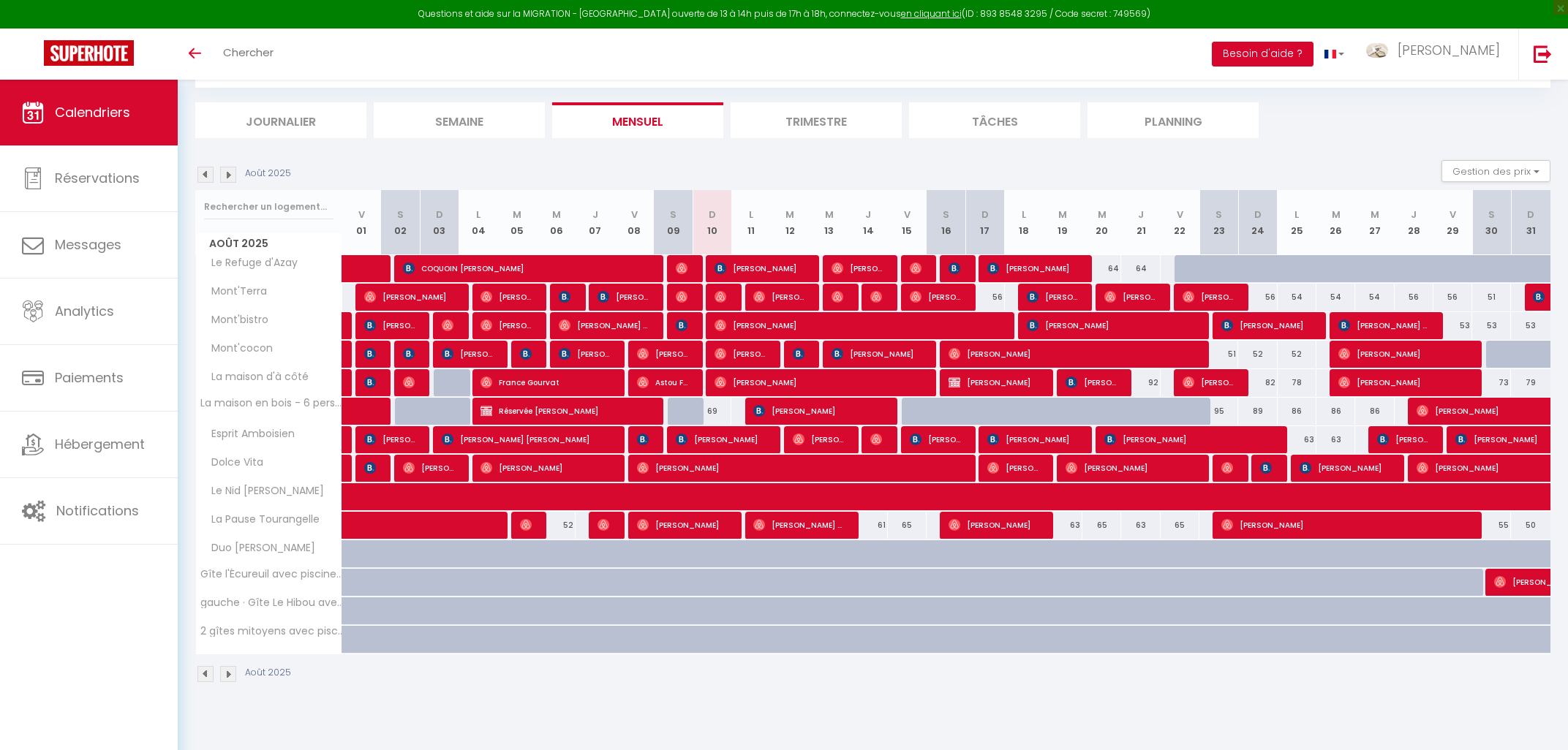
click at [1313, 51] on button "Besoin d'aide ?" at bounding box center [1263, 54] width 102 height 25
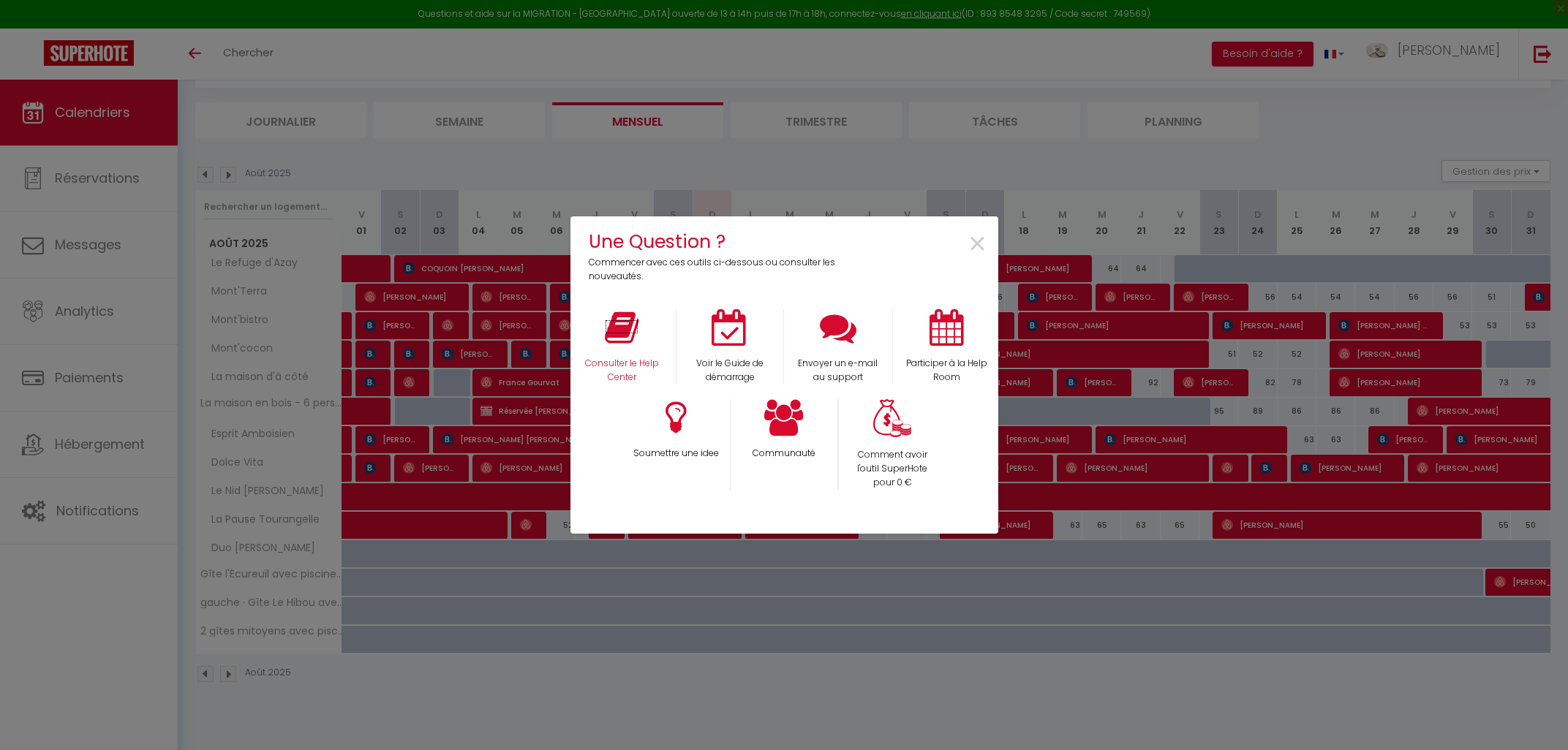
click at [621, 331] on icon at bounding box center [621, 327] width 33 height 36
click at [975, 240] on span "×" at bounding box center [977, 245] width 20 height 46
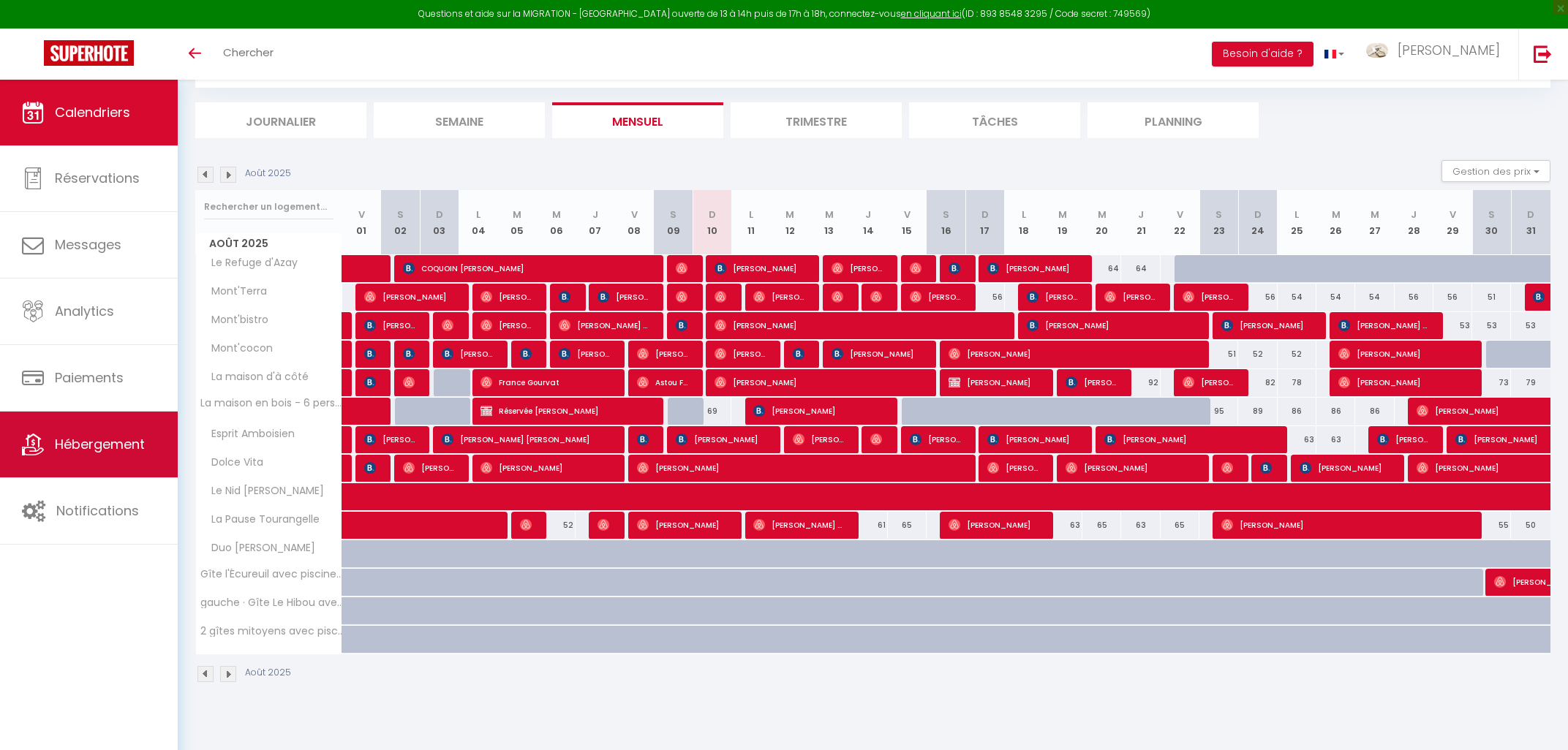
click at [93, 434] on link "Hébergement" at bounding box center [89, 444] width 178 height 65
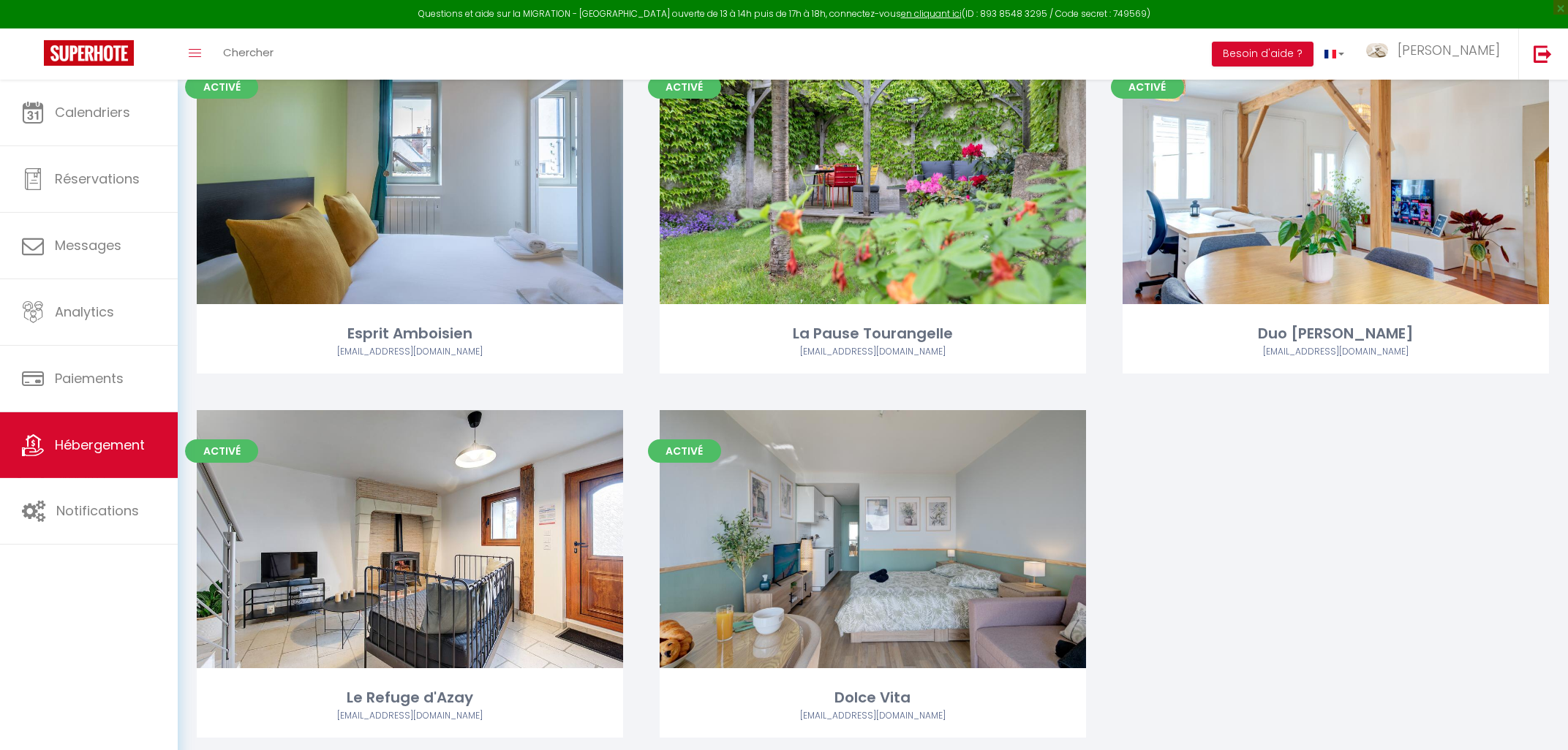
scroll to position [1277, 0]
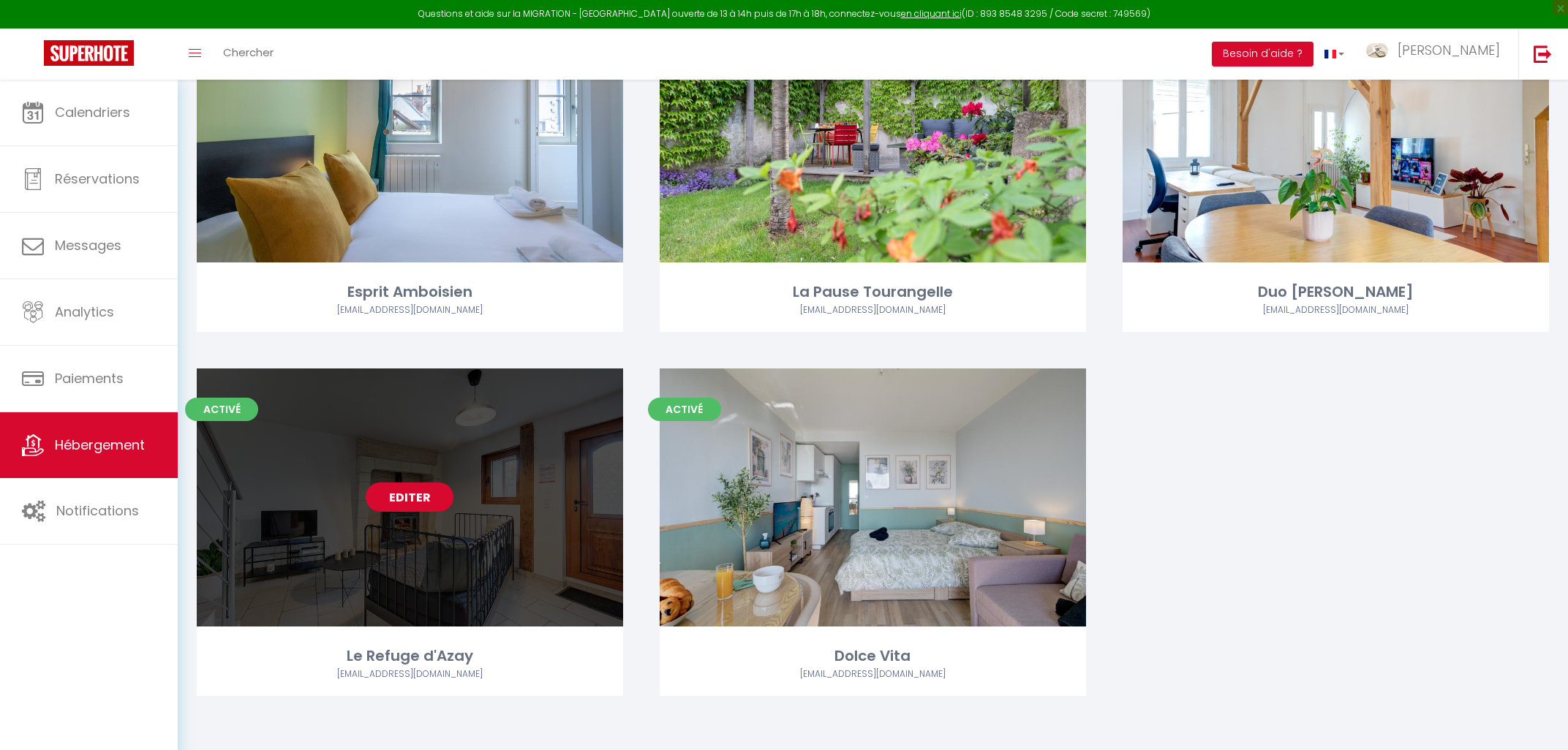
click at [417, 496] on link "Editer" at bounding box center [409, 497] width 88 height 29
select select "3"
select select "2"
select select "1"
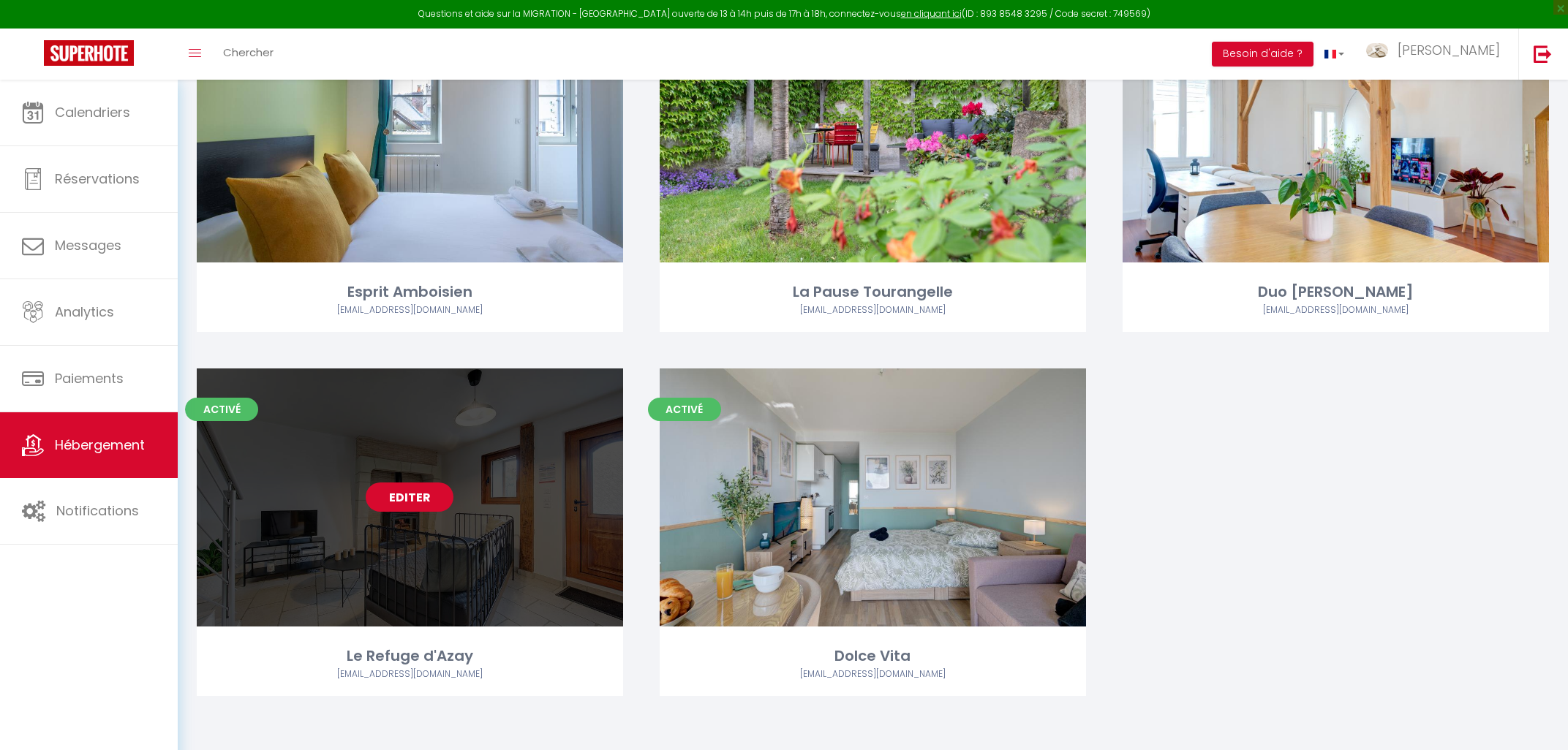
select select
select select "28"
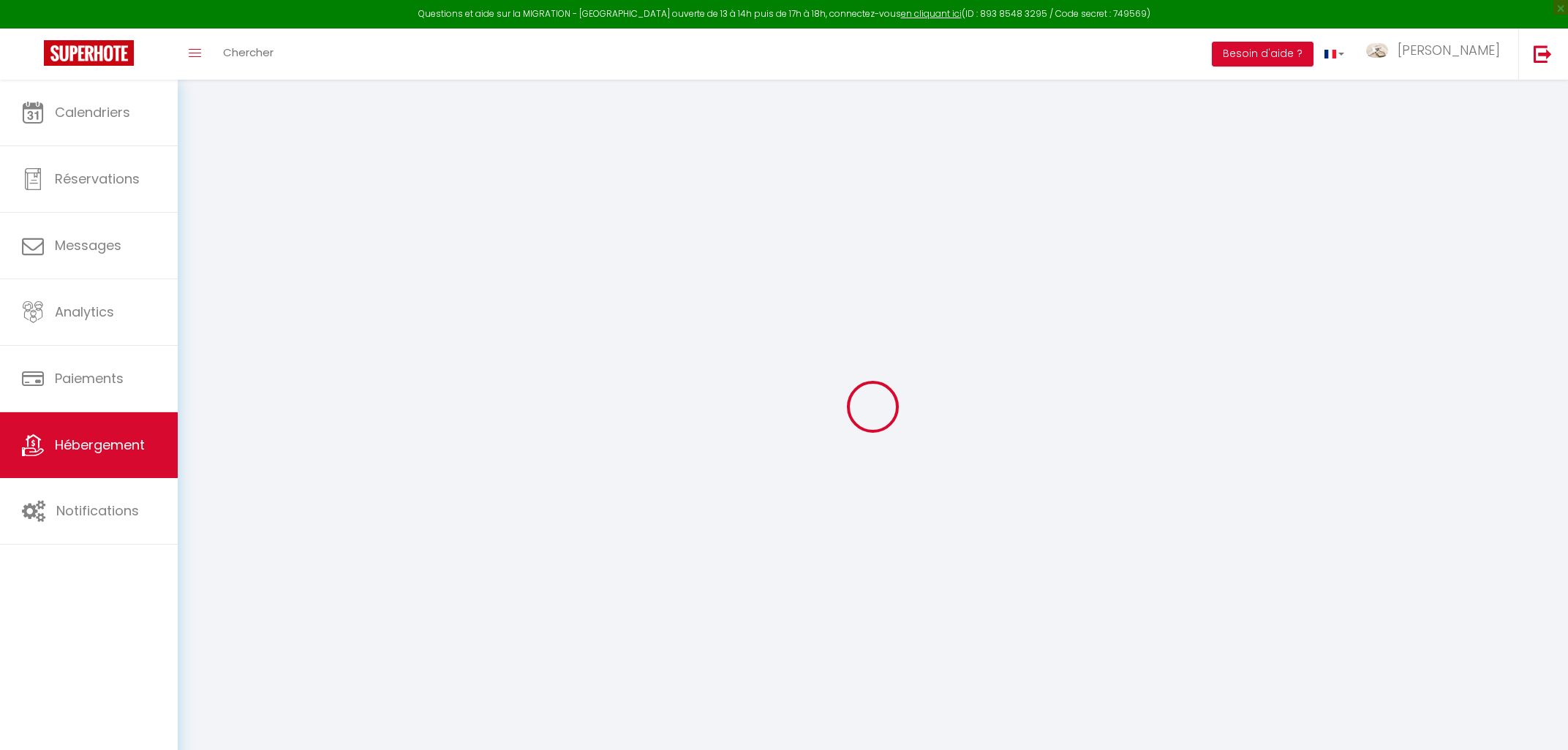
select select
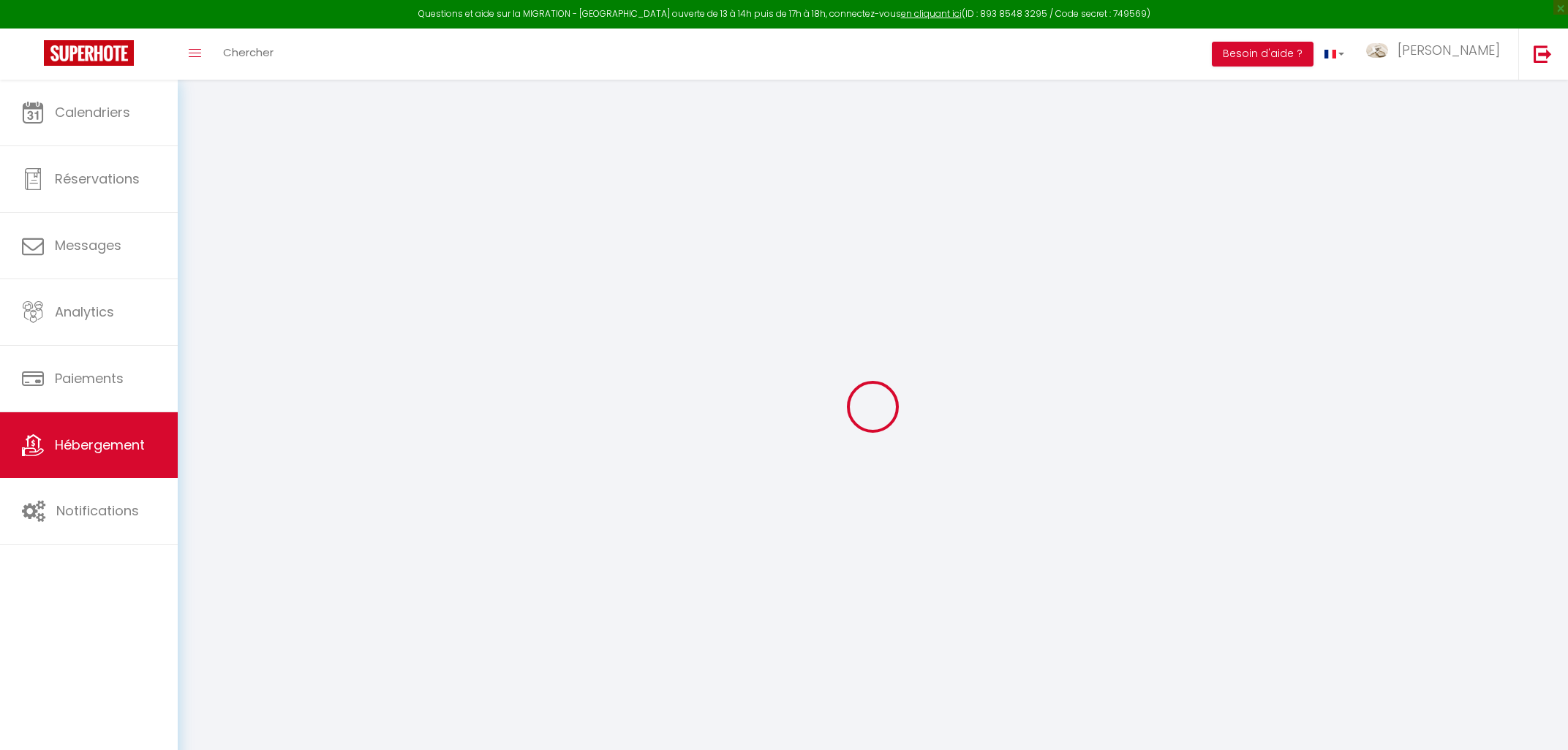
select select
checkbox input "false"
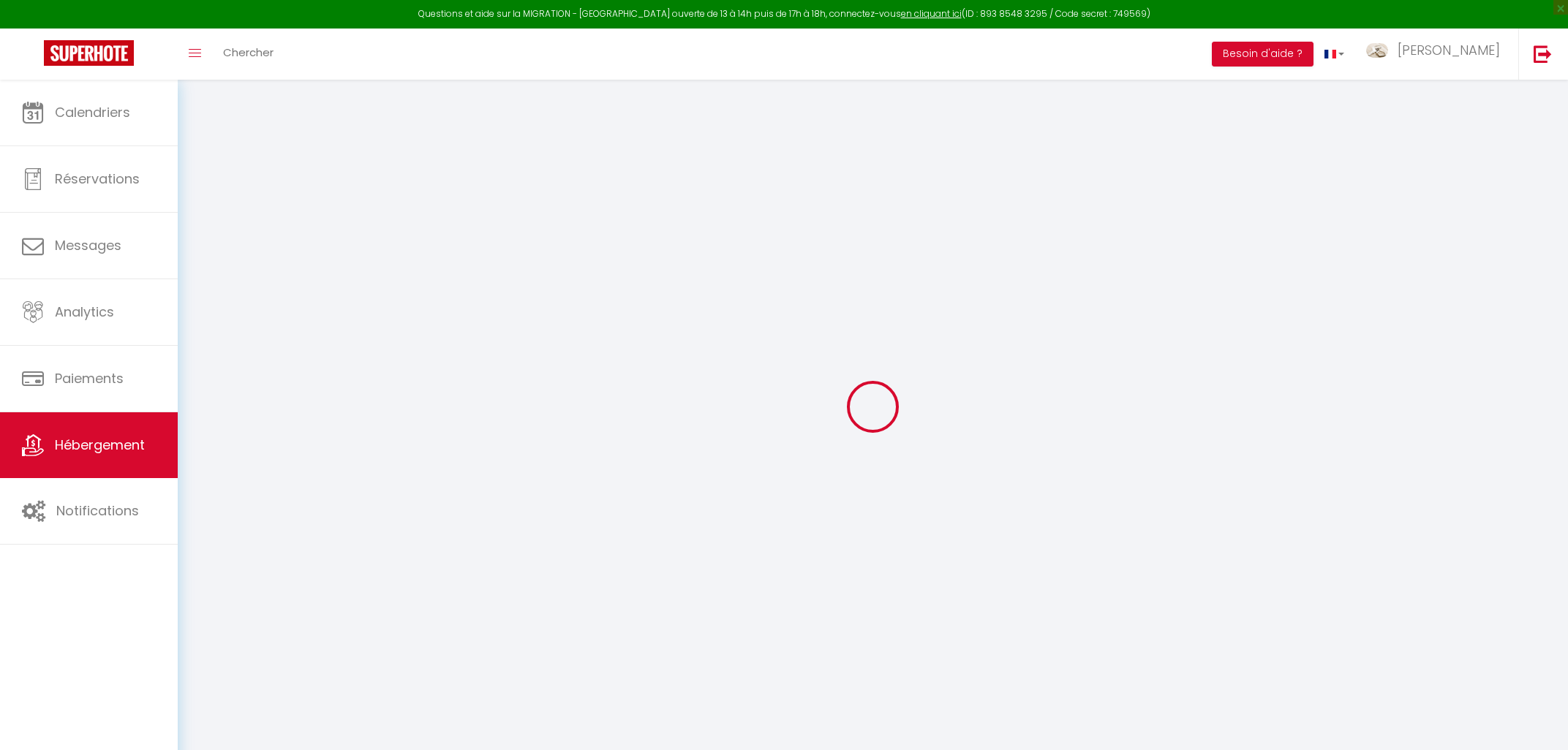
select select
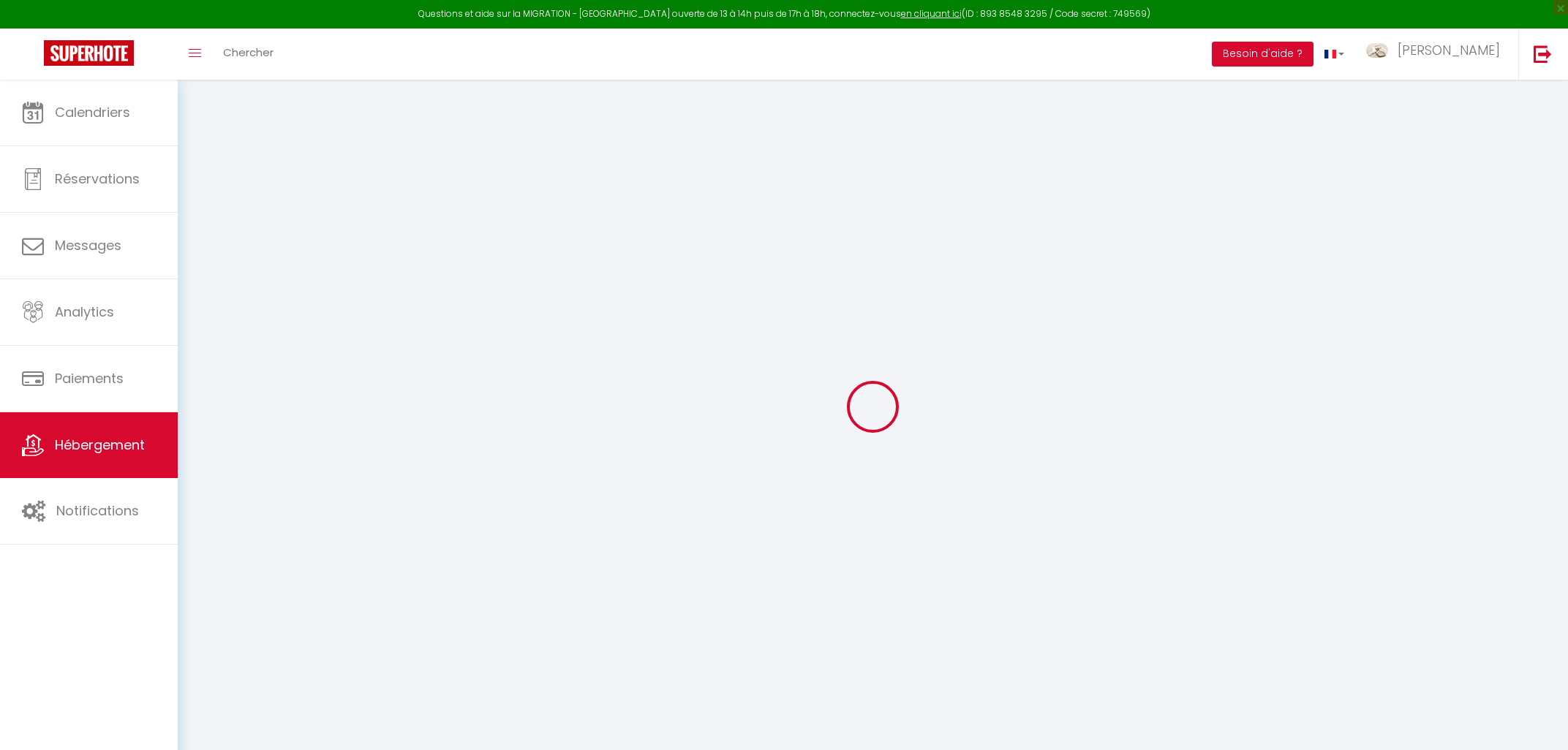
select select
checkbox input "false"
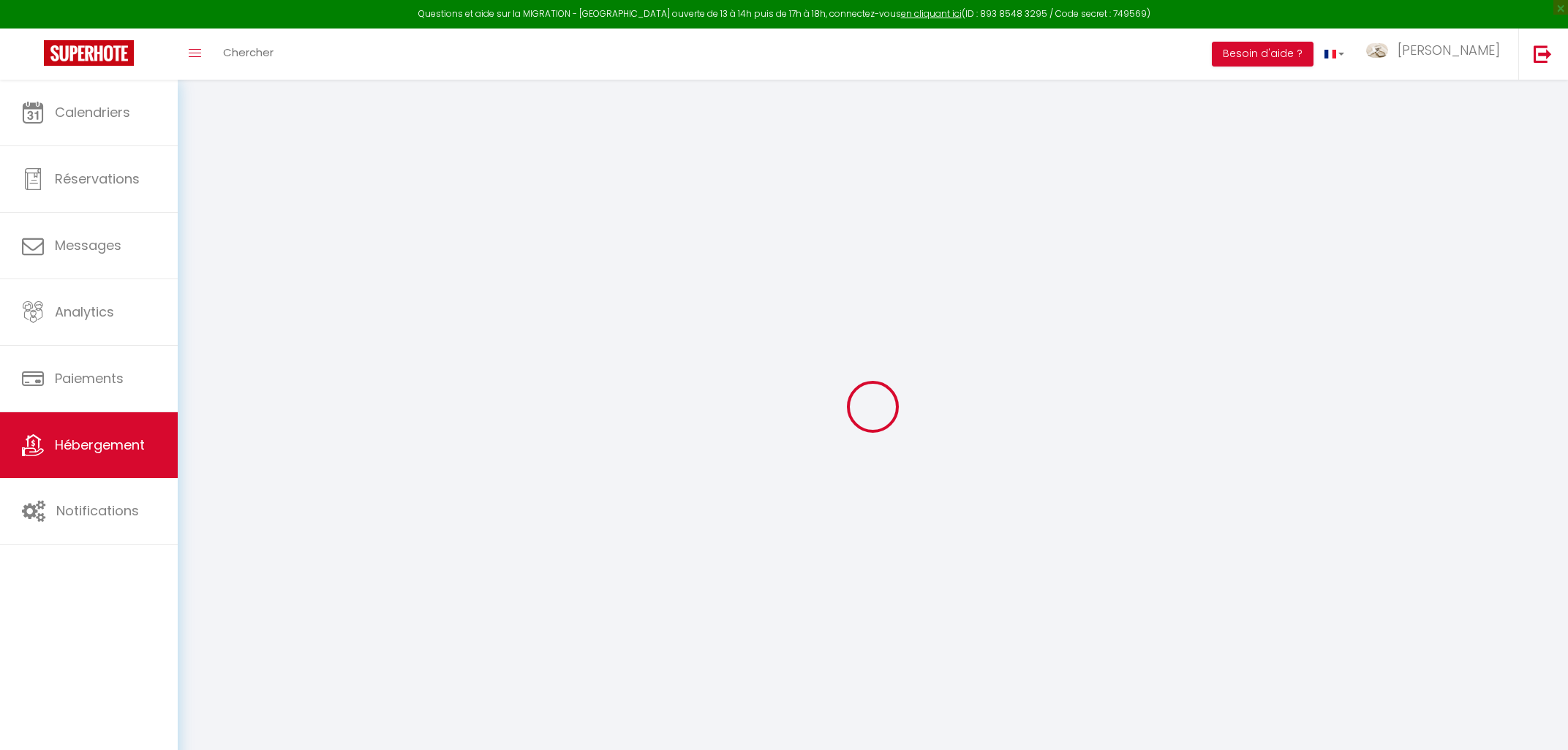
checkbox input "false"
select select
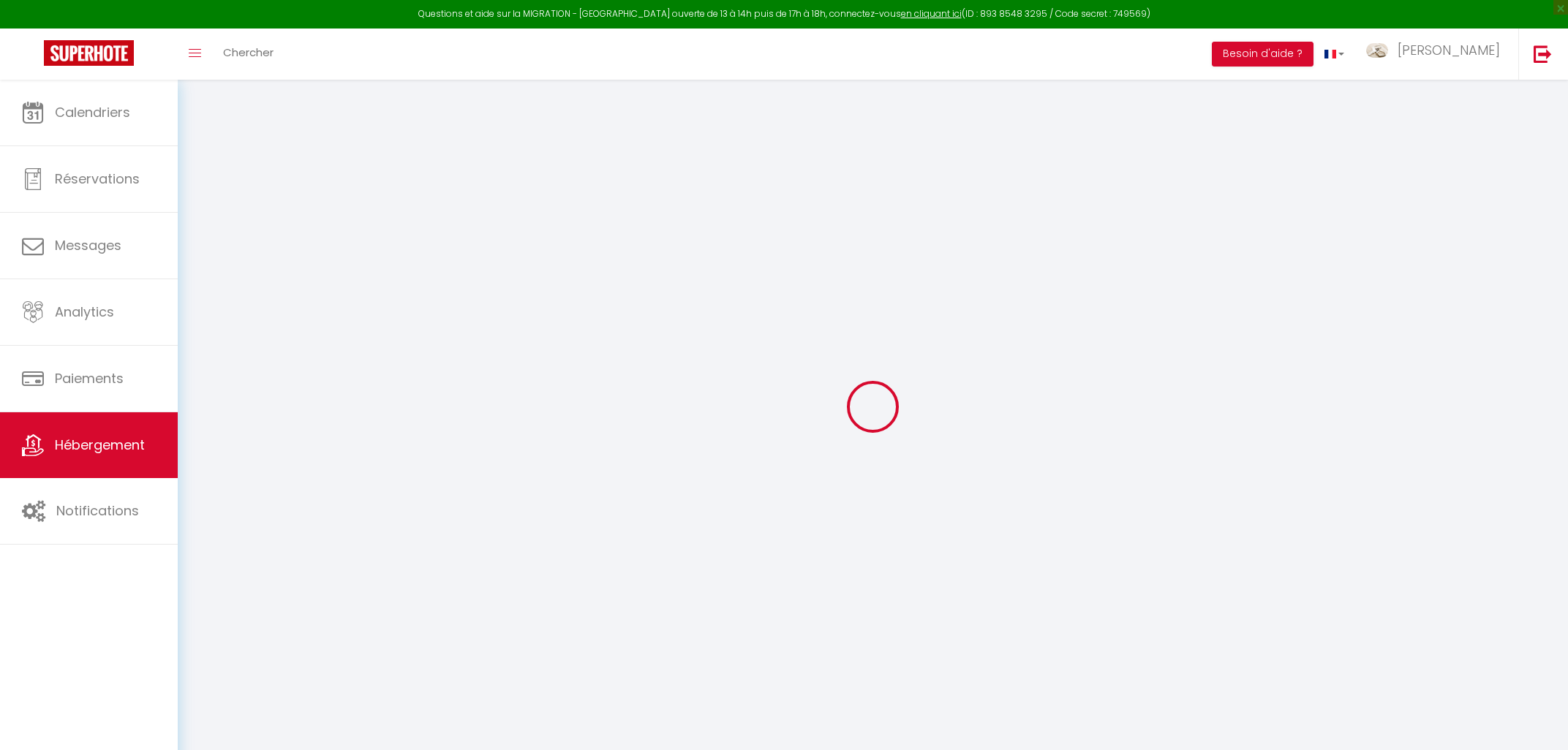
select select
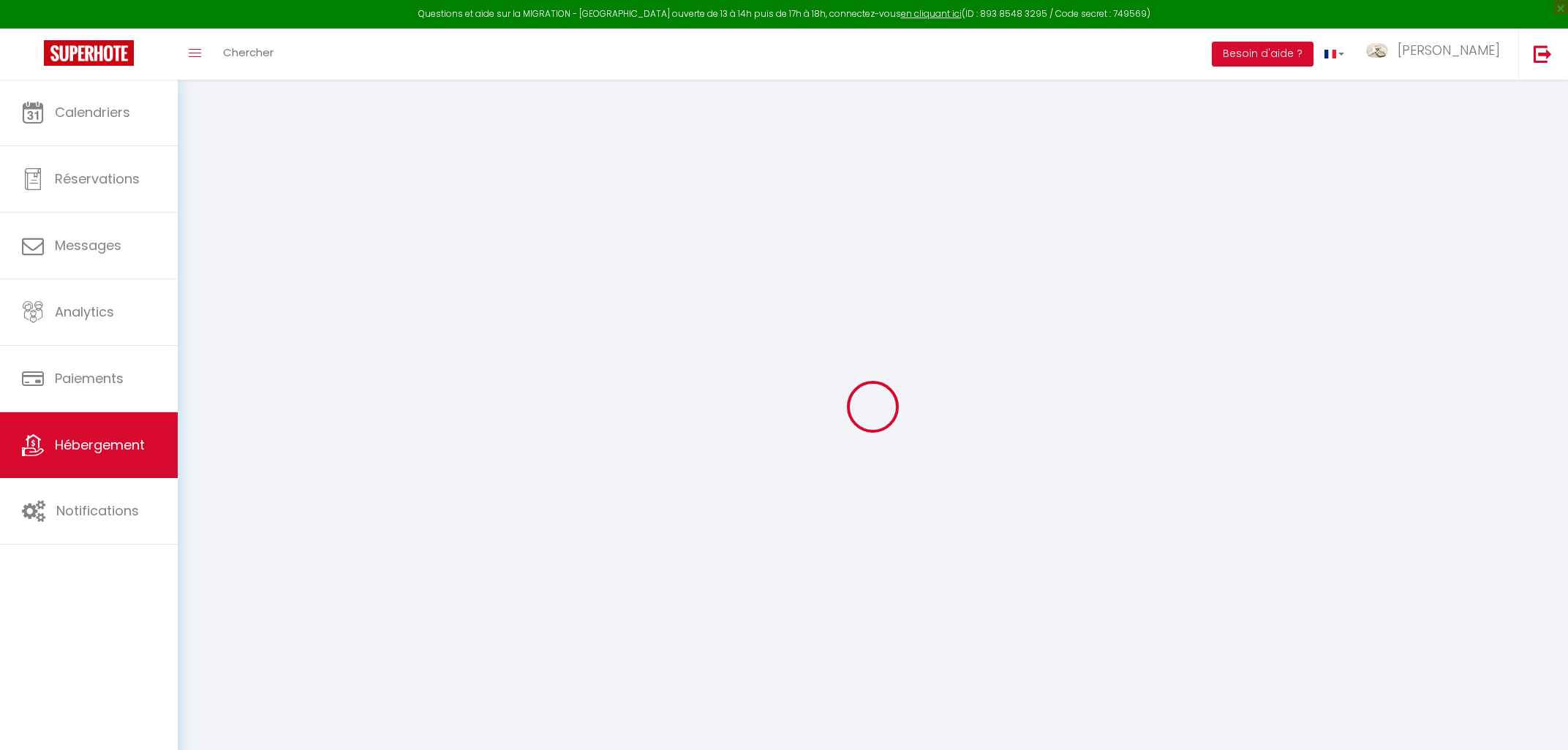
checkbox input "false"
select select
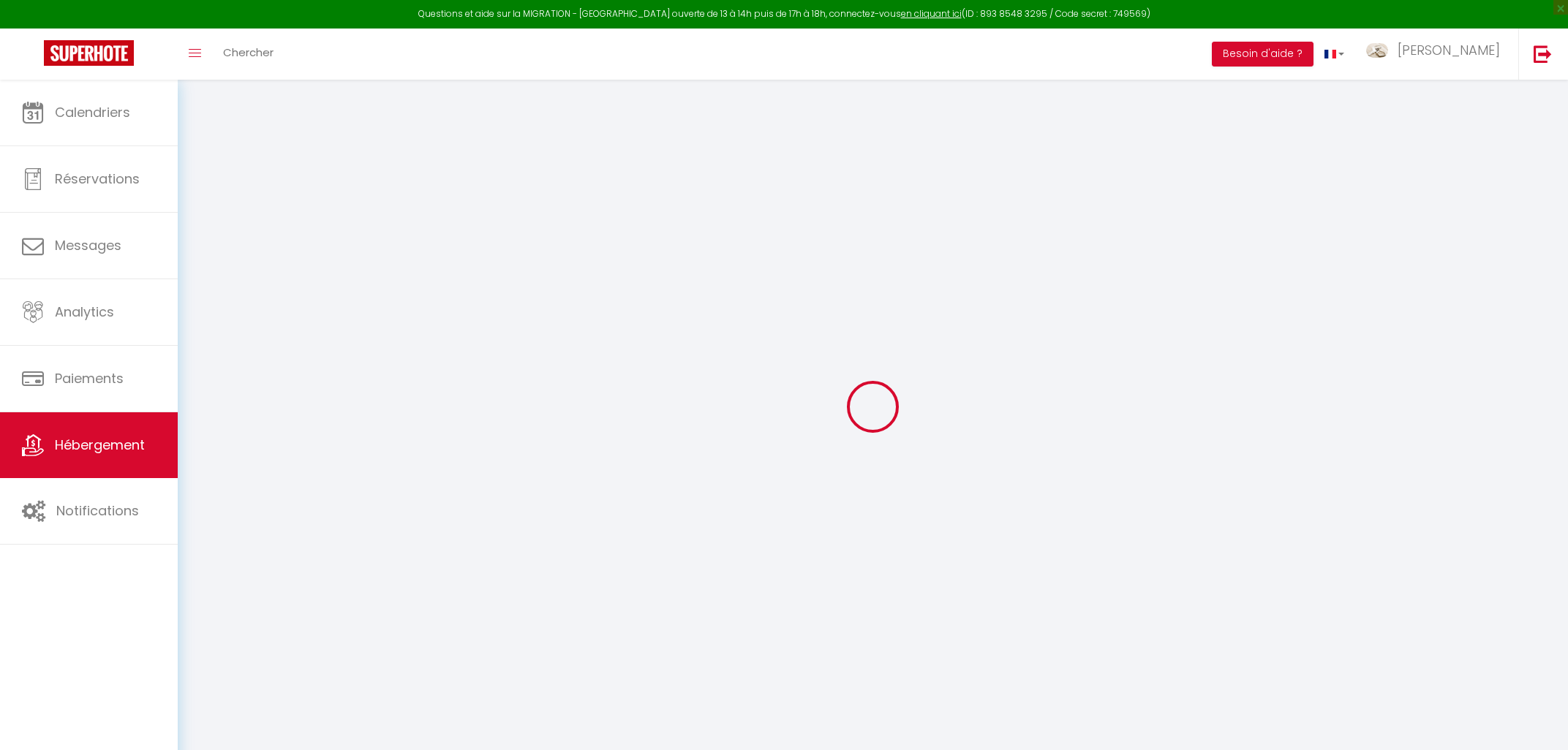
select select
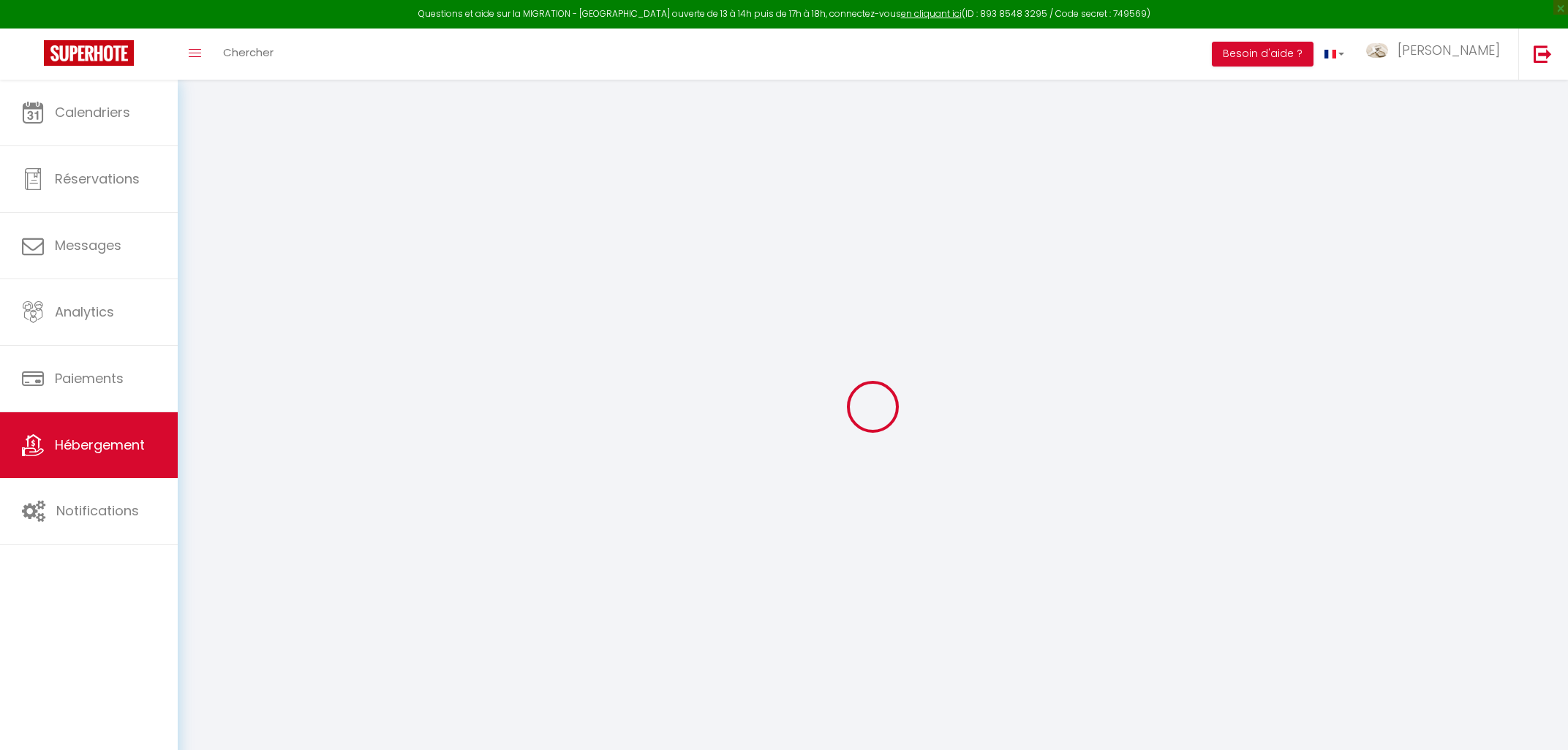
select select
checkbox input "false"
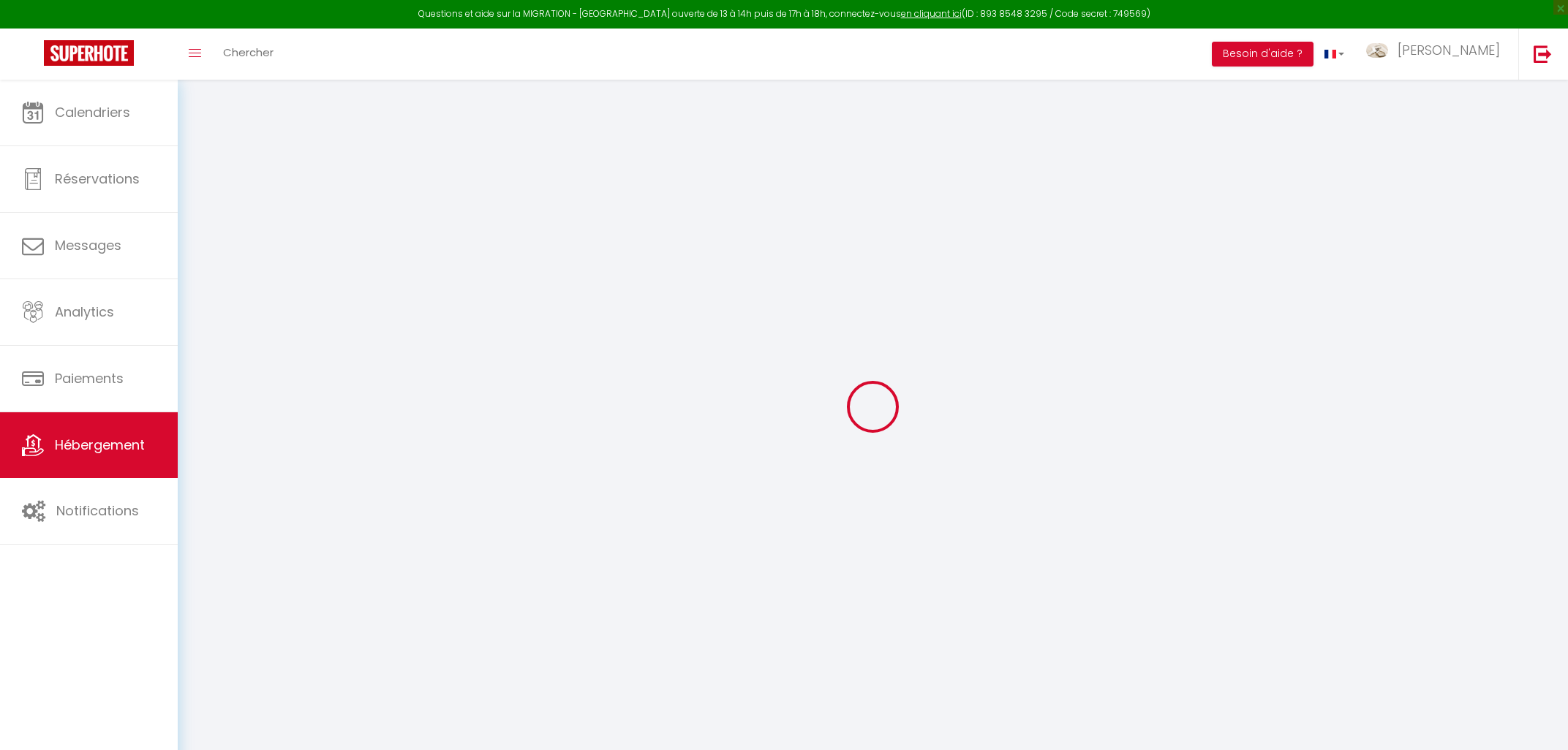
checkbox input "false"
select select
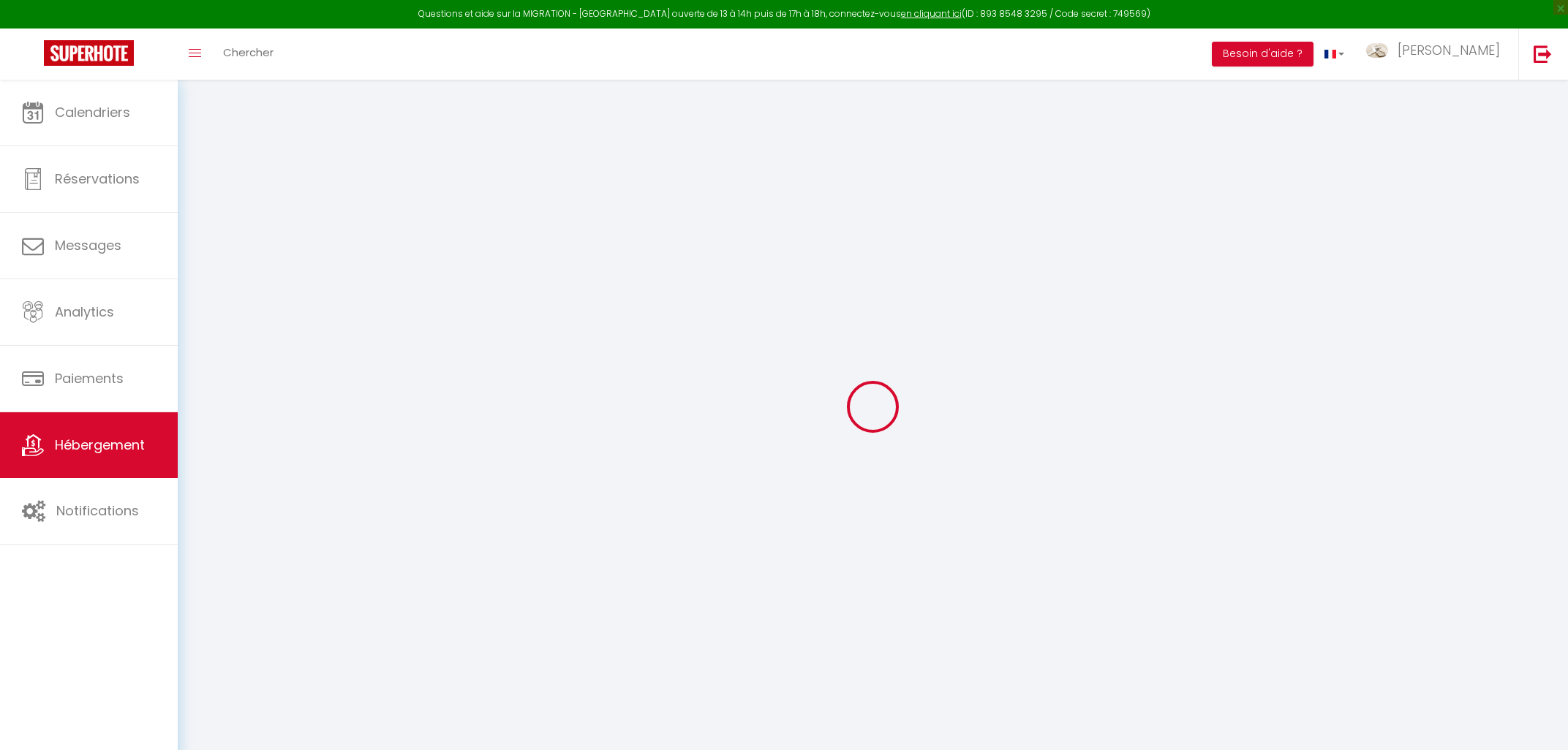
select select
checkbox input "false"
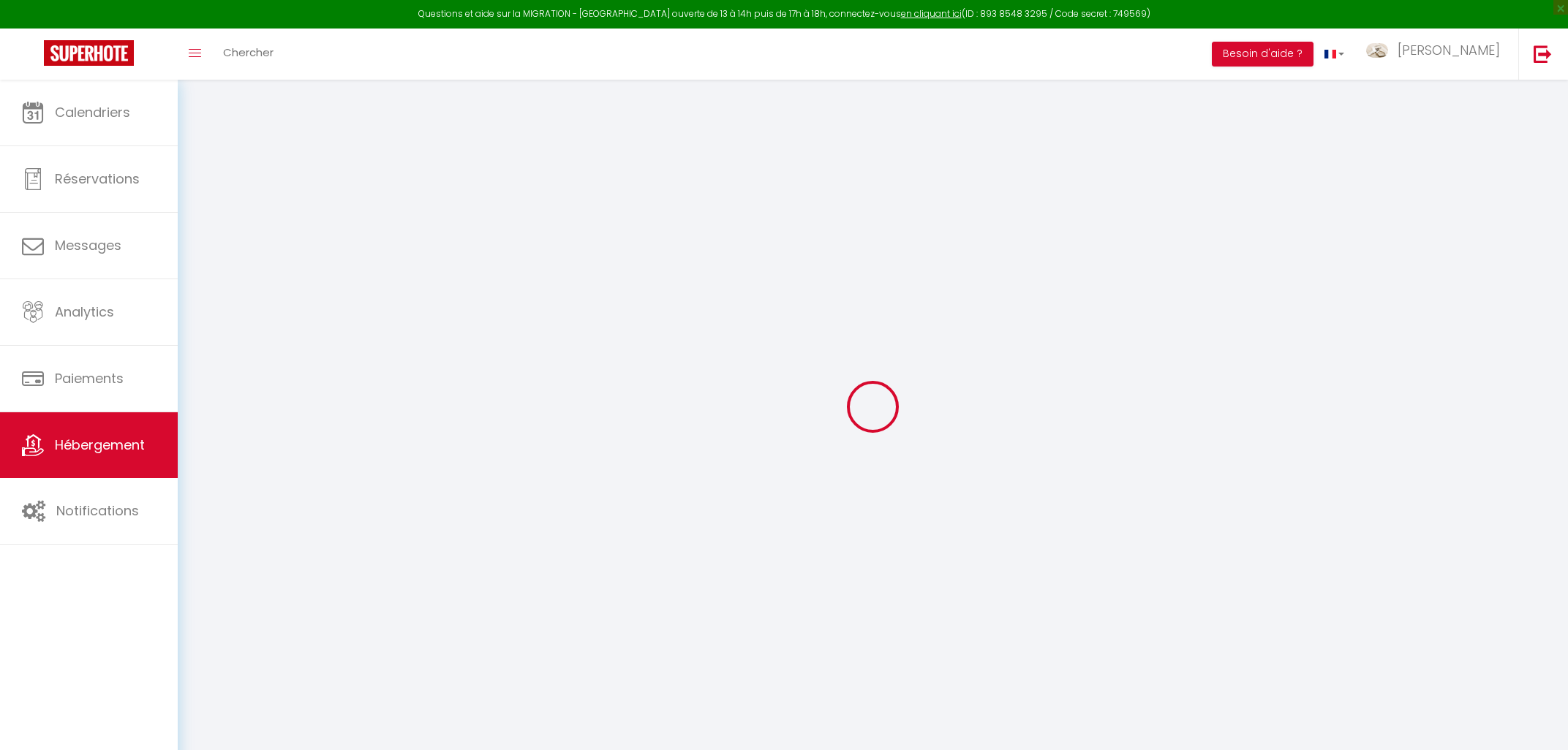
checkbox input "false"
select select
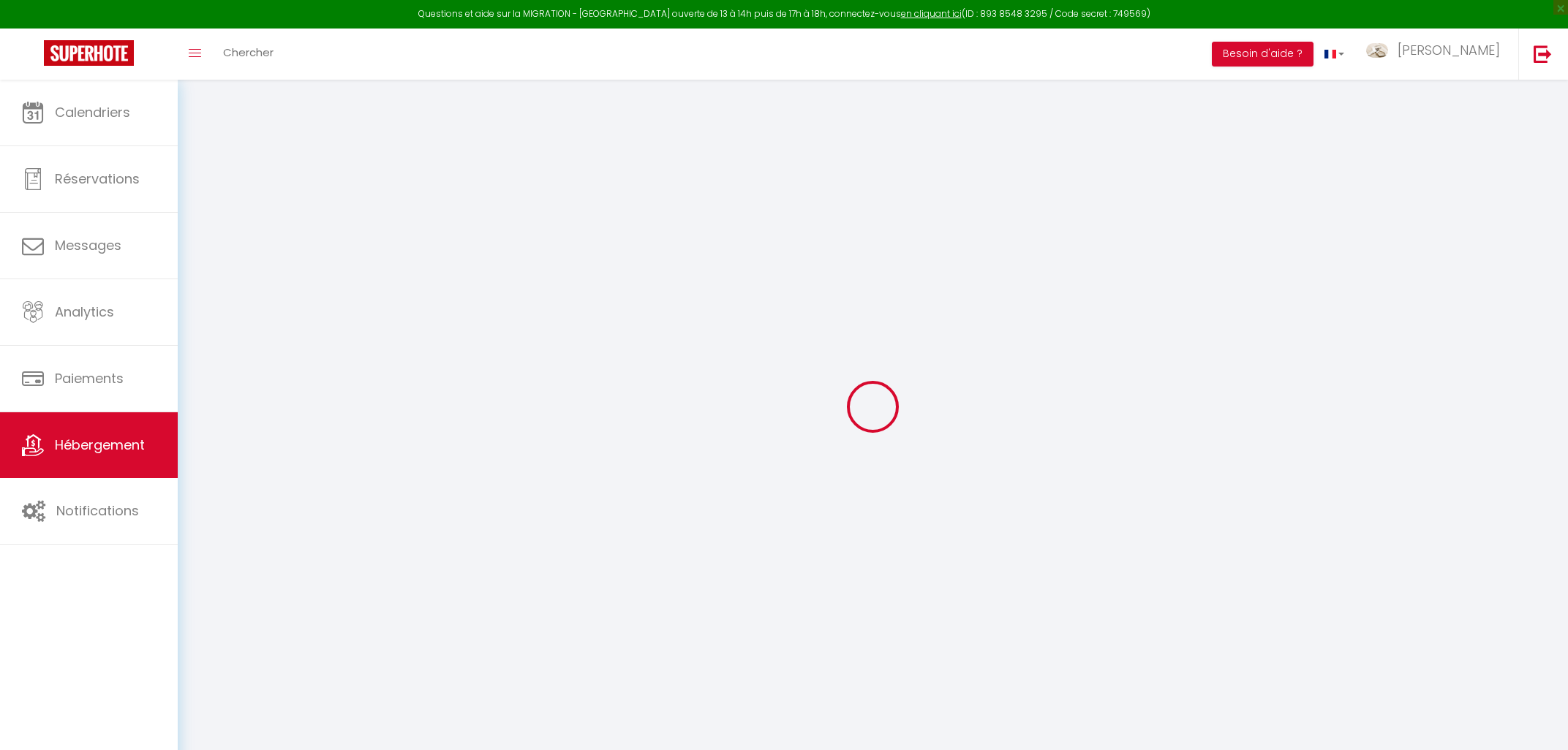
type input "Le Refuge d'Azay"
type input "[PERSON_NAME]"
select select "houses"
select select "2"
type input "50"
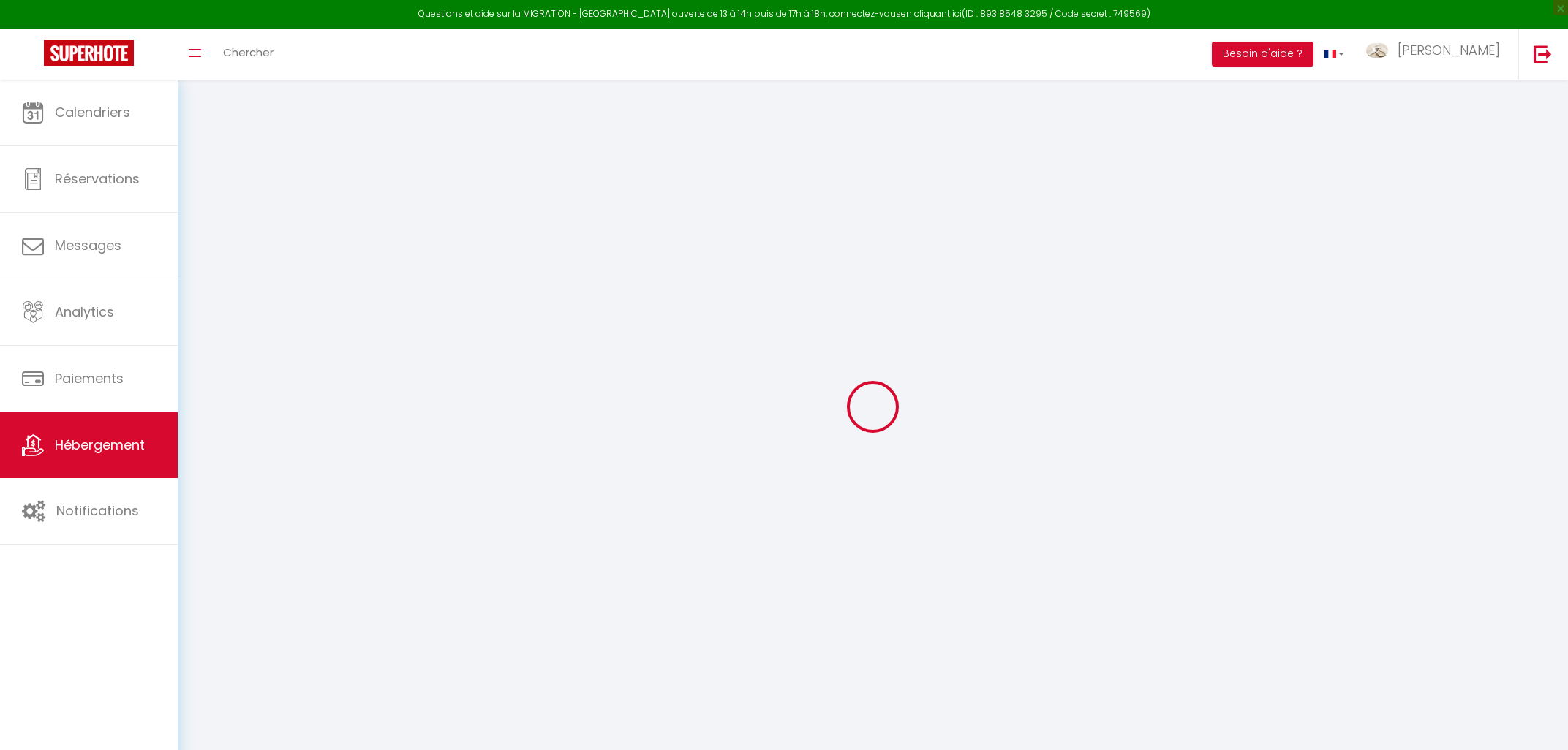
type input "40"
type input "4.4"
type input "2.3"
type input "250"
select select
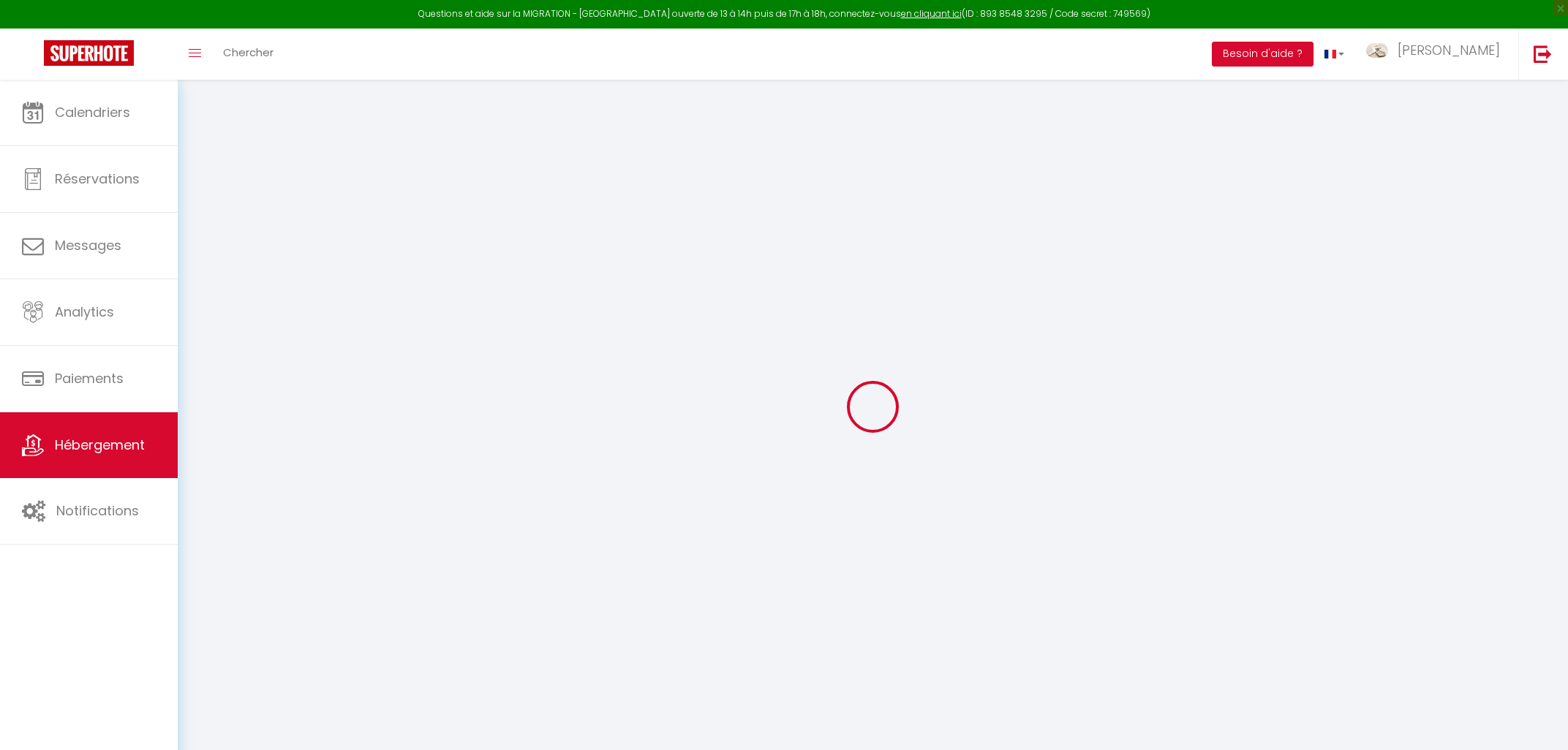
select select
type input "24 Les Petits [PERSON_NAME]"
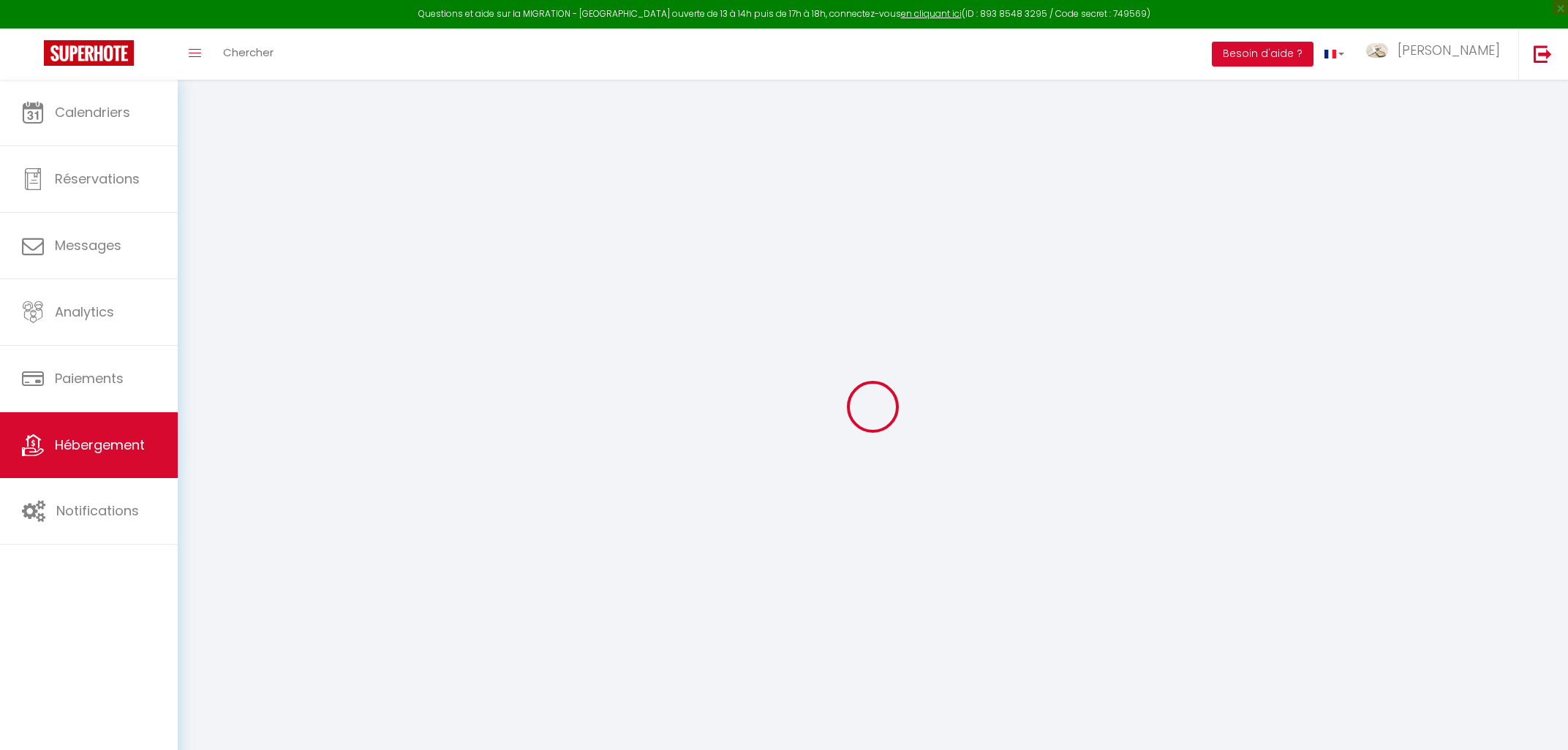
type input "37270"
type input "Azay-[GEOGRAPHIC_DATA][PERSON_NAME]"
type input "[EMAIL_ADDRESS][DOMAIN_NAME]"
select select "11582"
checkbox input "false"
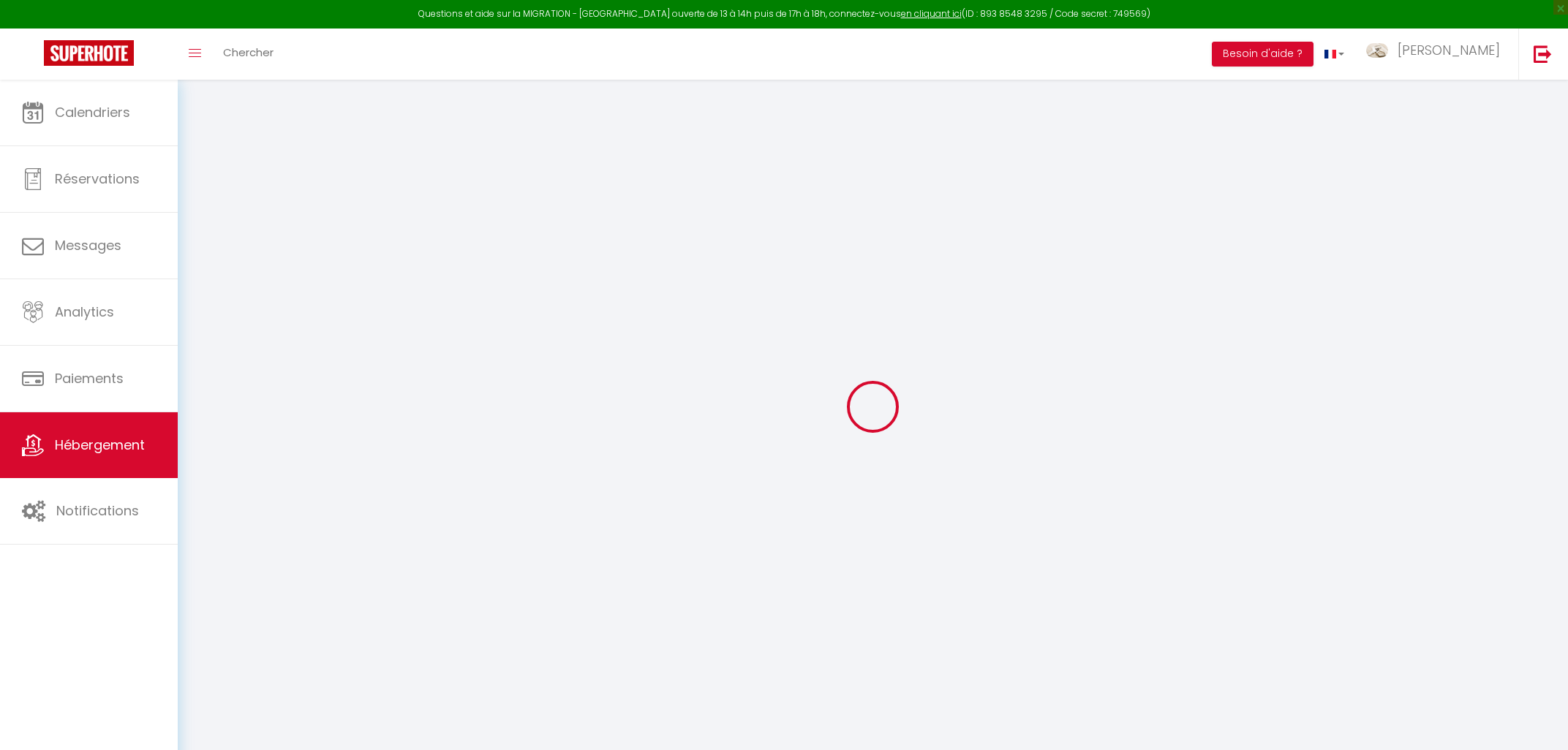
checkbox input "false"
radio input "true"
type input "10"
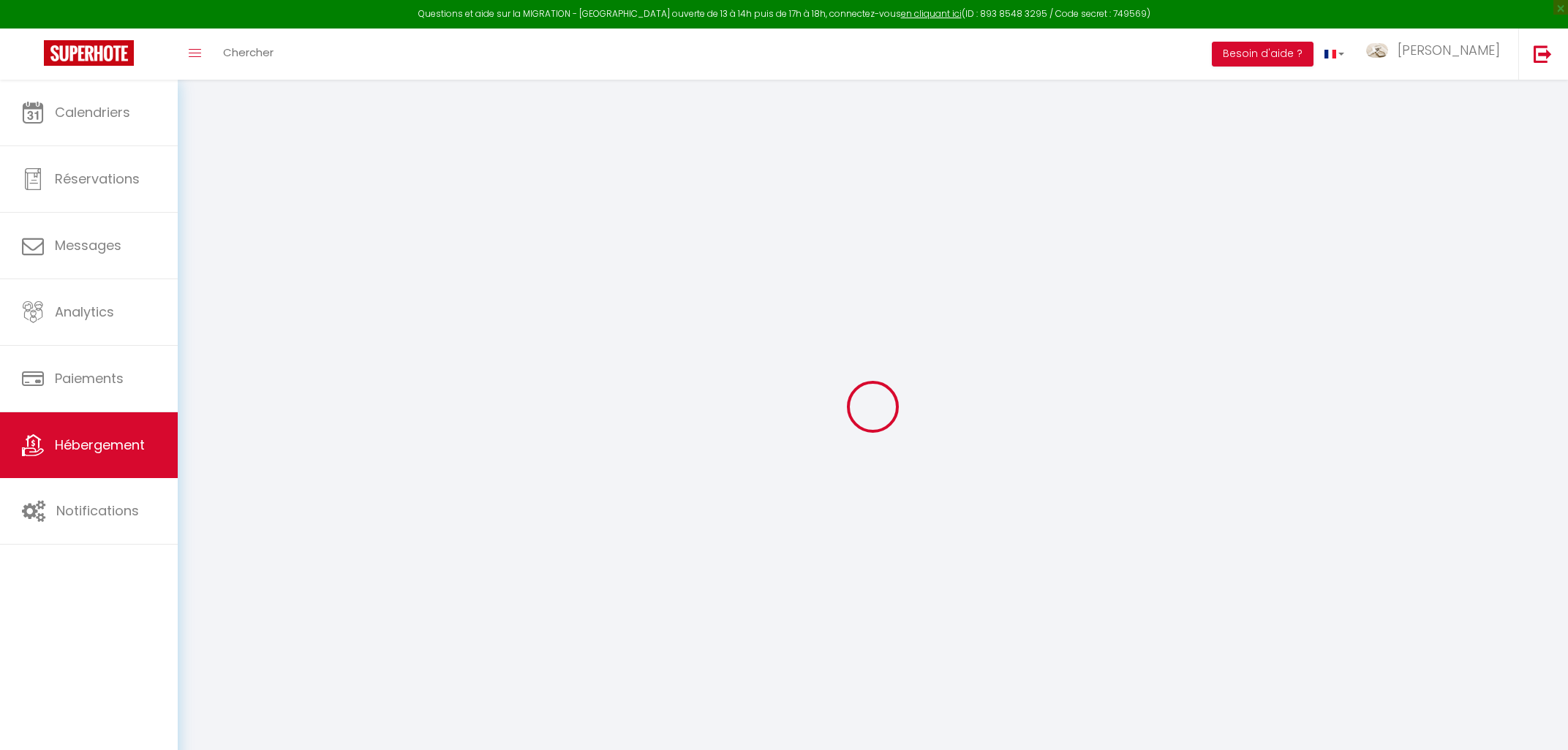
type input "0"
select select
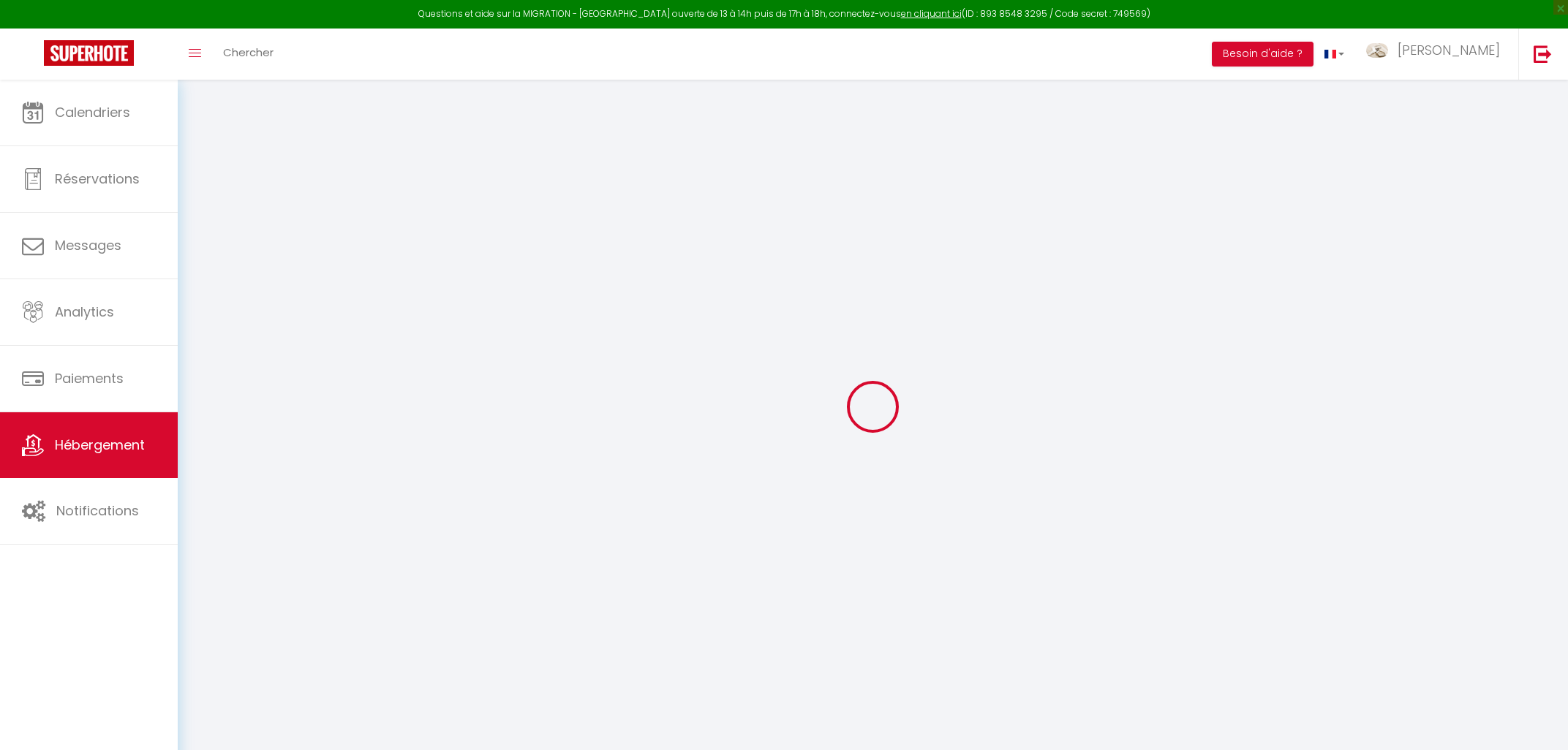
select select
checkbox input "false"
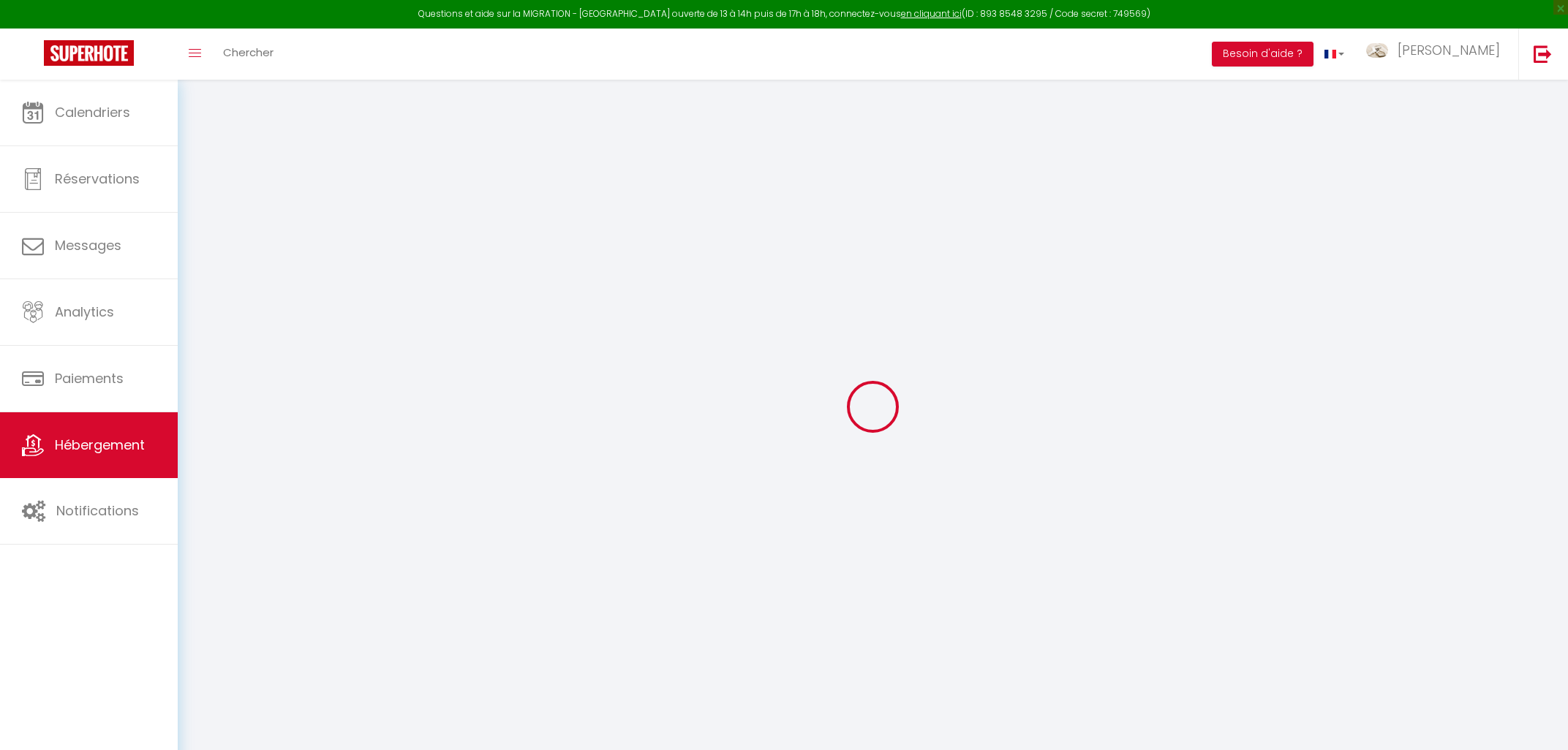
checkbox input "false"
select select "+ 6 %"
select select "+ 27 %"
select select "+ 3 %"
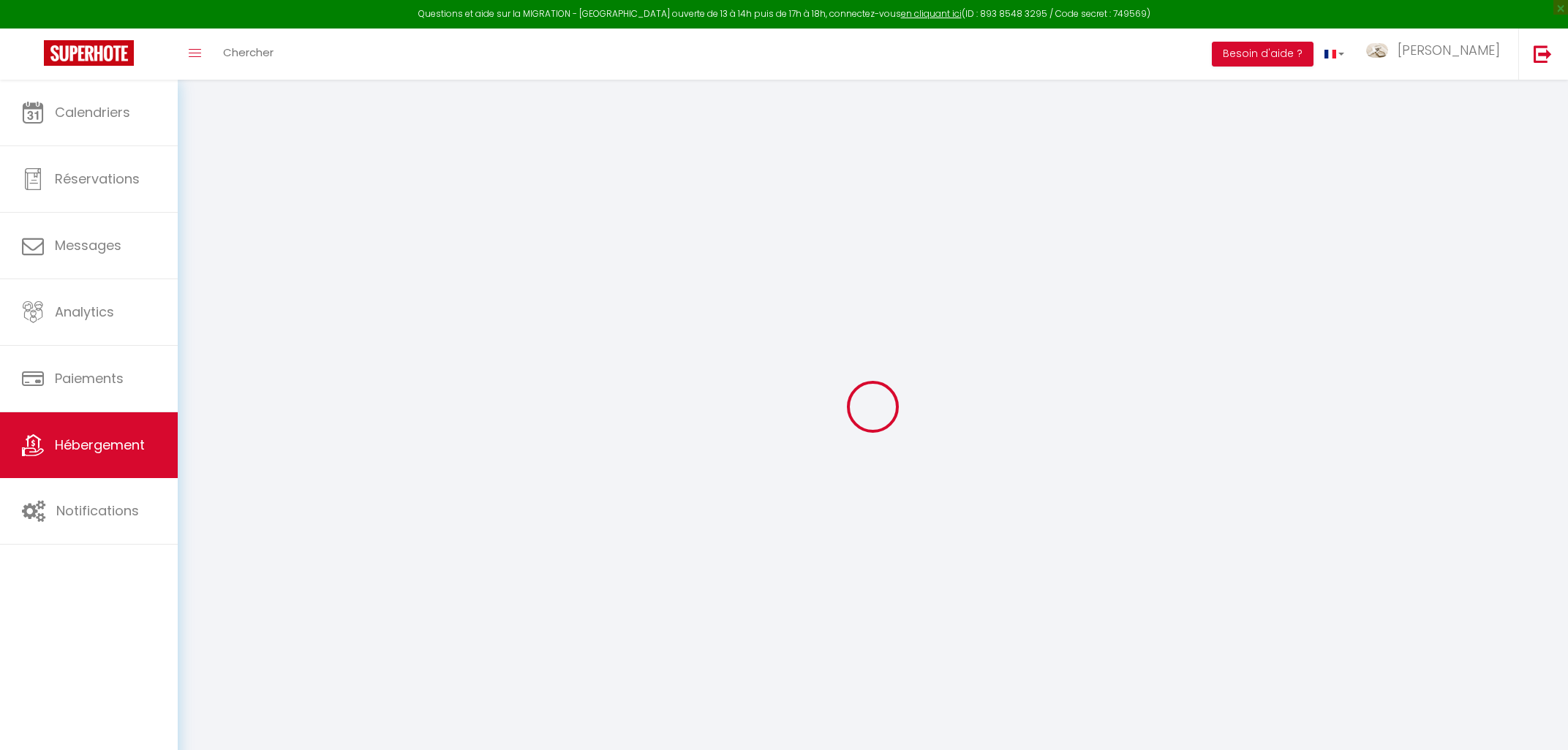
select select "+ 20 %"
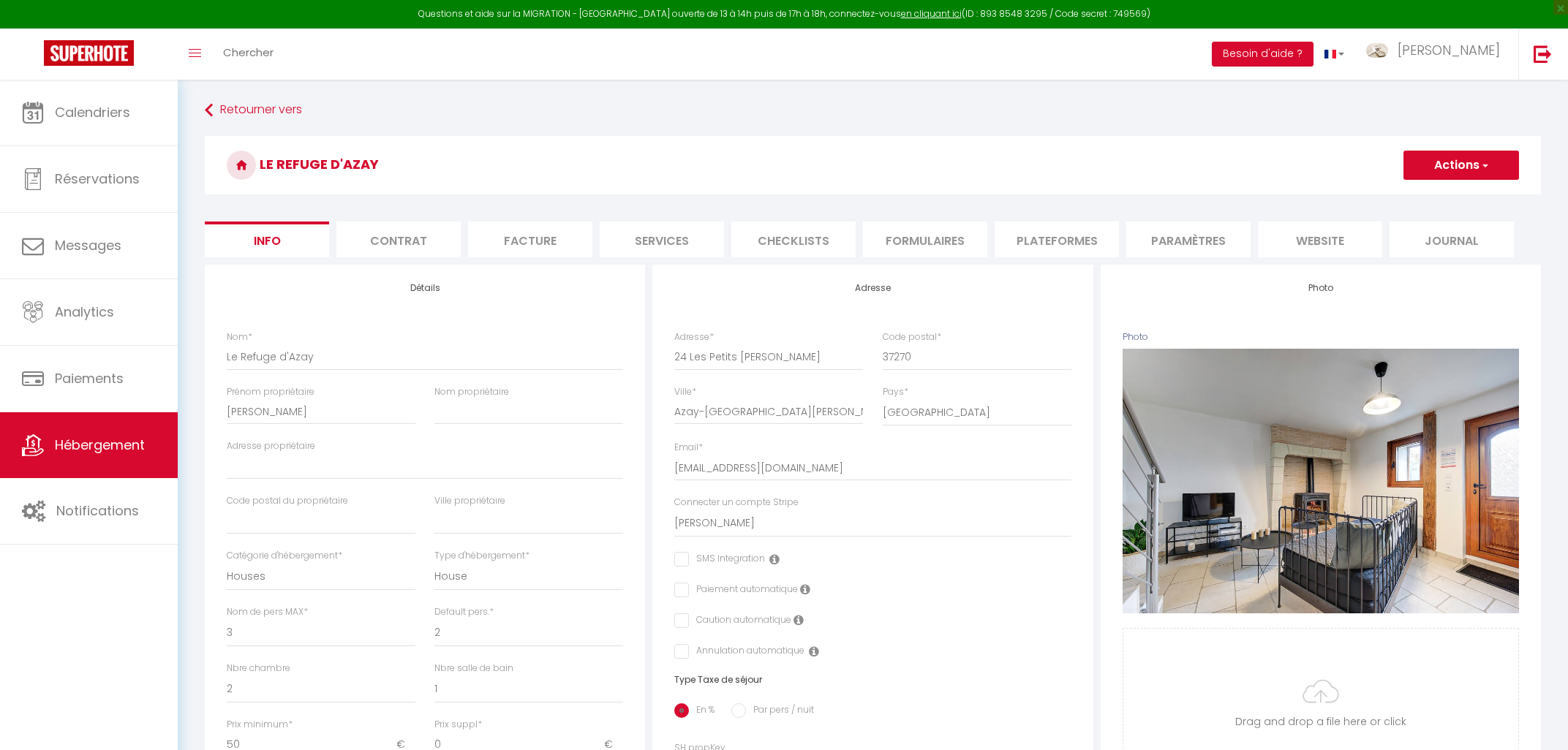
select select
checkbox input "false"
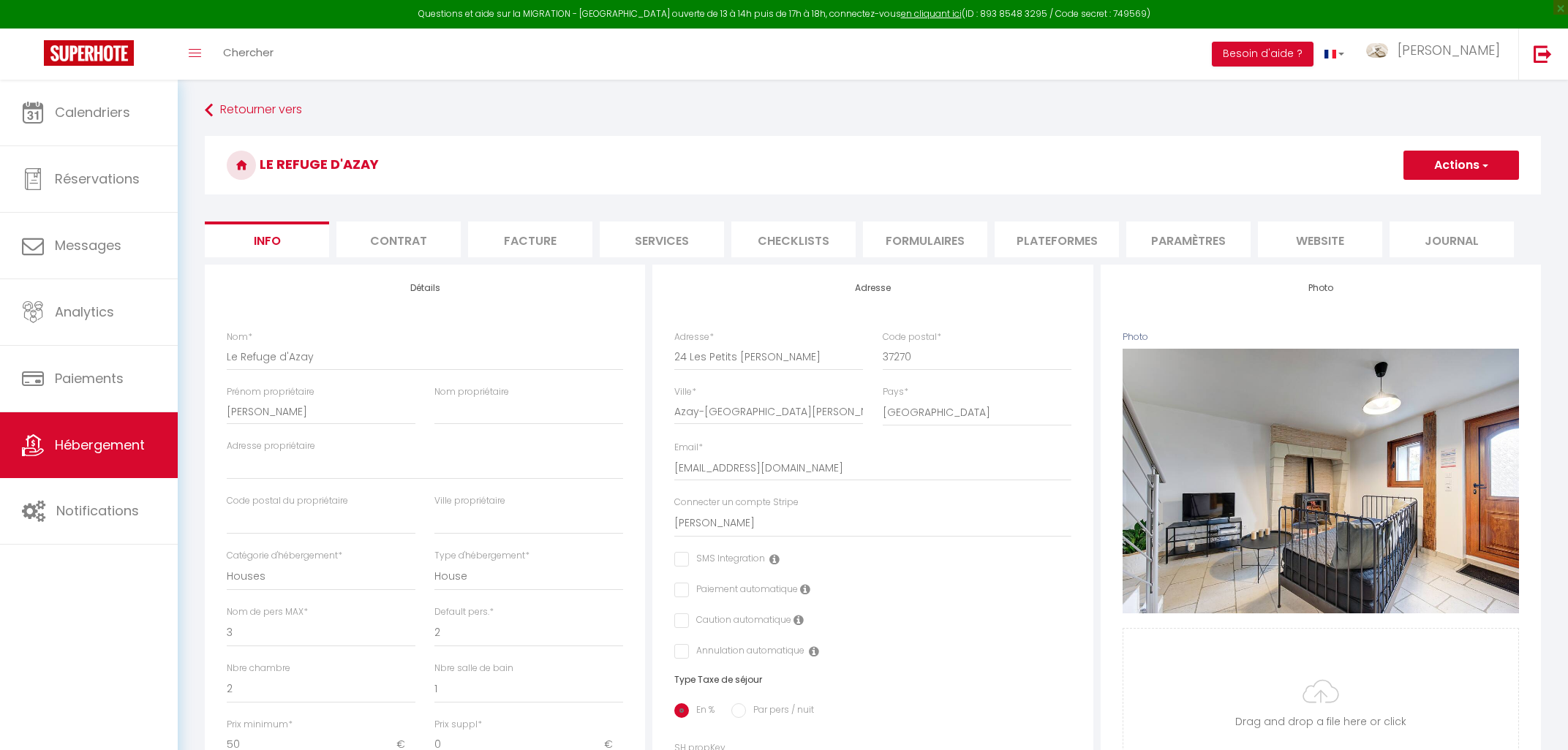
select select "7128-1308583438941340790"
click at [1066, 243] on li "Plateformes" at bounding box center [1057, 240] width 124 height 36
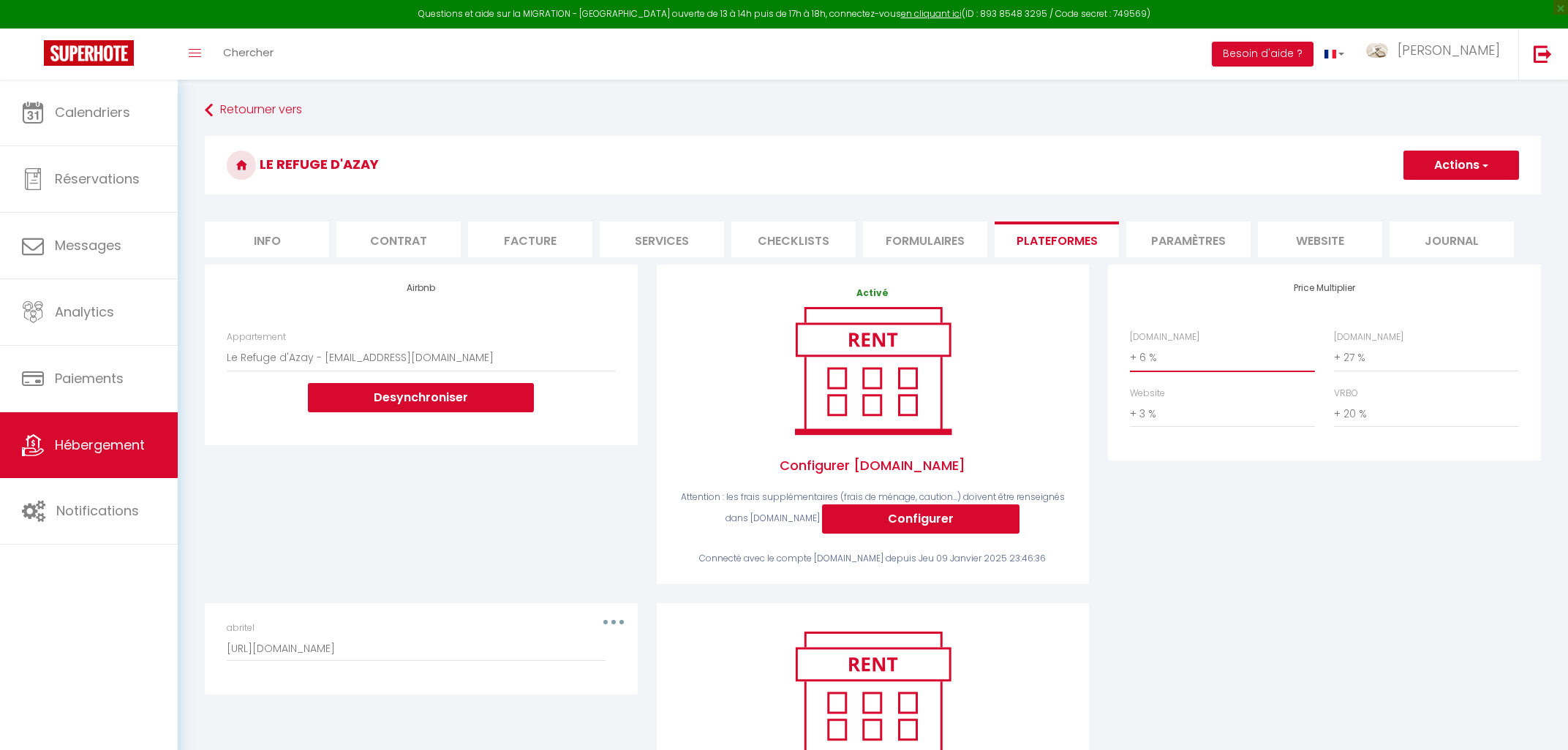
click at [1130, 344] on select "0 + 1 % + 2 % + 3 % + 4 % + 5 % + 6 % + 7 % + 8 % + 9 %" at bounding box center [1223, 357] width 185 height 28
select select "+ 21 %"
click option "+ 21 %" at bounding box center [0, 0] width 0 height 0
click at [1469, 154] on button "Actions" at bounding box center [1461, 164] width 115 height 29
click at [1433, 202] on link "Enregistrer" at bounding box center [1460, 198] width 115 height 19
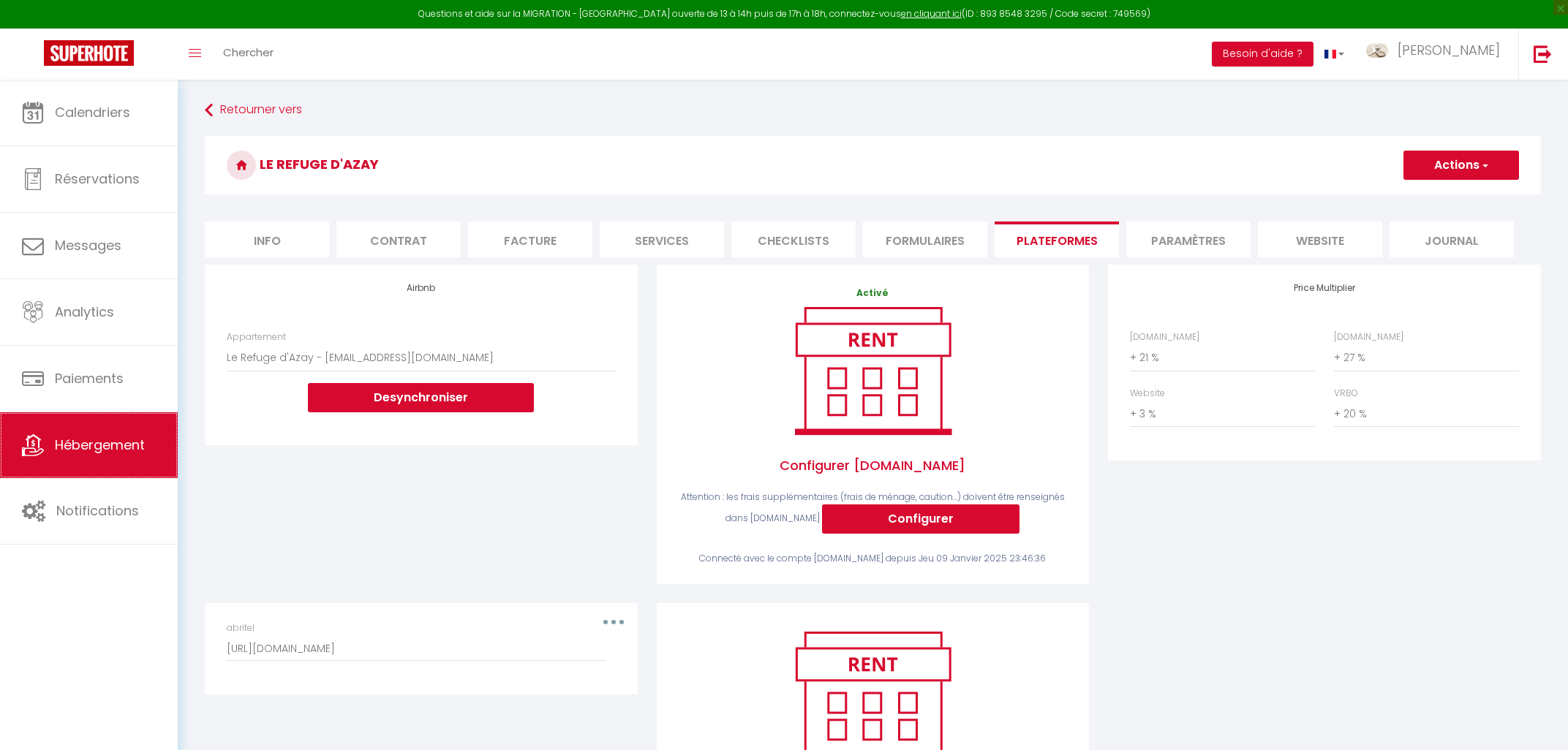
click at [123, 463] on link "Hébergement" at bounding box center [89, 445] width 178 height 65
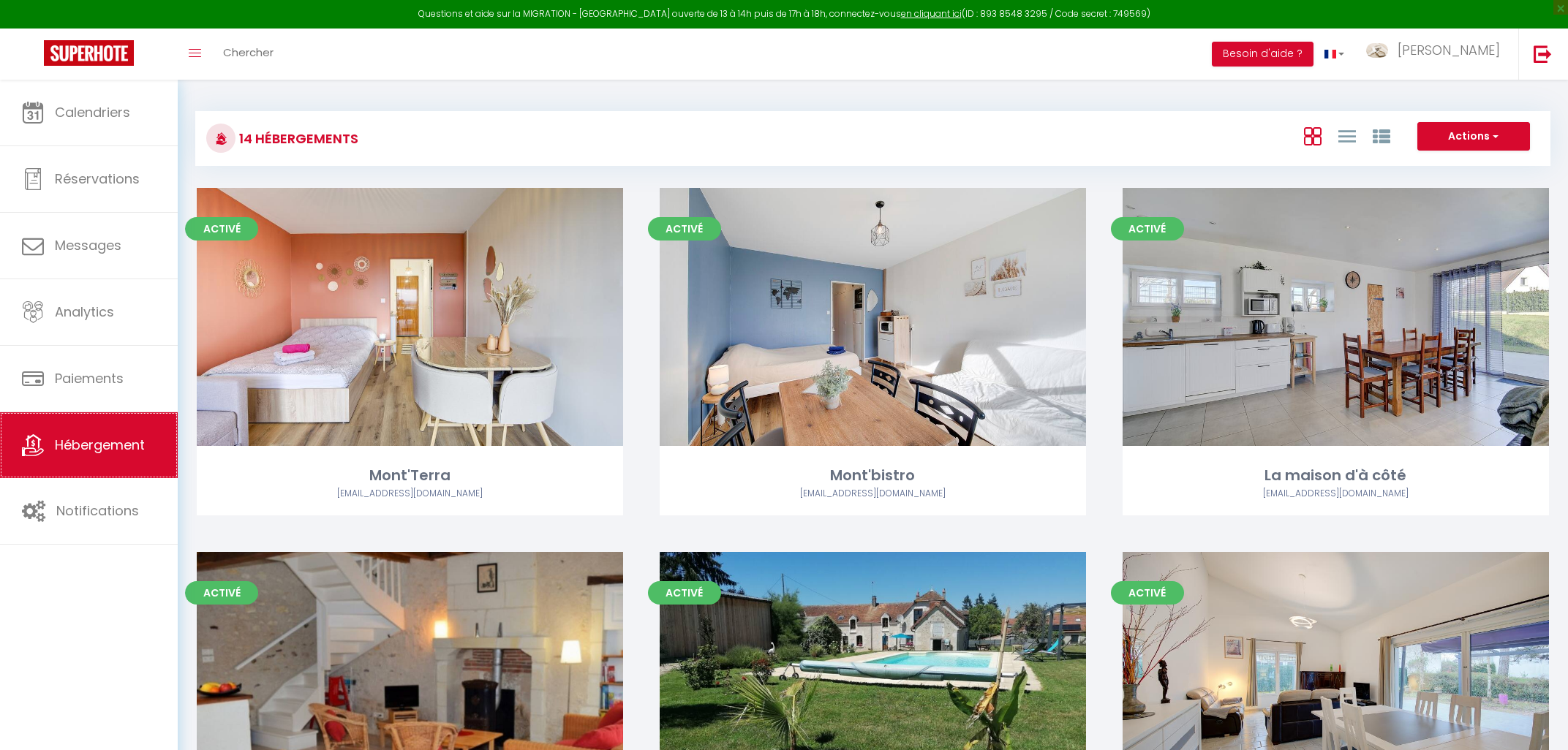
click at [78, 437] on link "Hébergement" at bounding box center [89, 445] width 178 height 65
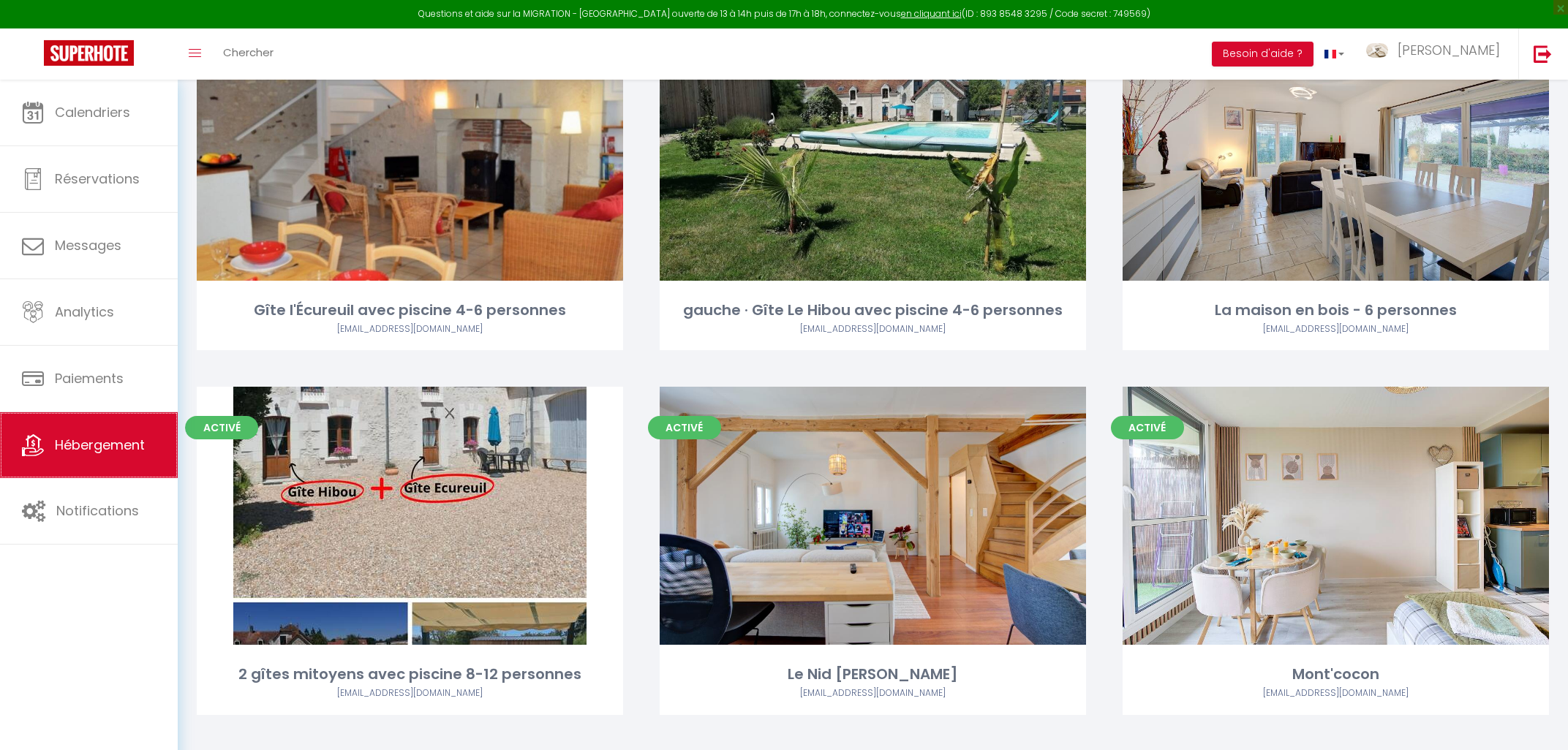
scroll to position [548, 0]
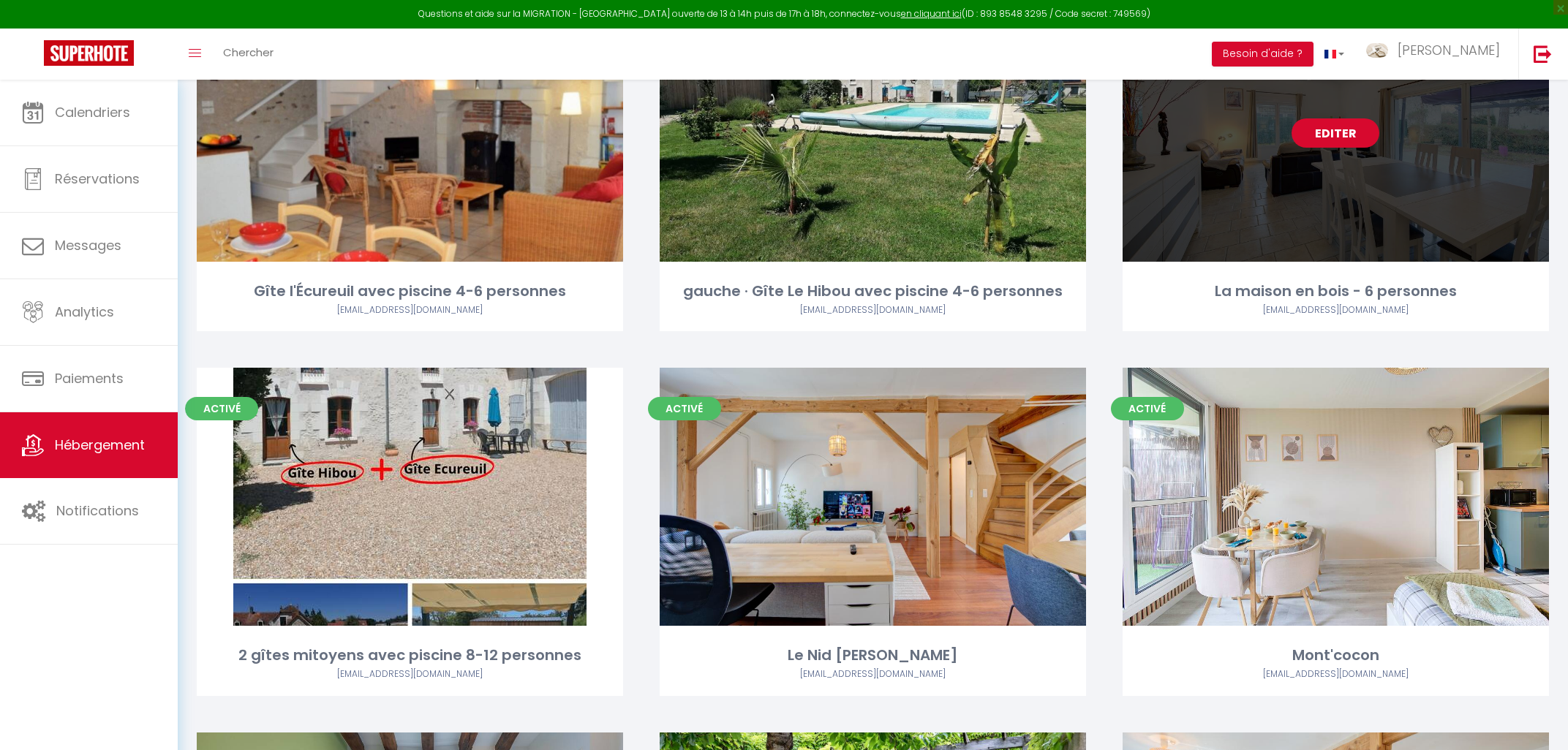
click at [1307, 139] on link "Editer" at bounding box center [1336, 132] width 88 height 29
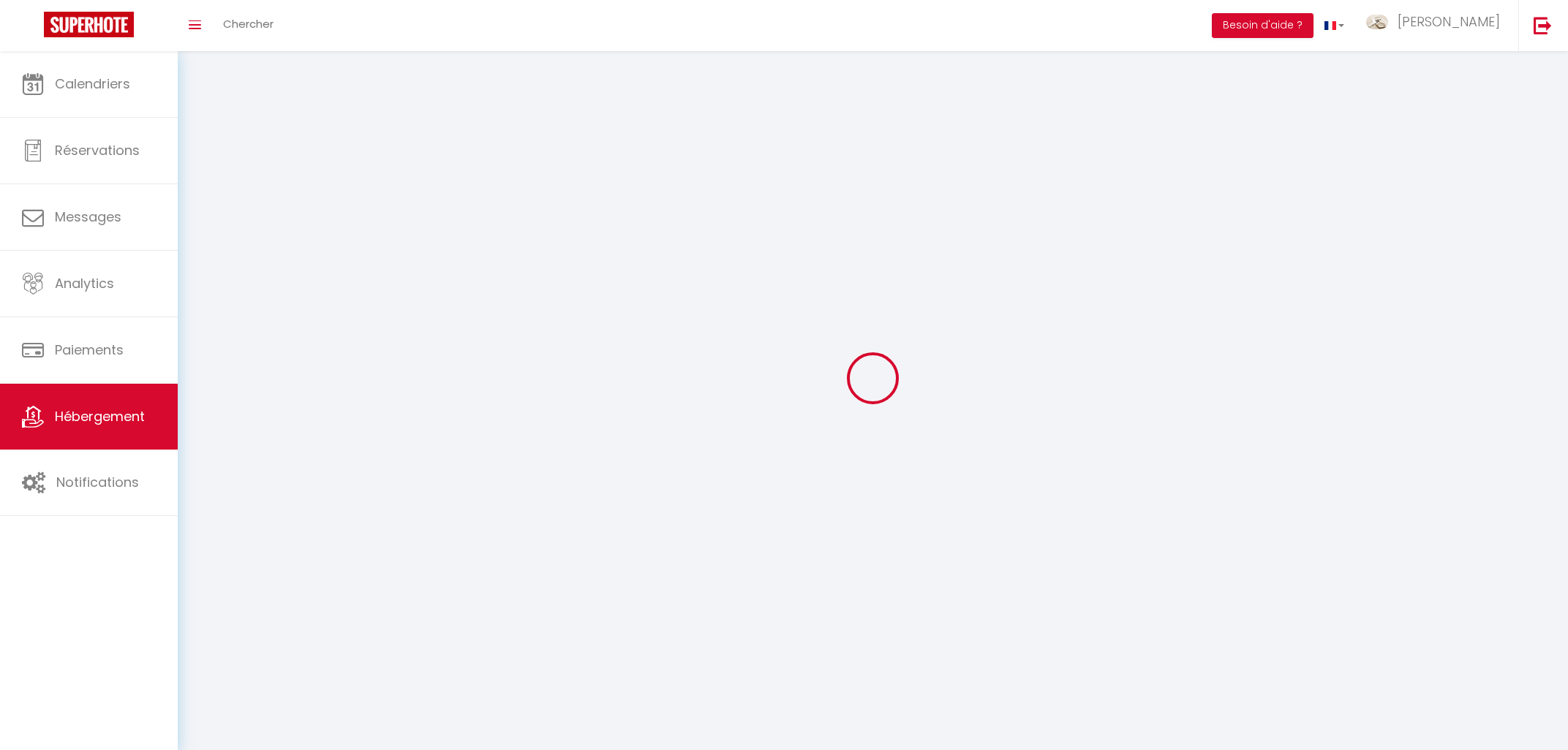
select select "1"
select select
select select "28"
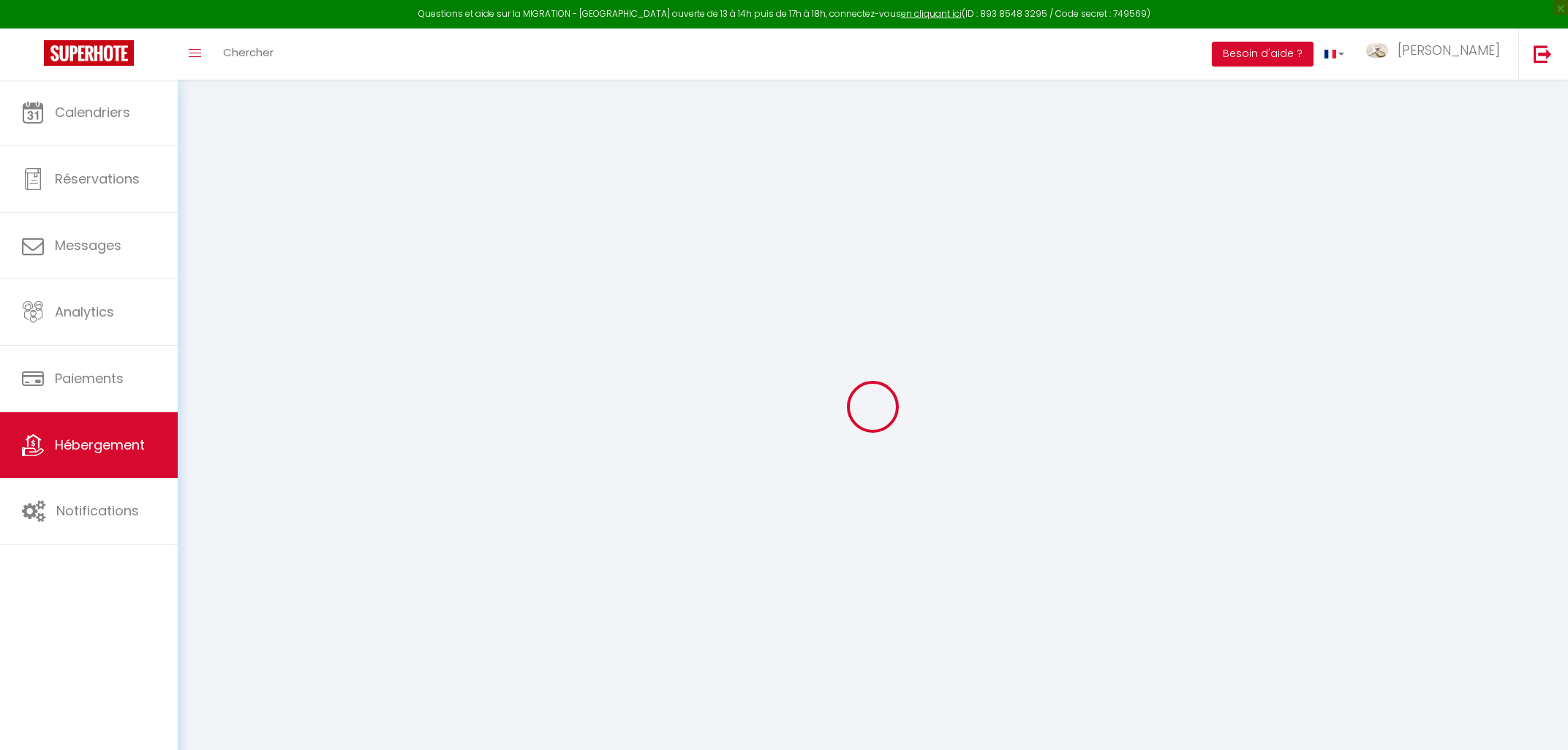
select select
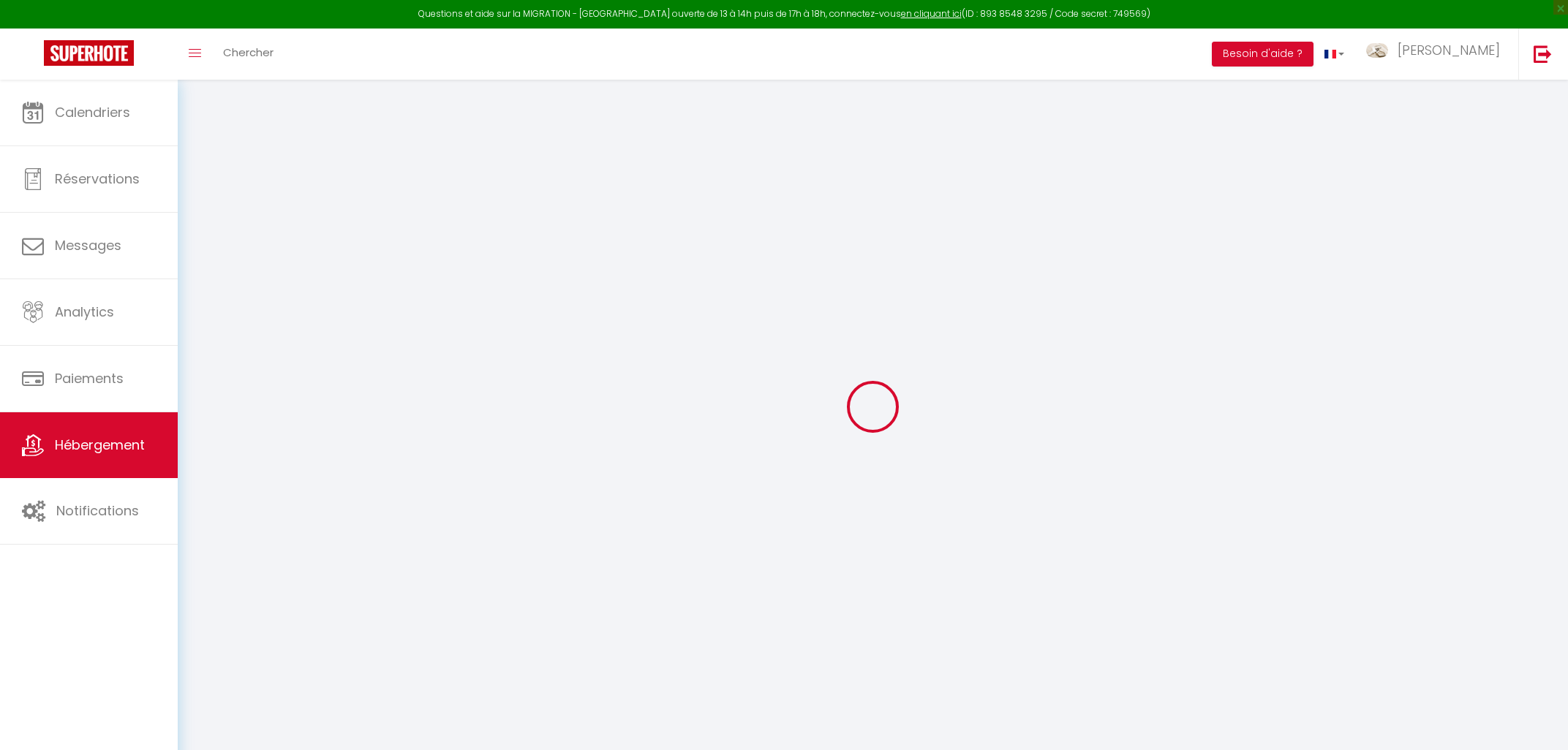
select select
checkbox input "false"
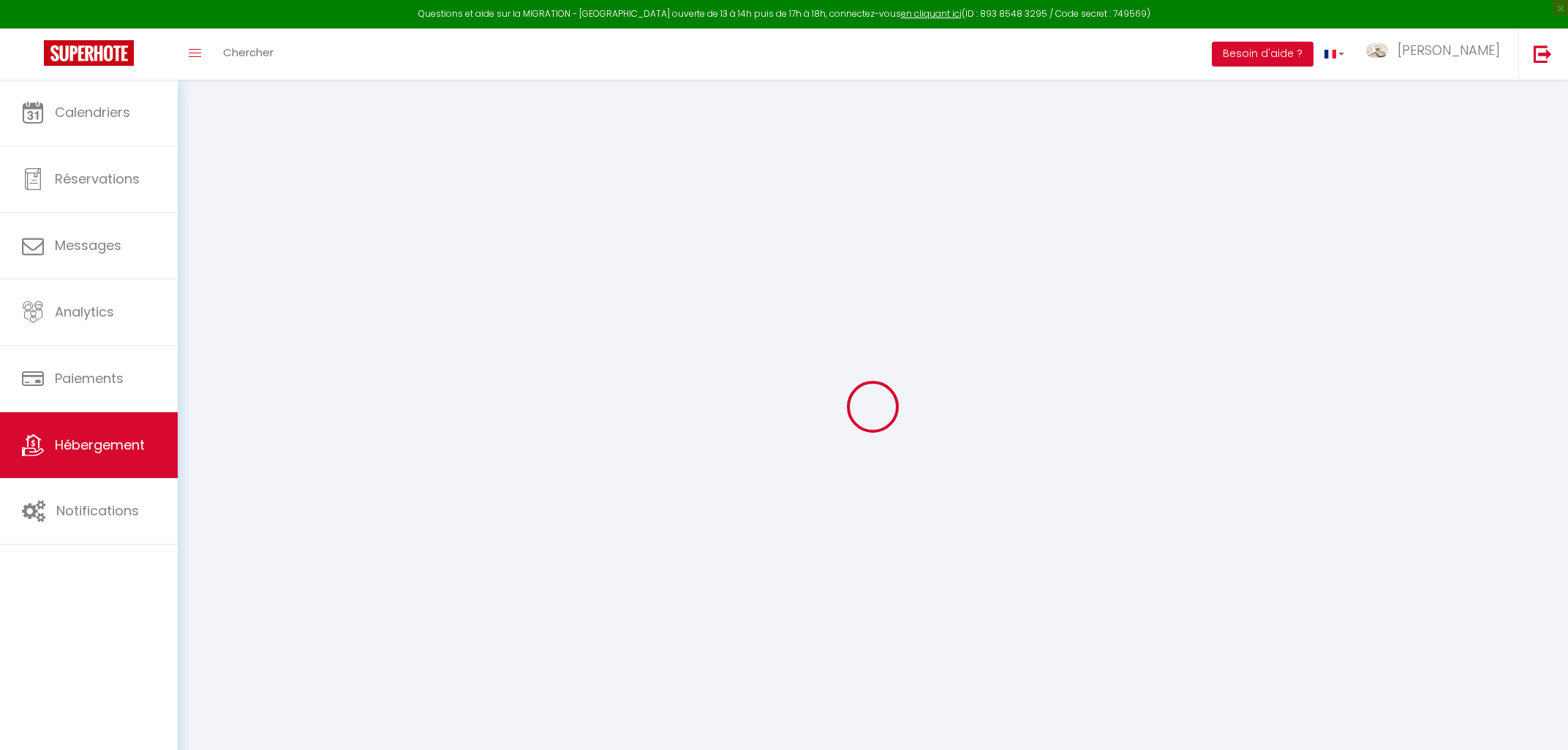
select select
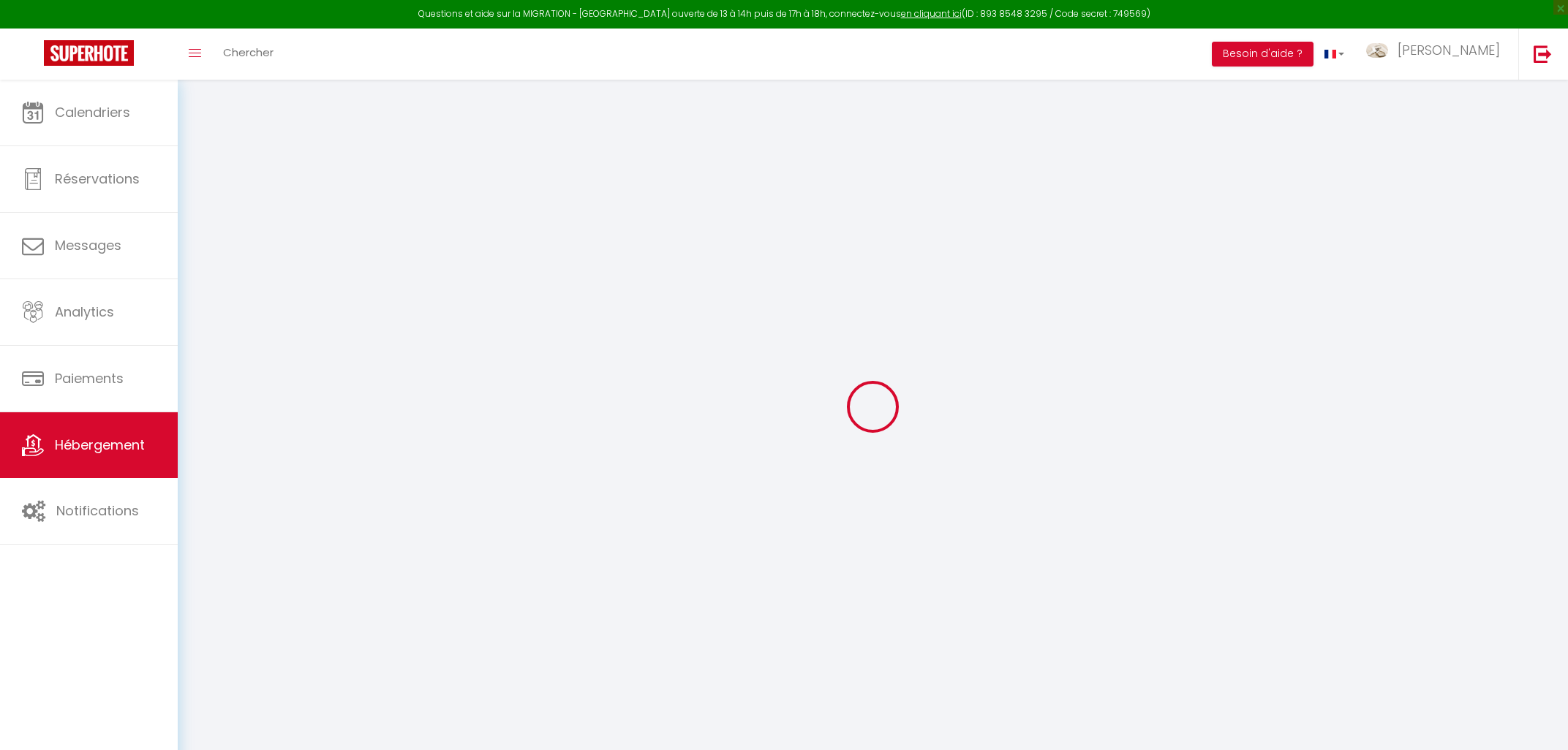
select select
checkbox input "false"
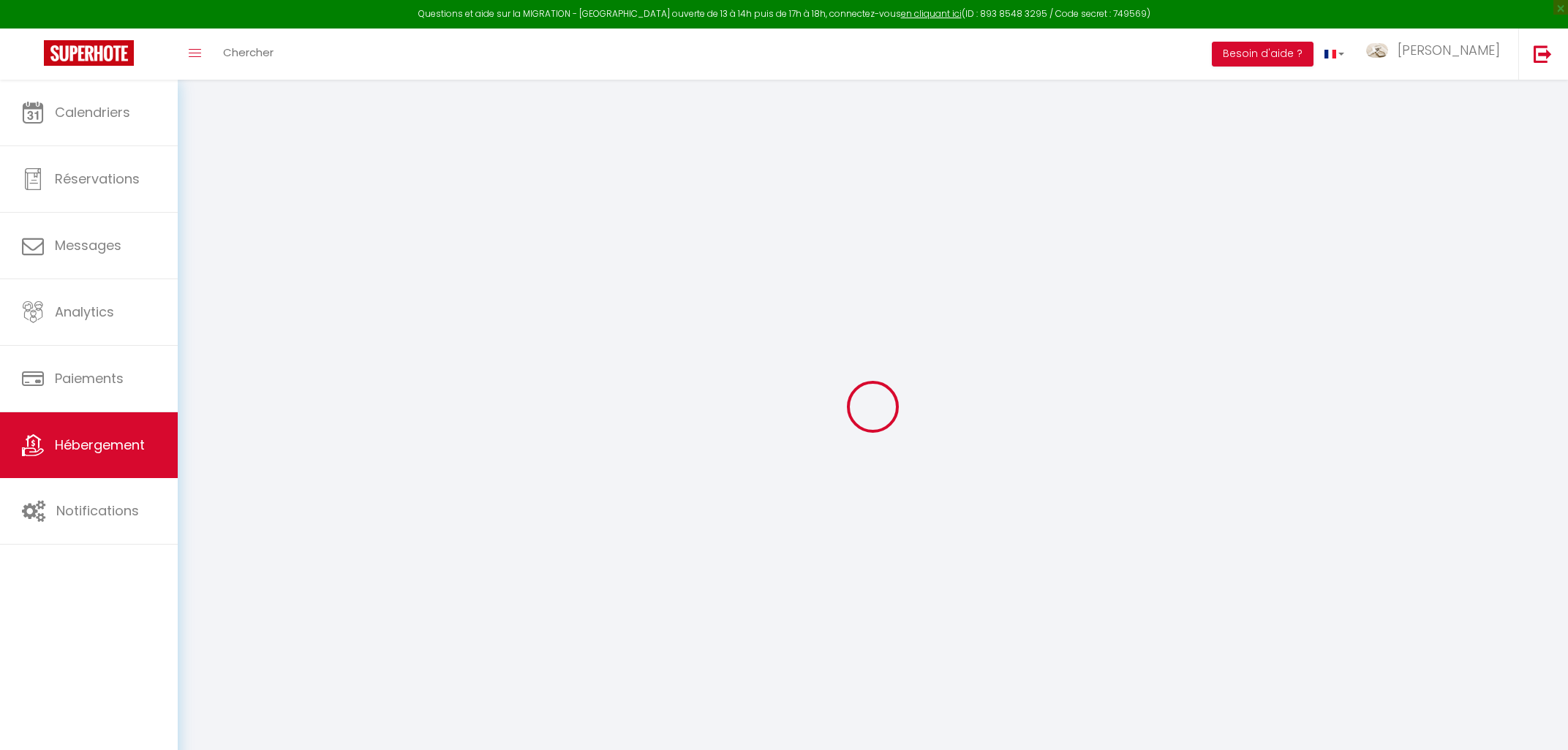
checkbox input "false"
select select
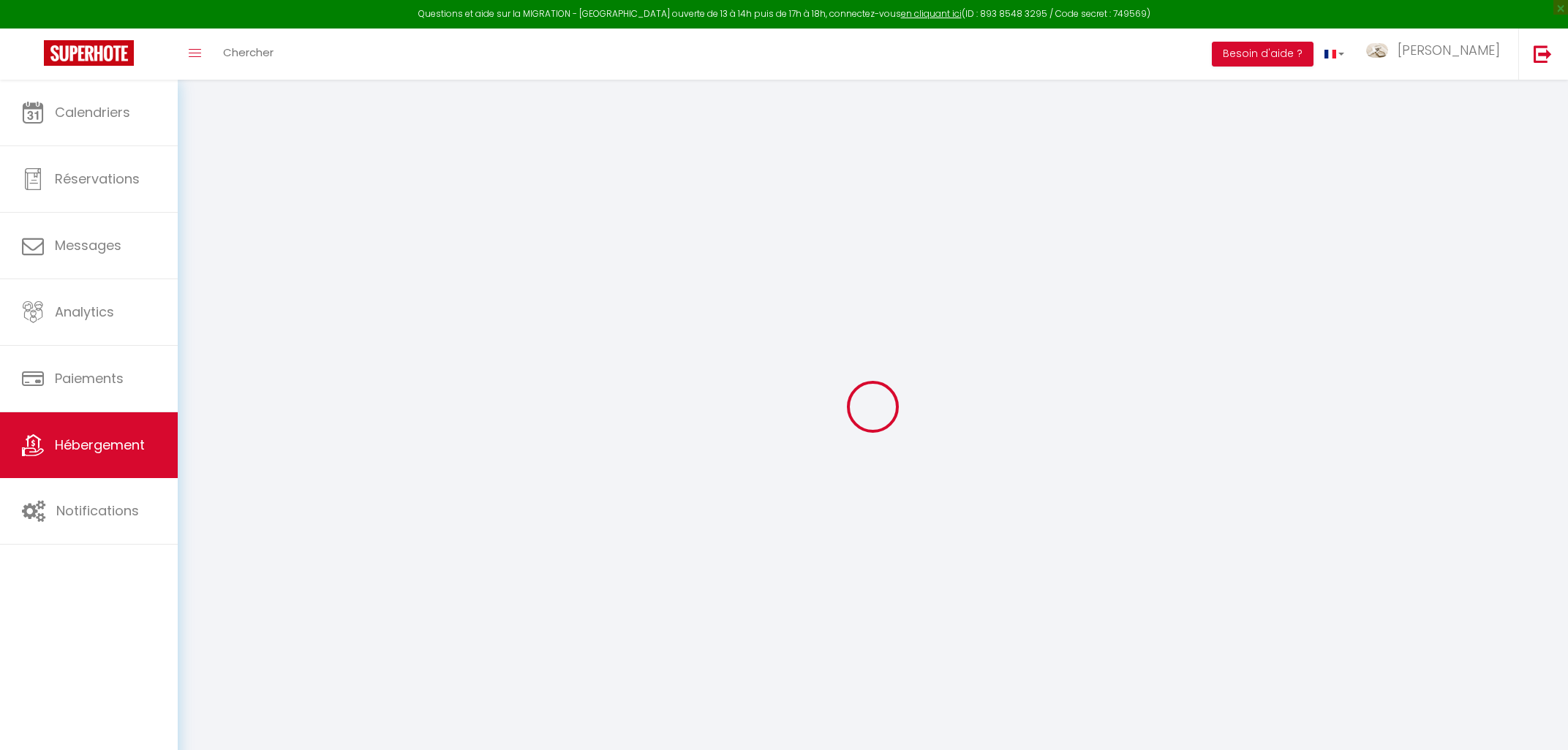
select select
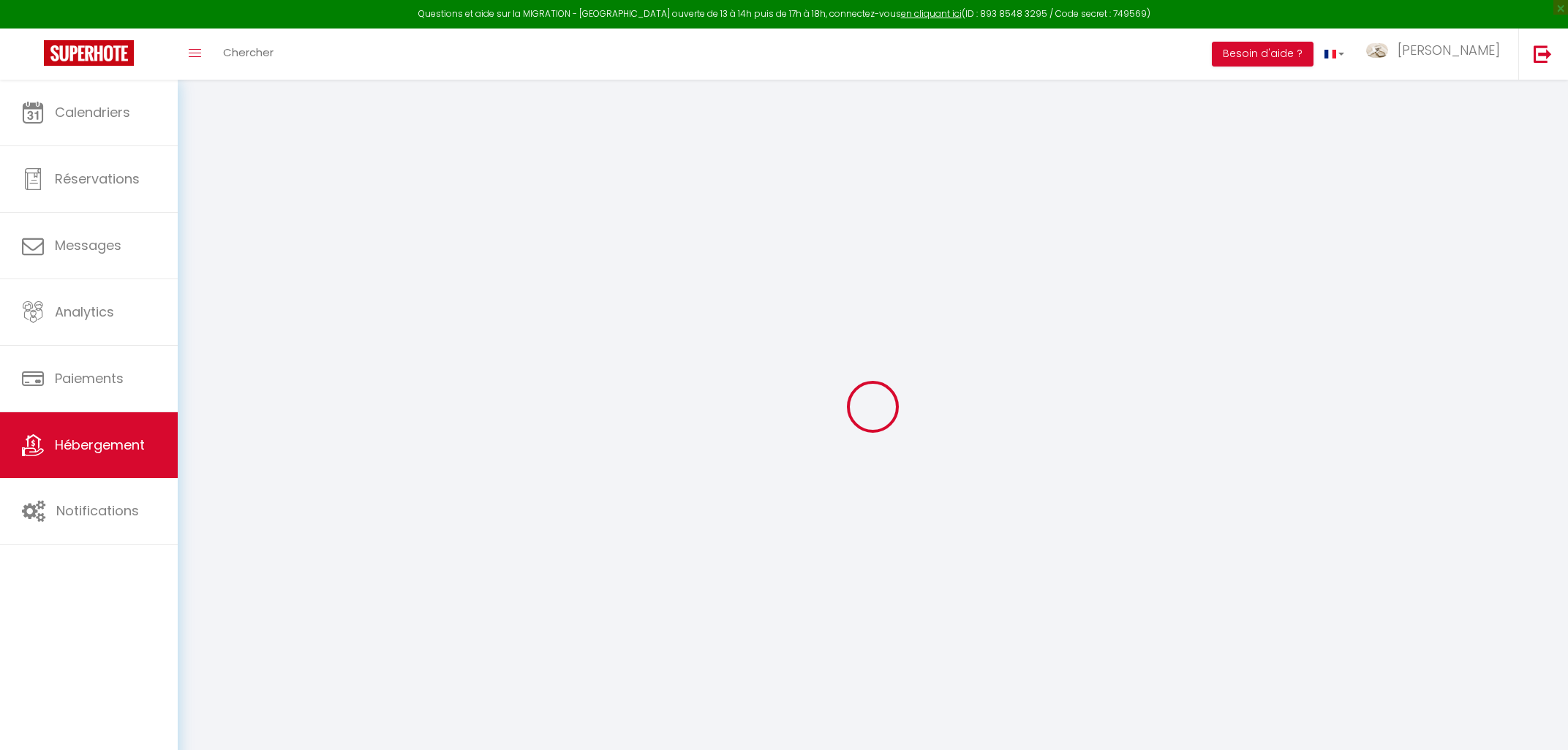
checkbox input "false"
select select
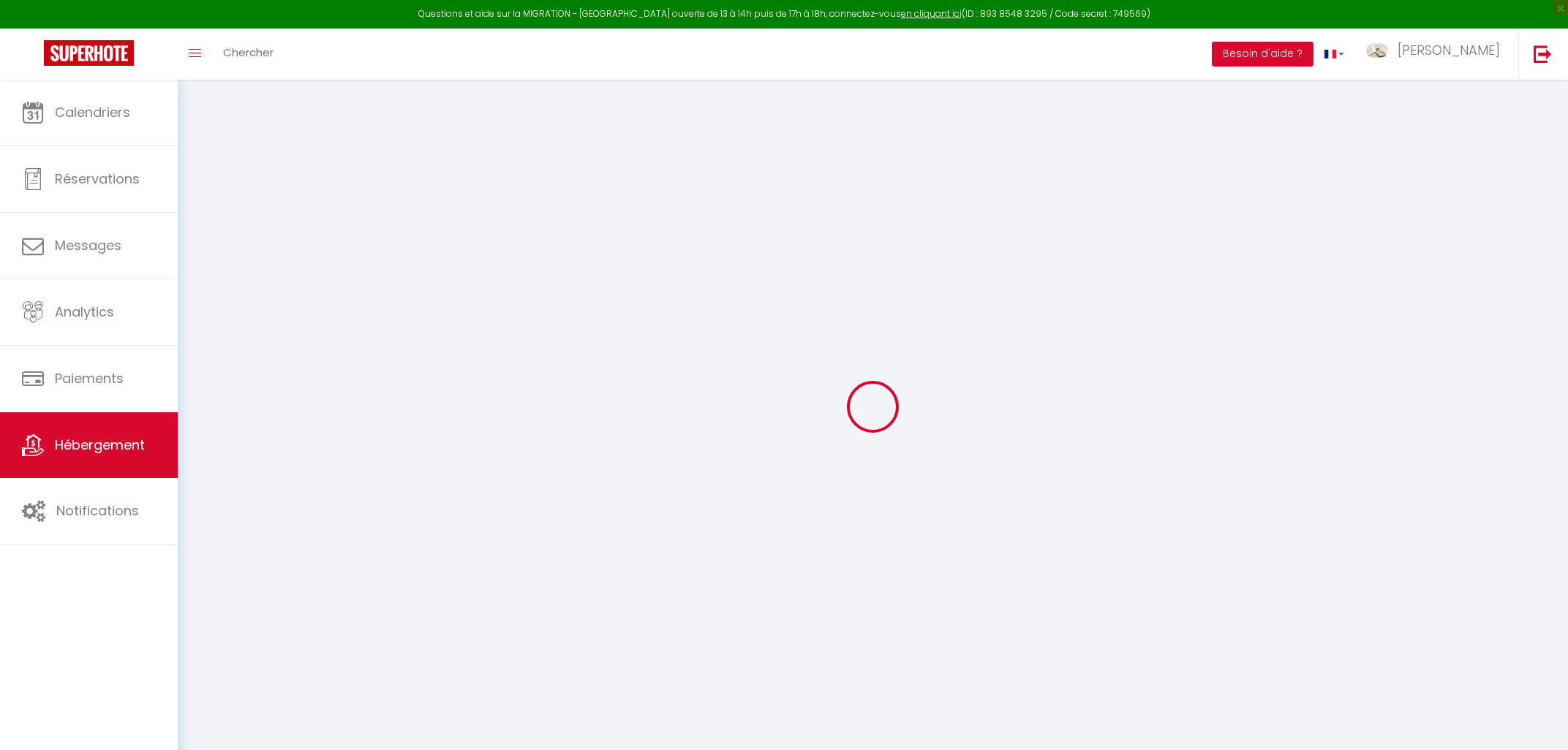
select select
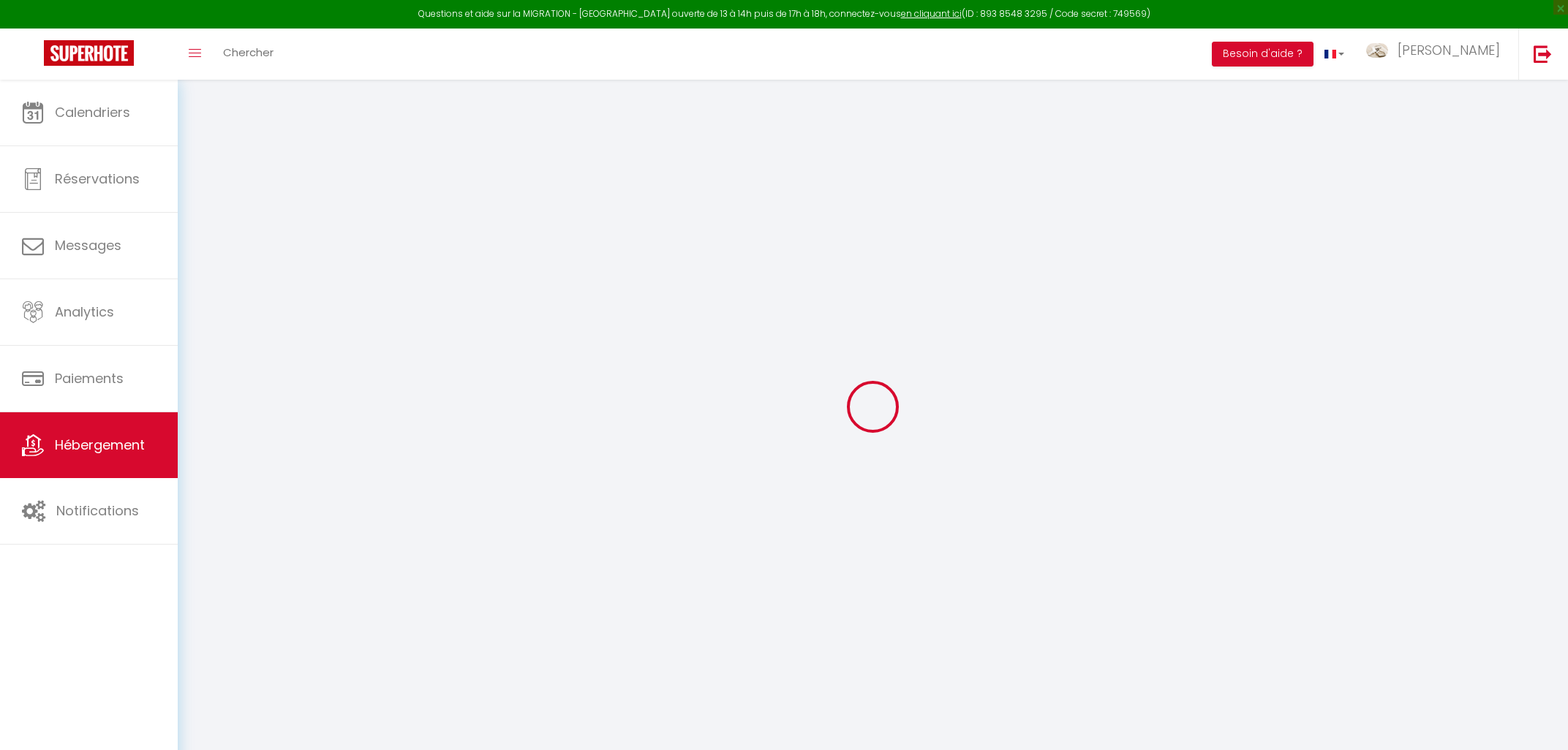
select select
checkbox input "false"
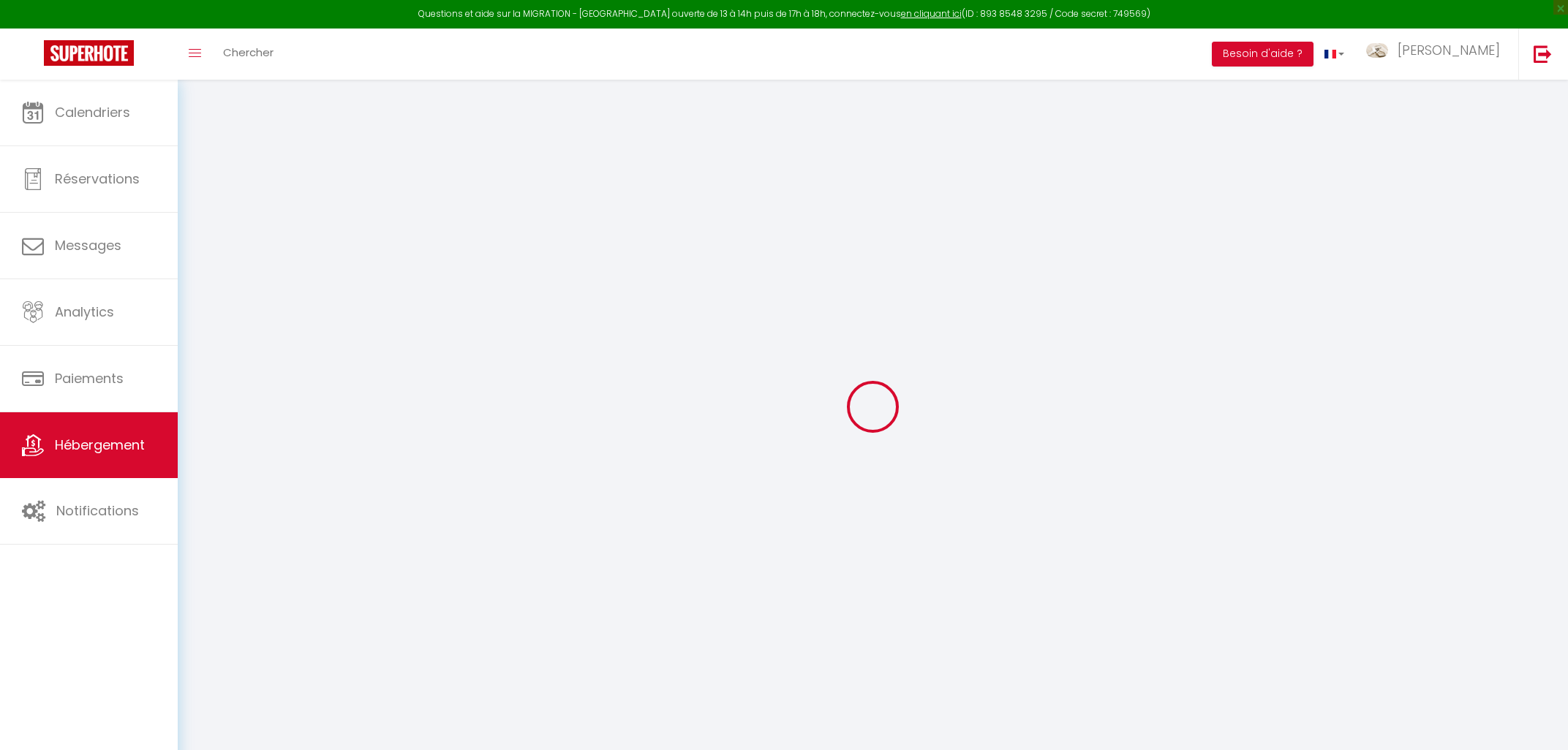
checkbox input "false"
select select
type input "La maison en bois - 6 personnes"
type input "[PERSON_NAME],"
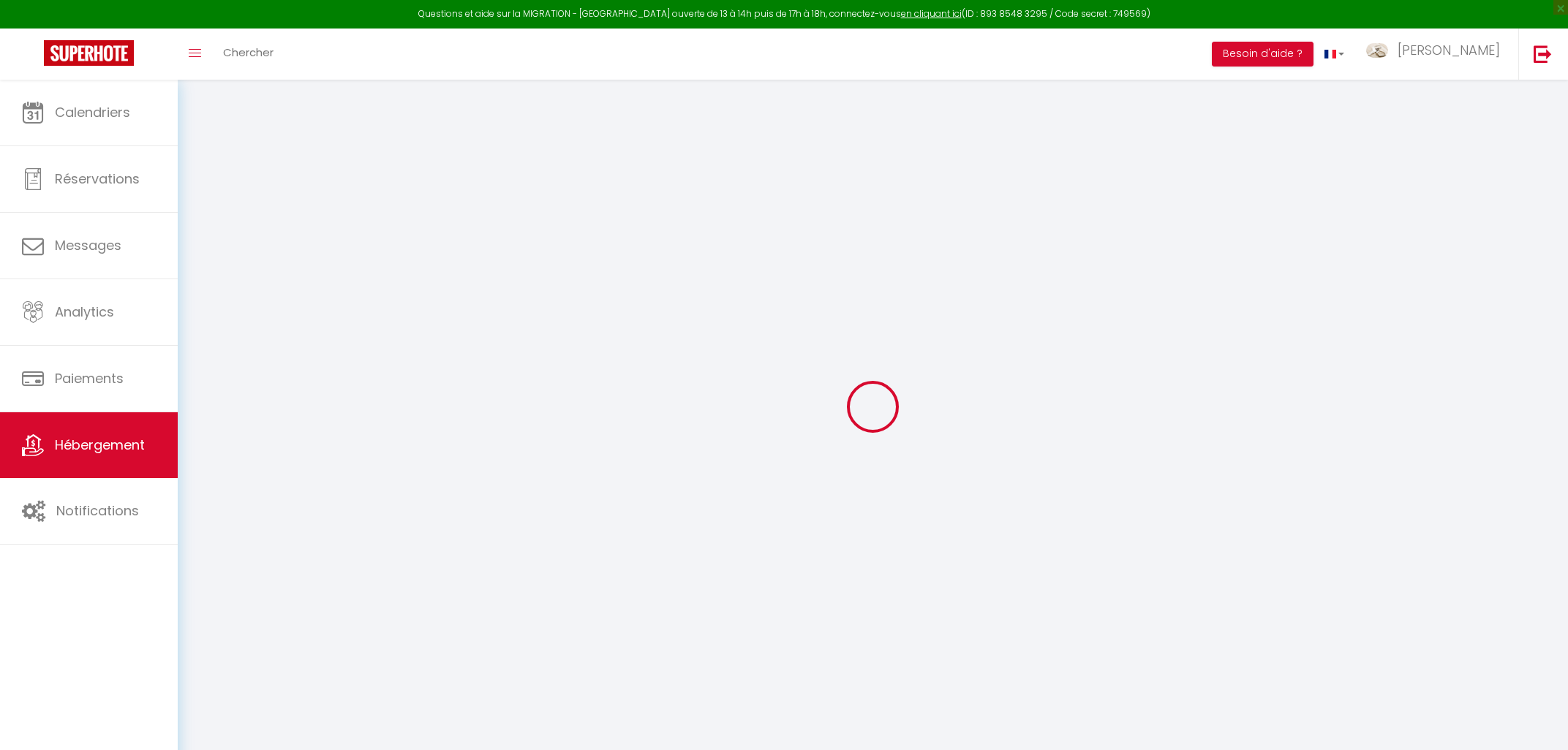
type input "[PERSON_NAME]"
type input "SAINT AVERTIN"
select select "houses"
select select "6"
select select "3"
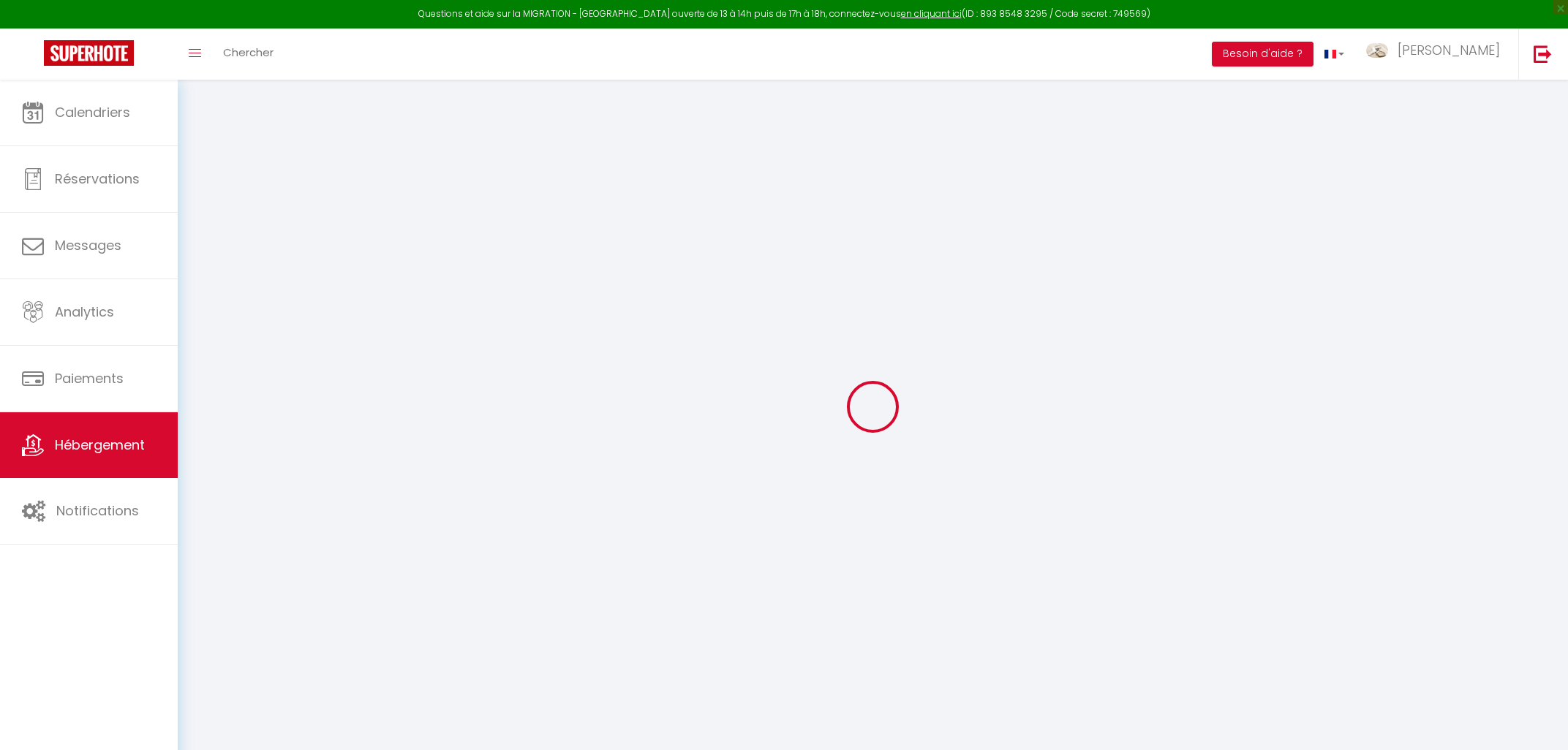
type input "70"
type input "110"
type input "4.4"
type input "2.3"
type input "550"
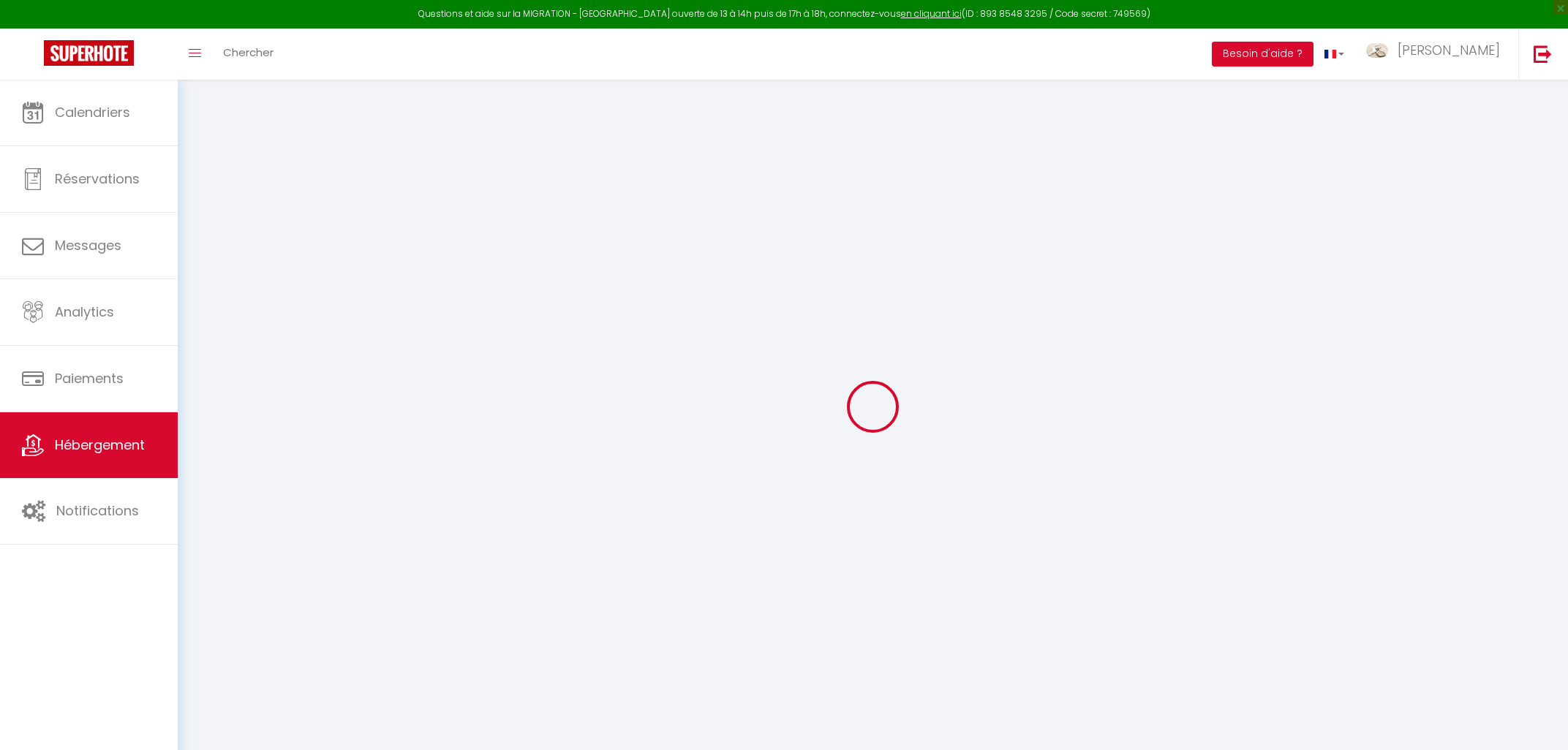
select select
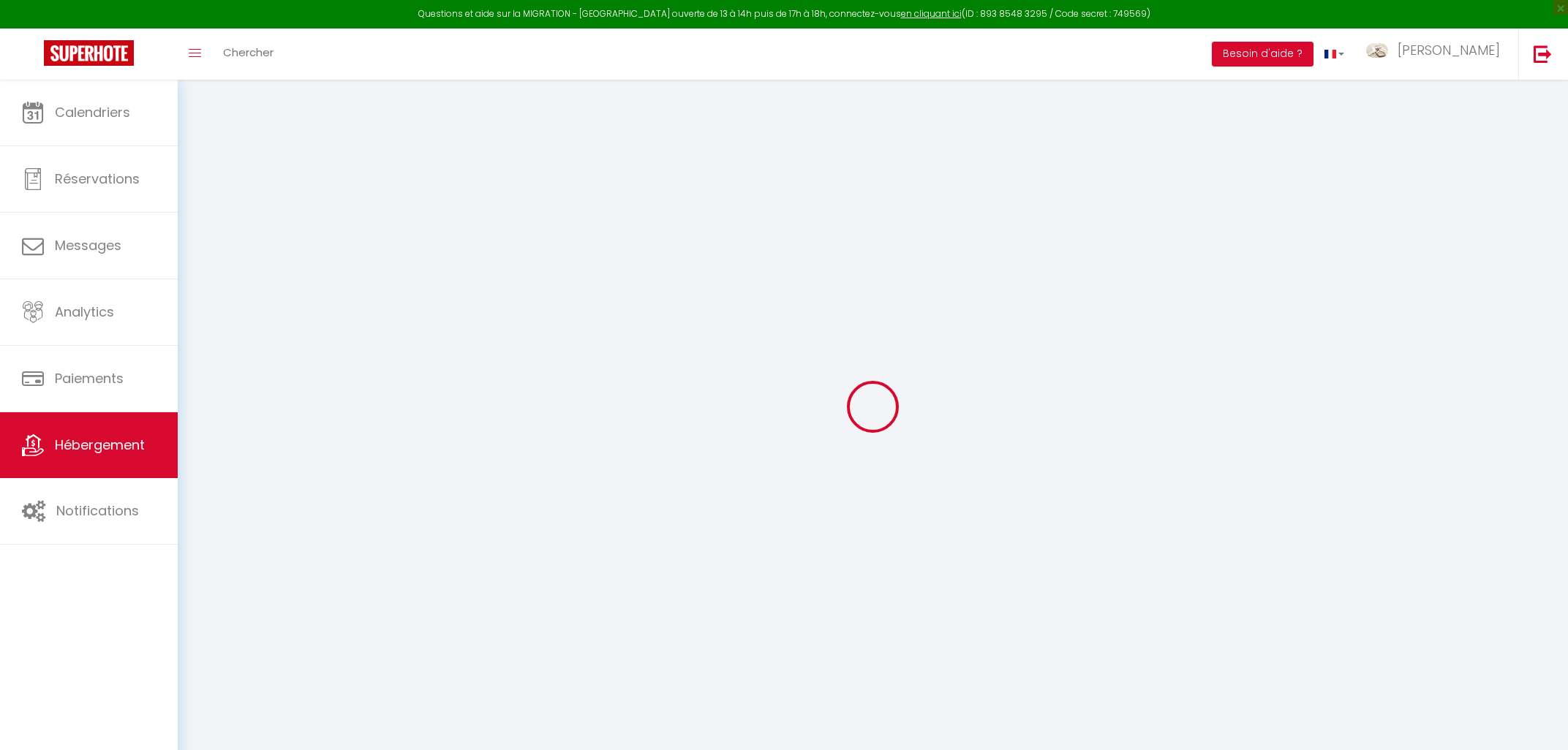
select select
type input "[STREET_ADDRESS]"
type input "37550"
type input "Saint-Avertin"
type input "[EMAIL_ADDRESS][DOMAIN_NAME]"
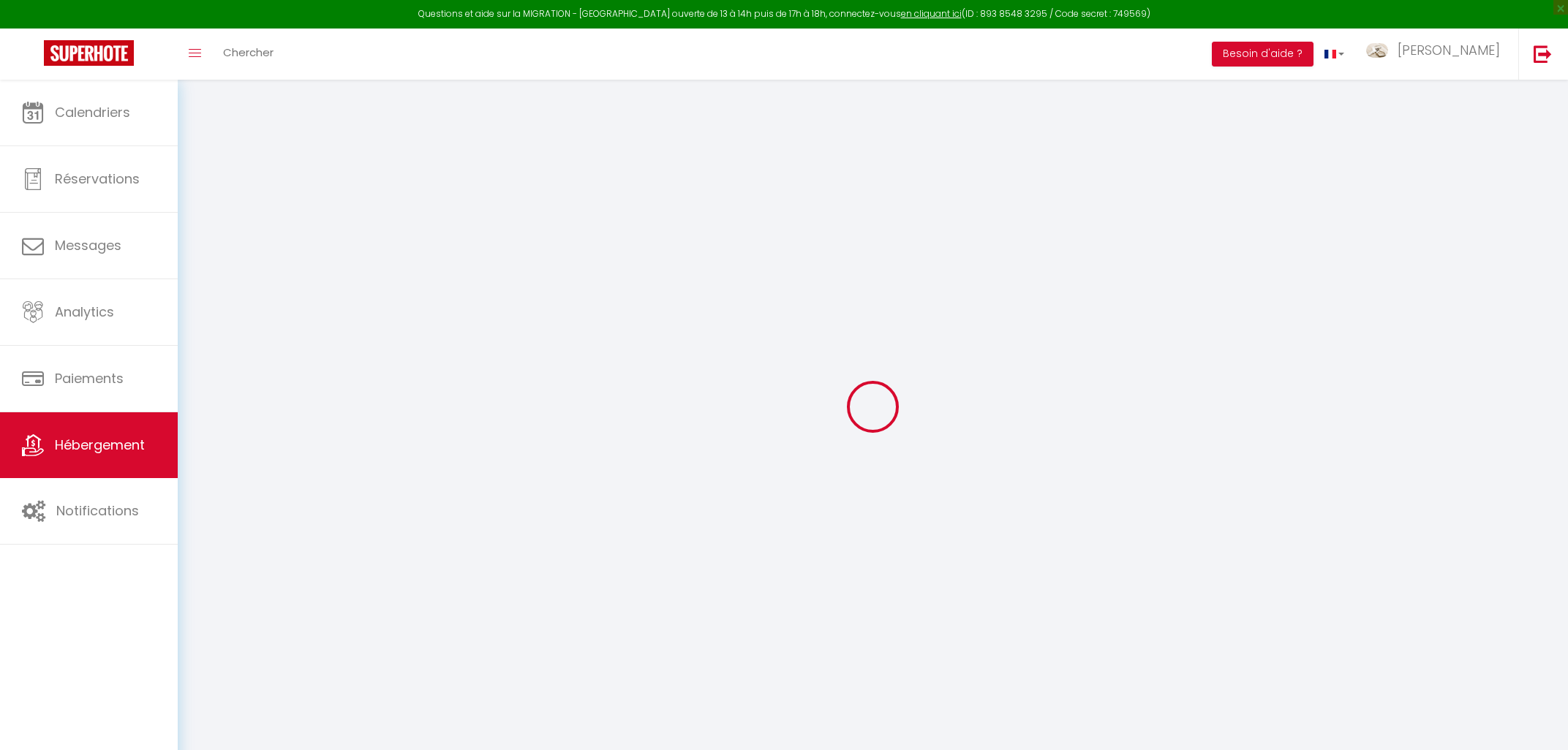
select select "12113"
checkbox input "false"
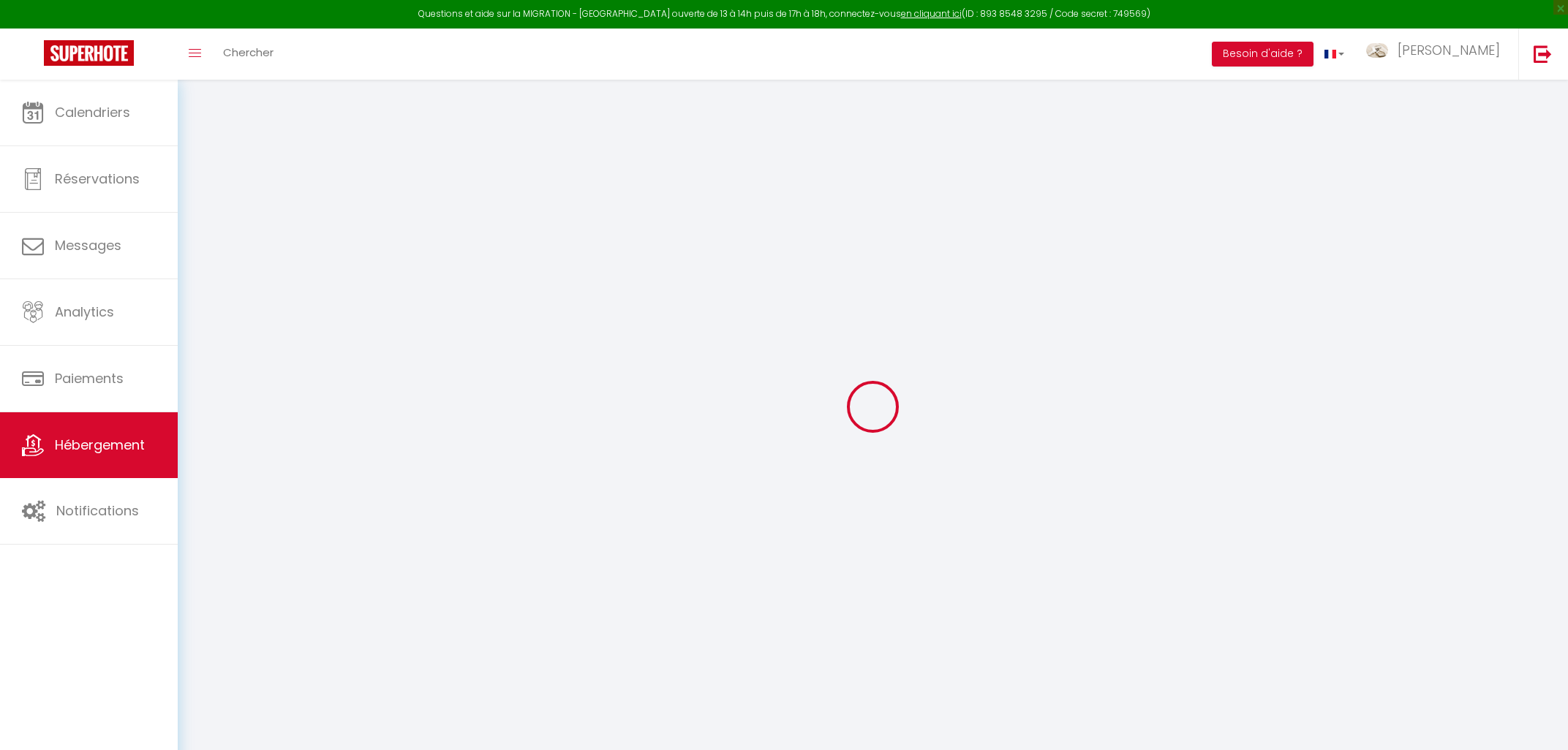
radio input "true"
type input "23"
type input "0"
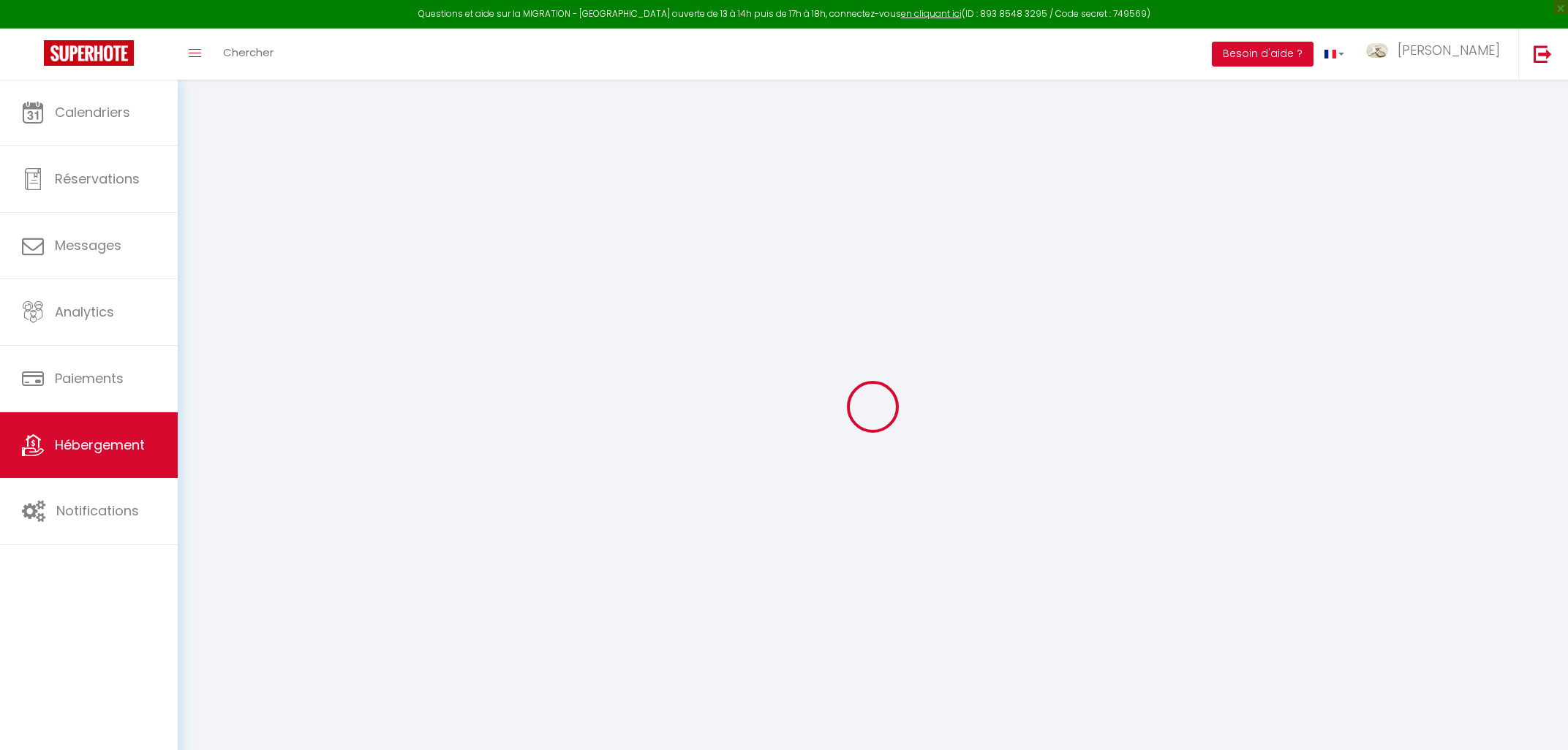
select select
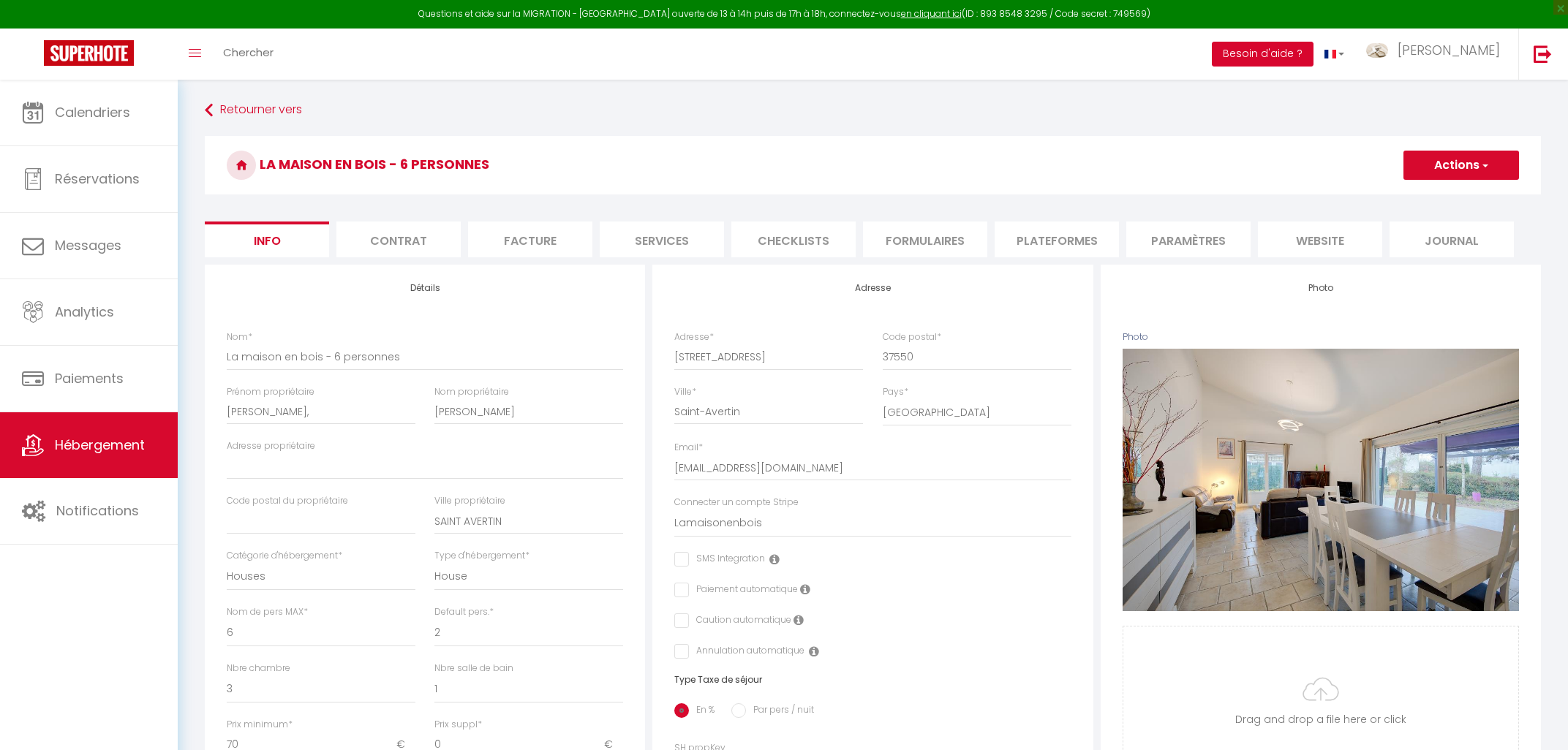
click at [1313, 51] on button "Besoin d'aide ?" at bounding box center [1263, 54] width 102 height 25
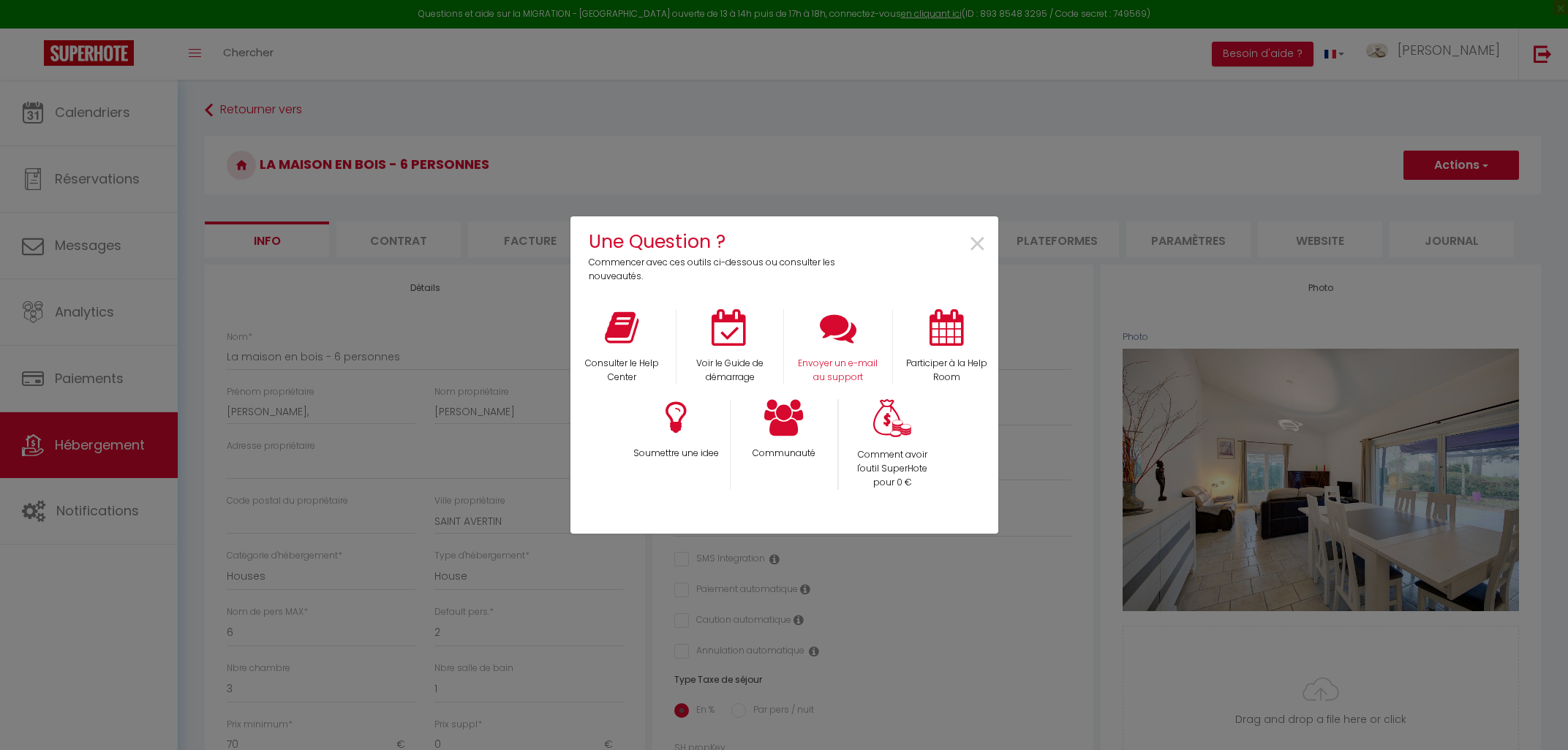
click at [827, 348] on div "Envoyer un e-mail au support" at bounding box center [838, 347] width 108 height 75
click at [840, 332] on icon at bounding box center [838, 327] width 36 height 36
click at [973, 245] on span "×" at bounding box center [977, 245] width 20 height 46
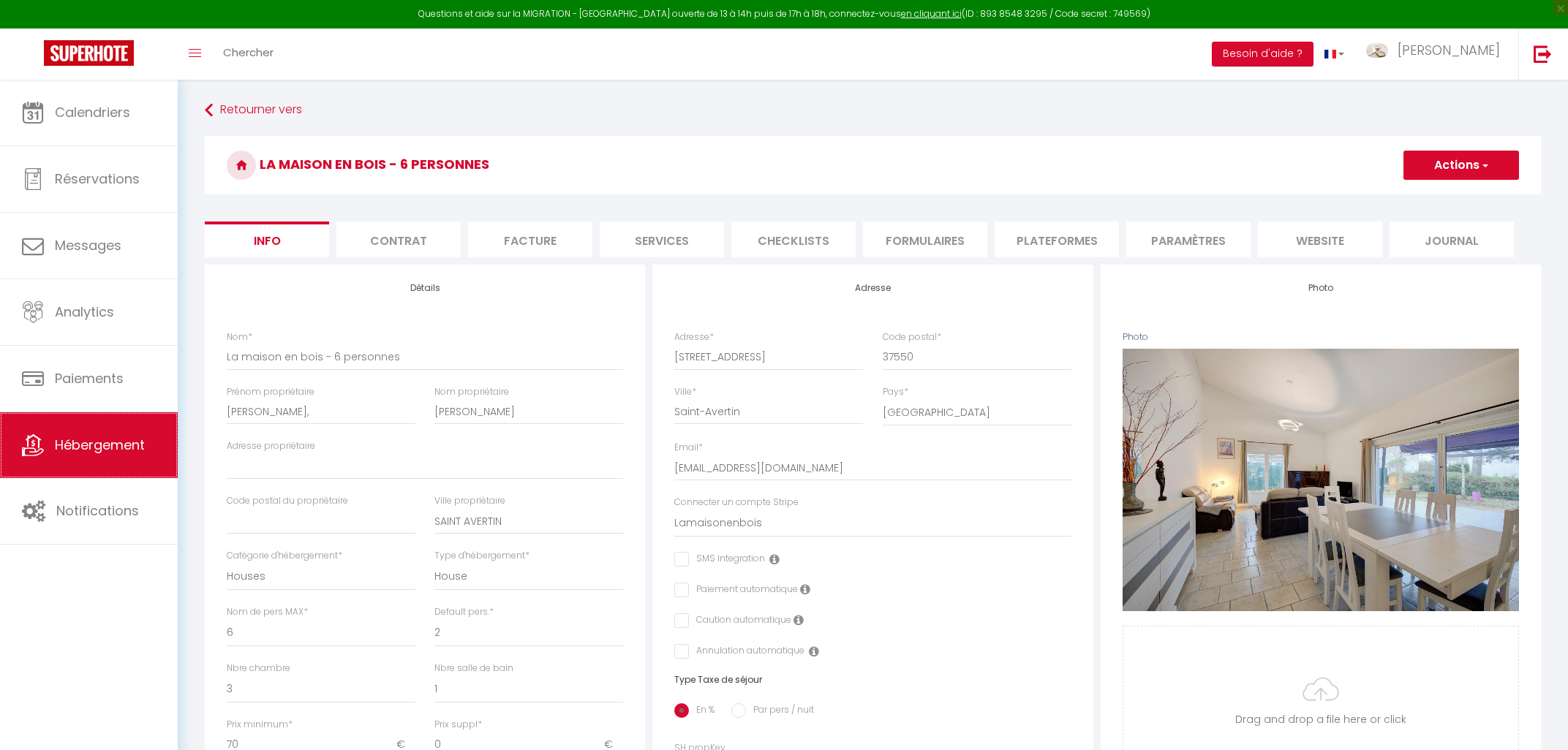
click at [79, 449] on span "Hébergement" at bounding box center [100, 445] width 90 height 19
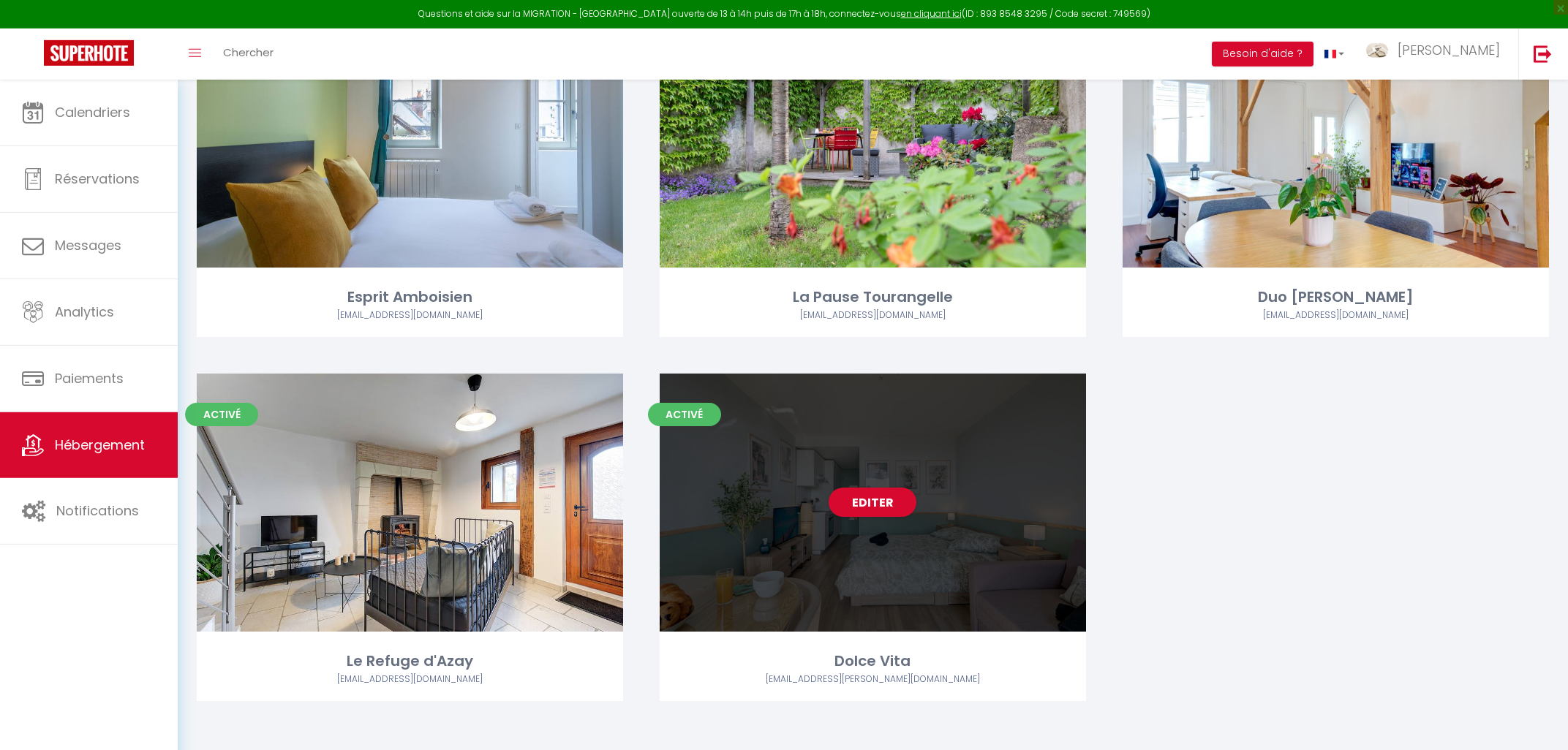
scroll to position [1277, 0]
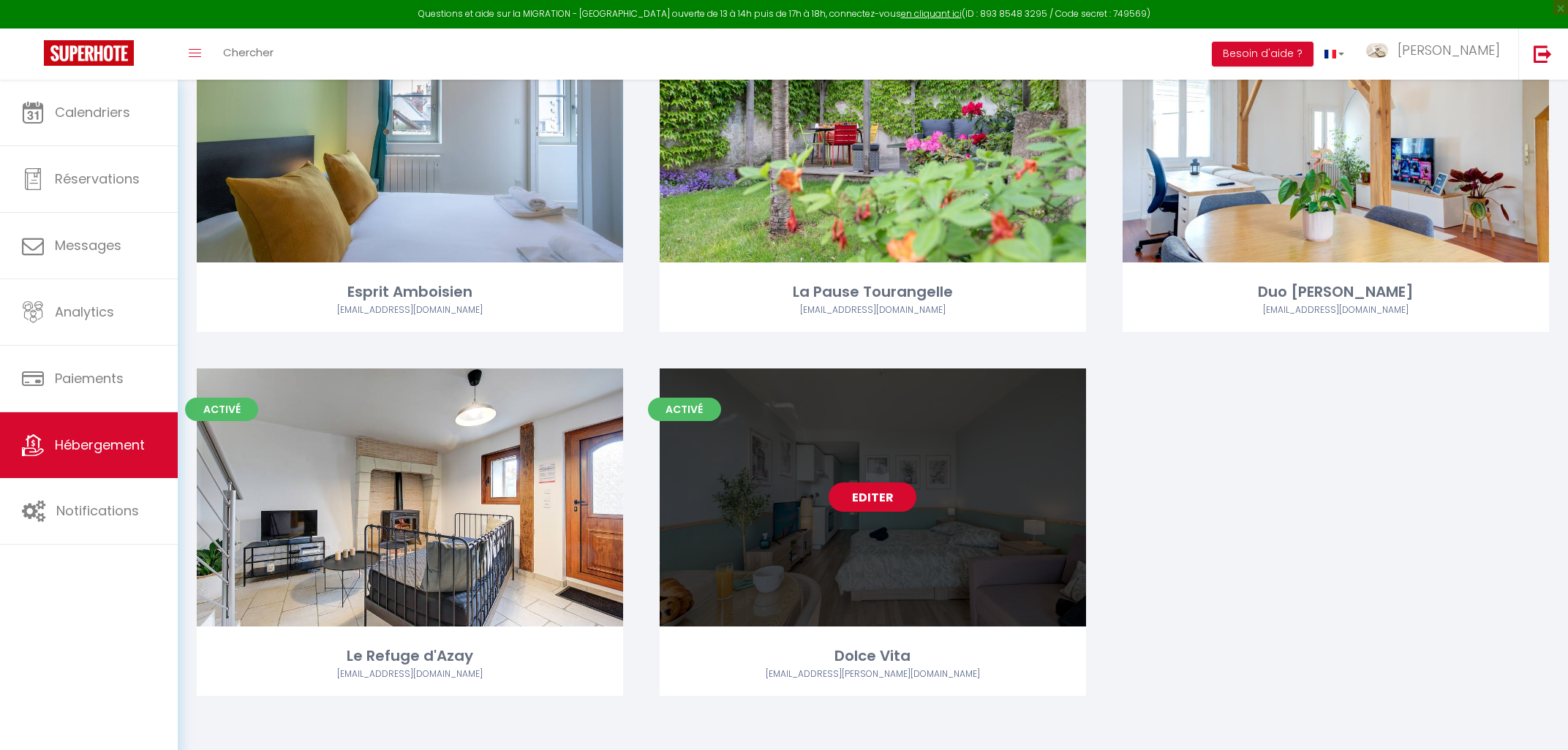
click at [880, 501] on link "Editer" at bounding box center [873, 497] width 88 height 29
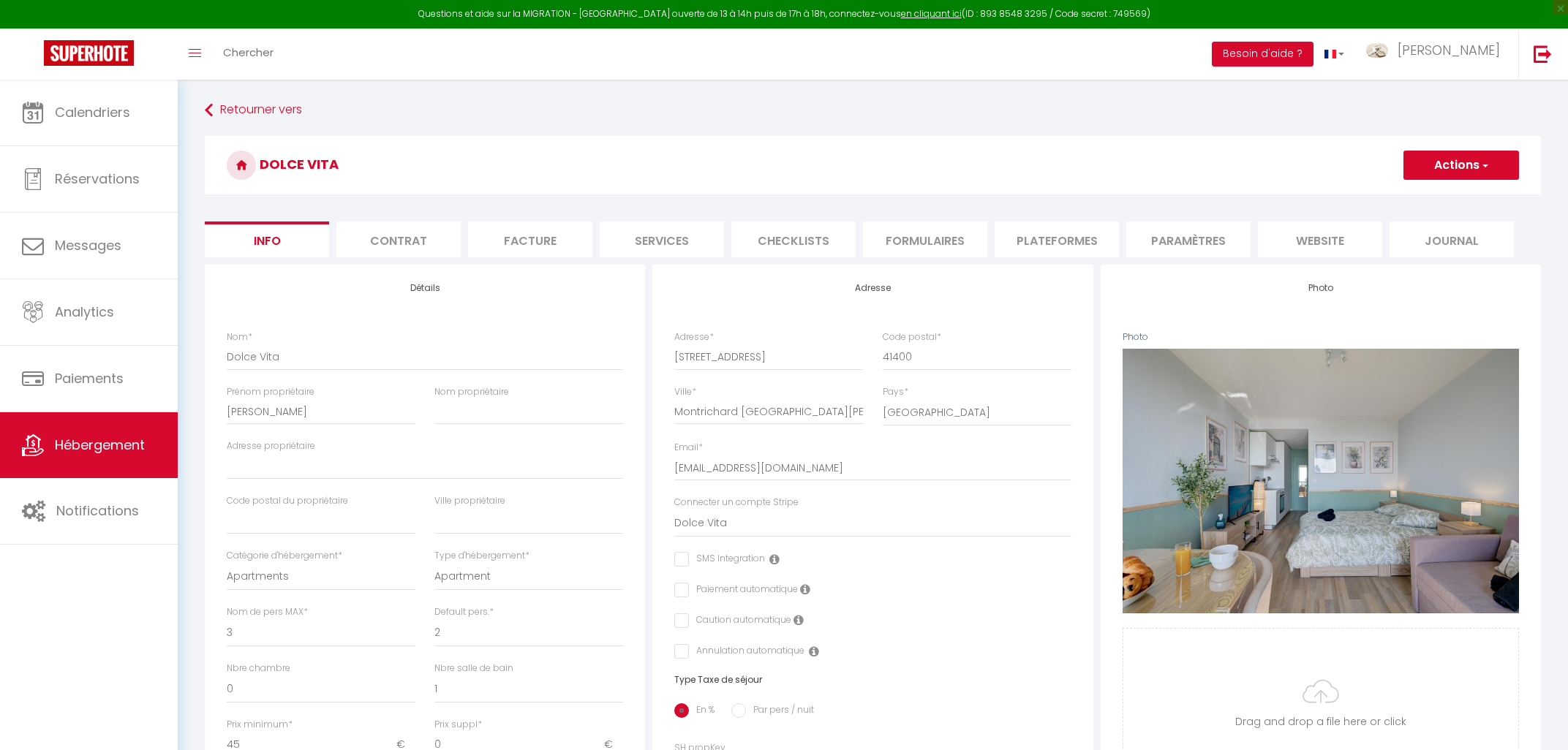
click at [1075, 246] on li "Plateformes" at bounding box center [1057, 240] width 124 height 36
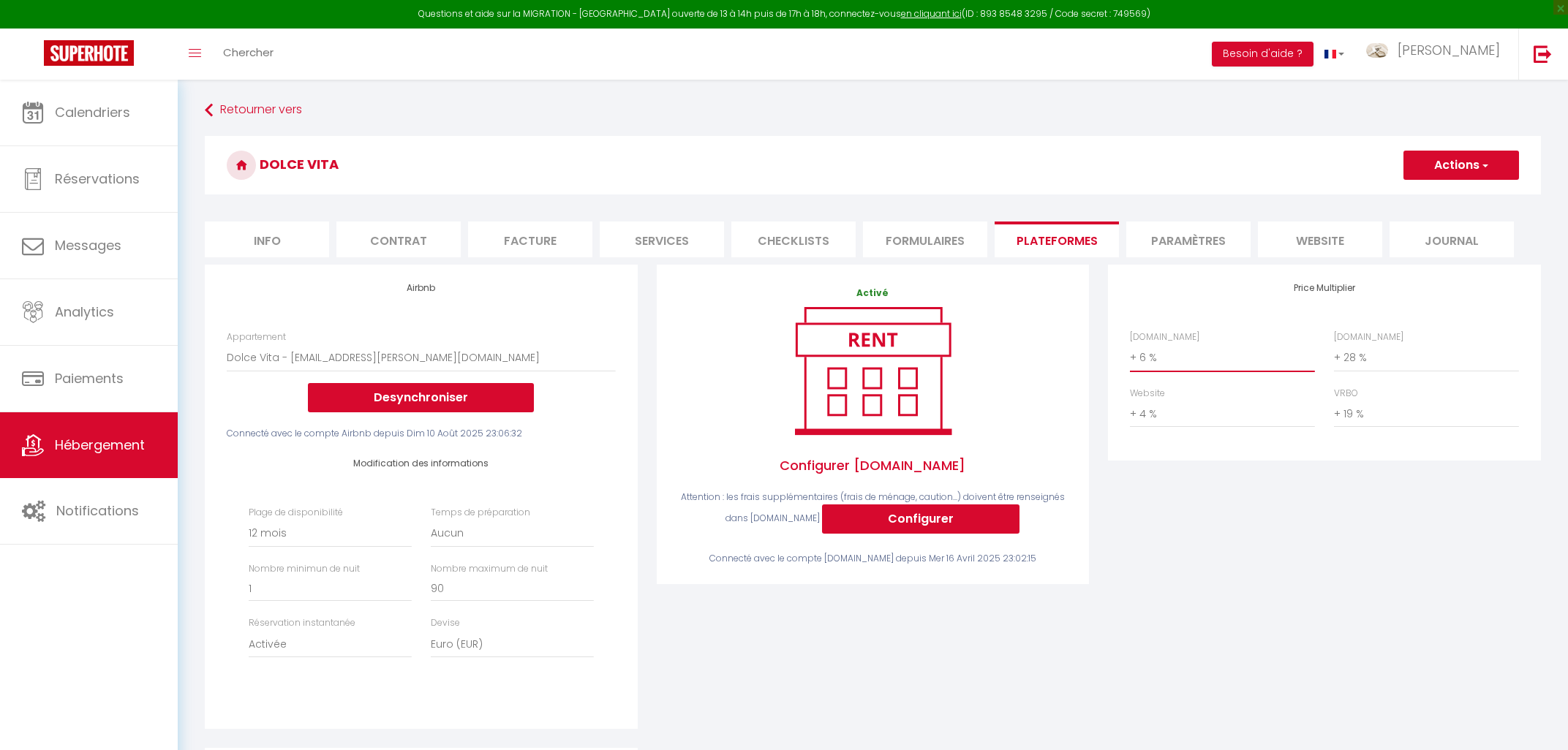
click at [1130, 344] on select "0 + 1 % + 2 % + 3 % + 4 % + 5 % + 6 % + 7 % + 8 % + 9 %" at bounding box center [1223, 357] width 185 height 28
click option "+ 22 %" at bounding box center [0, 0] width 0 height 0
click at [1440, 165] on button "Actions" at bounding box center [1461, 164] width 115 height 29
click at [1440, 196] on link "Enregistrer" at bounding box center [1460, 198] width 115 height 19
click at [1471, 49] on span "[PERSON_NAME]" at bounding box center [1449, 50] width 103 height 19
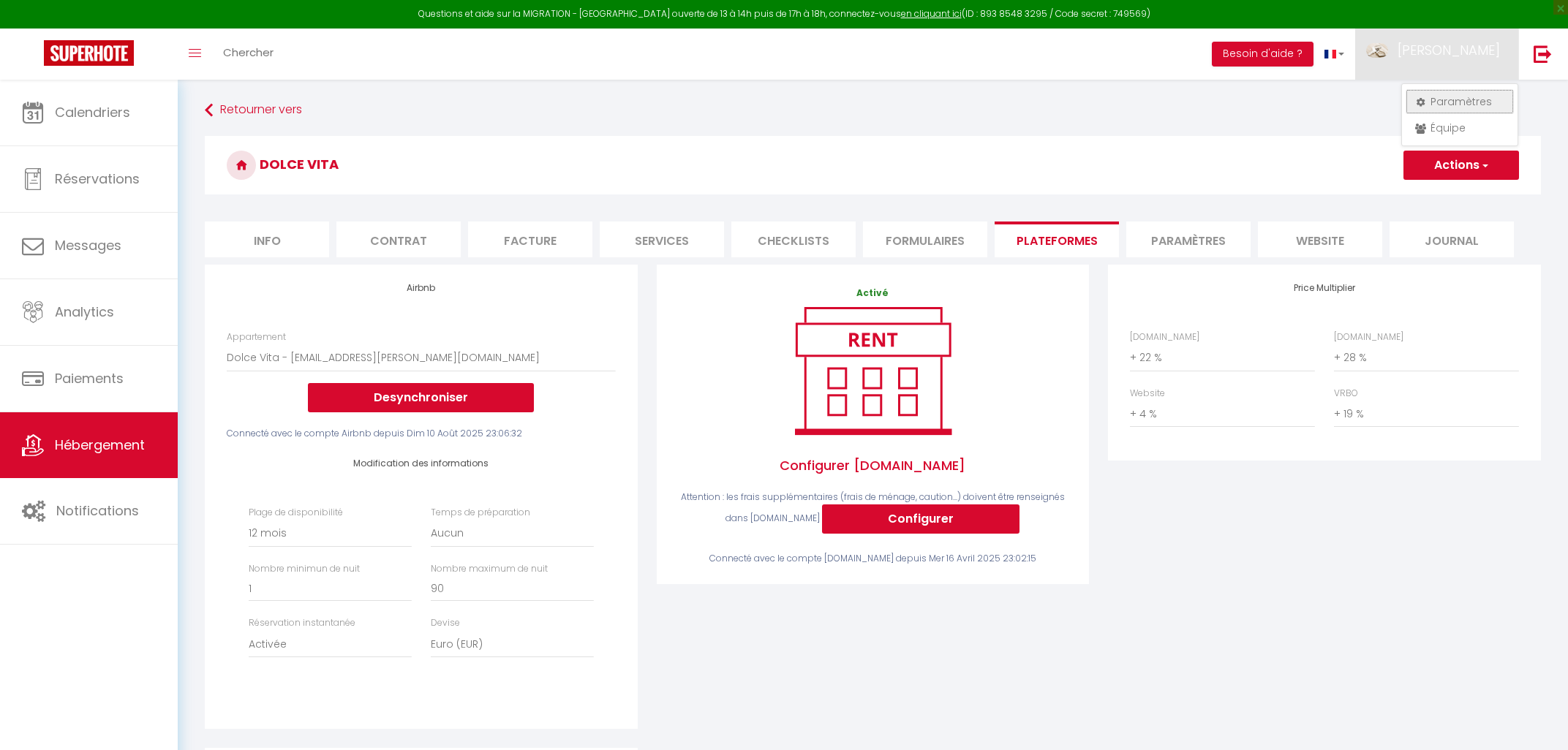
click at [1459, 97] on link "Paramètres" at bounding box center [1459, 101] width 108 height 25
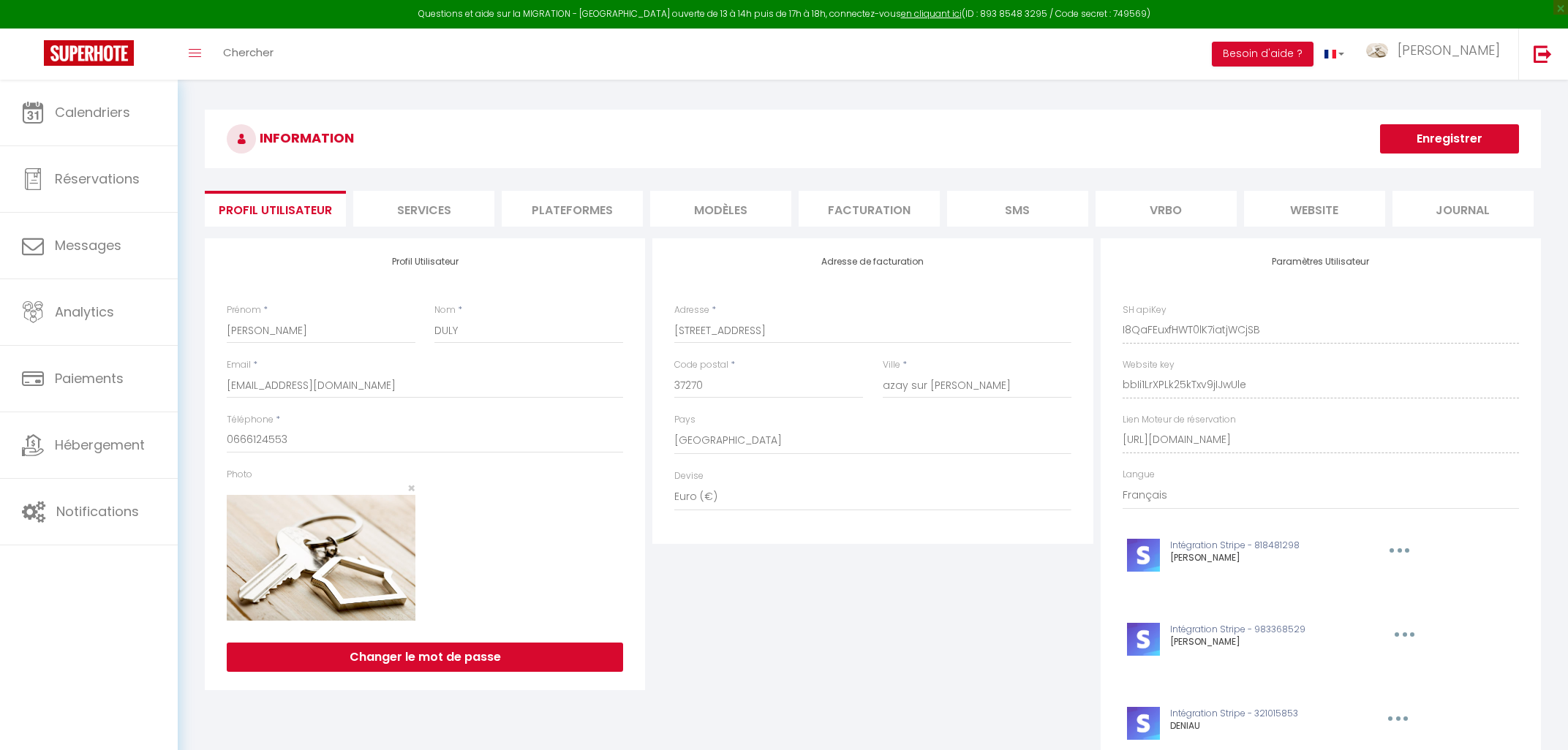
click at [580, 199] on li "Plateformes" at bounding box center [572, 209] width 141 height 36
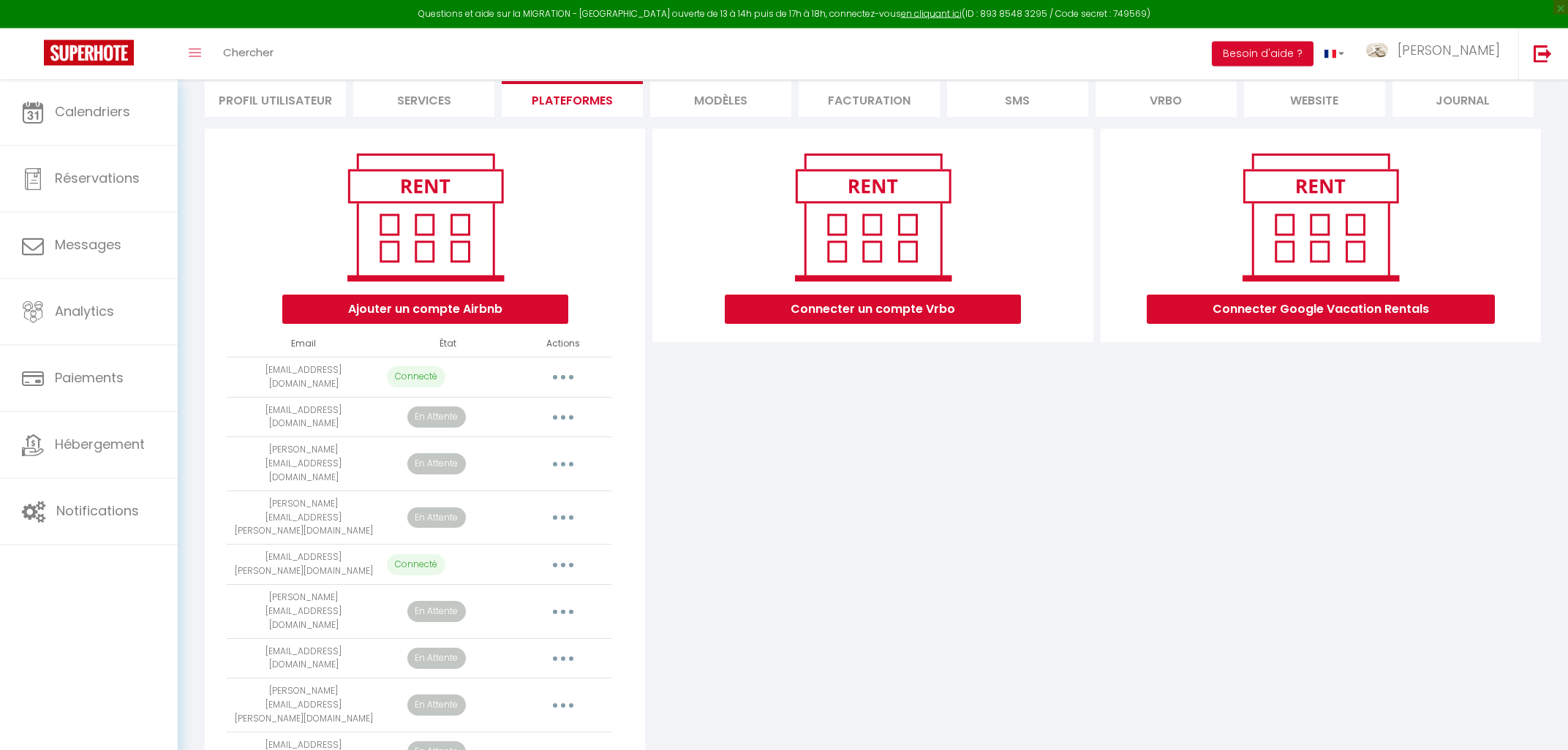
scroll to position [115, 0]
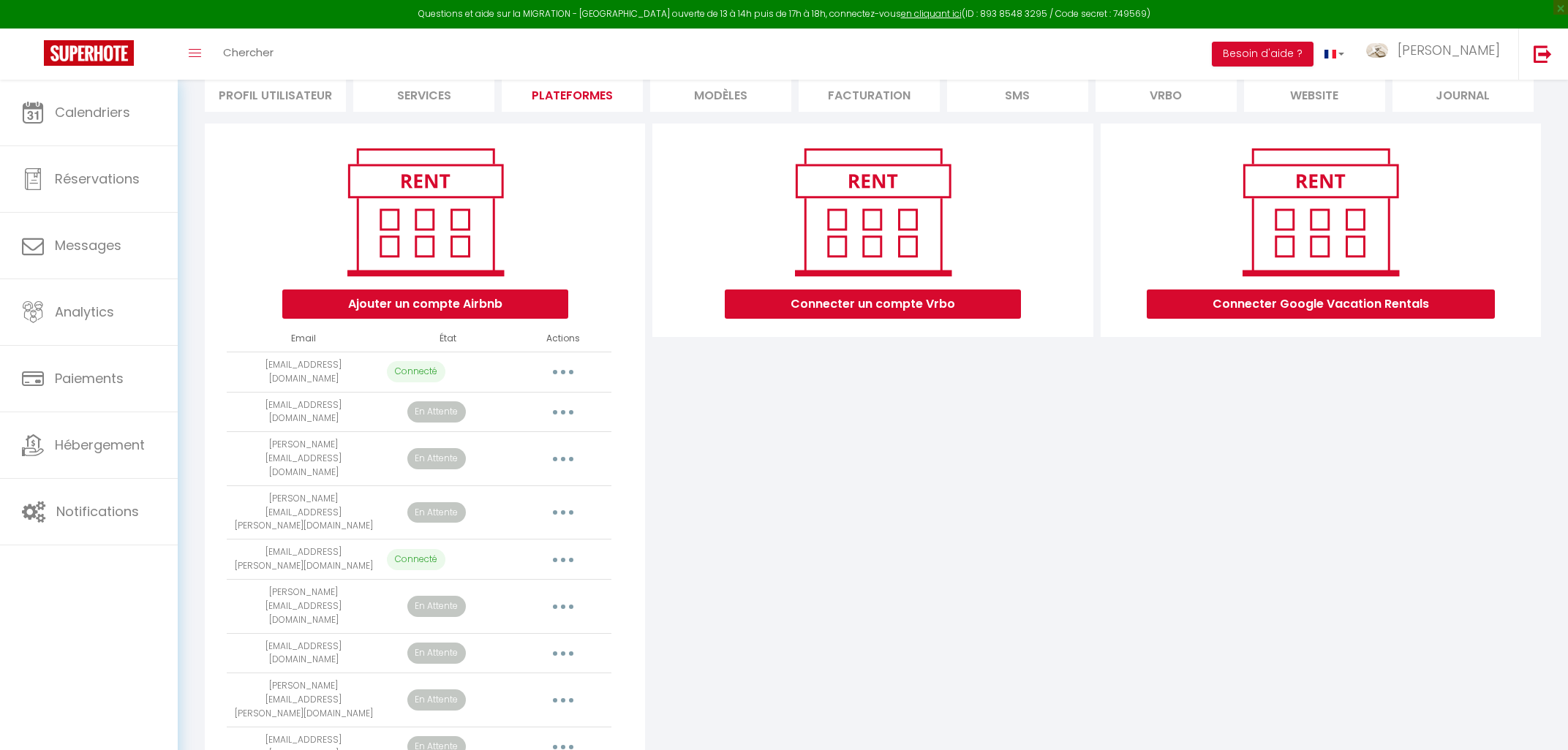
click at [570, 368] on button "button" at bounding box center [563, 372] width 41 height 23
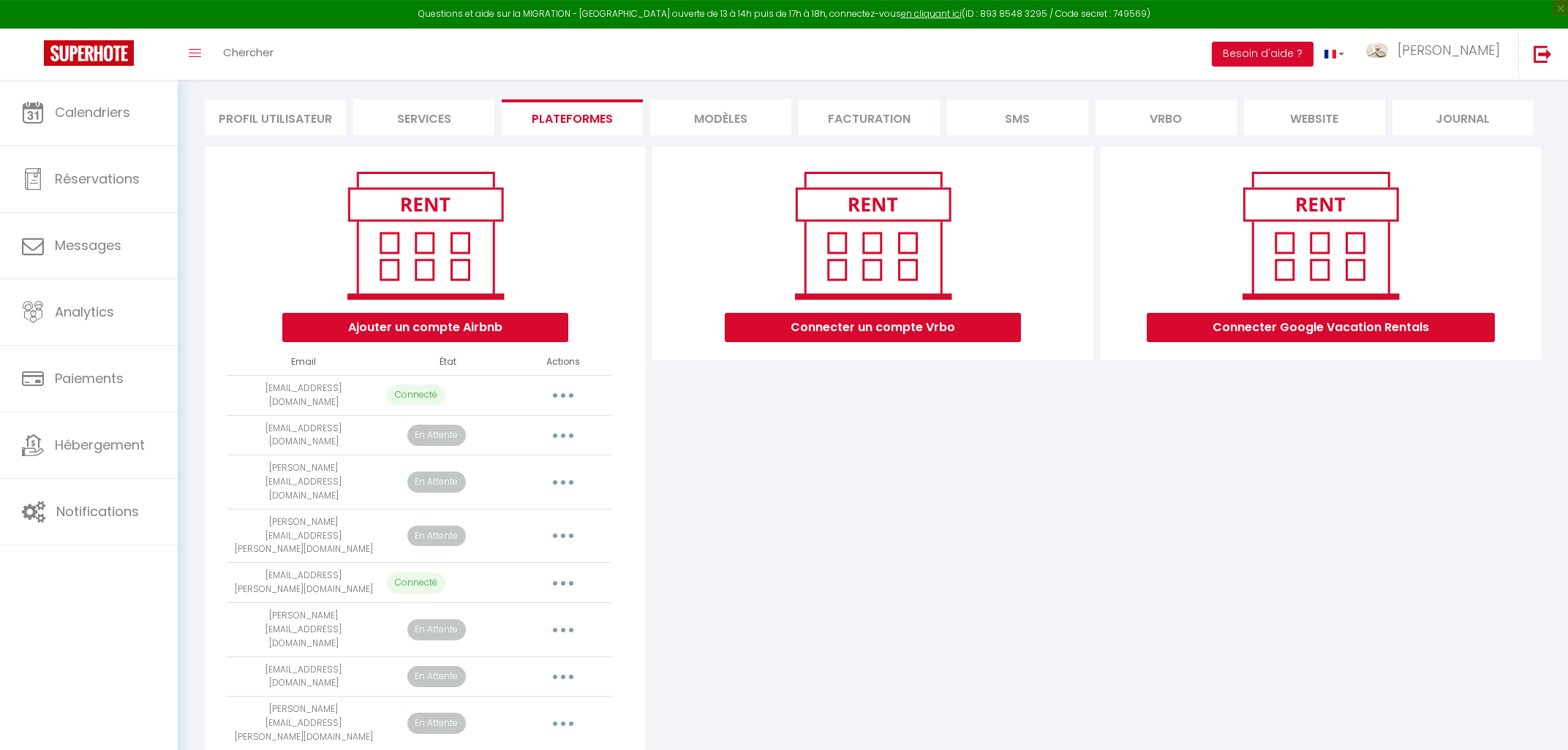
scroll to position [0, 0]
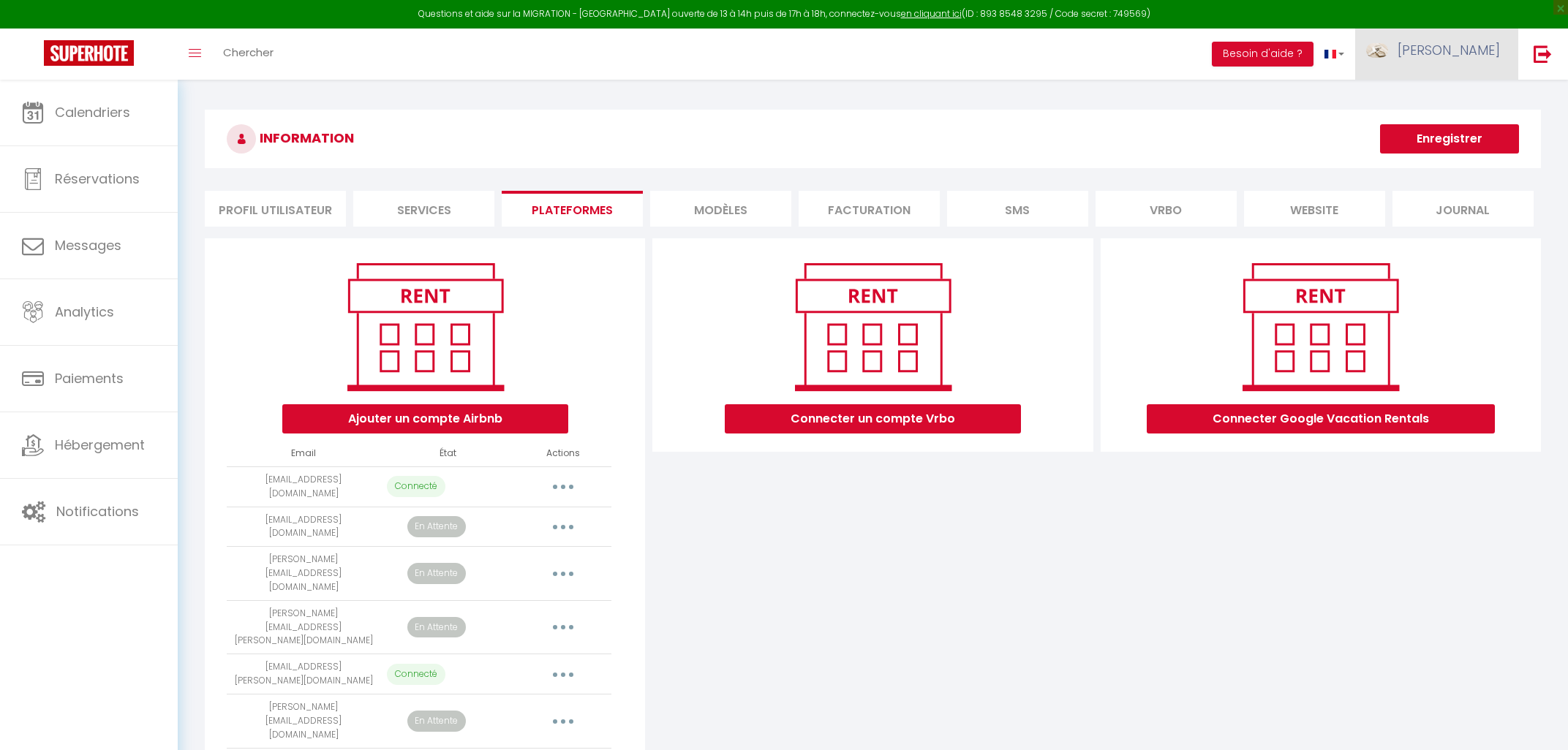
click at [1484, 45] on span "[PERSON_NAME]" at bounding box center [1449, 50] width 103 height 19
click at [1434, 130] on link "Équipe" at bounding box center [1459, 127] width 108 height 25
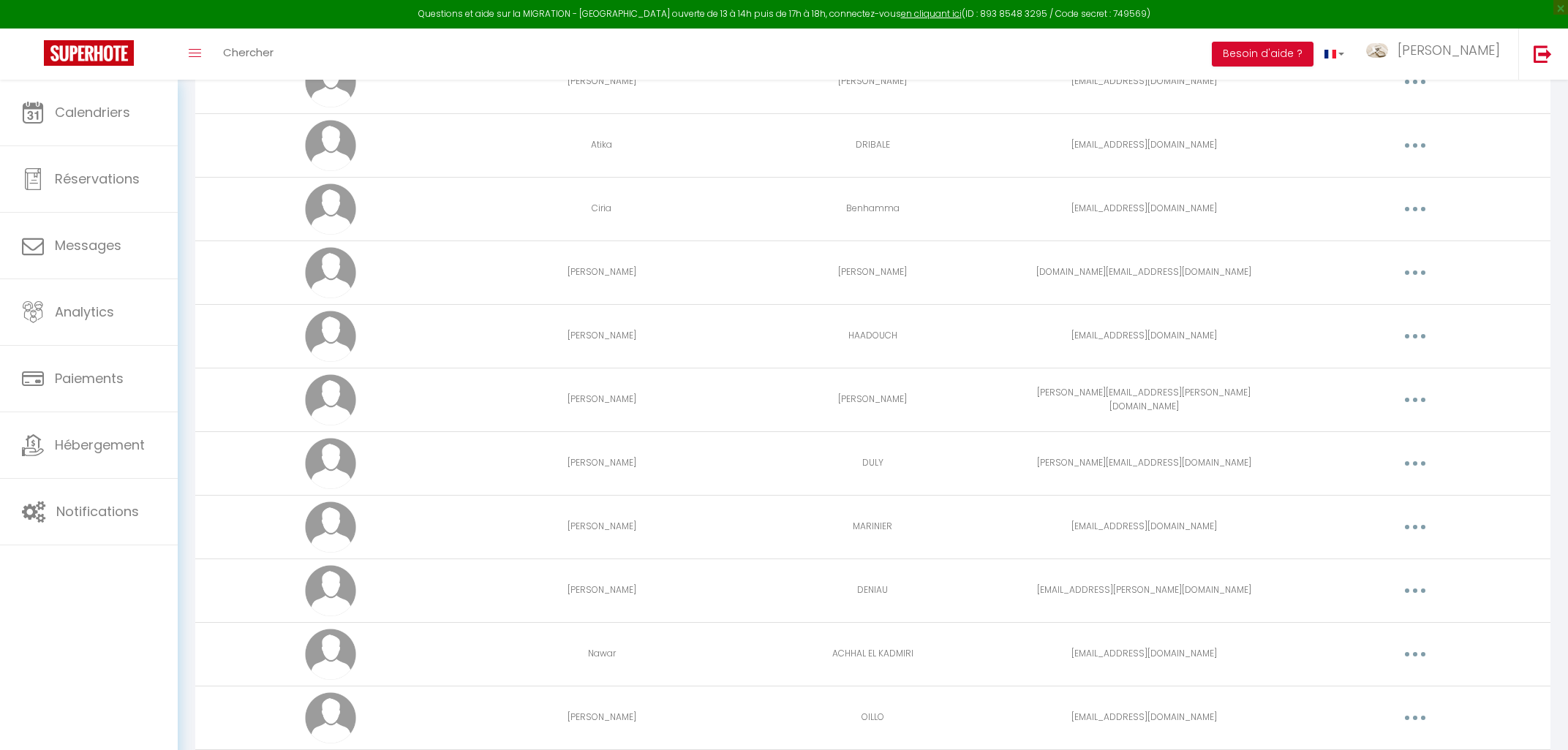
scroll to position [773, 0]
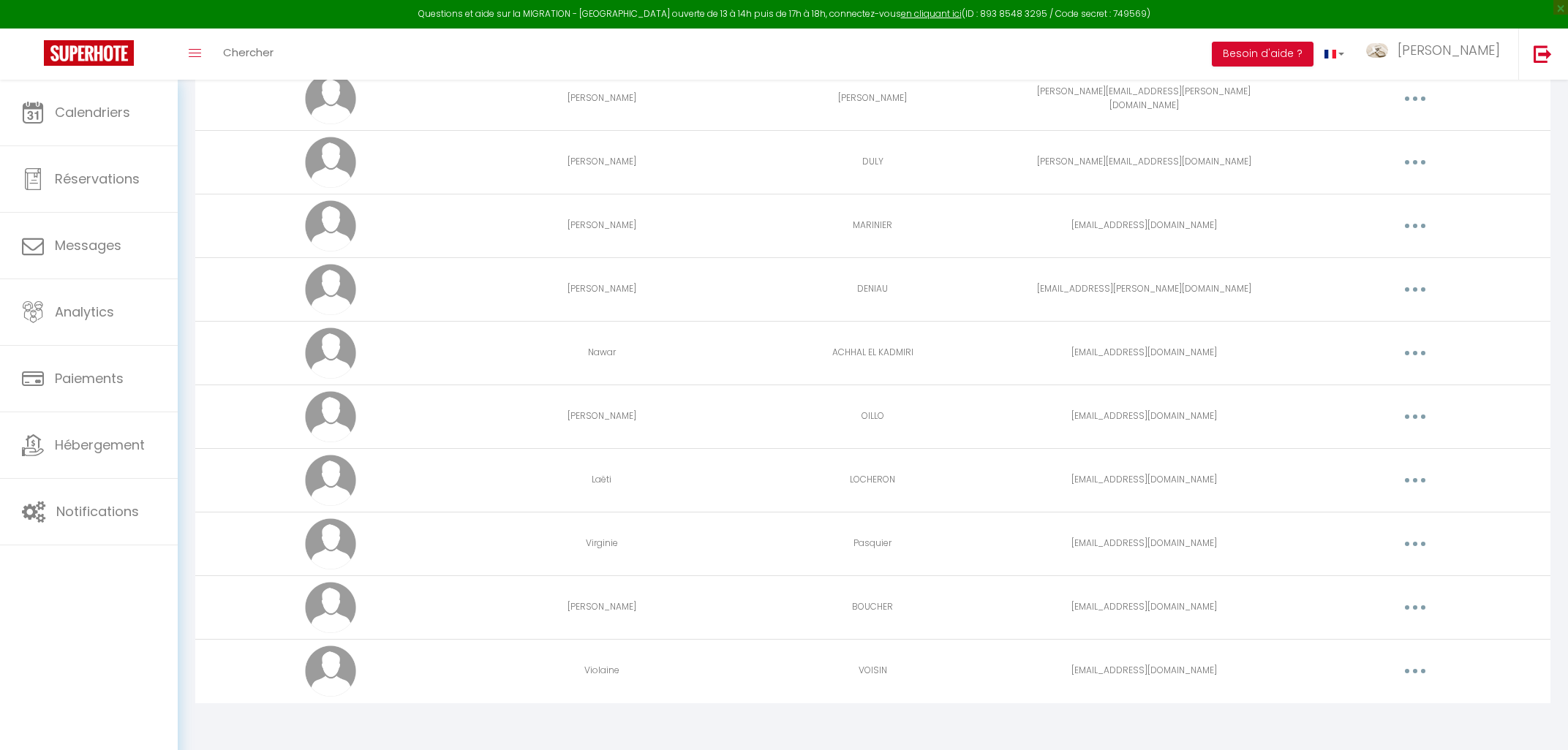
click at [1412, 544] on button "button" at bounding box center [1415, 544] width 41 height 23
click at [1366, 577] on link "Editer" at bounding box center [1377, 577] width 108 height 25
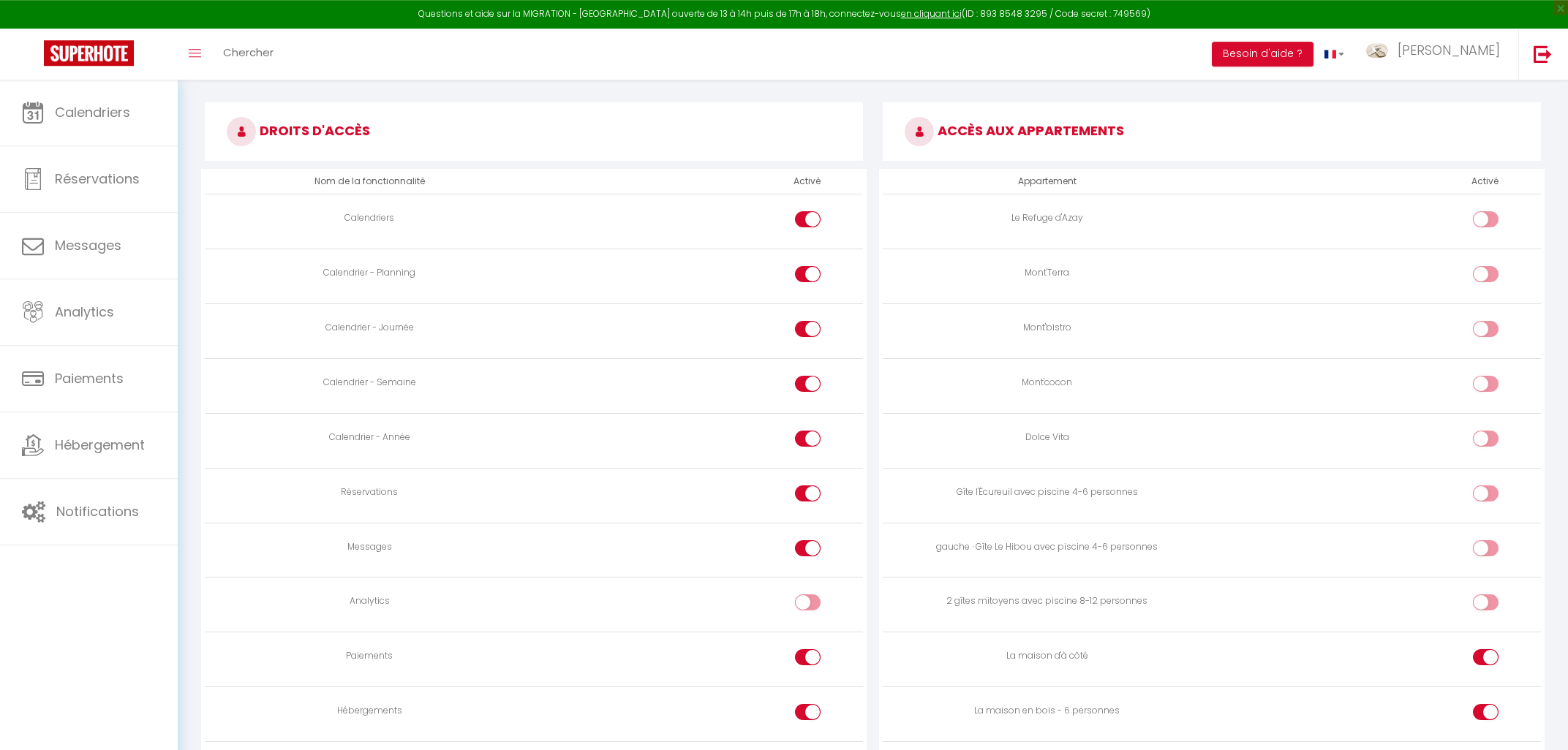
scroll to position [836, 0]
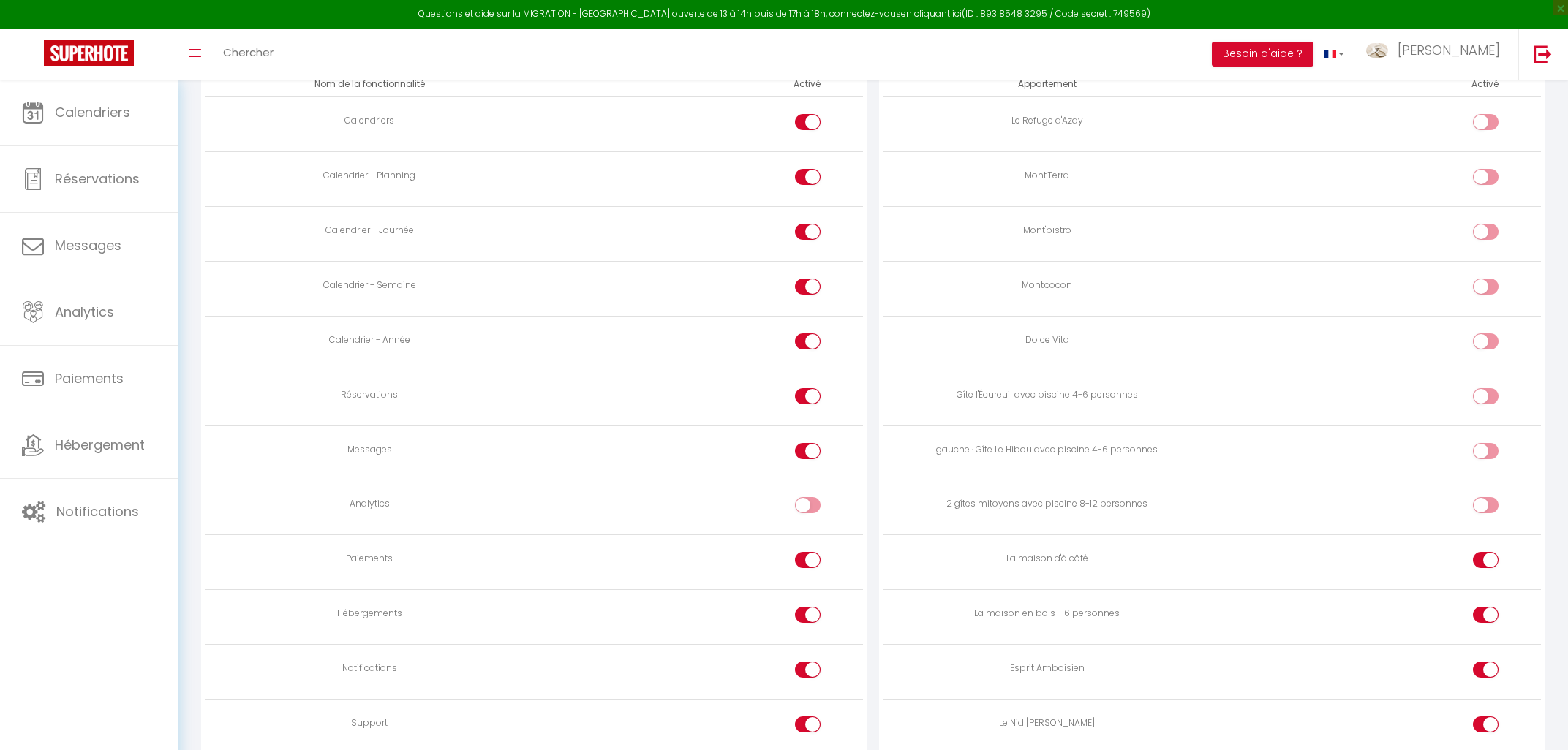
click at [1485, 561] on div at bounding box center [1486, 560] width 25 height 16
click at [1485, 561] on input "checkbox" at bounding box center [1498, 562] width 25 height 22
click at [1484, 610] on div at bounding box center [1486, 615] width 25 height 16
click at [1485, 610] on input "checkbox" at bounding box center [1498, 618] width 25 height 22
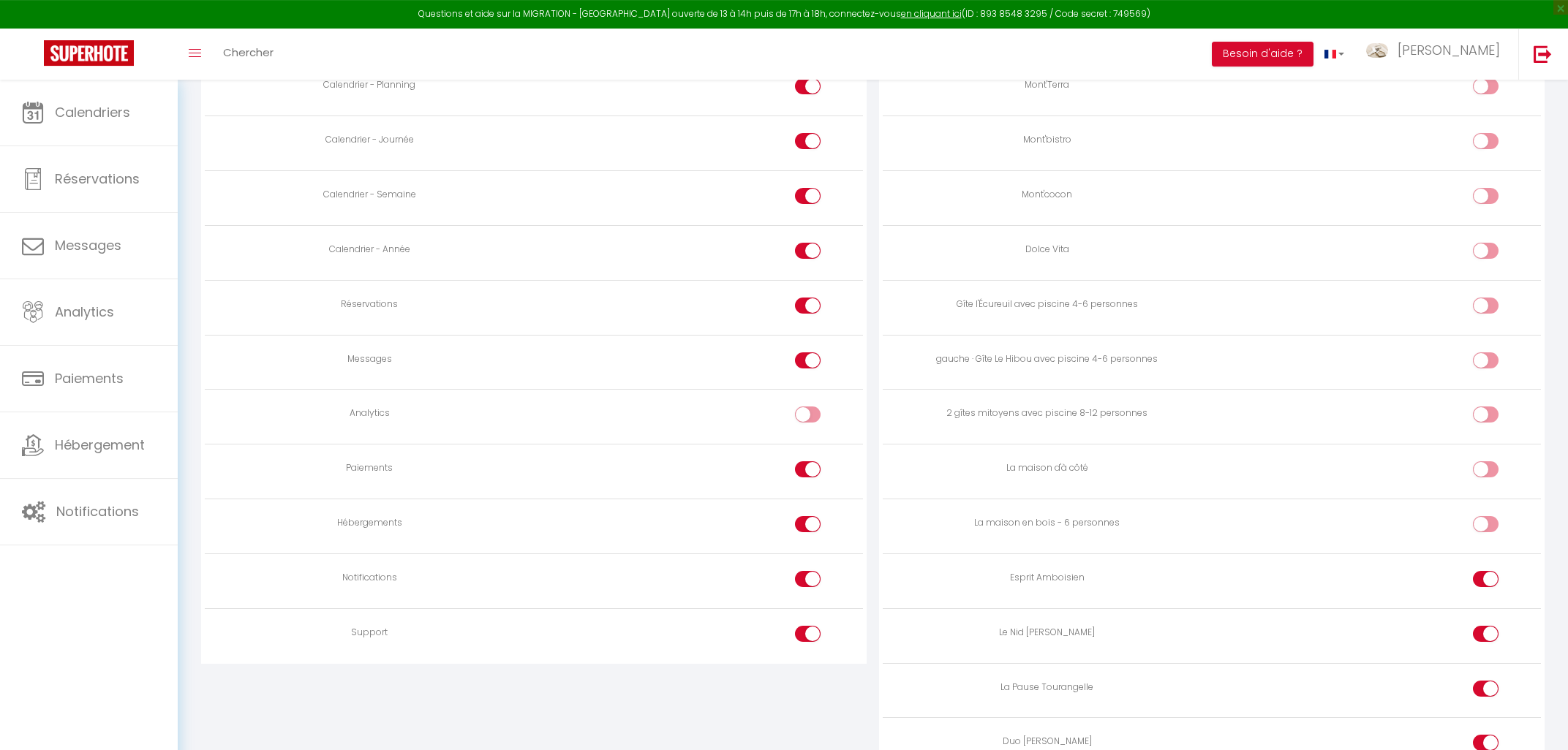
scroll to position [1006, 0]
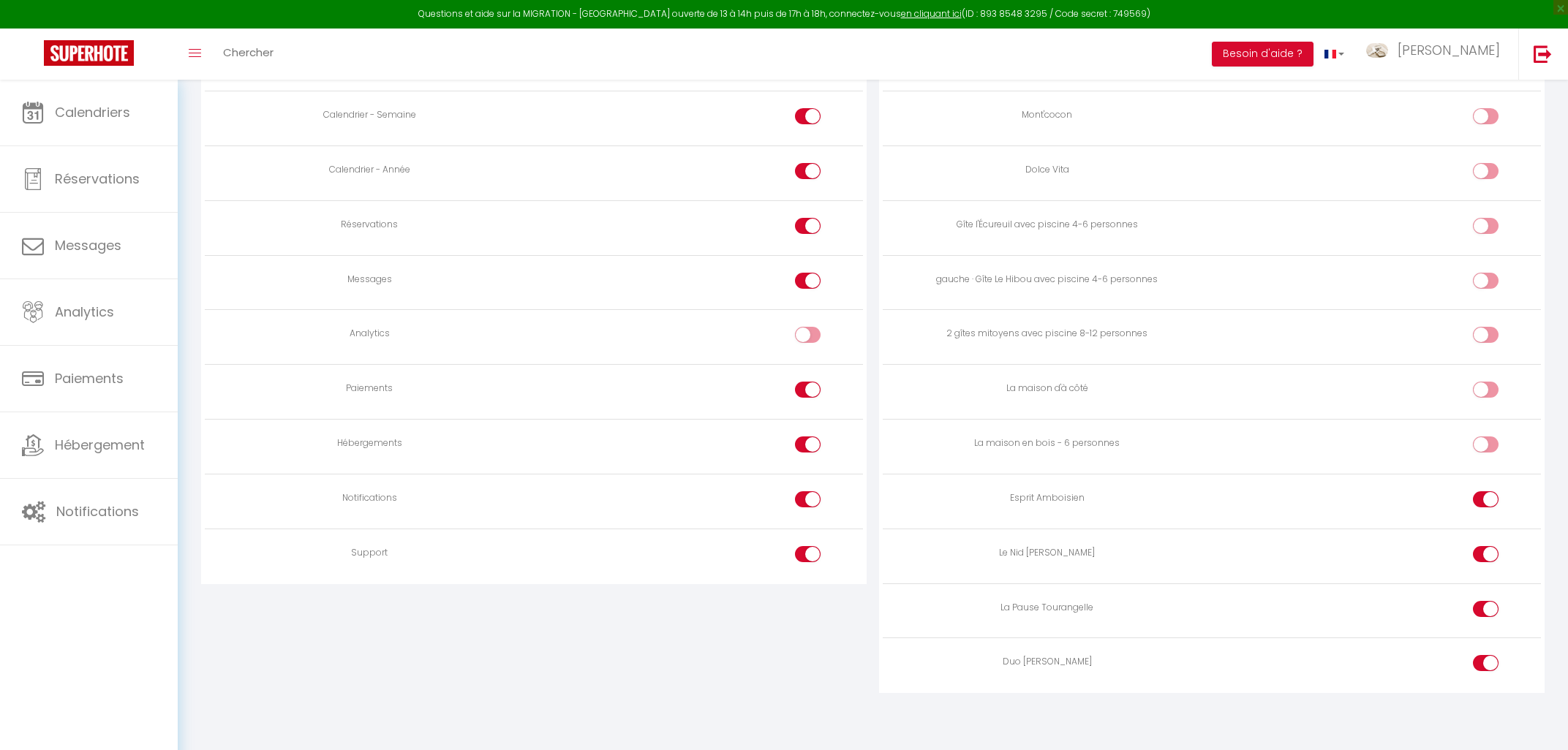
click at [1485, 495] on div at bounding box center [1486, 500] width 25 height 16
click at [1485, 495] on input "checkbox" at bounding box center [1498, 502] width 25 height 22
click at [1492, 557] on input "checkbox" at bounding box center [1498, 557] width 25 height 22
click at [1482, 606] on div at bounding box center [1486, 609] width 25 height 16
click at [1485, 606] on input "checkbox" at bounding box center [1498, 612] width 25 height 22
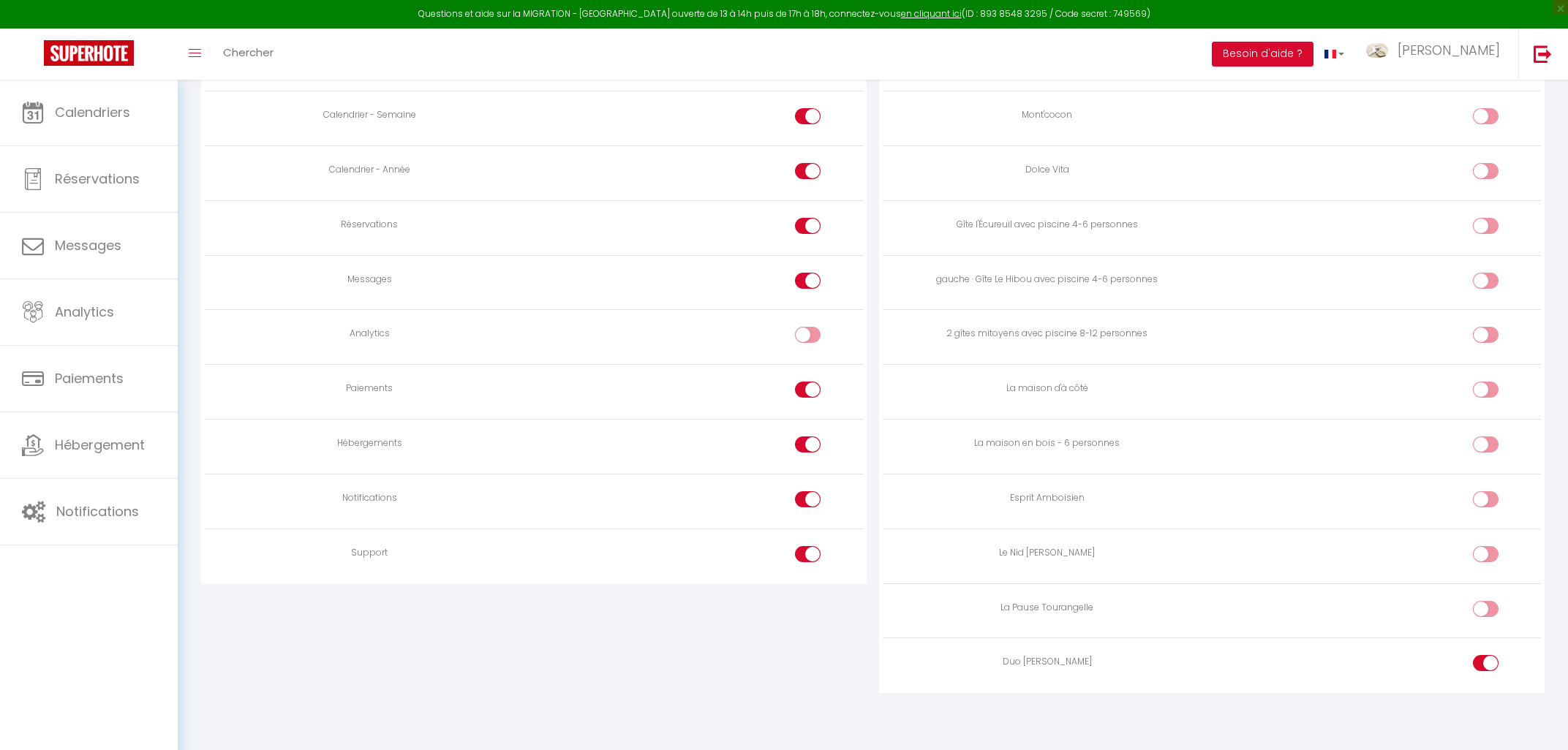
click at [1483, 656] on div at bounding box center [1486, 664] width 25 height 16
click at [1485, 656] on input "checkbox" at bounding box center [1498, 666] width 25 height 22
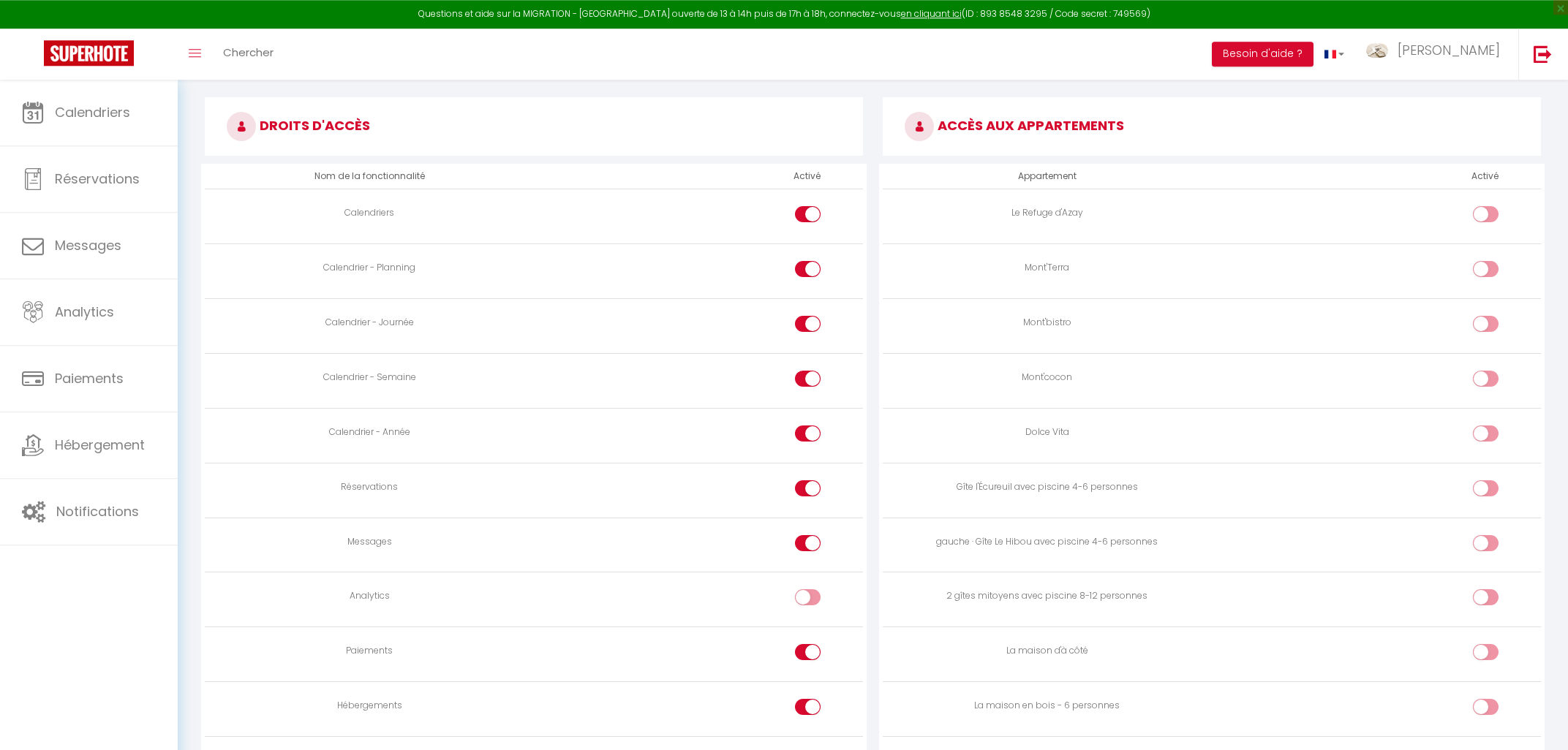
scroll to position [614, 0]
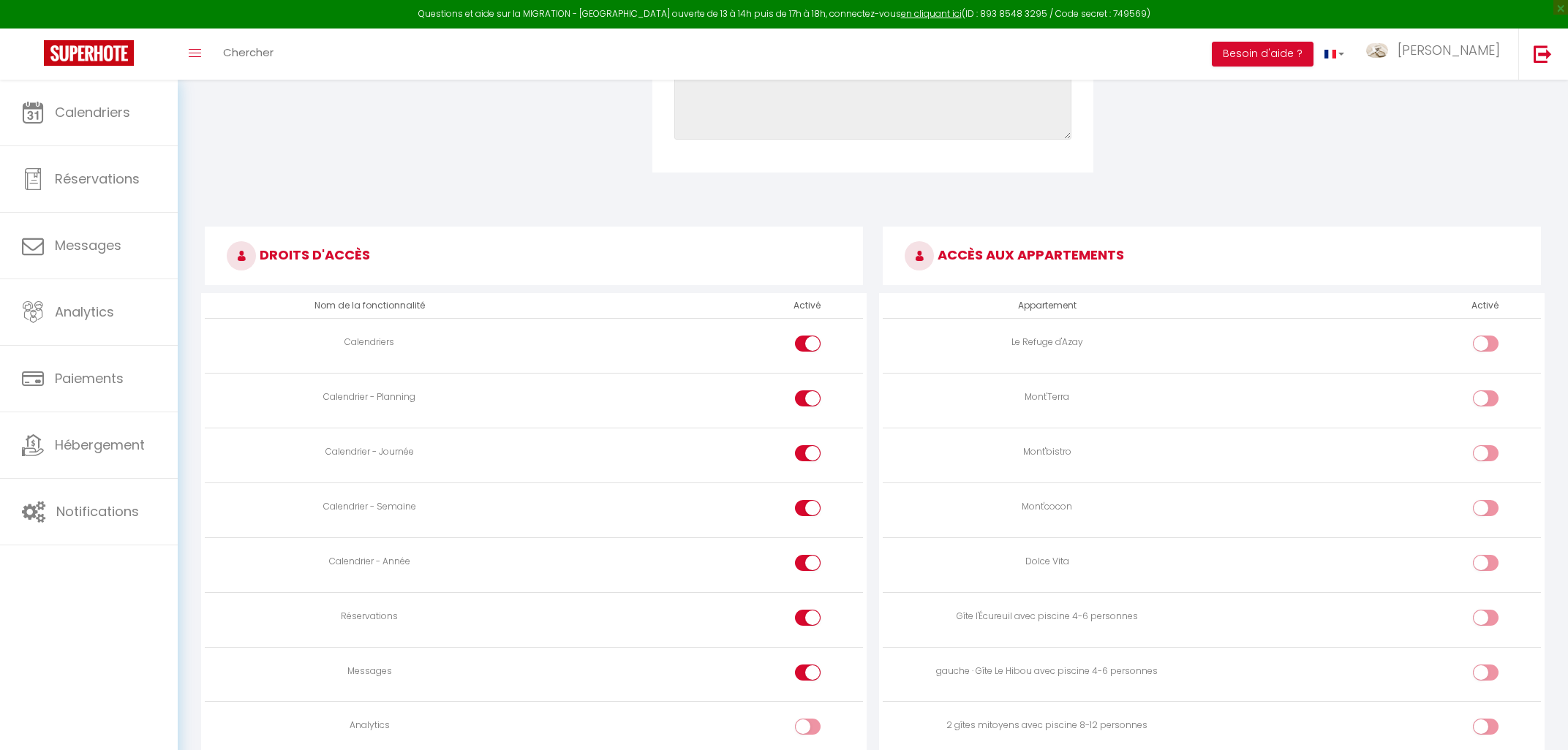
click at [813, 342] on input "checkbox" at bounding box center [821, 346] width 25 height 22
click at [810, 400] on input "checkbox" at bounding box center [821, 401] width 25 height 22
click at [813, 452] on input "checkbox" at bounding box center [821, 456] width 25 height 22
click at [802, 564] on div at bounding box center [807, 563] width 25 height 16
click at [808, 564] on input "checkbox" at bounding box center [821, 565] width 25 height 22
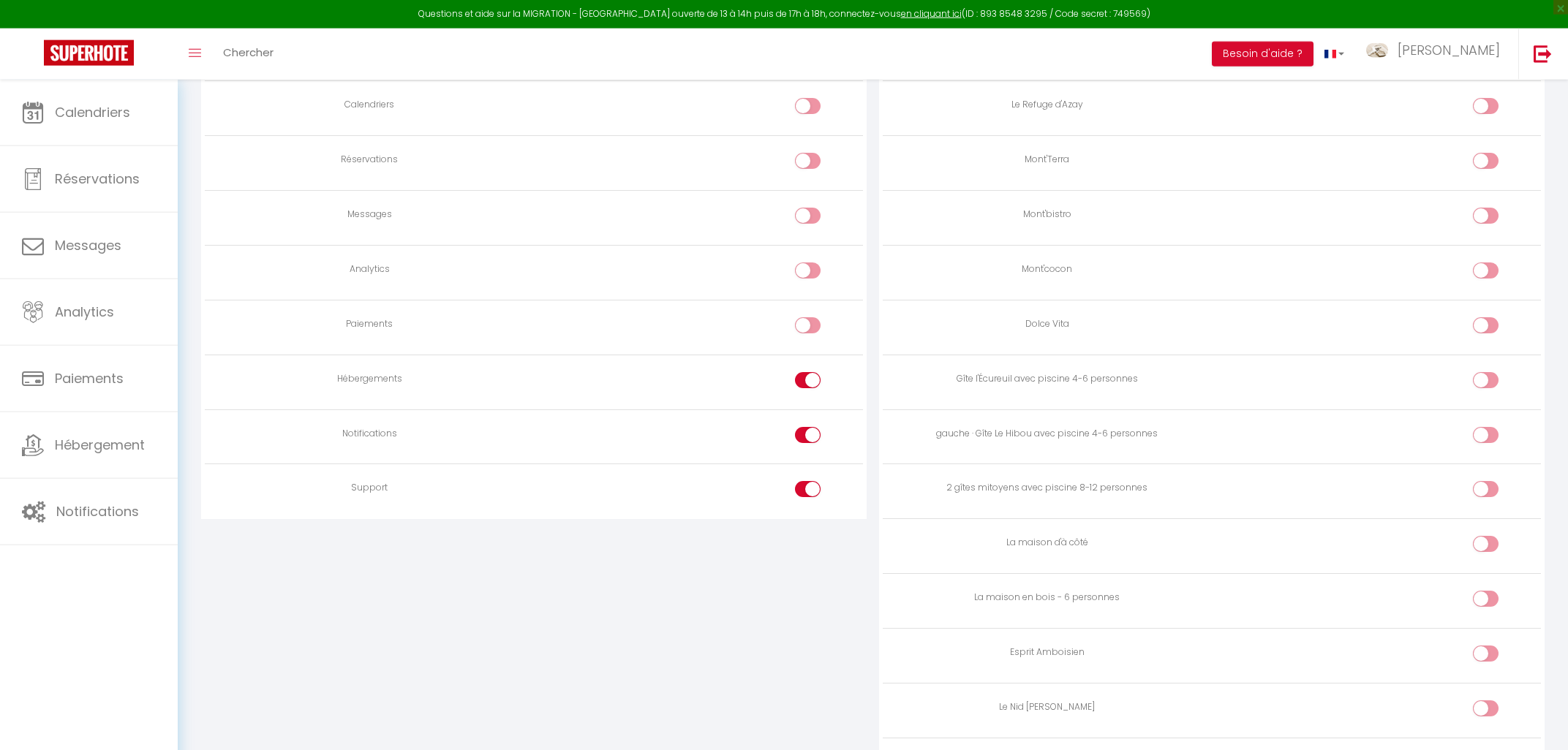
scroll to position [927, 0]
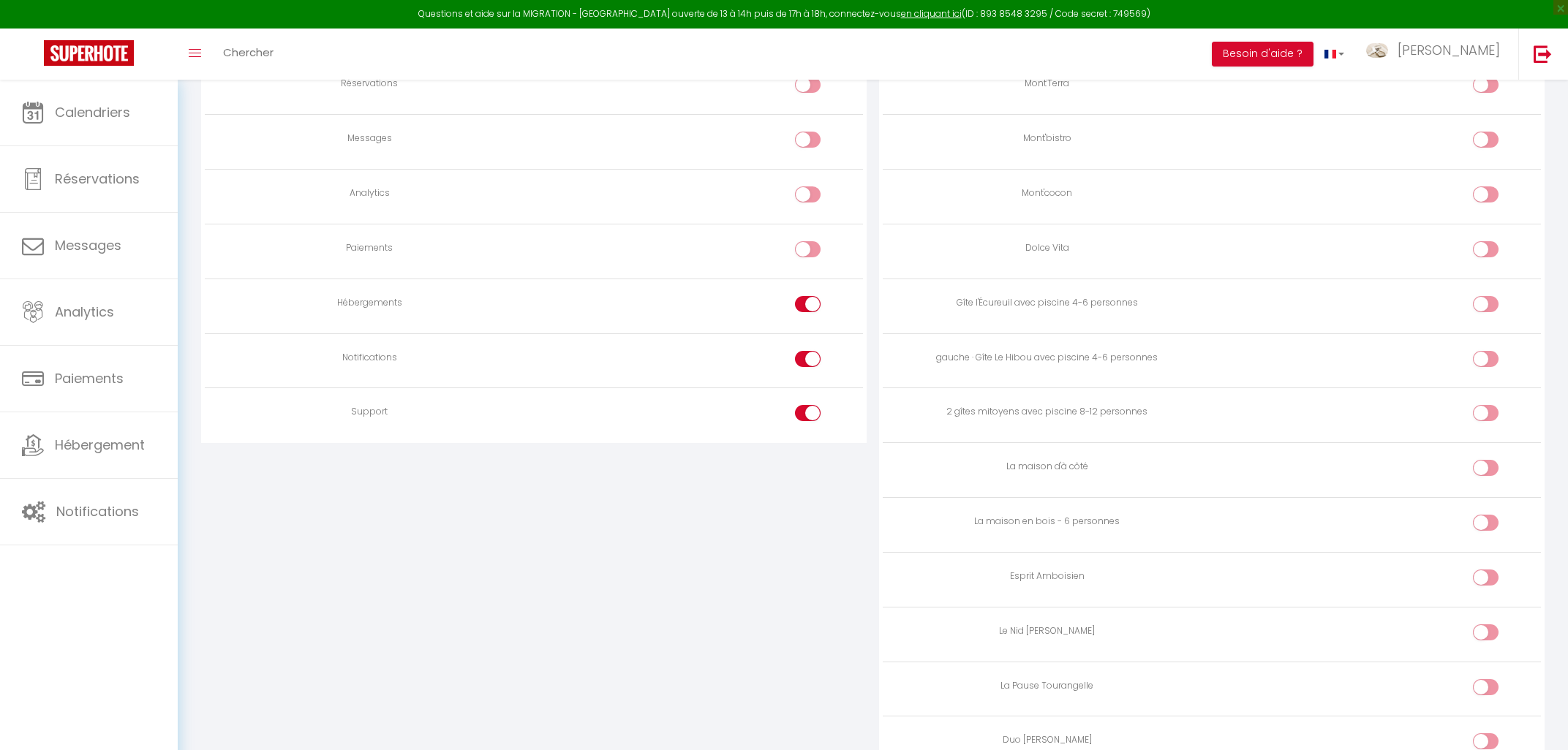
click at [795, 312] on td at bounding box center [699, 306] width 329 height 55
click at [810, 301] on input "checkbox" at bounding box center [821, 307] width 25 height 22
click at [814, 365] on input "checkbox" at bounding box center [821, 362] width 25 height 22
click at [814, 397] on td at bounding box center [699, 416] width 329 height 55
click at [818, 412] on input "checkbox" at bounding box center [821, 416] width 25 height 22
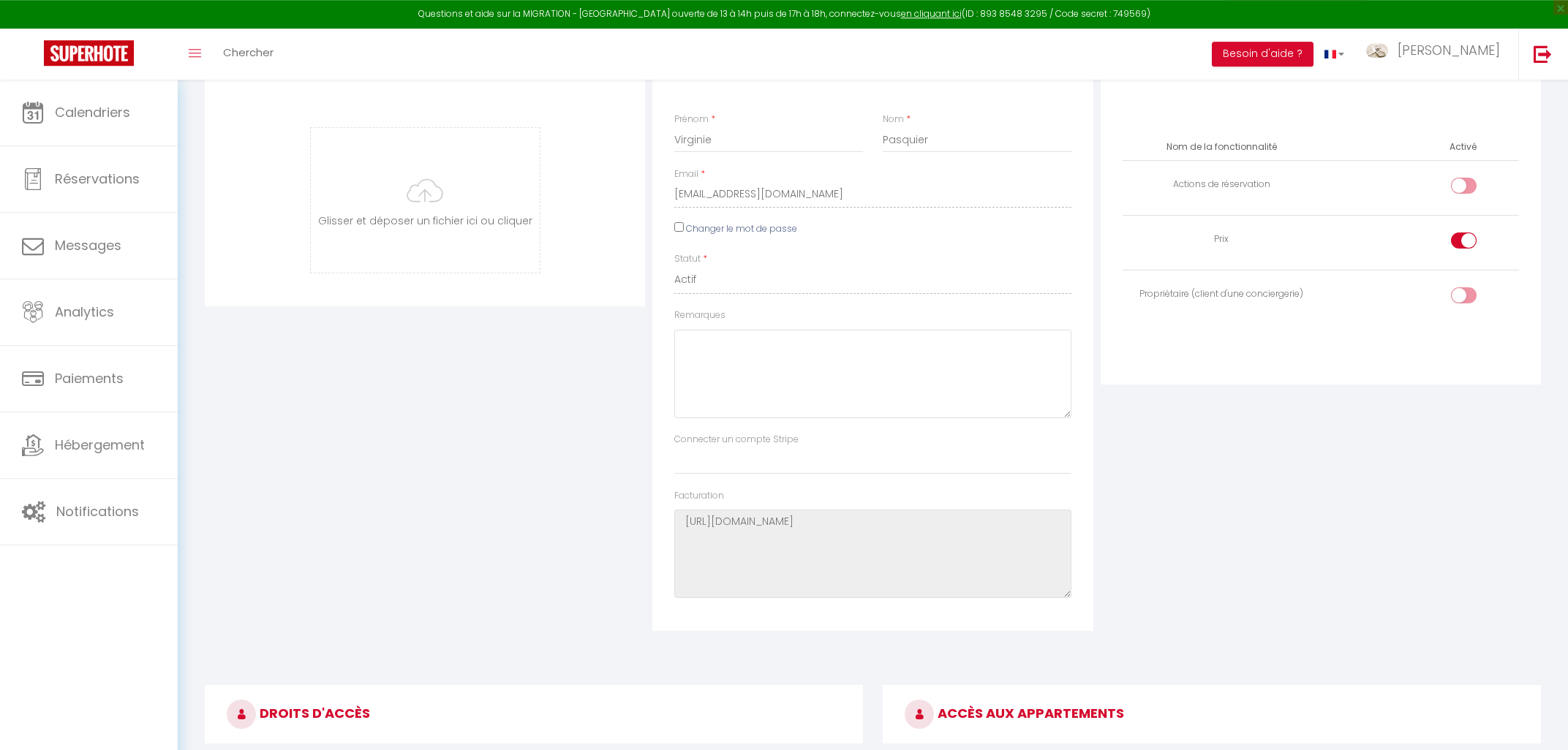
scroll to position [65, 0]
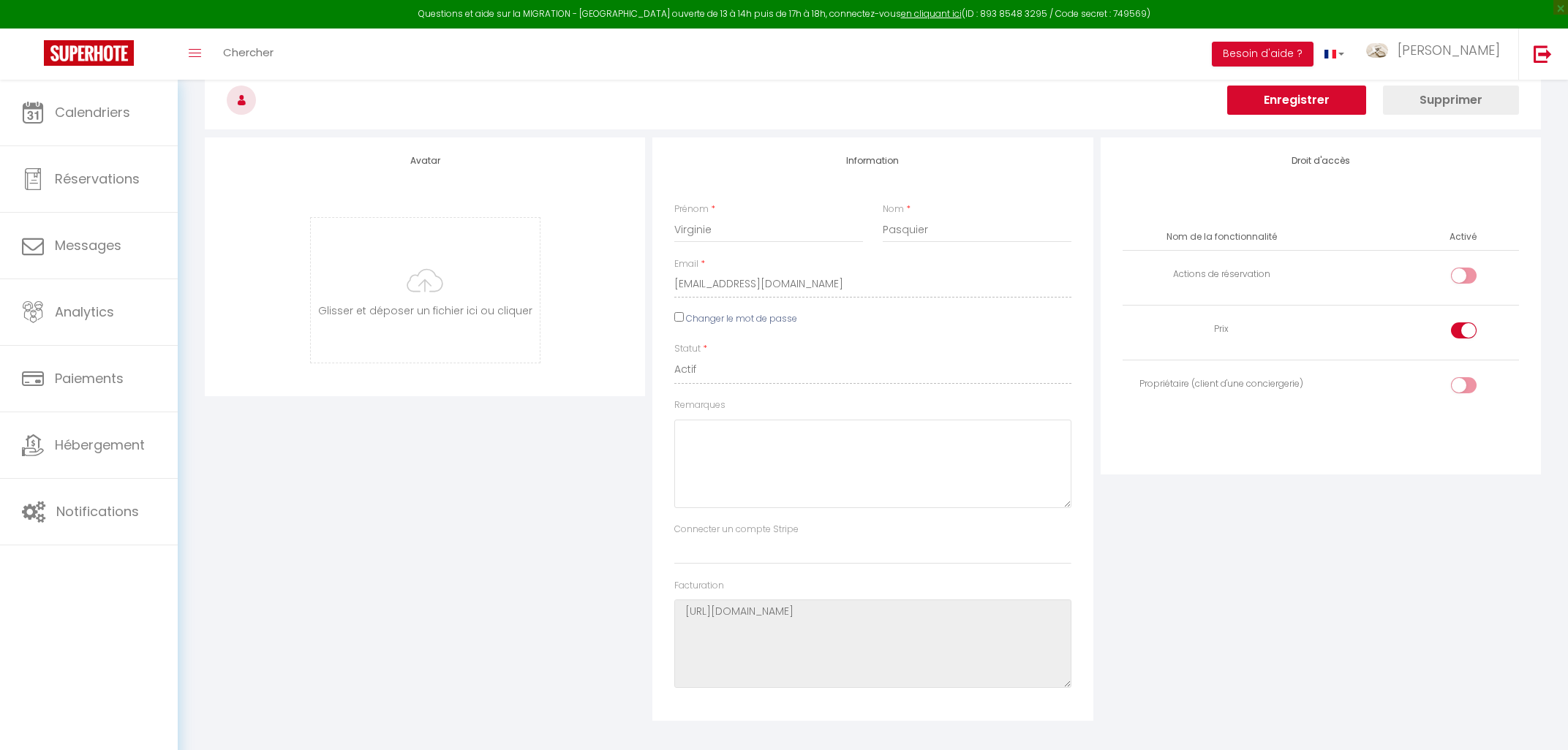
click at [1458, 327] on div at bounding box center [1464, 330] width 25 height 16
click at [1464, 327] on input "checkbox" at bounding box center [1476, 333] width 25 height 22
click at [1309, 99] on button "Enregistrer" at bounding box center [1296, 100] width 139 height 29
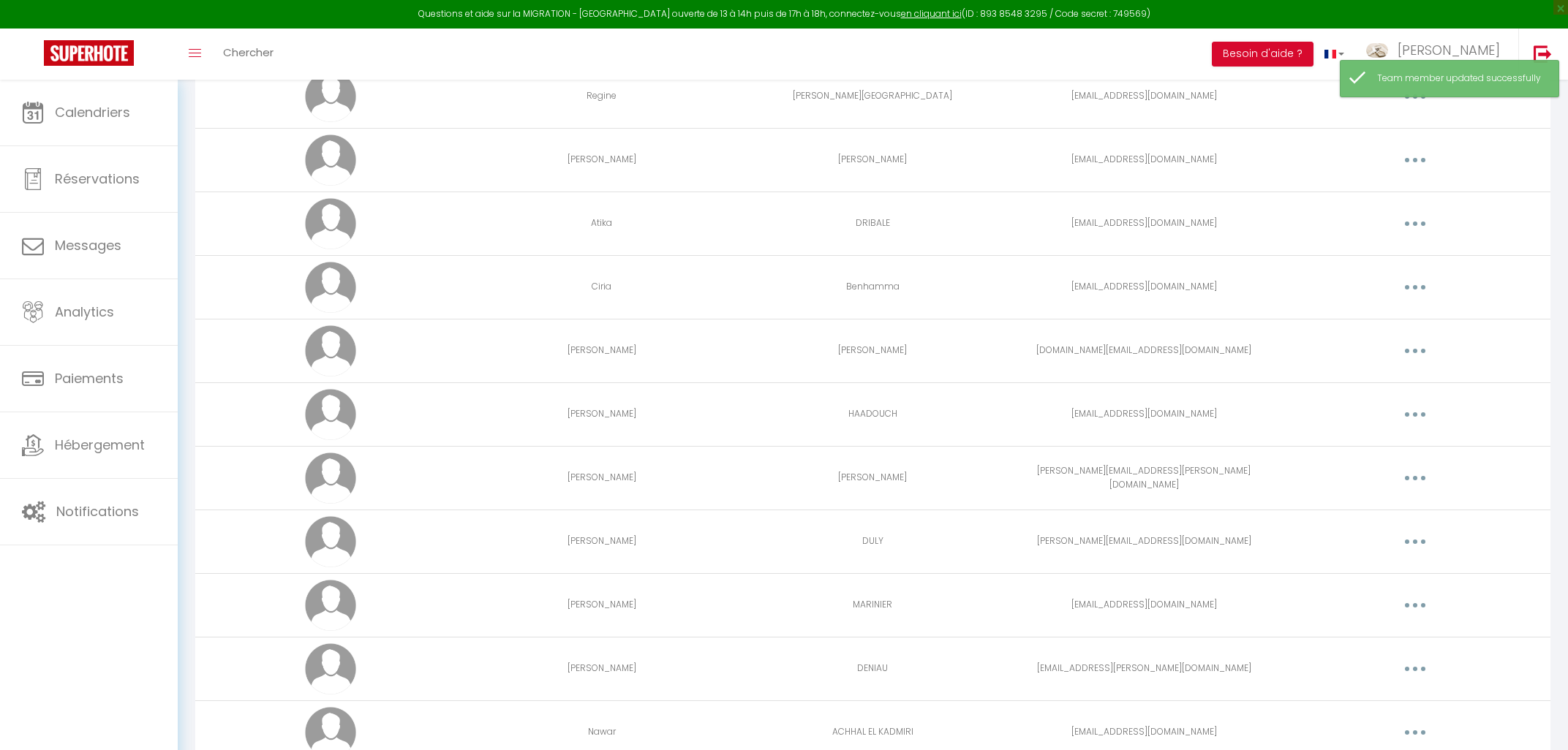
scroll to position [773, 0]
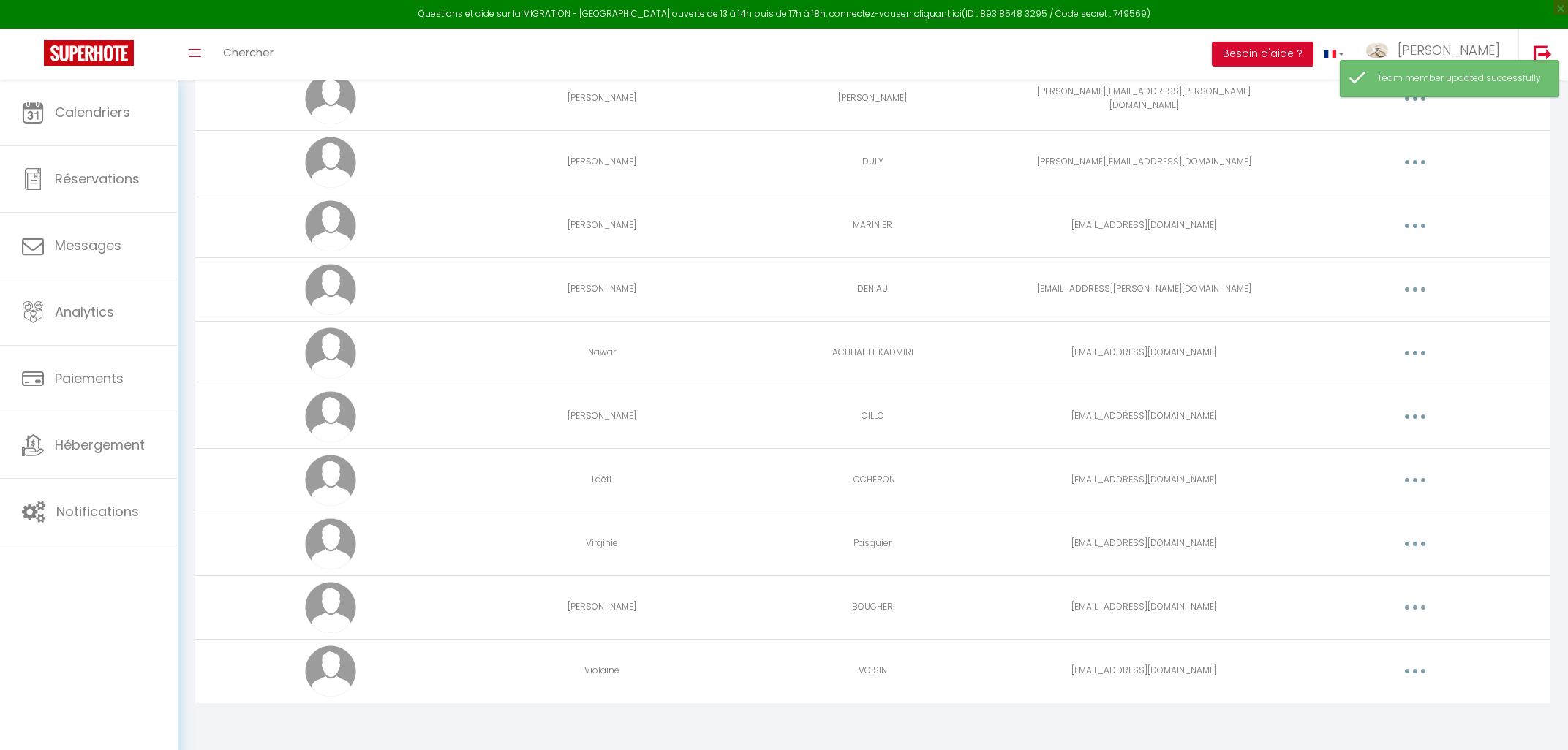
click at [1428, 546] on button "button" at bounding box center [1415, 544] width 41 height 23
click at [1371, 576] on link "Editer" at bounding box center [1377, 577] width 108 height 25
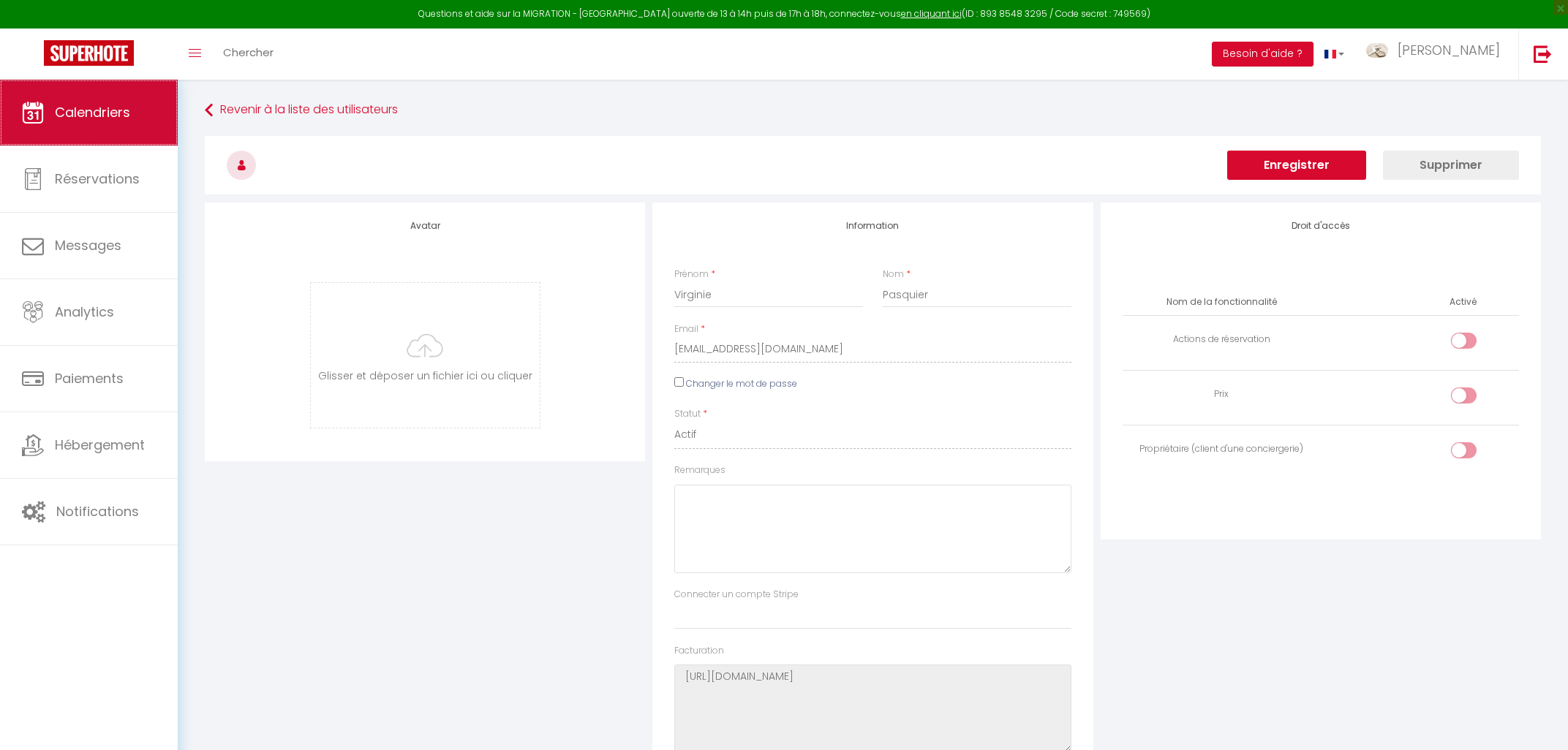
click at [83, 100] on link "Calendriers" at bounding box center [89, 112] width 178 height 65
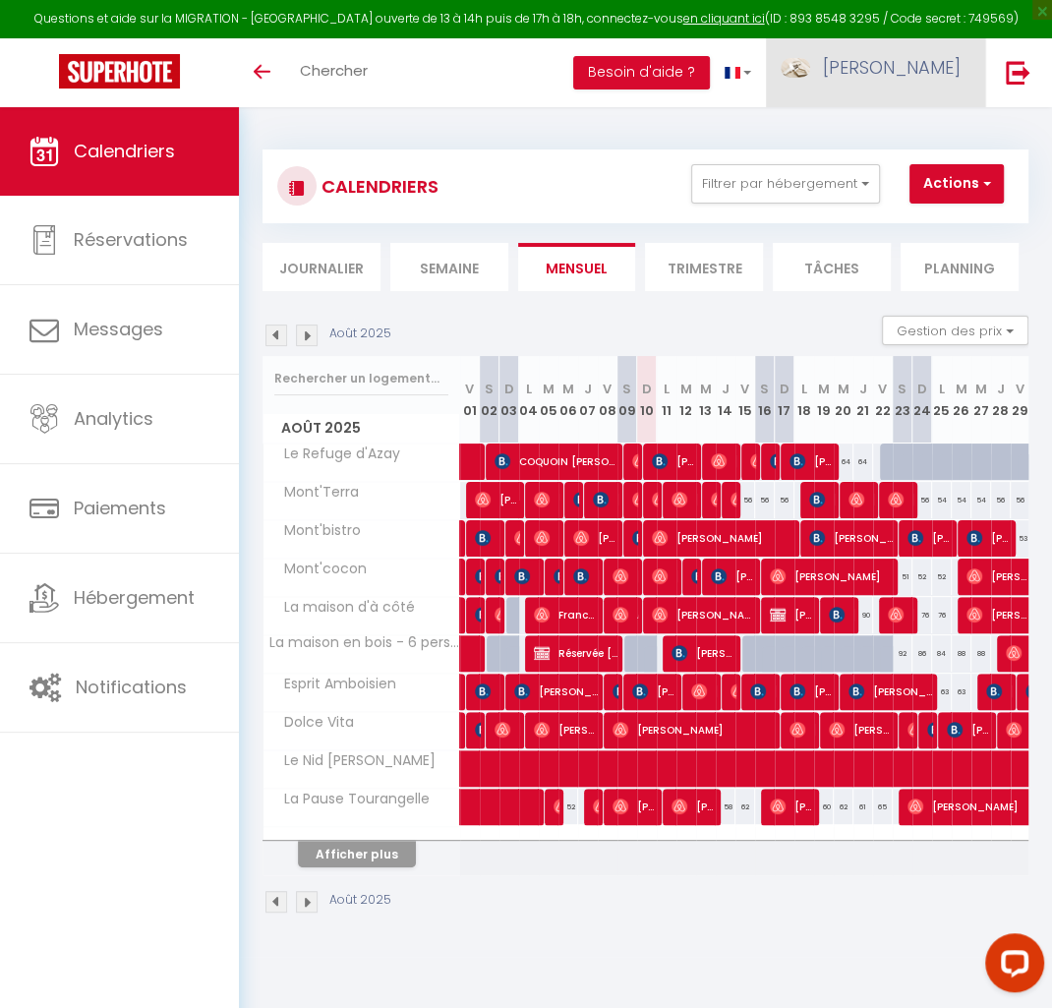
click at [924, 75] on span "[PERSON_NAME]" at bounding box center [892, 67] width 138 height 25
click at [934, 132] on link "Paramètres" at bounding box center [906, 136] width 145 height 33
select select "fr"
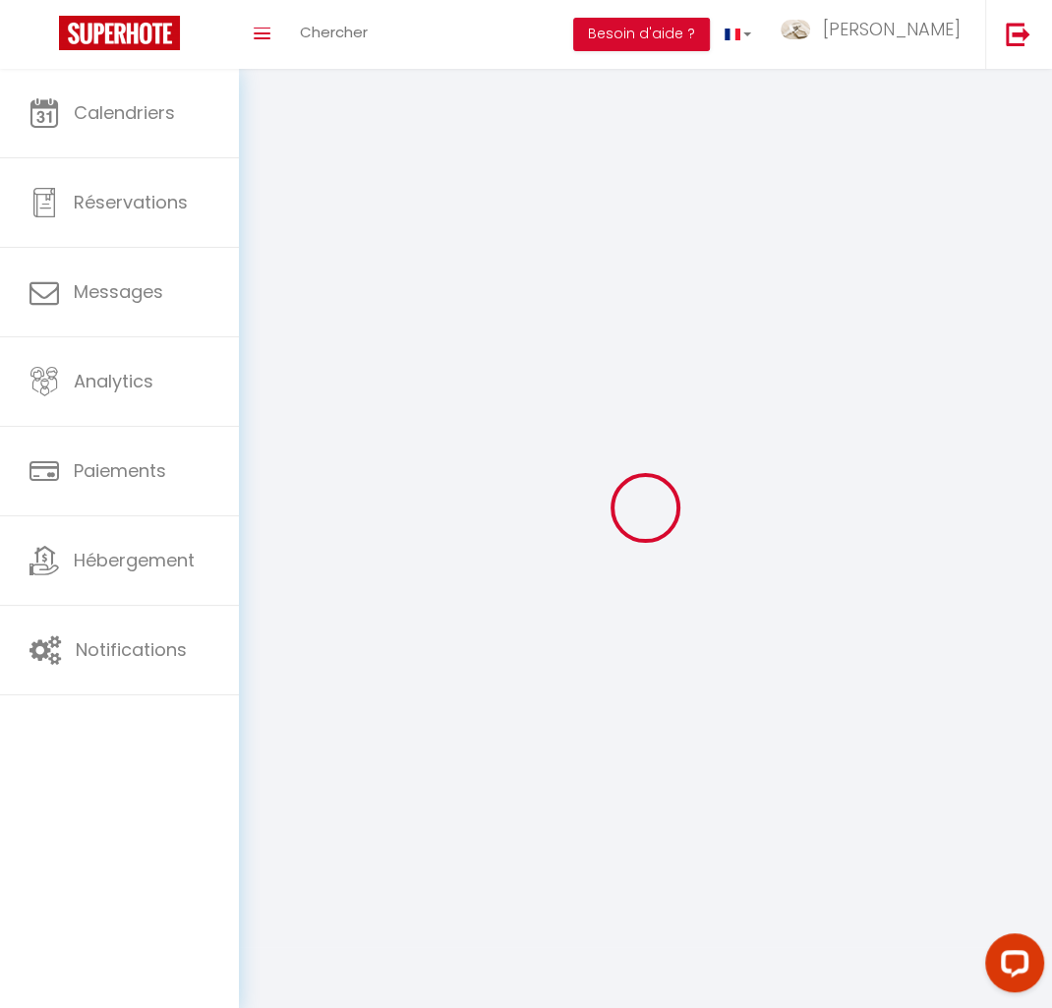
select select
type input "[PERSON_NAME]"
type input "DULY"
type input "0666124553"
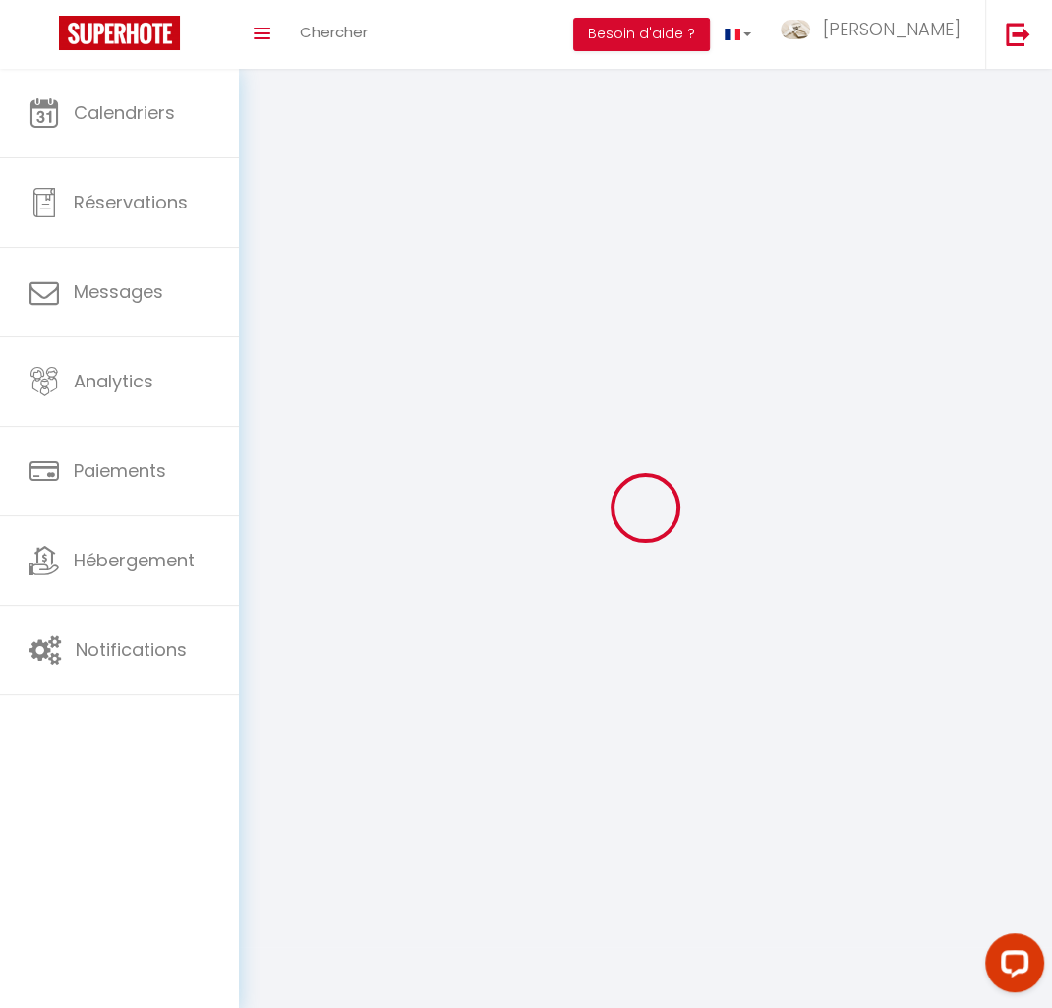
type input "[STREET_ADDRESS]"
type input "37270"
type input "azay sur [PERSON_NAME]"
type input "I8QaFEuxfHWT0lK7iatjWCjSB"
type input "bbIi1LrXPLk25kTxv9jIJwUle"
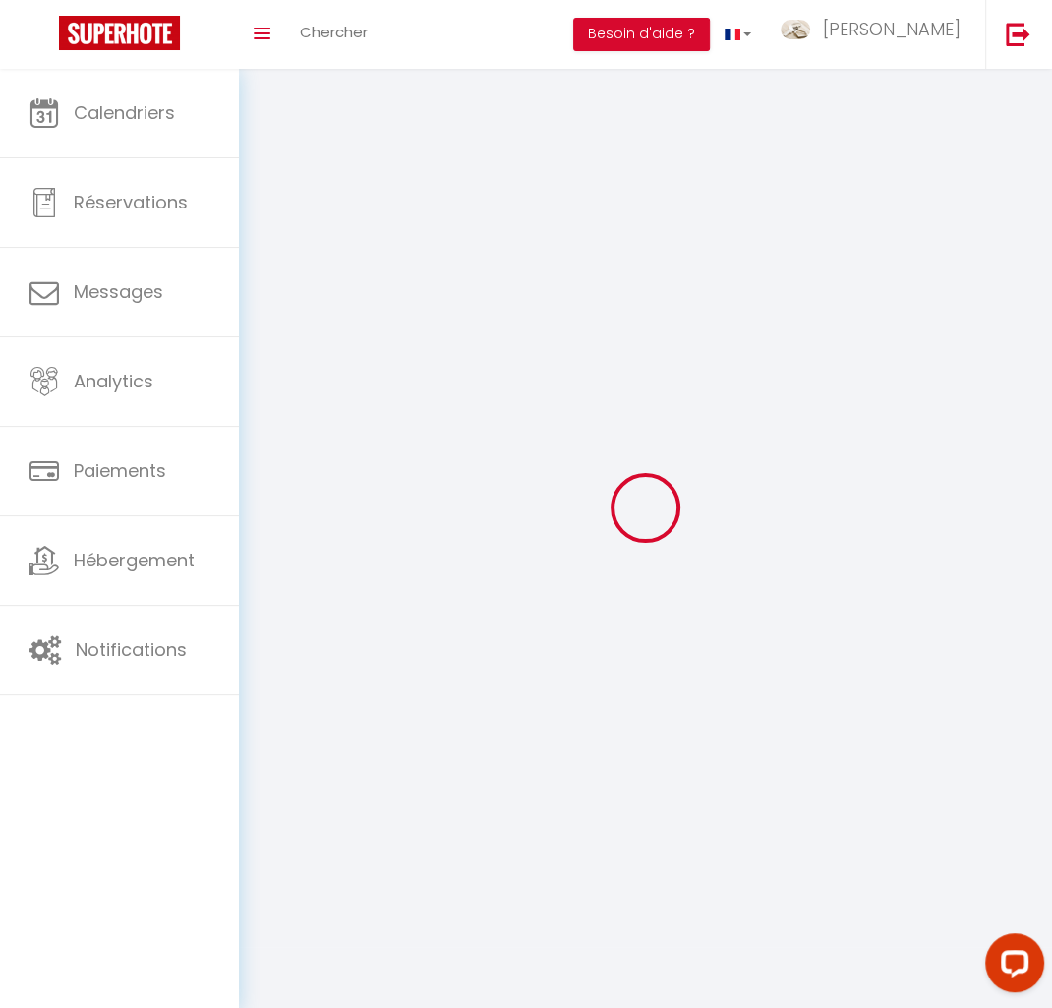
type input "[URL][DOMAIN_NAME]"
select select "1"
select select "28"
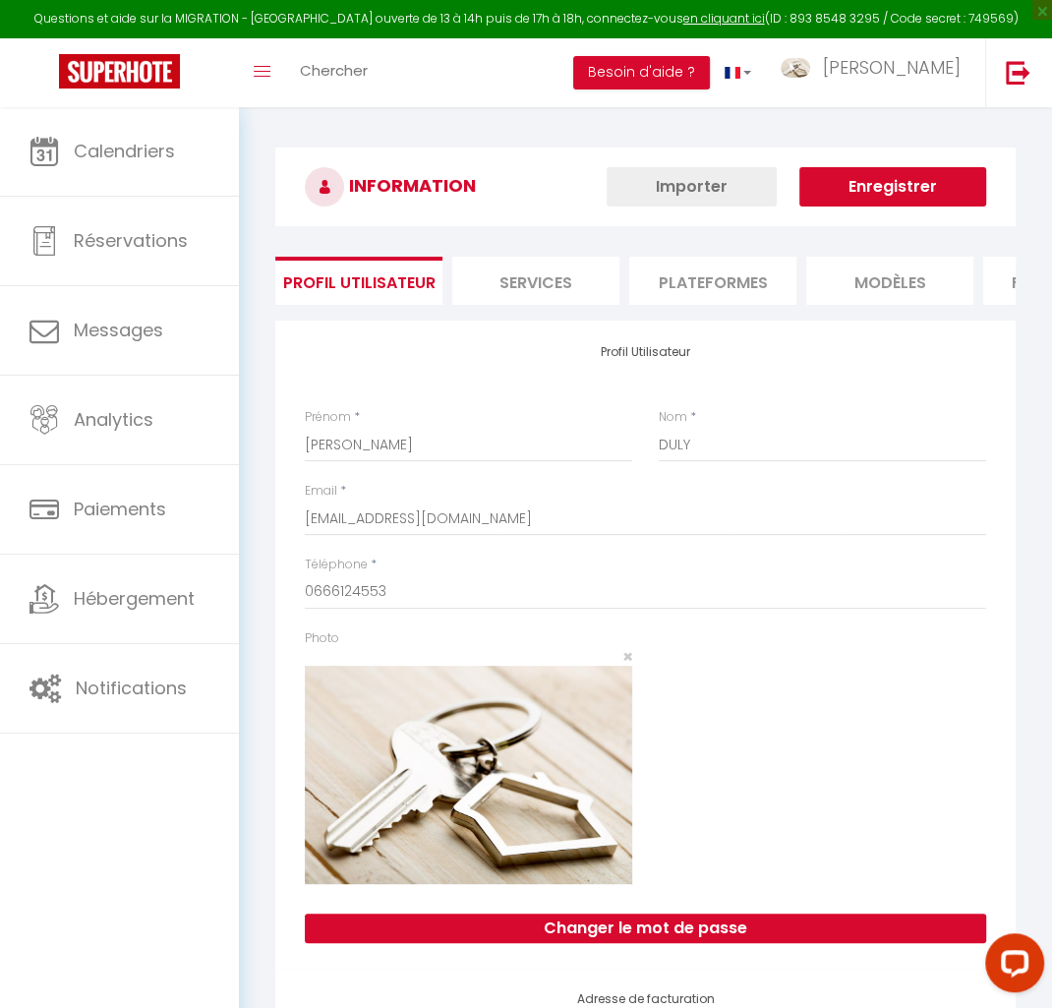
type input "I8QaFEuxfHWT0lK7iatjWCjSB"
type input "bbIi1LrXPLk25kTxv9jIJwUle"
type input "[URL][DOMAIN_NAME]"
select select "fr"
click at [673, 272] on li "Plateformes" at bounding box center [712, 281] width 167 height 48
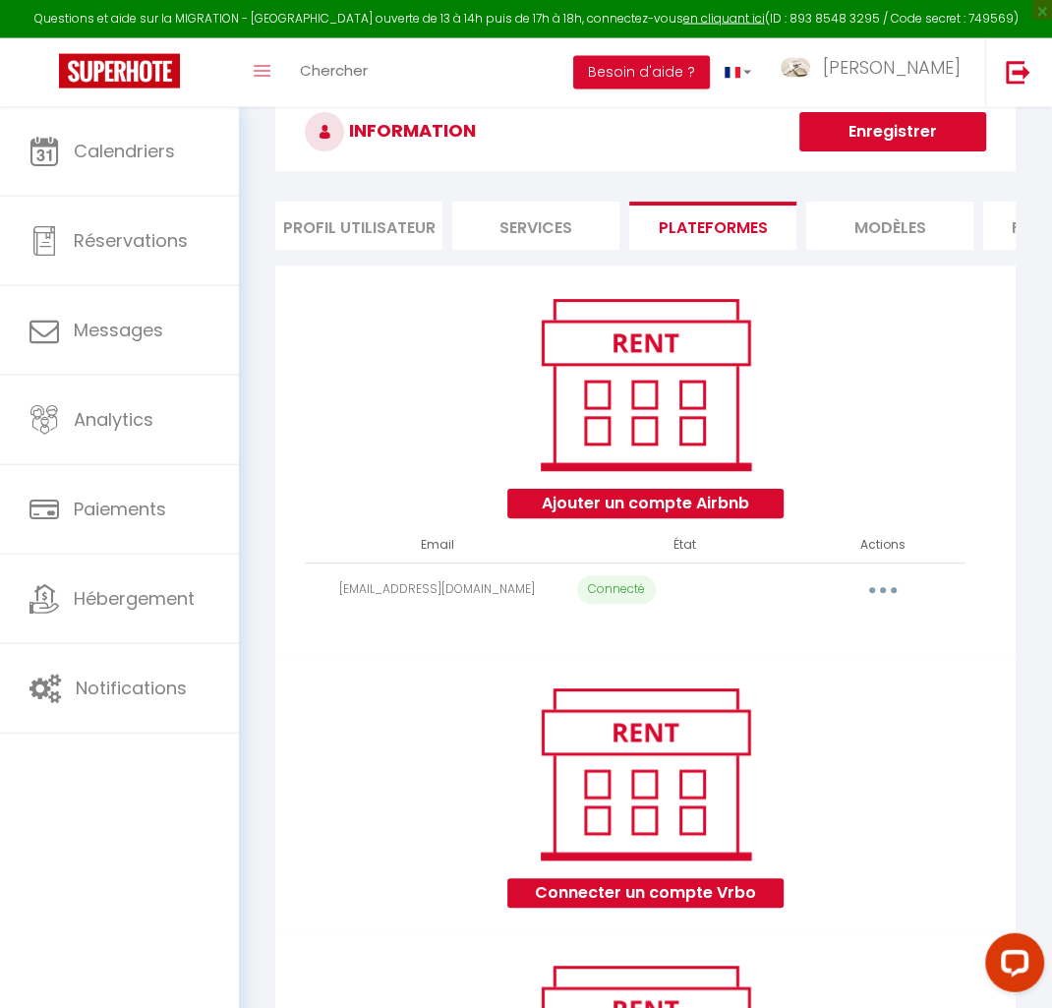
scroll to position [105, 0]
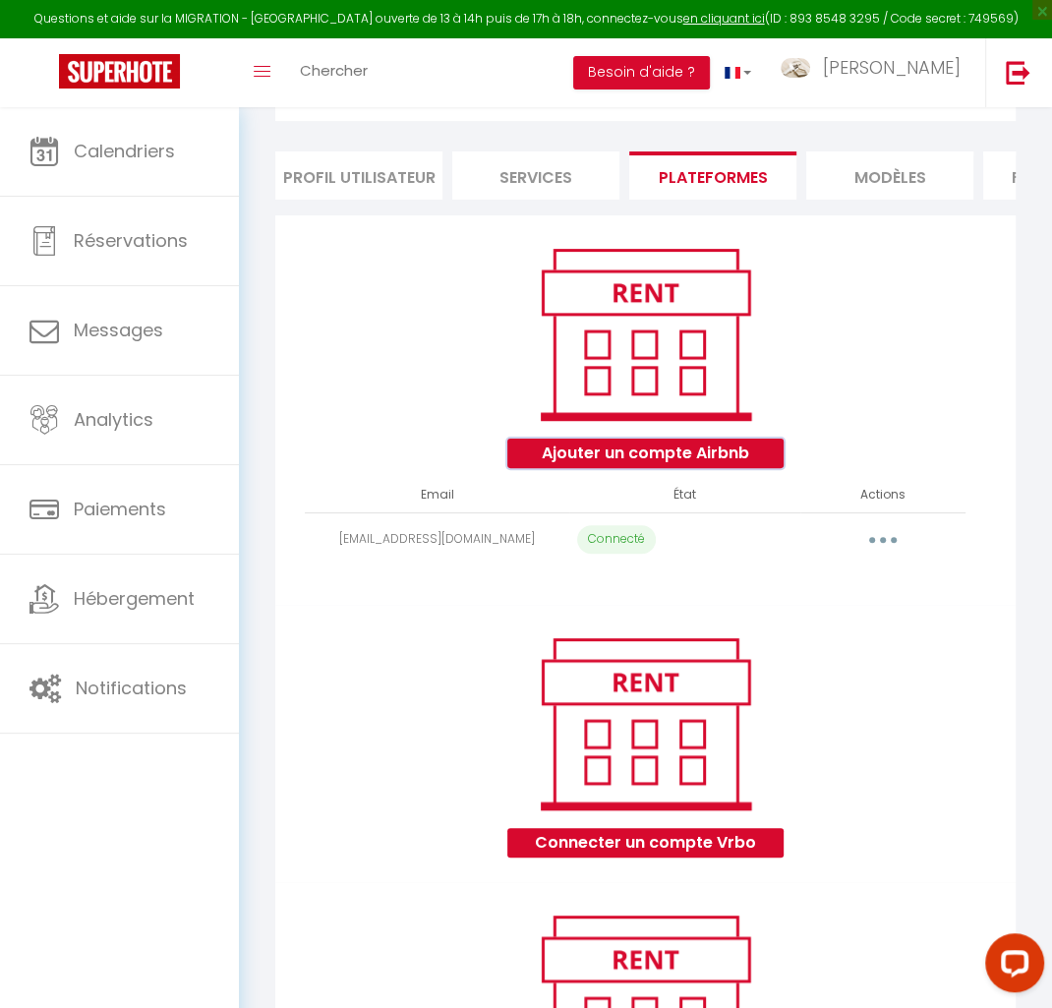
click at [665, 455] on button "Ajouter un compte Airbnb" at bounding box center [645, 452] width 276 height 29
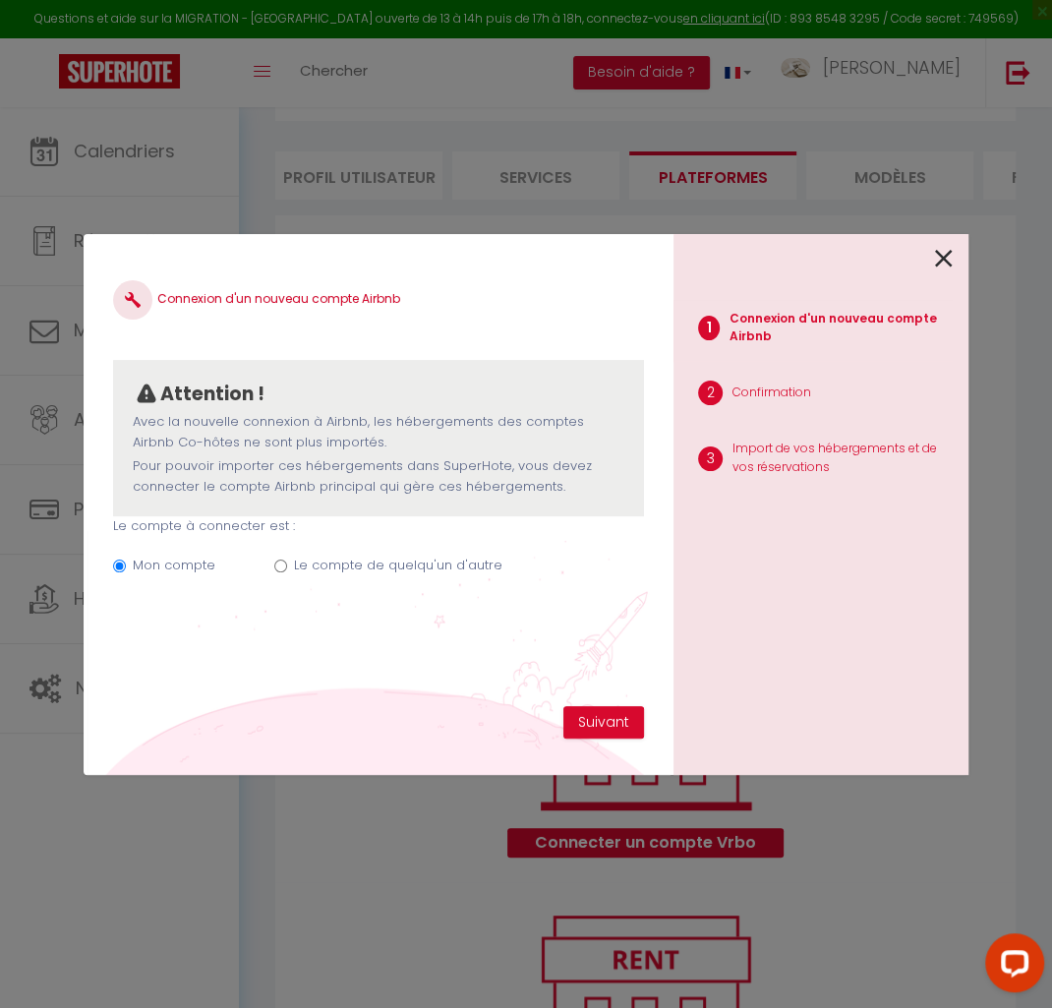
click at [282, 564] on input "Le compte de quelqu'un d'autre" at bounding box center [280, 565] width 13 height 13
radio input "true"
radio input "false"
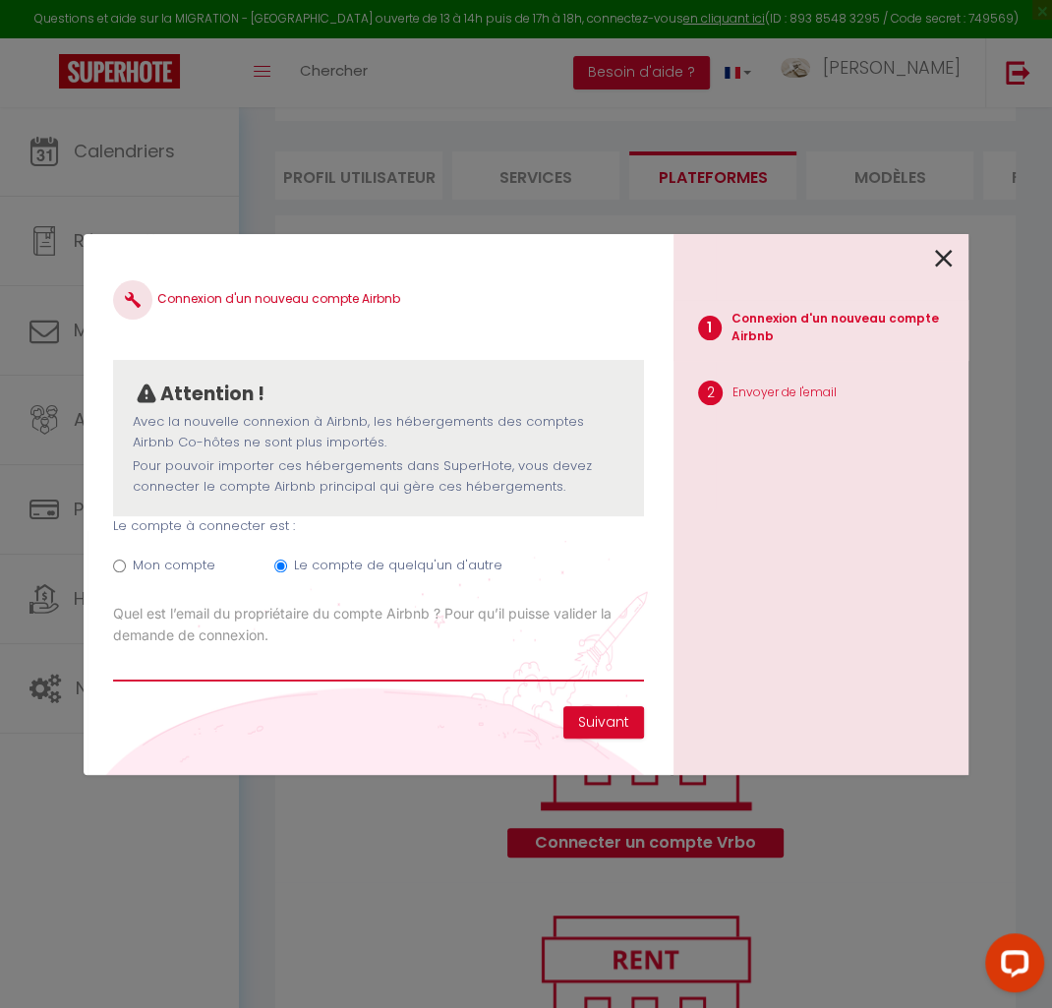
click at [236, 670] on input "Email connexion Airbnb" at bounding box center [378, 663] width 531 height 35
click at [150, 662] on input "Email connexion Airbnb" at bounding box center [378, 663] width 531 height 35
type input "[EMAIL_ADDRESS][DOMAIN_NAME]"
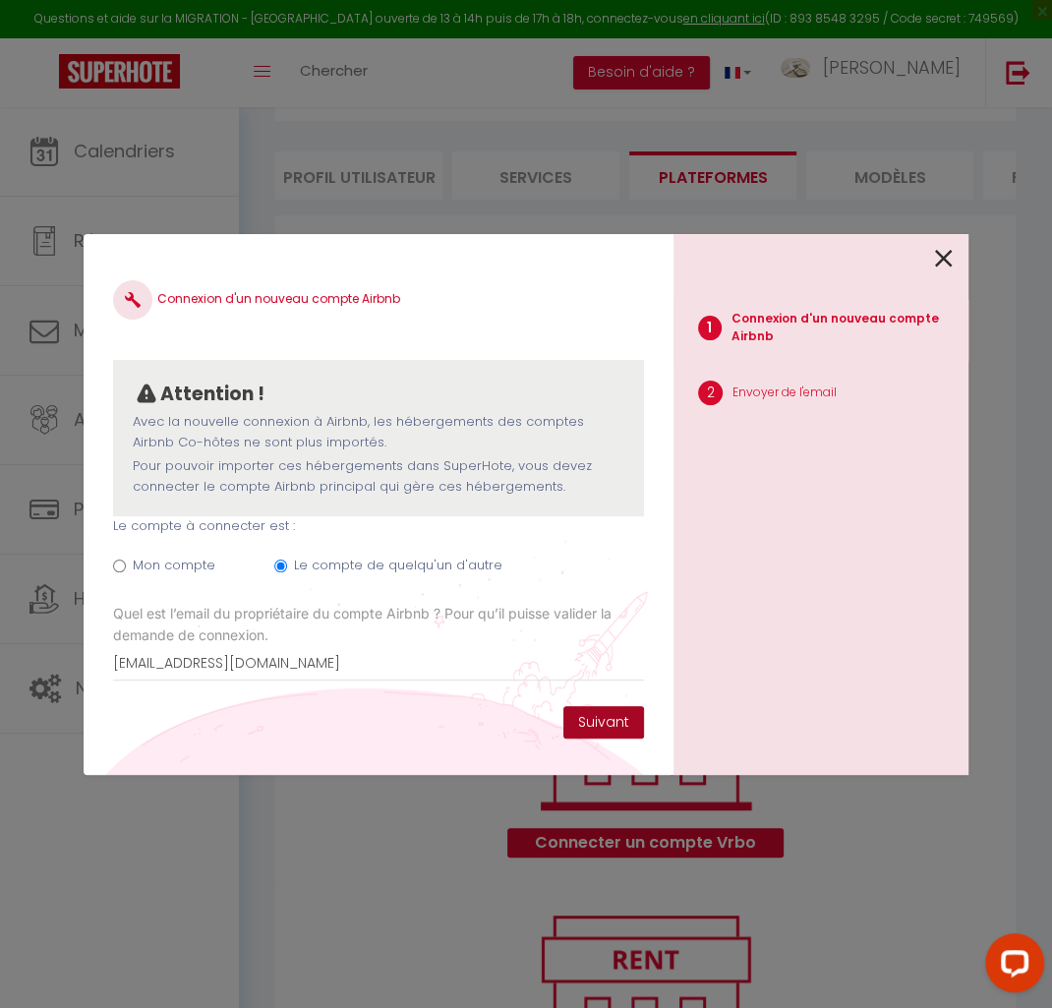
click at [607, 718] on button "Suivant" at bounding box center [603, 722] width 81 height 33
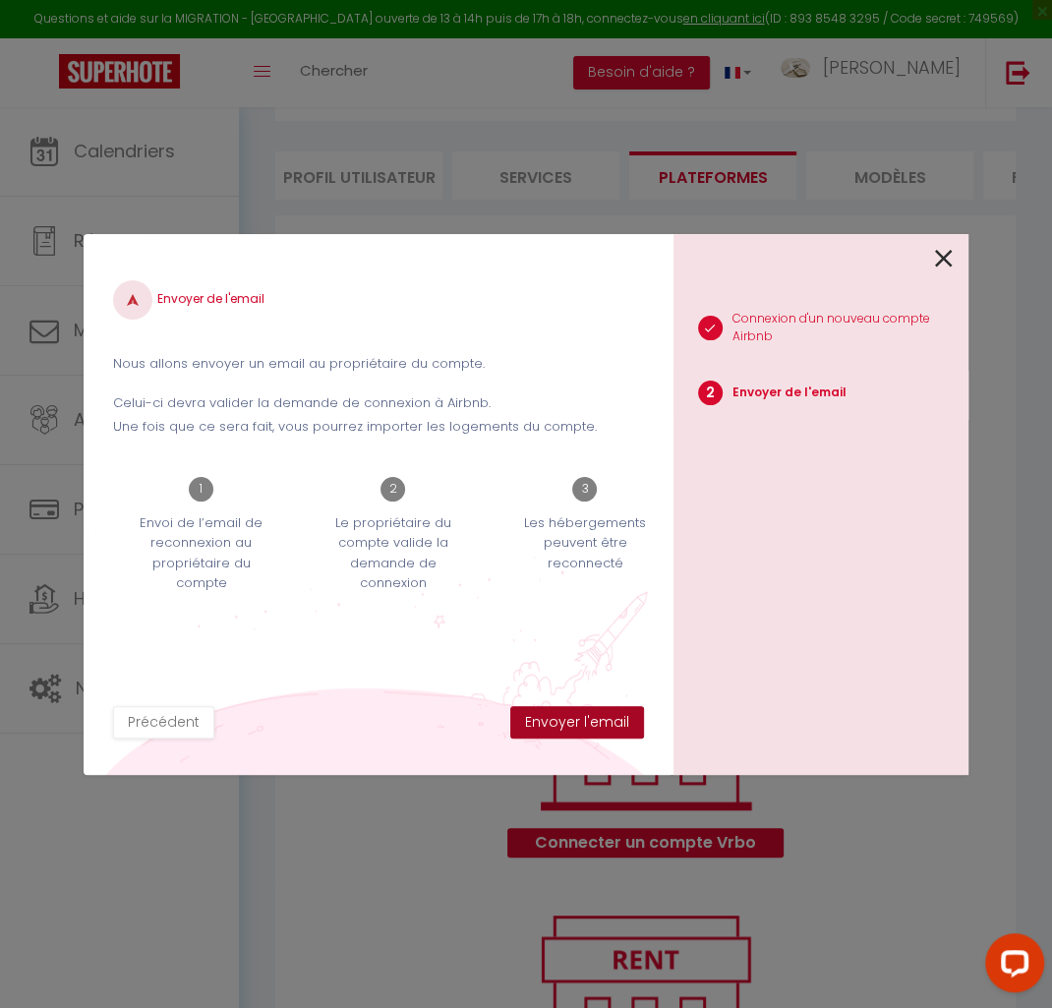
click at [600, 725] on button "Envoyer l'email" at bounding box center [577, 722] width 134 height 33
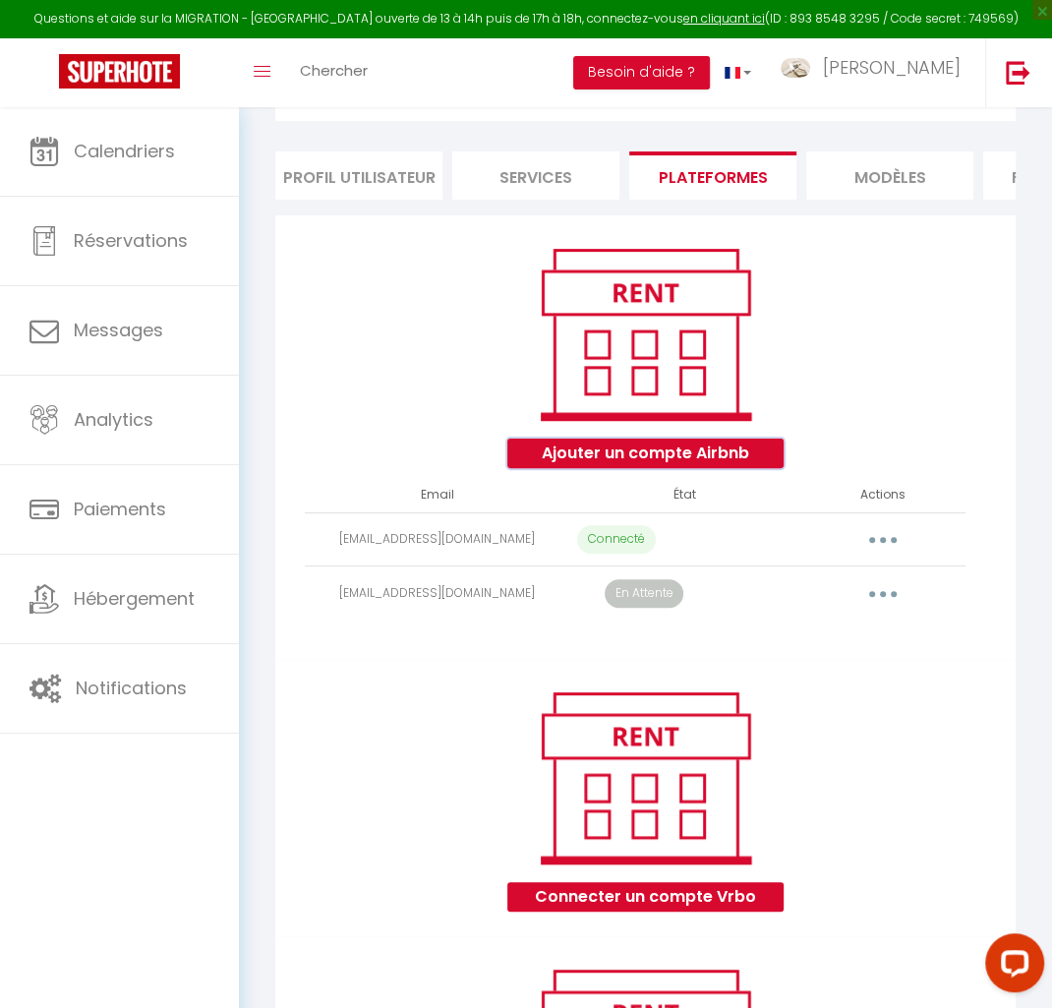
click at [699, 449] on button "Ajouter un compte Airbnb" at bounding box center [645, 452] width 276 height 29
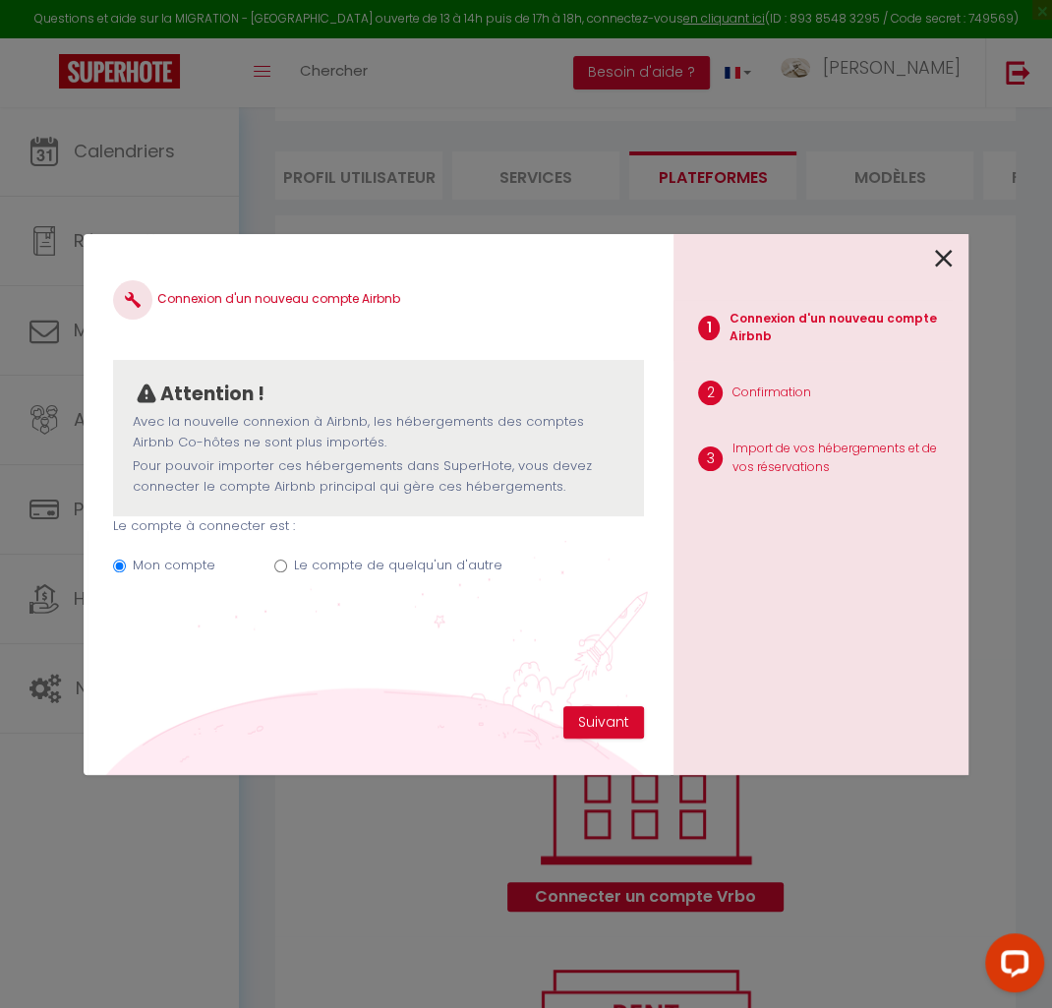
click at [294, 564] on label "Le compte de quelqu'un d'autre" at bounding box center [398, 565] width 208 height 20
click at [287, 564] on input "Le compte de quelqu'un d'autre" at bounding box center [280, 565] width 13 height 13
radio input "true"
radio input "false"
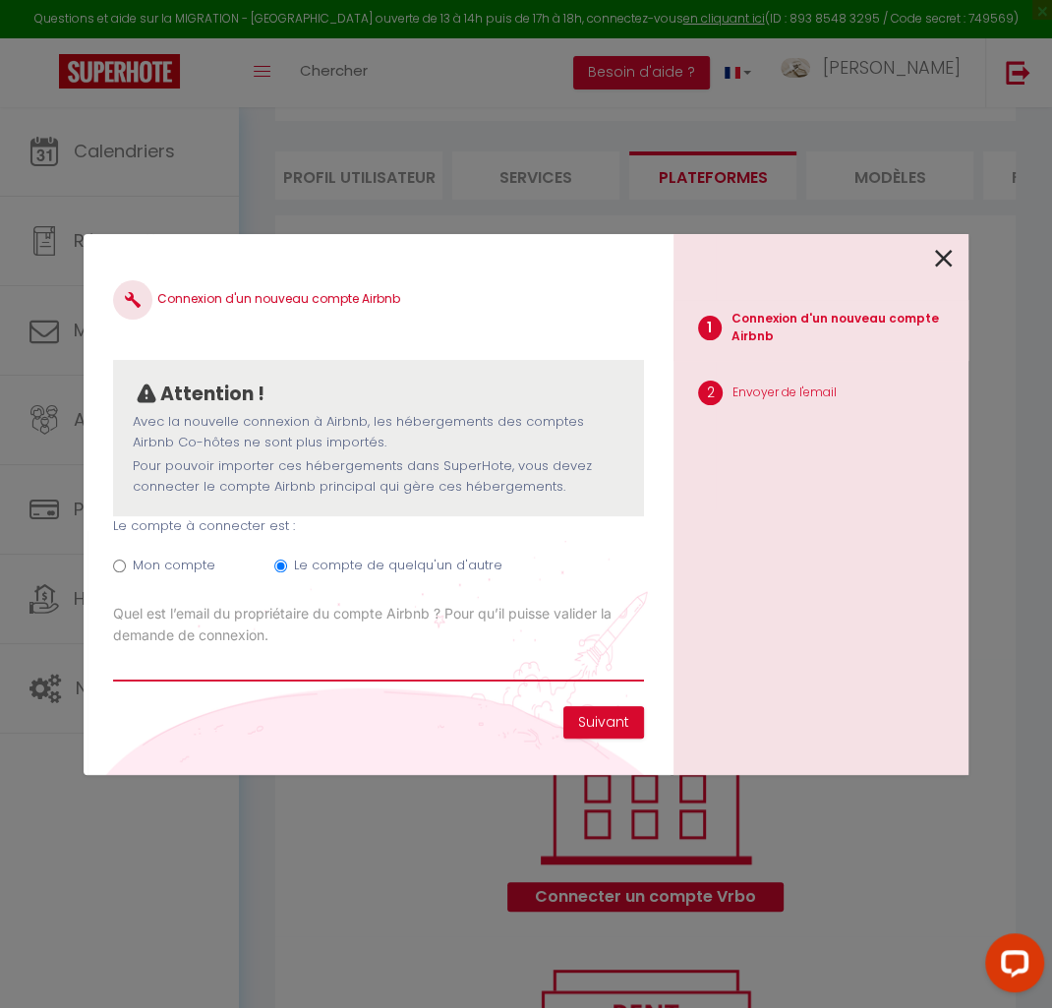
click at [267, 674] on input "Email connexion Airbnb" at bounding box center [378, 663] width 531 height 35
click at [201, 662] on input "Email connexion Airbnb" at bounding box center [378, 663] width 531 height 35
type input "[PERSON_NAME][EMAIL_ADDRESS][DOMAIN_NAME]"
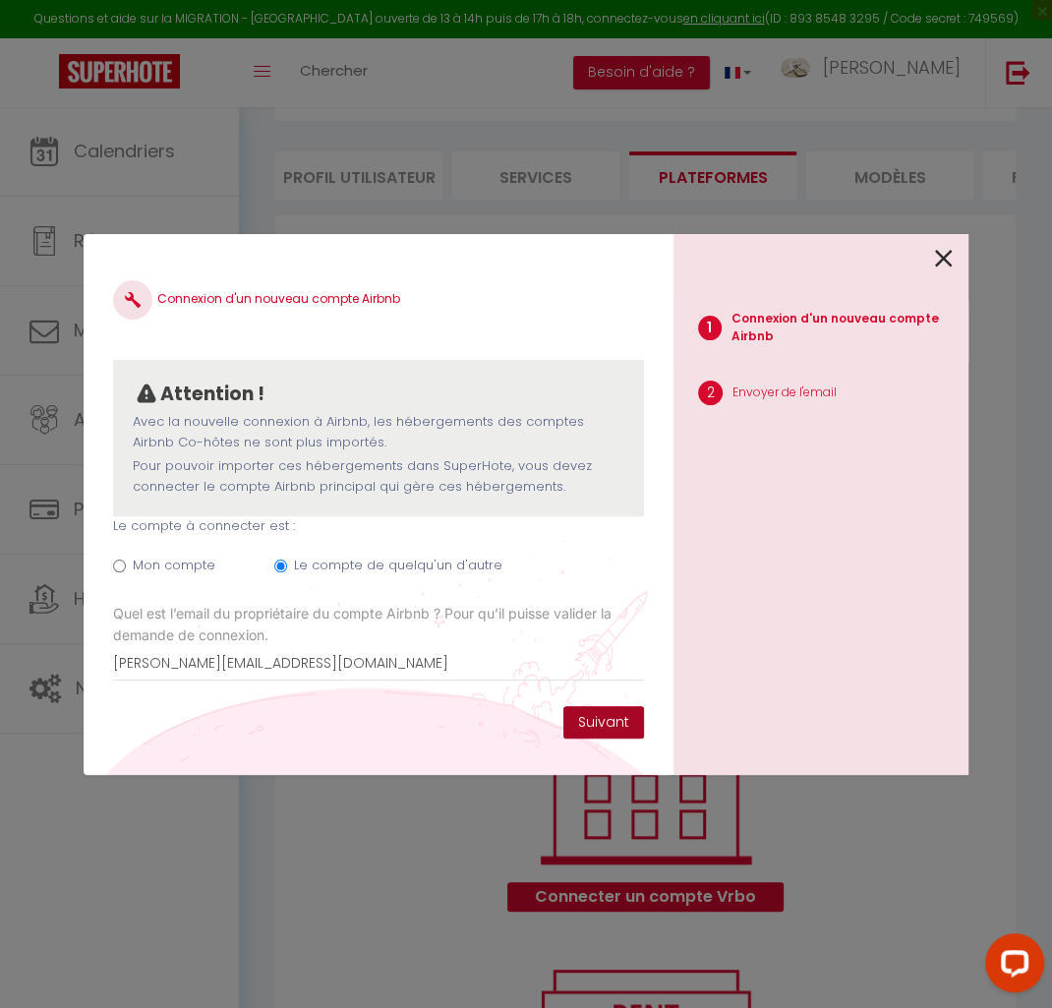
click at [615, 724] on button "Suivant" at bounding box center [603, 722] width 81 height 33
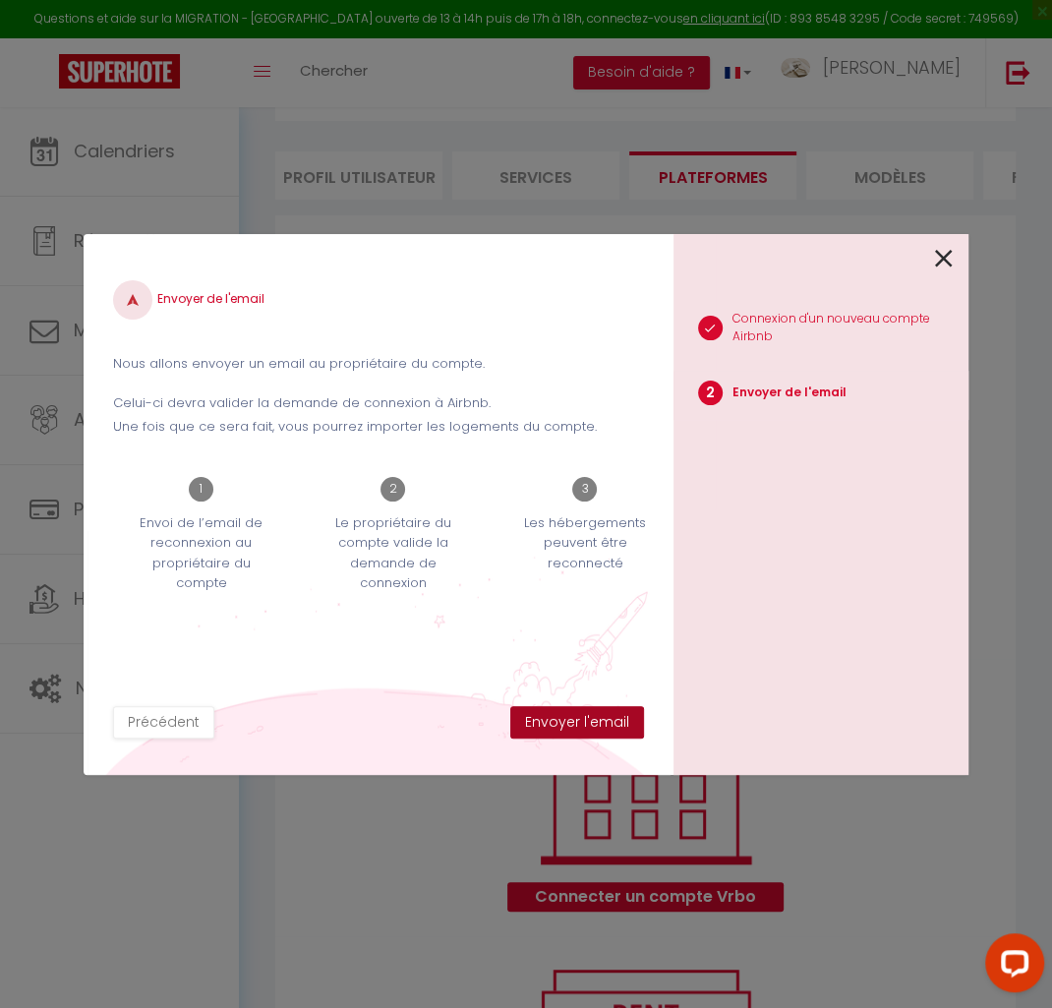
click at [615, 724] on button "Envoyer l'email" at bounding box center [577, 722] width 134 height 33
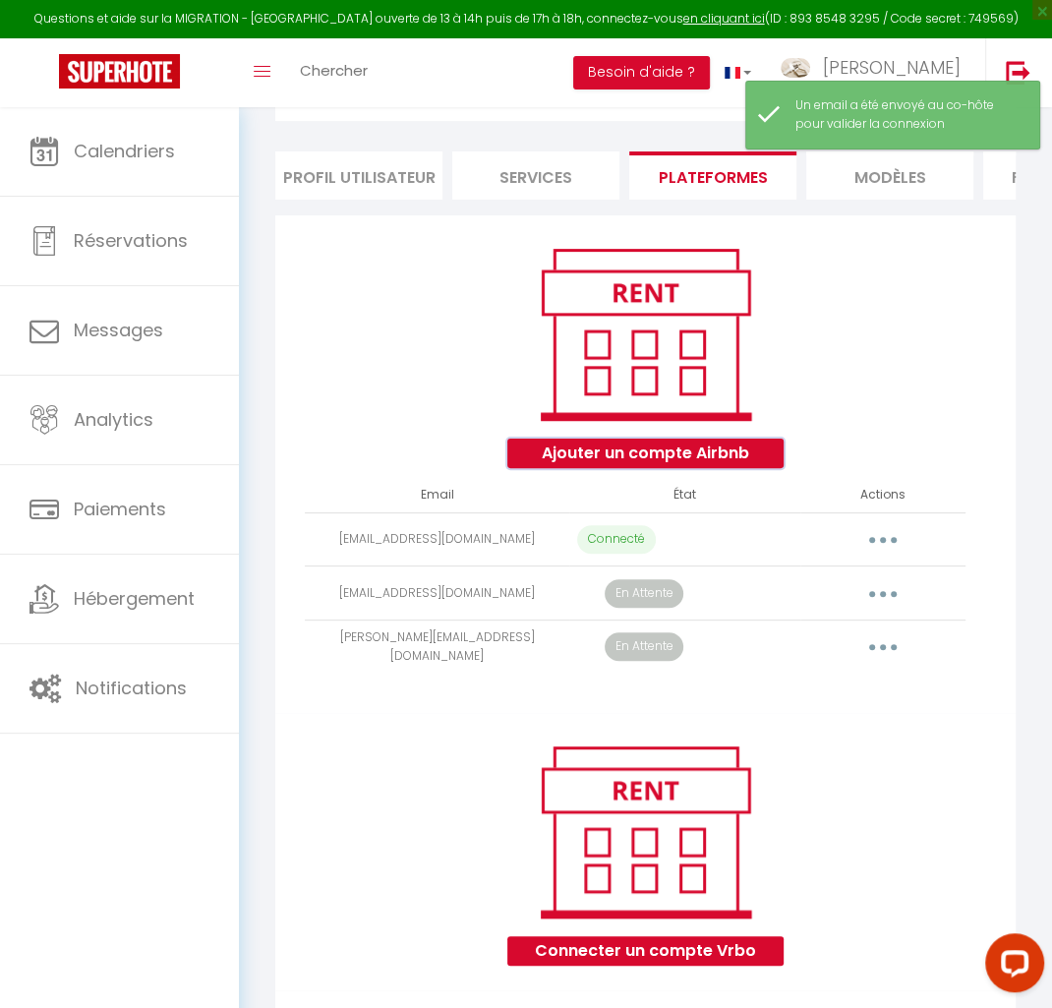
click at [537, 455] on button "Ajouter un compte Airbnb" at bounding box center [645, 452] width 276 height 29
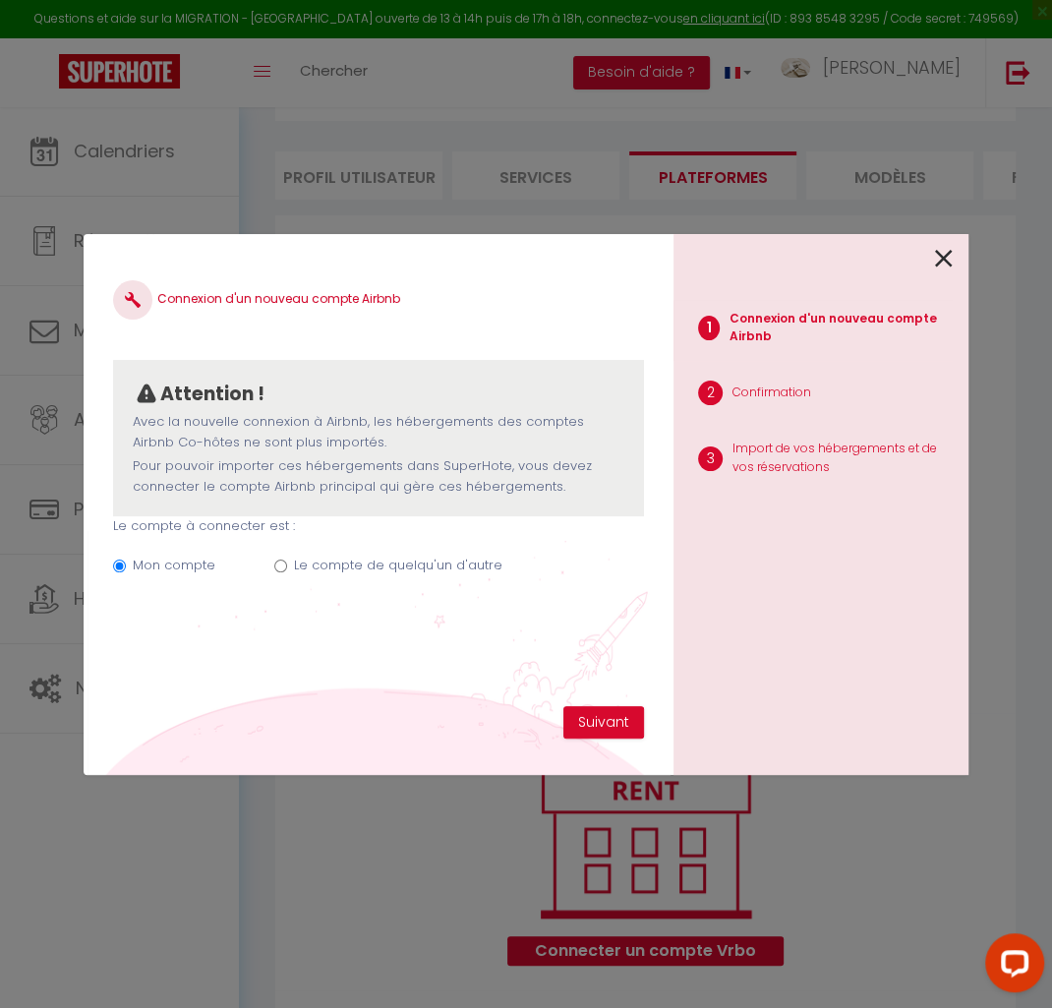
click at [312, 567] on label "Le compte de quelqu'un d'autre" at bounding box center [398, 565] width 208 height 20
click at [287, 567] on input "Le compte de quelqu'un d'autre" at bounding box center [280, 565] width 13 height 13
radio input "true"
radio input "false"
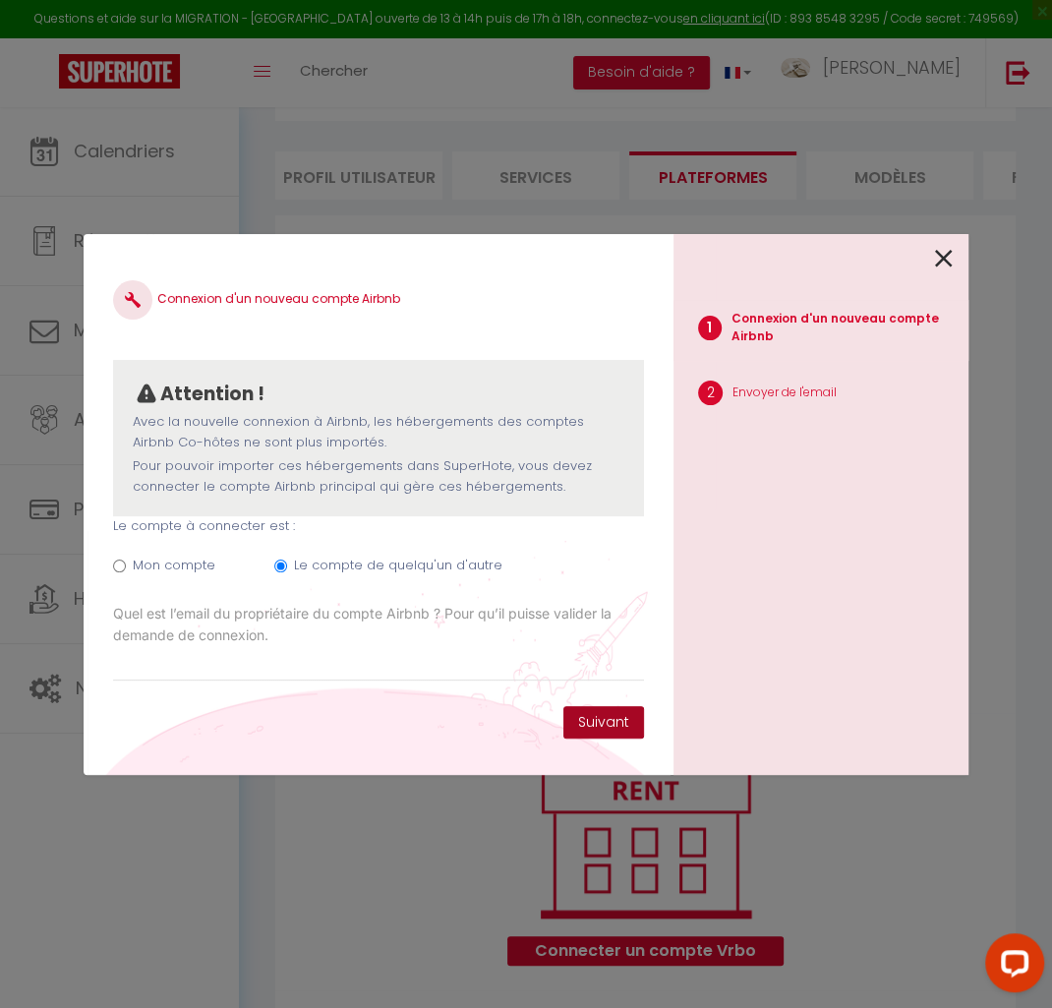
click at [601, 733] on button "Suivant" at bounding box center [603, 722] width 81 height 33
click at [285, 671] on input "Email connexion Airbnb" at bounding box center [378, 663] width 531 height 35
paste input "[PERSON_NAME][EMAIL_ADDRESS][PERSON_NAME][DOMAIN_NAME]"
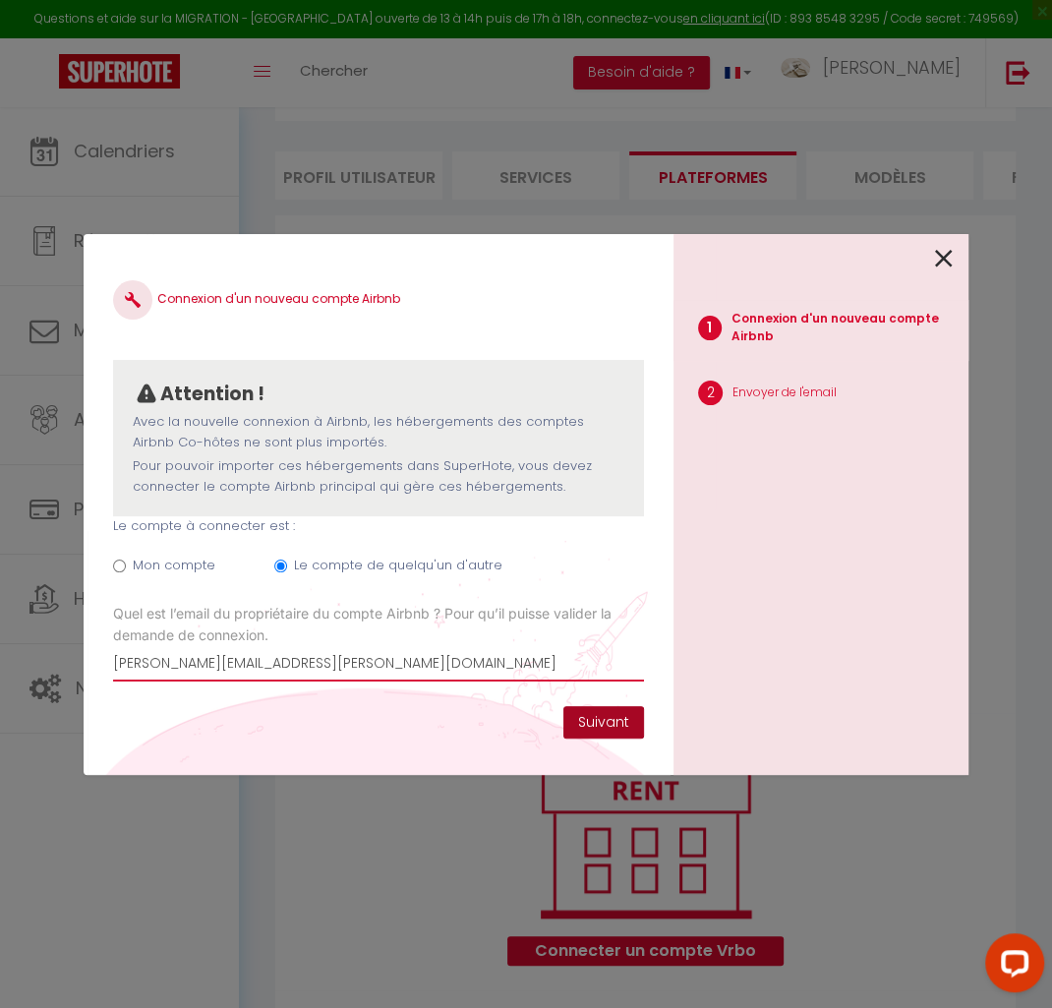
type input "[PERSON_NAME][EMAIL_ADDRESS][PERSON_NAME][DOMAIN_NAME]"
click at [614, 724] on button "Suivant" at bounding box center [603, 722] width 81 height 33
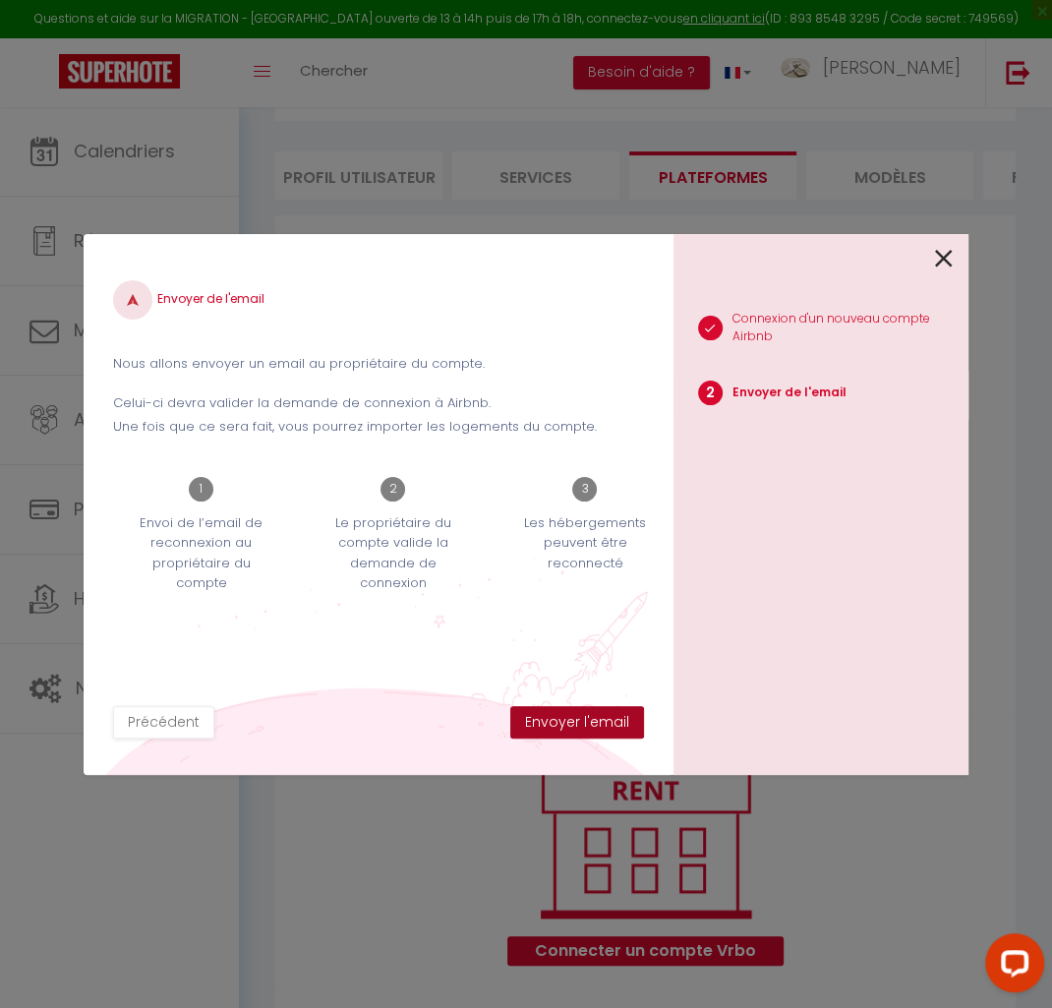
click at [614, 724] on button "Envoyer l'email" at bounding box center [577, 722] width 134 height 33
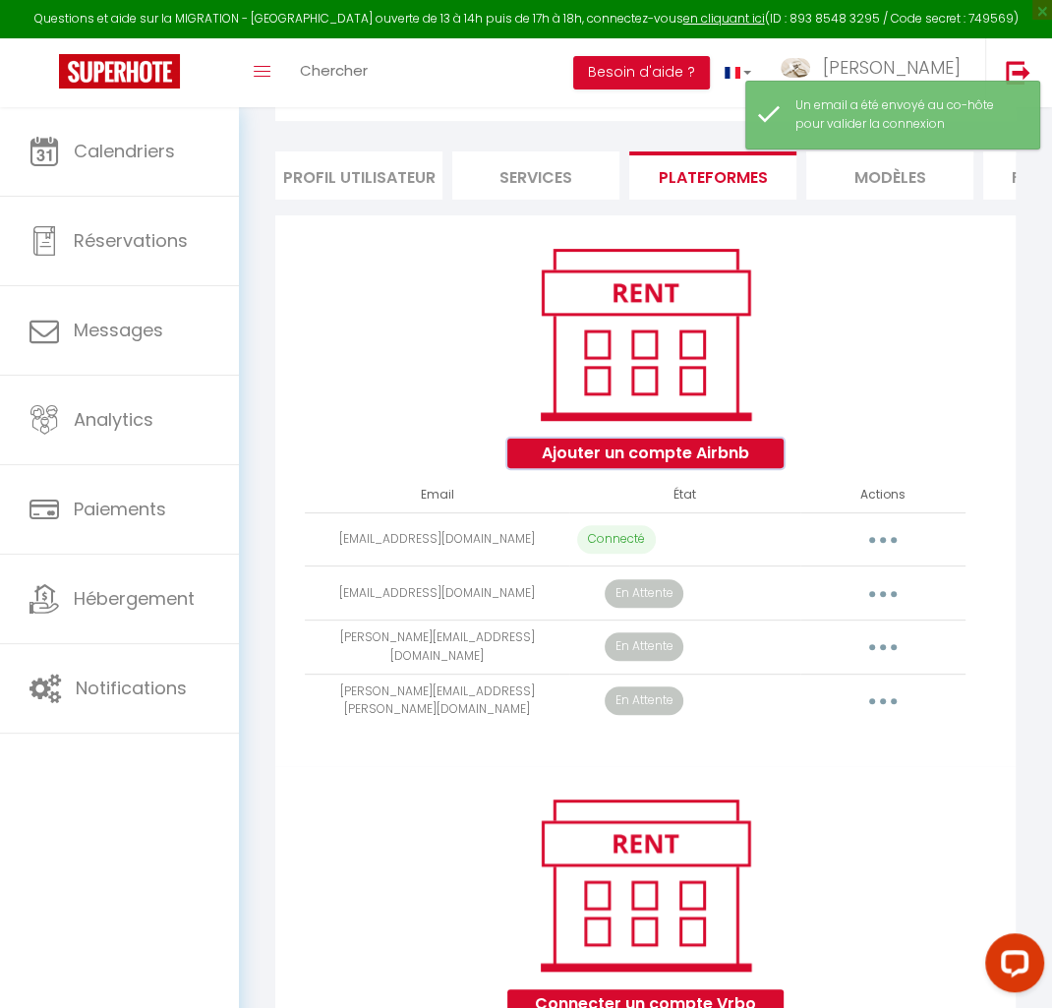
click at [533, 457] on button "Ajouter un compte Airbnb" at bounding box center [645, 452] width 276 height 29
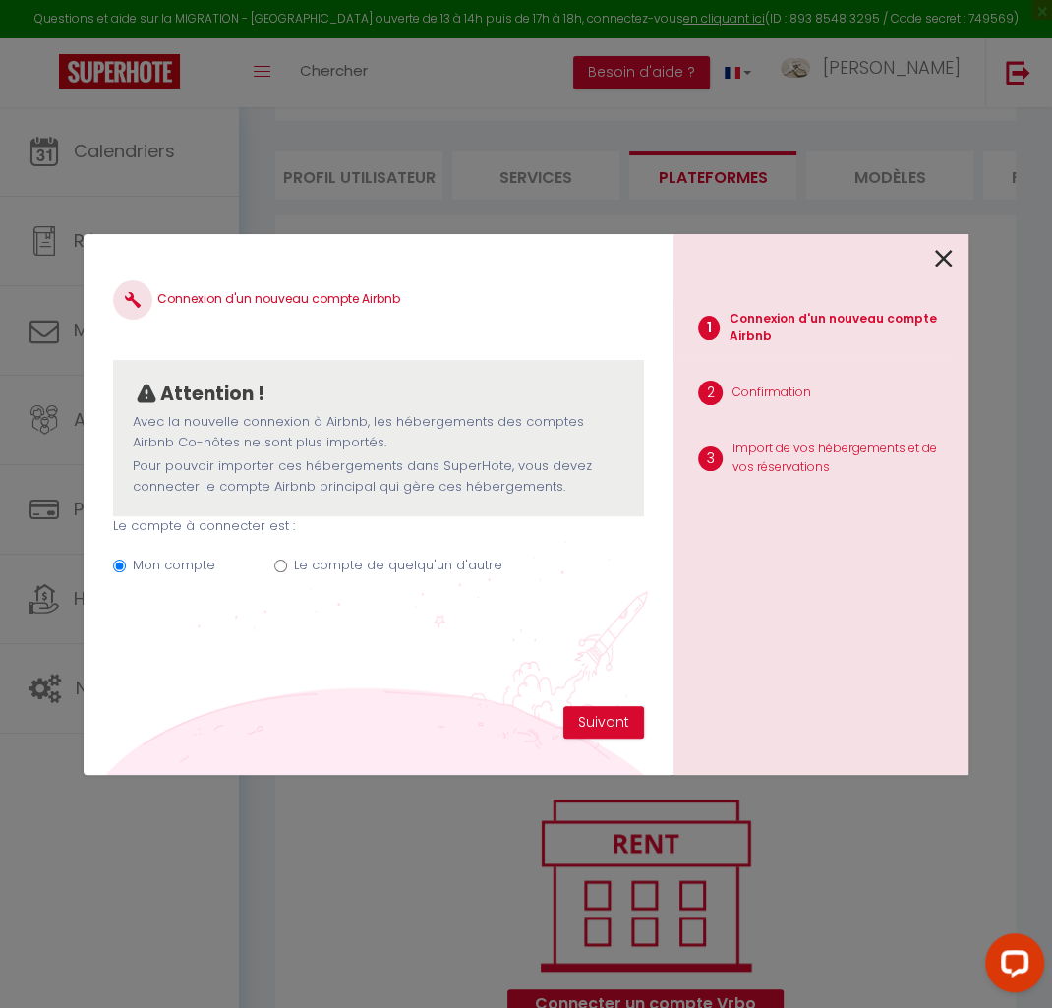
click at [283, 563] on input "Le compte de quelqu'un d'autre" at bounding box center [280, 565] width 13 height 13
radio input "true"
radio input "false"
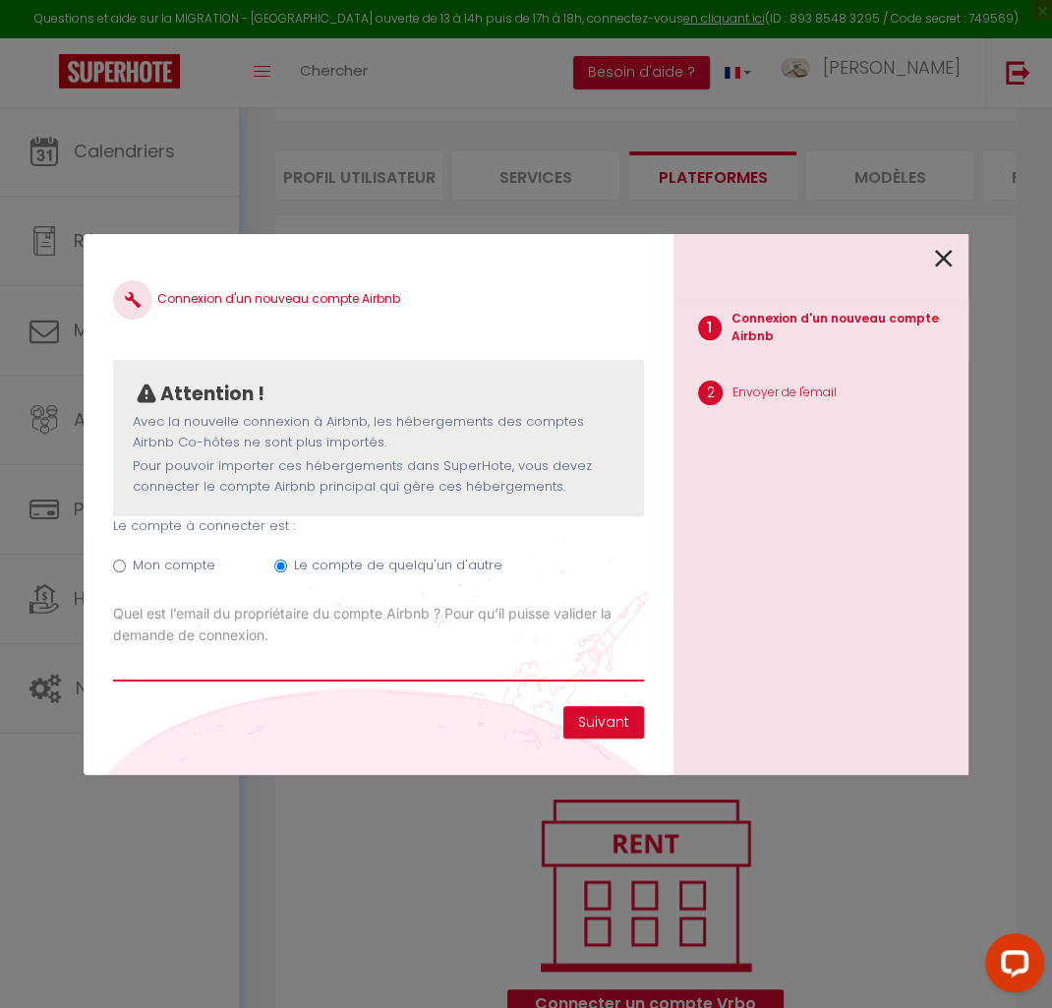
click at [450, 673] on input "Email connexion Airbnb" at bounding box center [378, 663] width 531 height 35
type input "[EMAIL_ADDRESS][PERSON_NAME][DOMAIN_NAME]"
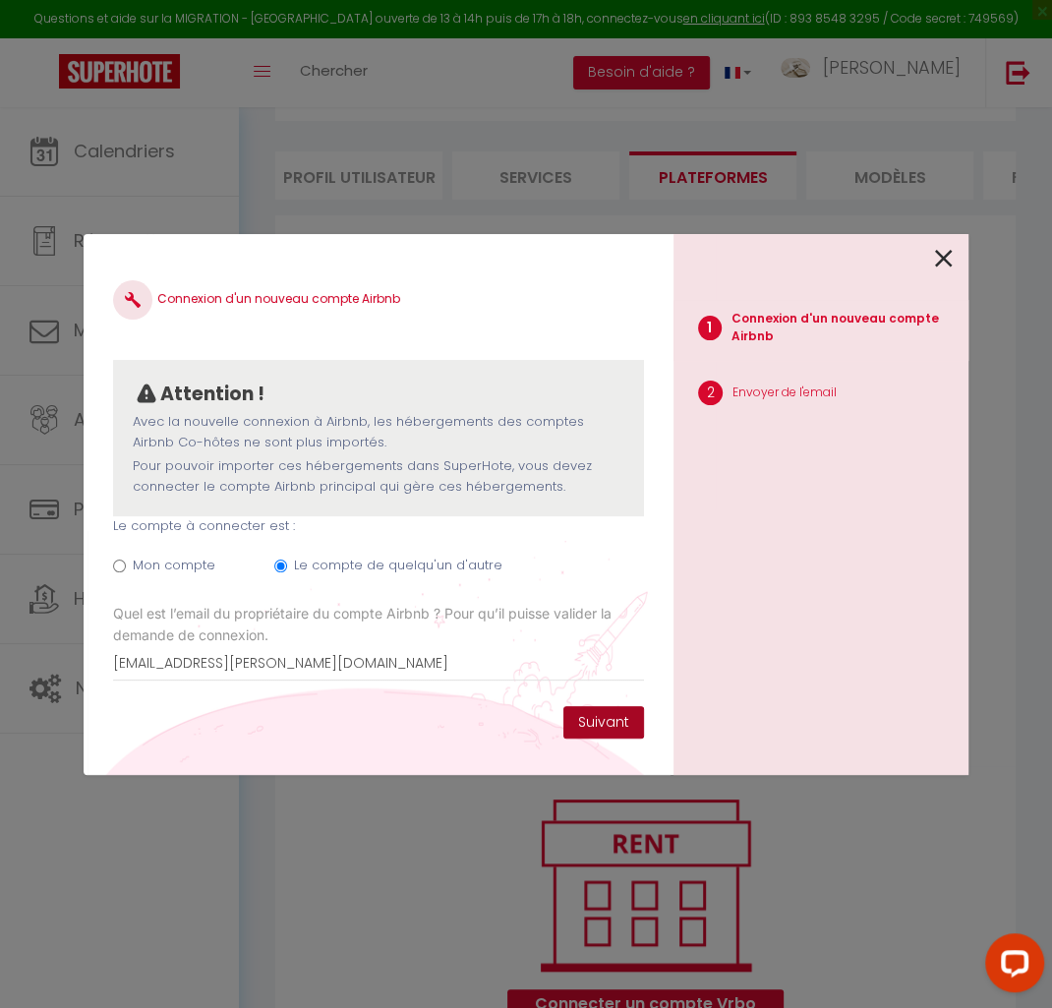
click at [583, 721] on button "Suivant" at bounding box center [603, 722] width 81 height 33
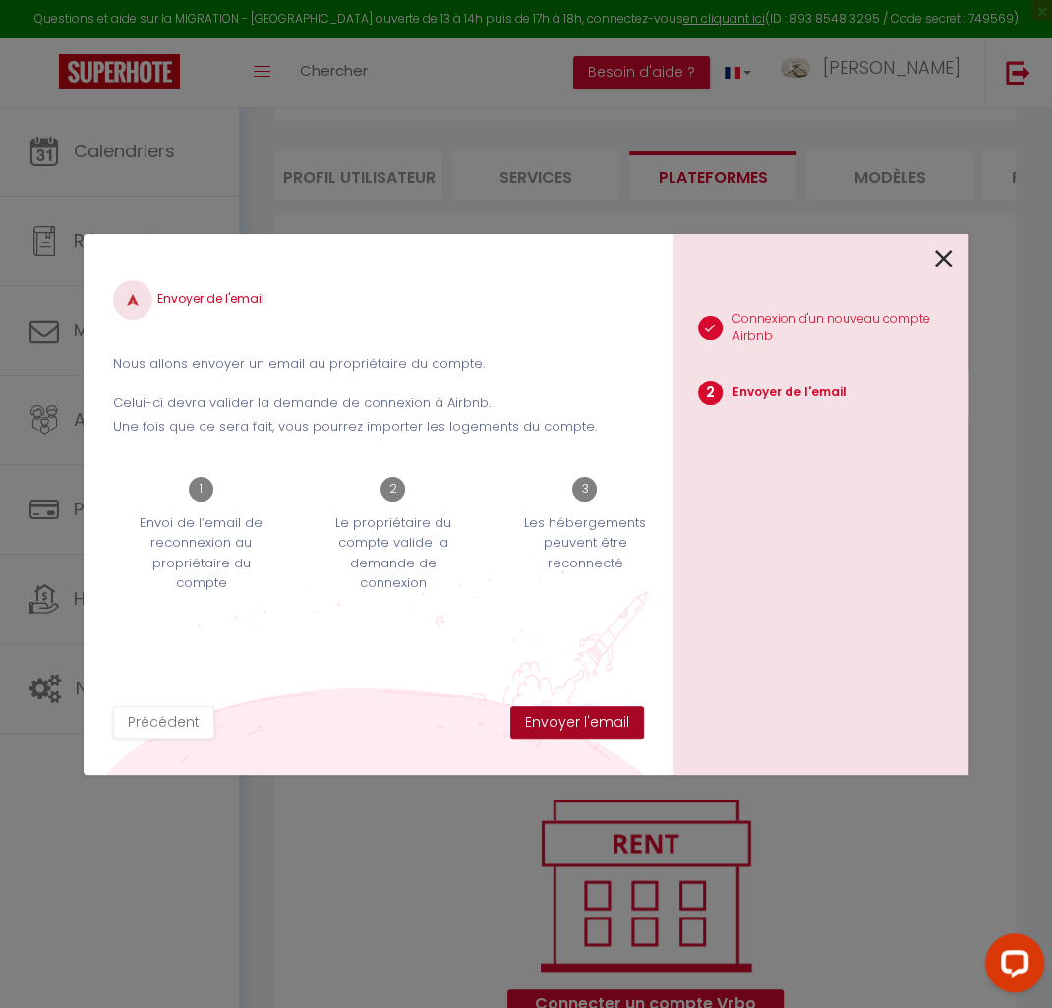
click at [583, 721] on button "Envoyer l'email" at bounding box center [577, 722] width 134 height 33
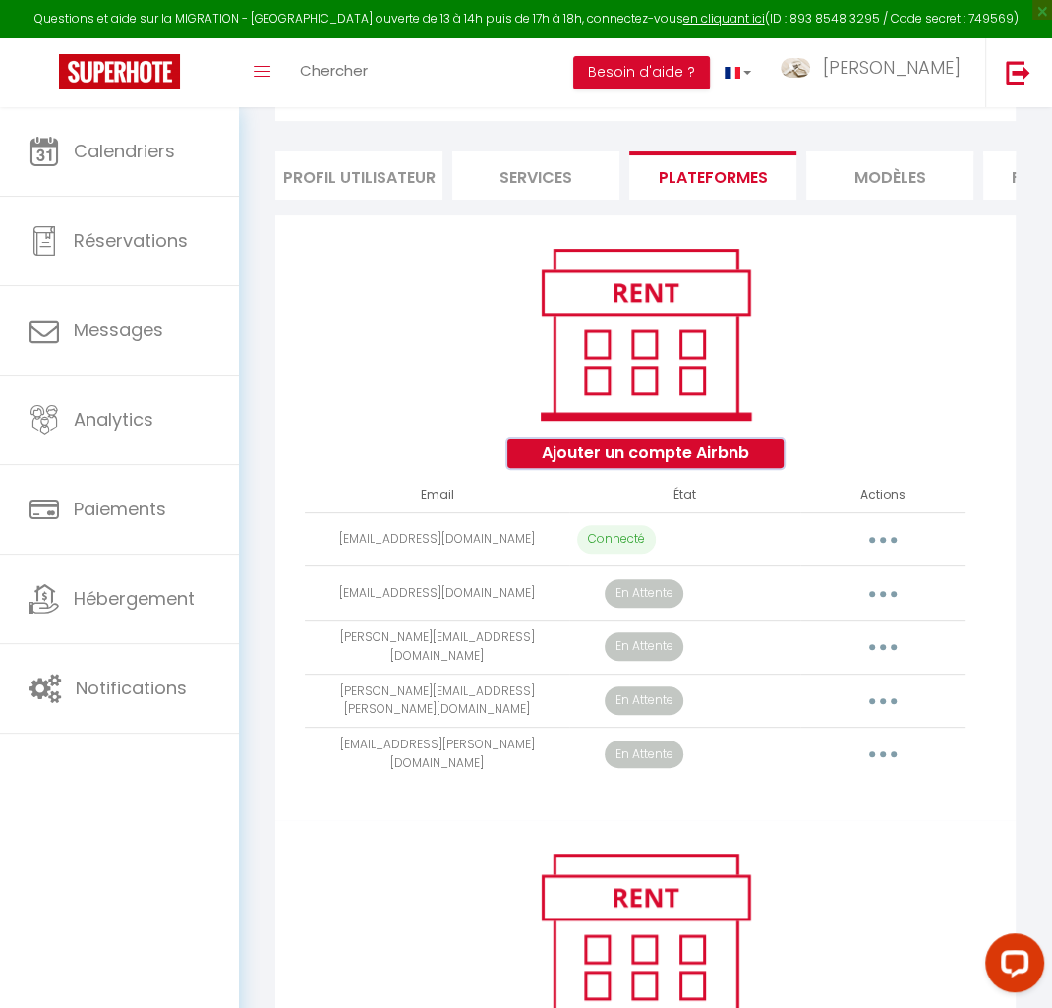
click at [706, 449] on button "Ajouter un compte Airbnb" at bounding box center [645, 452] width 276 height 29
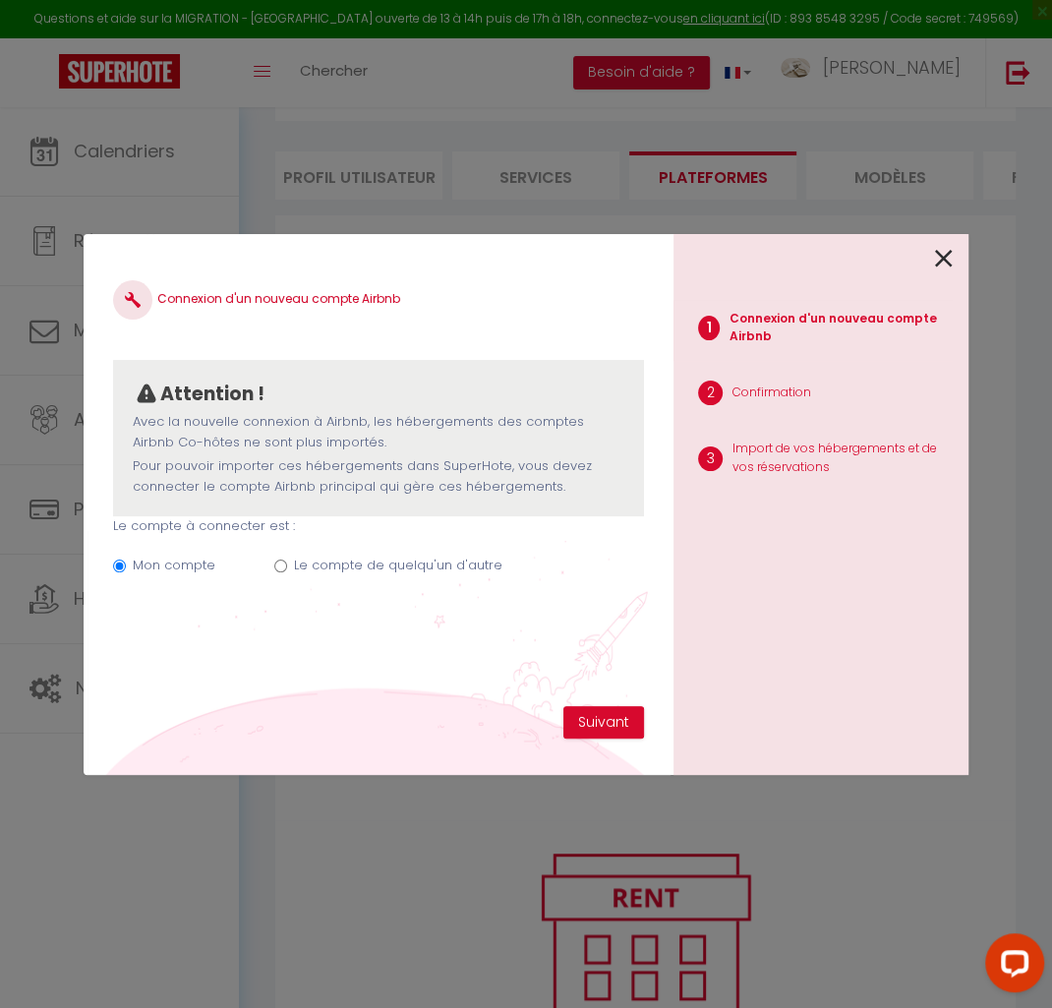
click at [294, 566] on label "Le compte de quelqu'un d'autre" at bounding box center [398, 565] width 208 height 20
click at [287, 566] on input "Le compte de quelqu'un d'autre" at bounding box center [280, 565] width 13 height 13
radio input "true"
radio input "false"
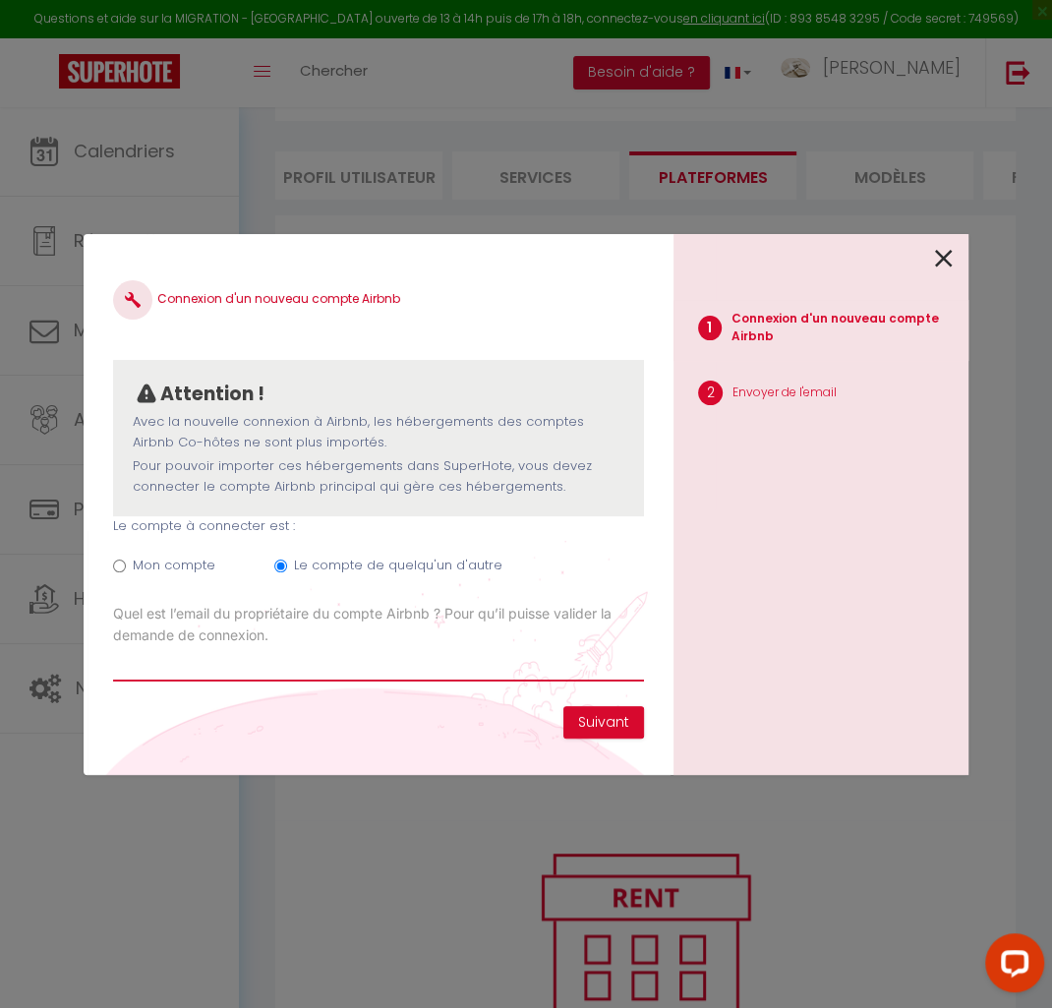
click at [288, 662] on input "Email connexion Airbnb" at bounding box center [378, 663] width 531 height 35
click at [242, 665] on input "Email connexion Airbnb" at bounding box center [378, 663] width 531 height 35
click at [254, 666] on input "laura.deniau98" at bounding box center [378, 663] width 531 height 35
type input "[PERSON_NAME][EMAIL_ADDRESS][DOMAIN_NAME]"
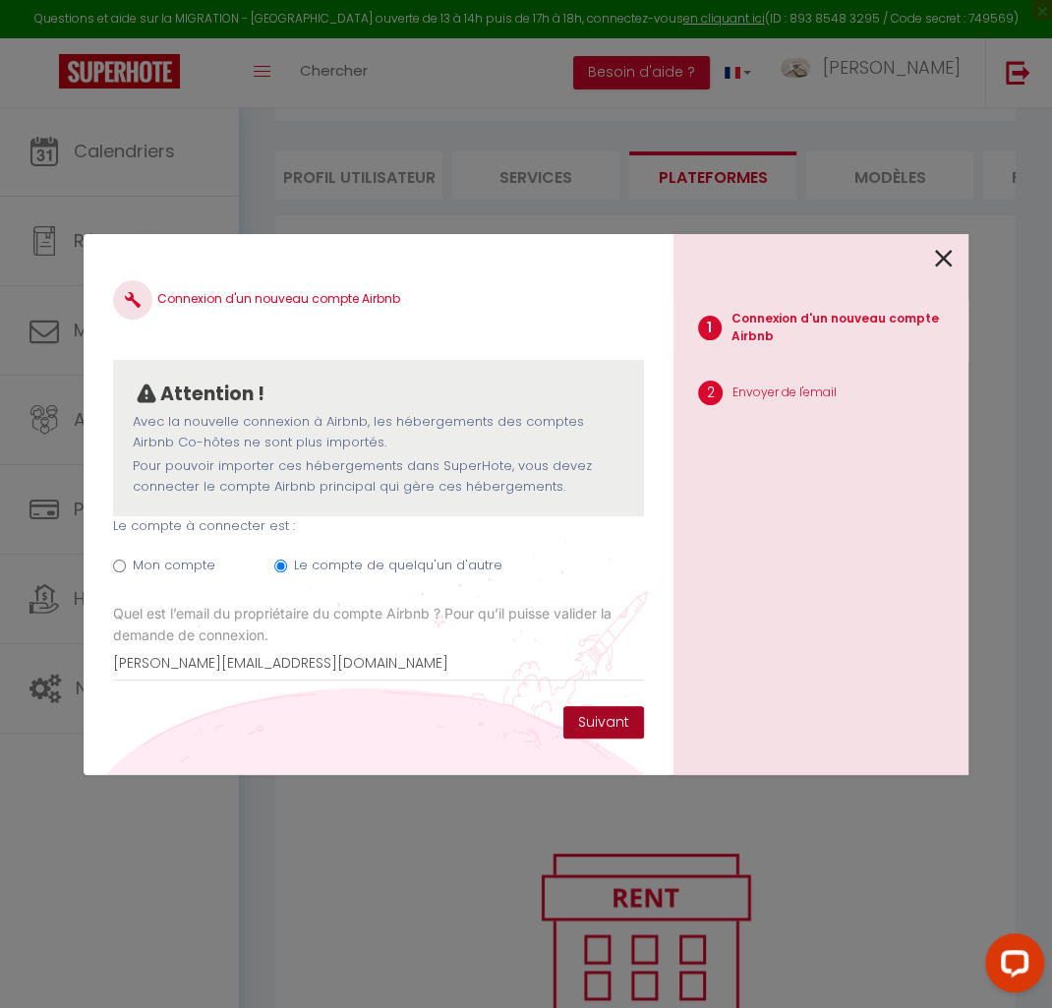
click at [621, 723] on button "Suivant" at bounding box center [603, 722] width 81 height 33
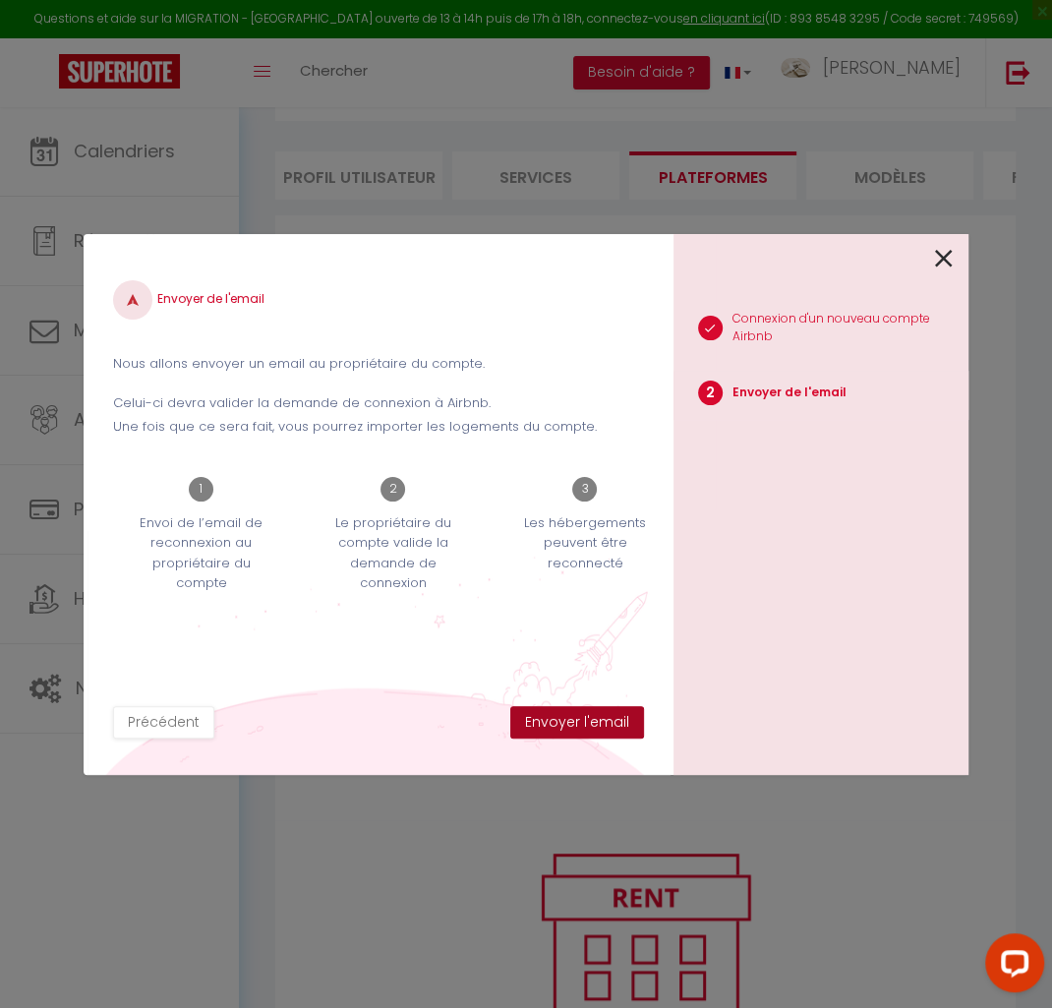
click at [620, 723] on button "Envoyer l'email" at bounding box center [577, 722] width 134 height 33
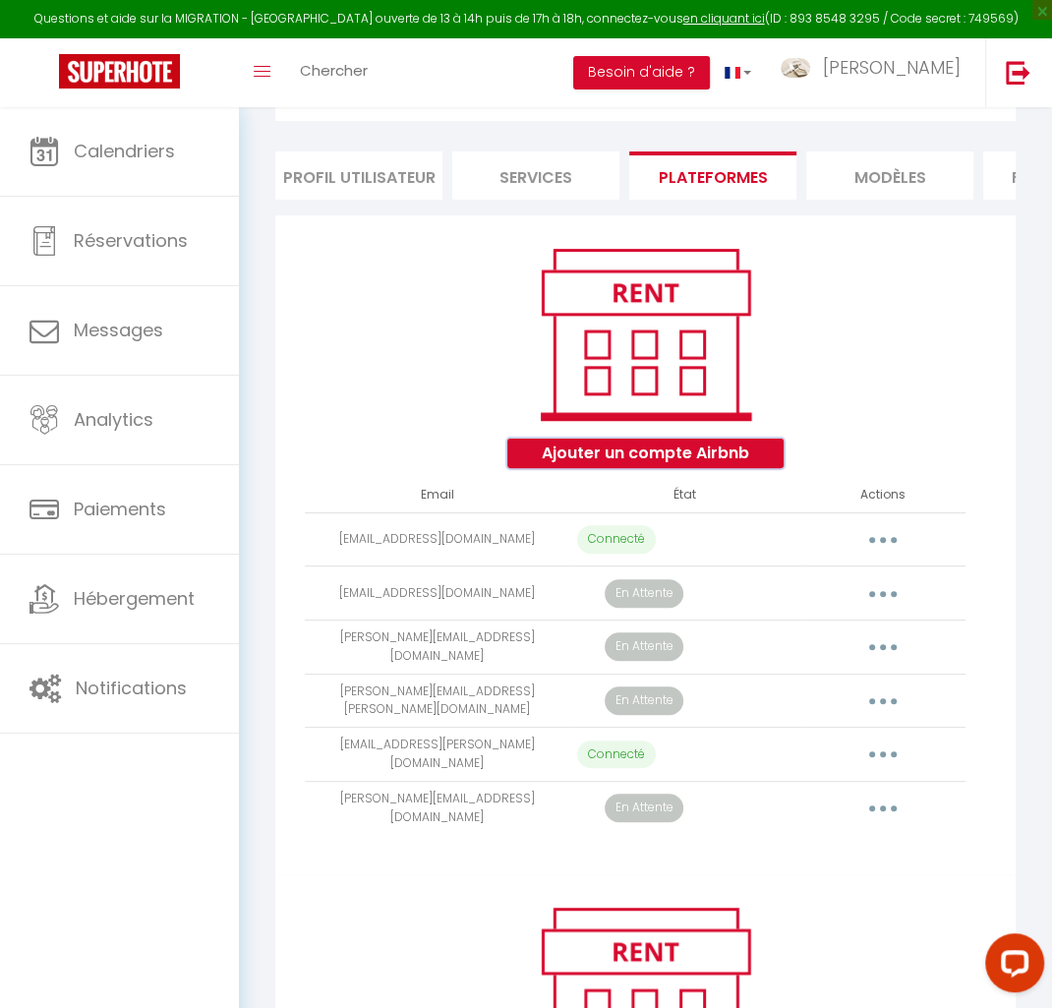
click at [690, 455] on button "Ajouter un compte Airbnb" at bounding box center [645, 452] width 276 height 29
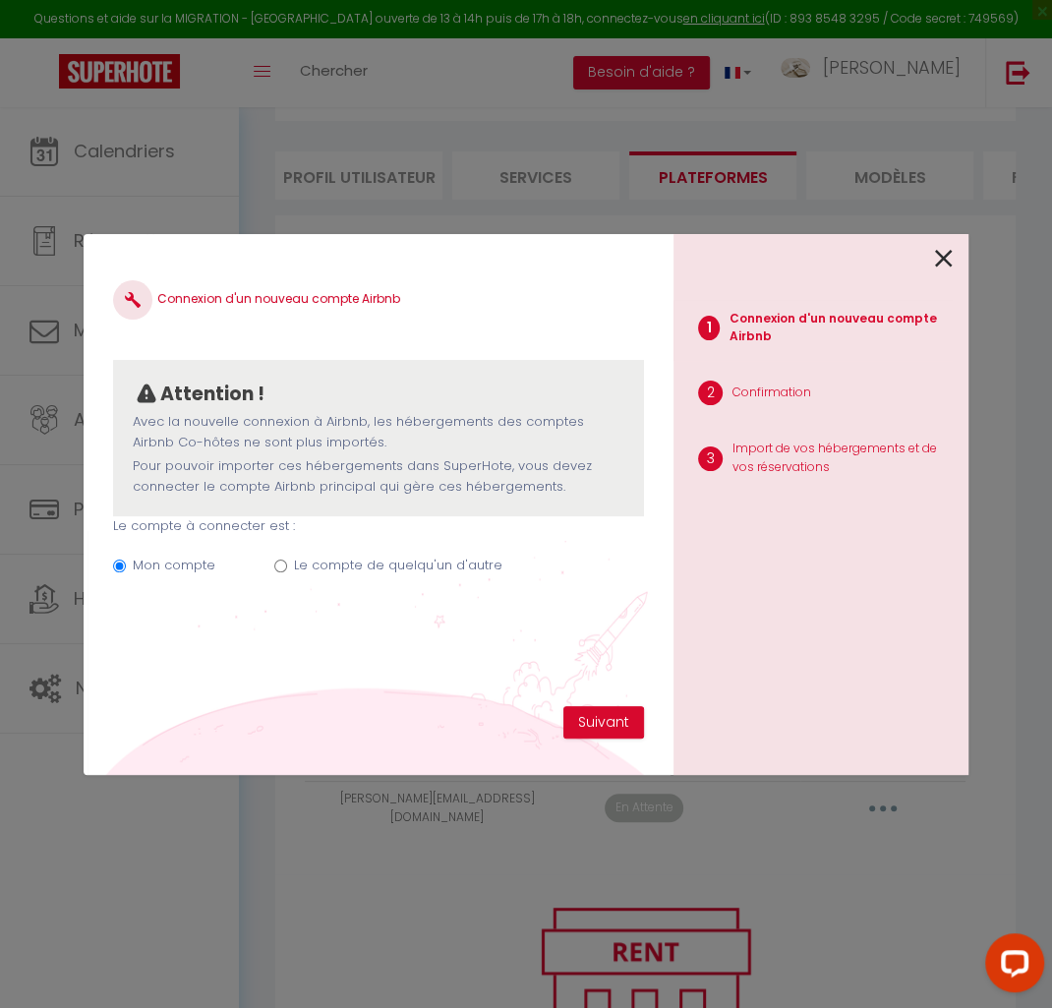
click at [337, 562] on label "Le compte de quelqu'un d'autre" at bounding box center [398, 565] width 208 height 20
click at [287, 562] on input "Le compte de quelqu'un d'autre" at bounding box center [280, 565] width 13 height 13
radio input "true"
radio input "false"
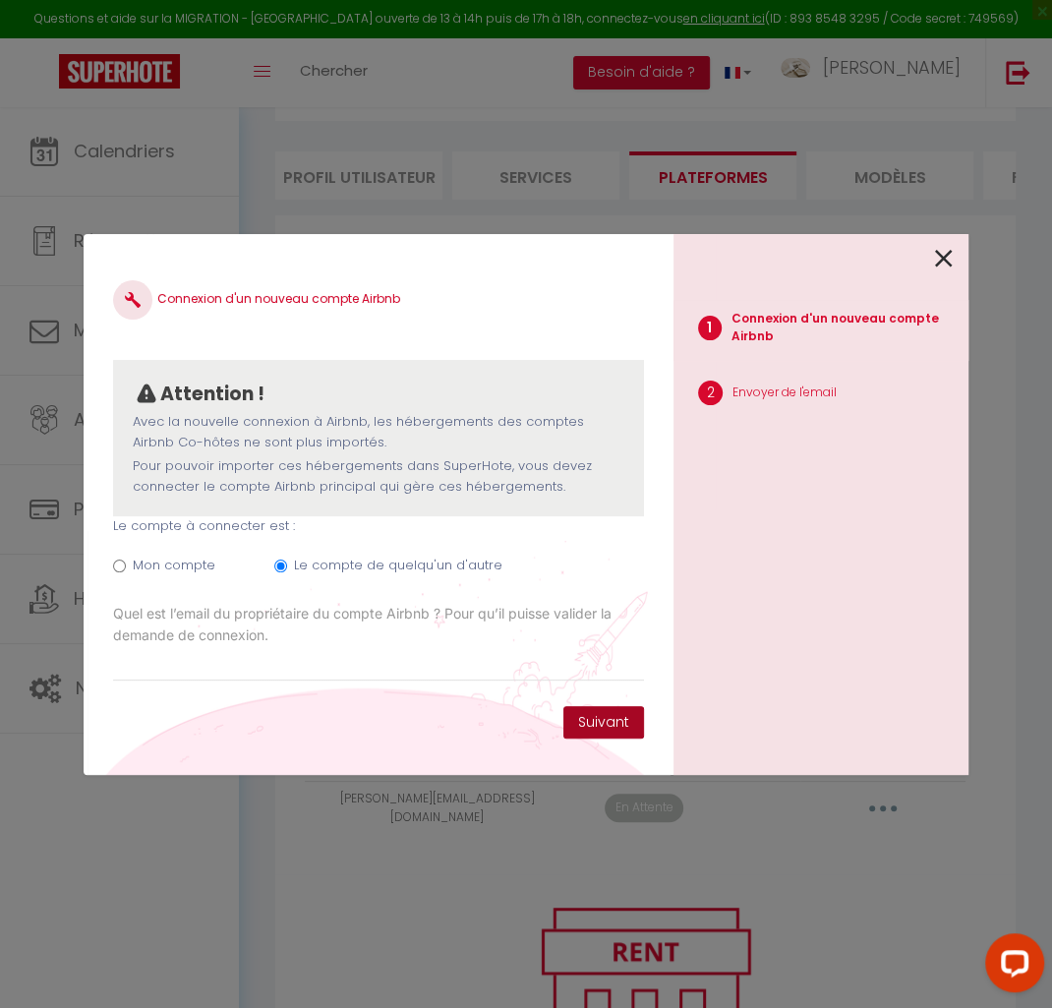
click at [577, 719] on button "Suivant" at bounding box center [603, 722] width 81 height 33
click at [243, 658] on input "Email connexion Airbnb" at bounding box center [378, 663] width 531 height 35
paste input "[EMAIL_ADDRESS][DOMAIN_NAME]"
type input "[EMAIL_ADDRESS][DOMAIN_NAME]"
click at [622, 727] on button "Suivant" at bounding box center [603, 722] width 81 height 33
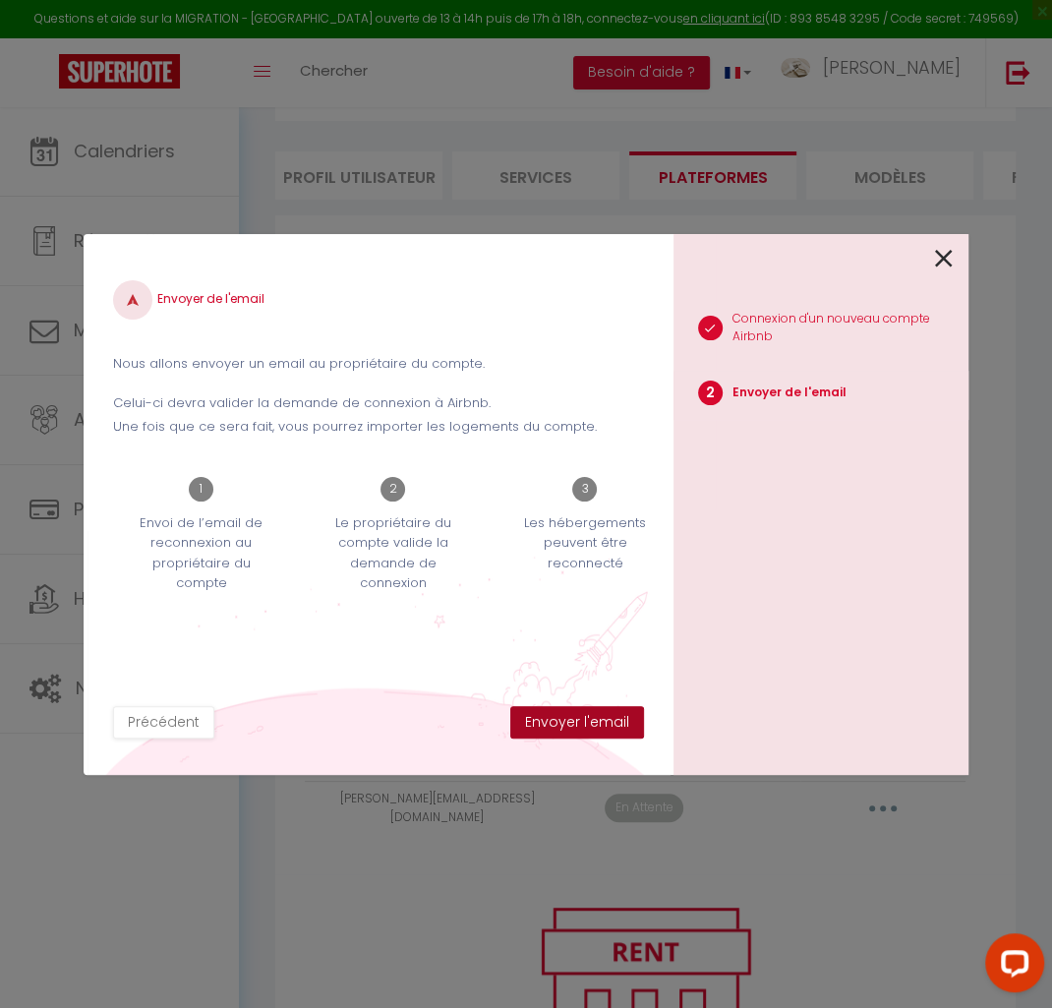
click at [622, 727] on button "Envoyer l'email" at bounding box center [577, 722] width 134 height 33
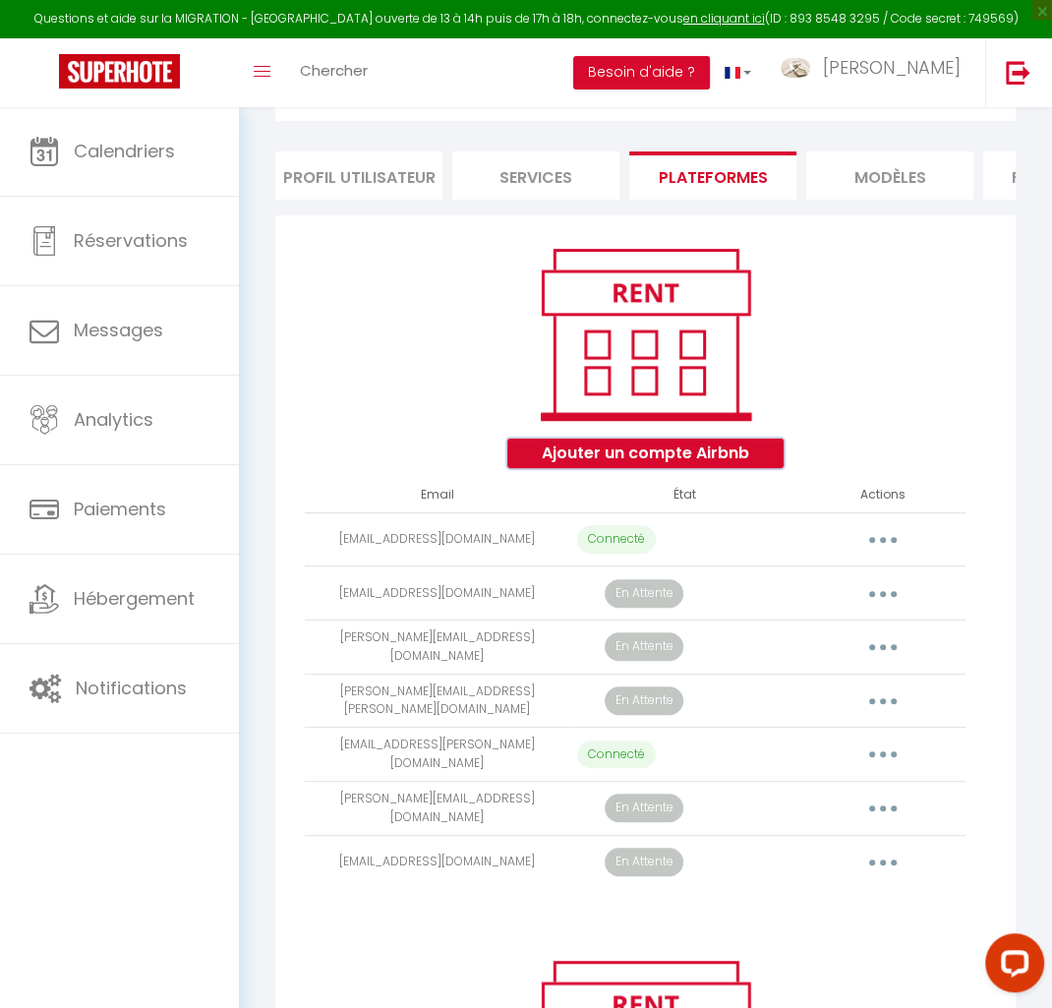
click at [630, 457] on button "Ajouter un compte Airbnb" at bounding box center [645, 452] width 276 height 29
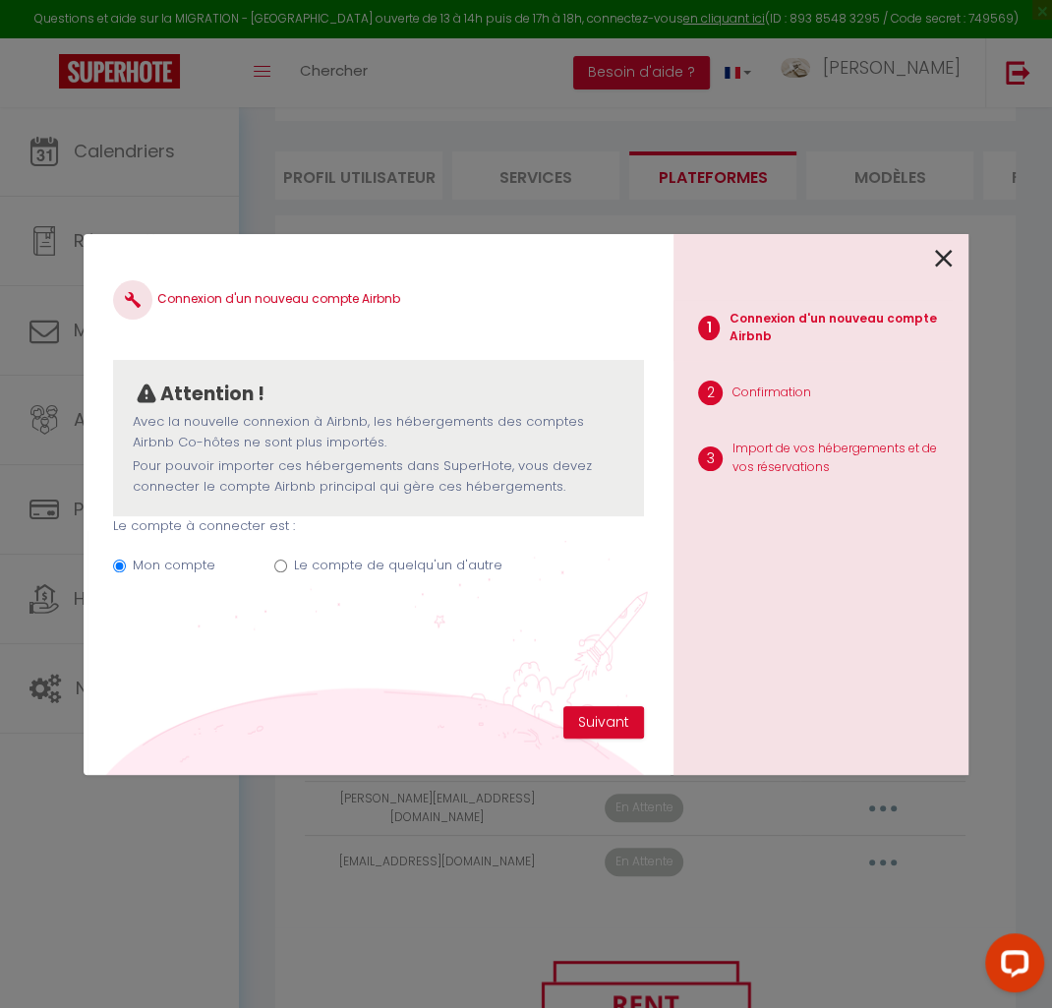
click at [379, 563] on label "Le compte de quelqu'un d'autre" at bounding box center [398, 565] width 208 height 20
click at [287, 563] on input "Le compte de quelqu'un d'autre" at bounding box center [280, 565] width 13 height 13
radio input "true"
radio input "false"
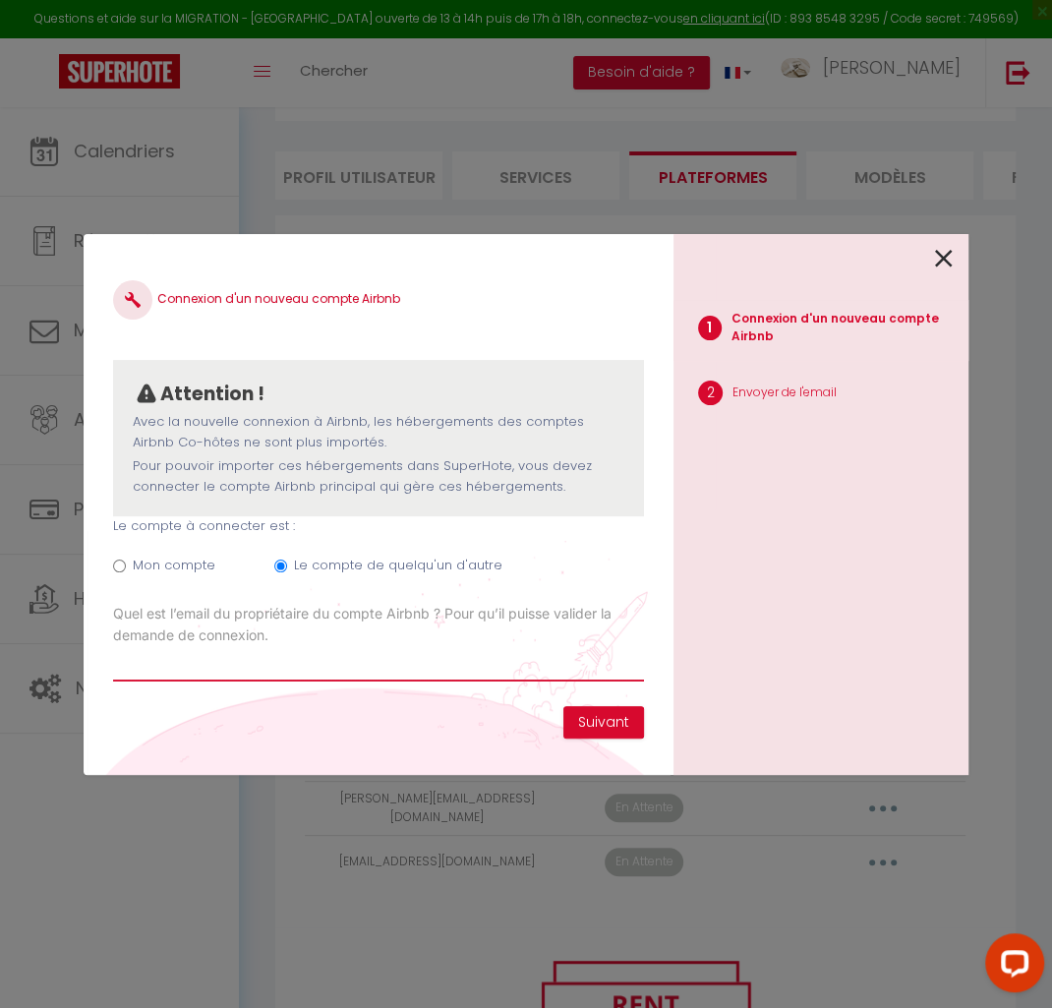
click at [222, 662] on input "Email connexion Airbnb" at bounding box center [378, 663] width 531 height 35
type input "[PERSON_NAME][EMAIL_ADDRESS][PERSON_NAME][DOMAIN_NAME]"
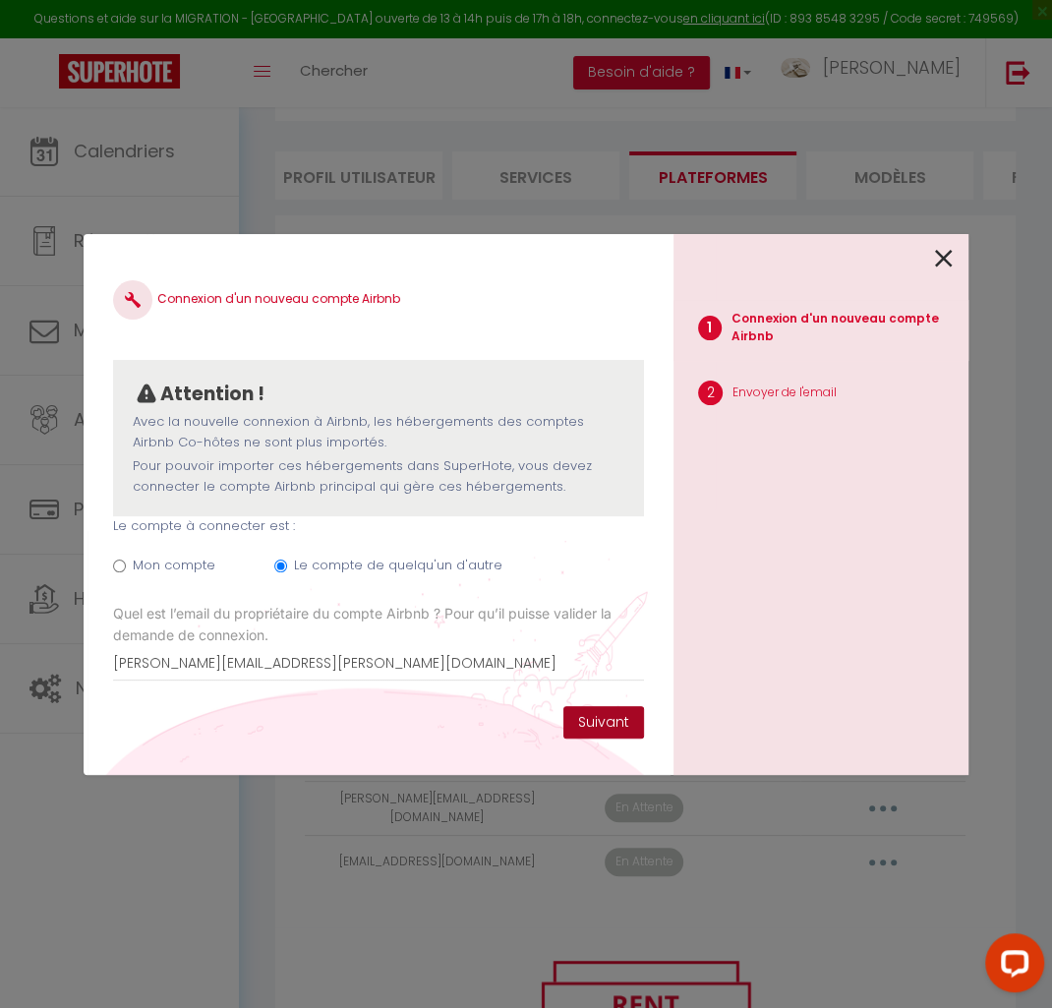
click at [634, 721] on button "Suivant" at bounding box center [603, 722] width 81 height 33
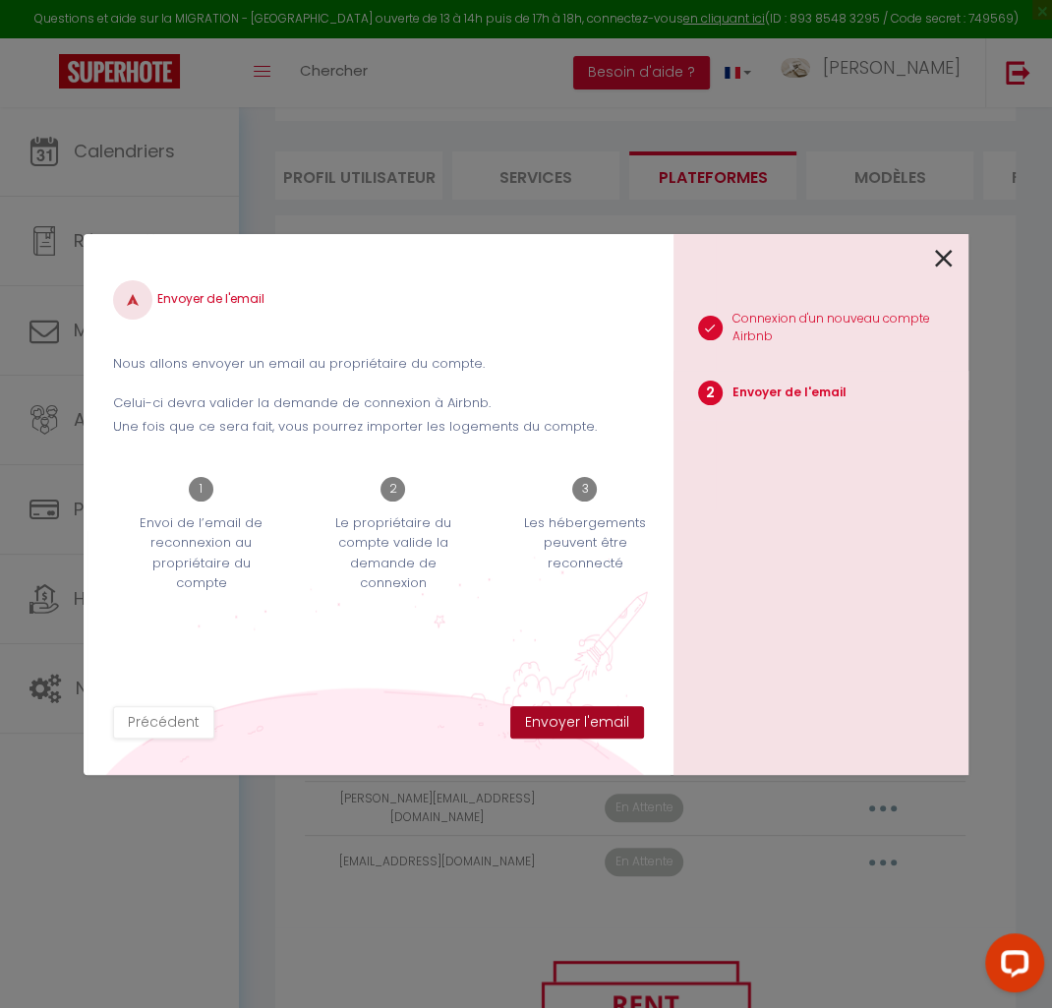
click at [605, 732] on button "Envoyer l'email" at bounding box center [577, 722] width 134 height 33
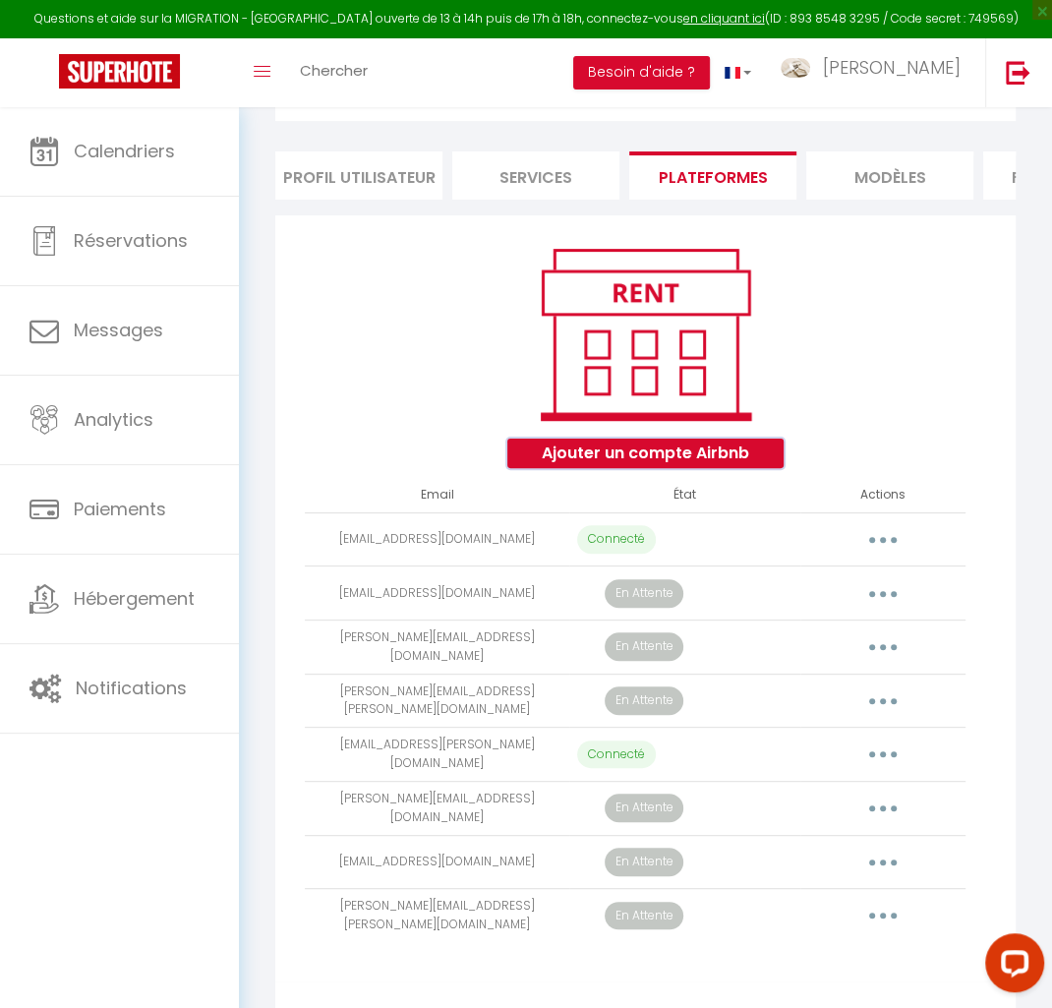
click at [604, 460] on button "Ajouter un compte Airbnb" at bounding box center [645, 452] width 276 height 29
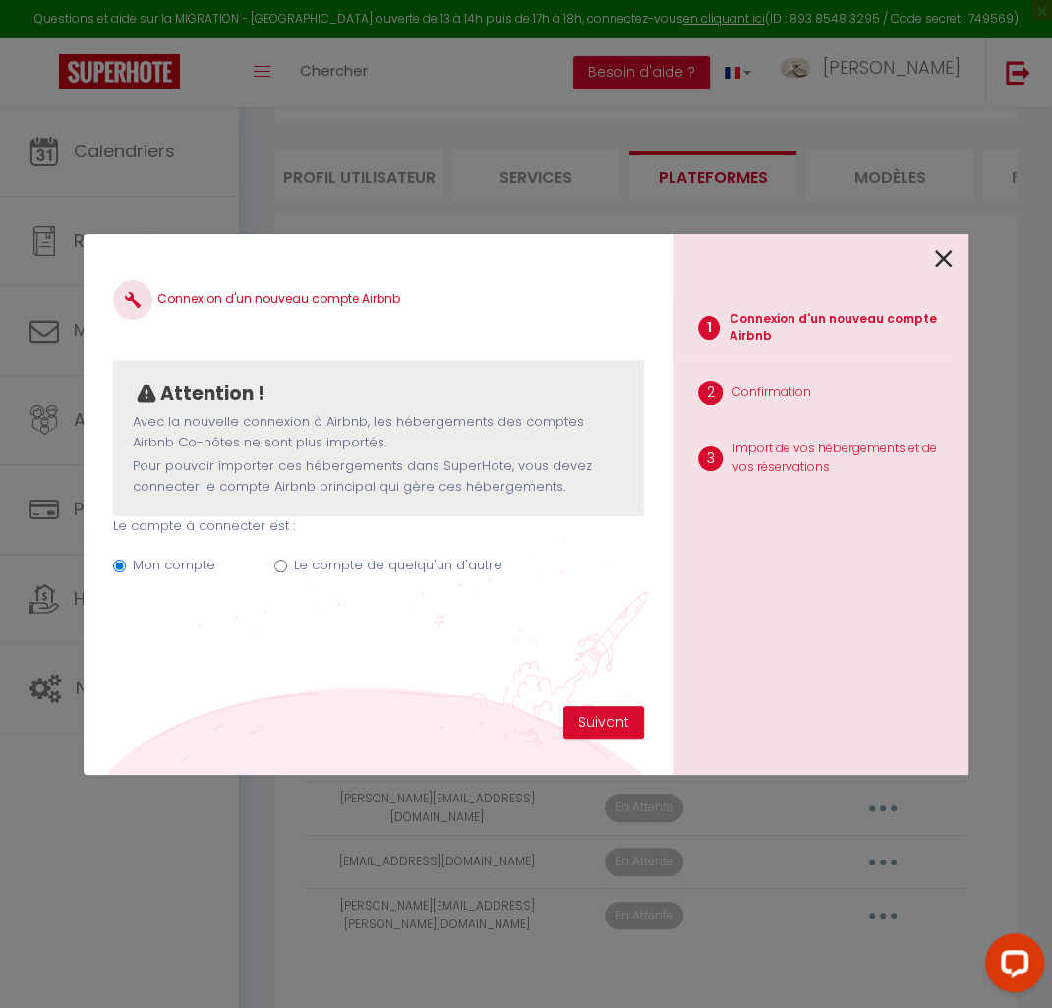
click at [338, 565] on label "Le compte de quelqu'un d'autre" at bounding box center [398, 565] width 208 height 20
click at [287, 565] on input "Le compte de quelqu'un d'autre" at bounding box center [280, 565] width 13 height 13
radio input "true"
radio input "false"
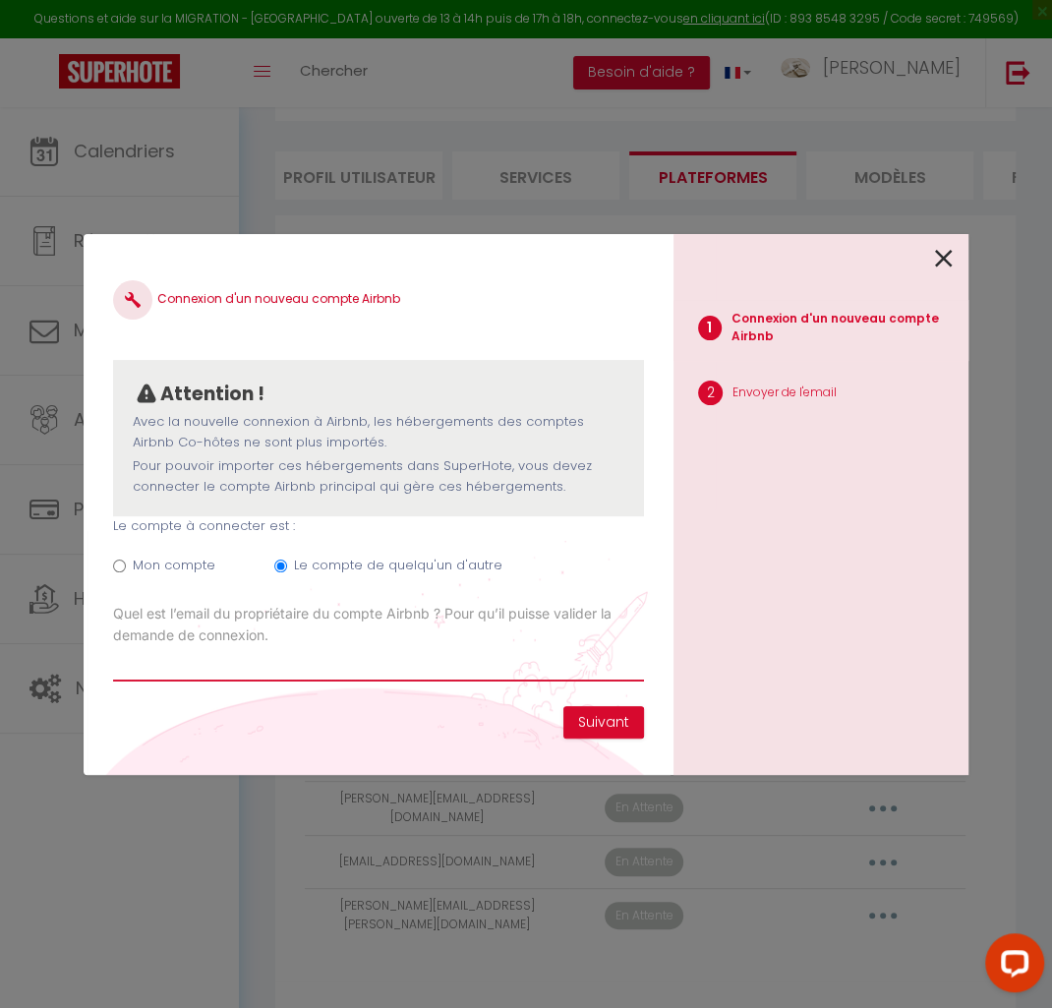
click at [462, 675] on input "Email connexion Airbnb" at bounding box center [378, 663] width 531 height 35
type input "[EMAIL_ADDRESS][DOMAIN_NAME]"
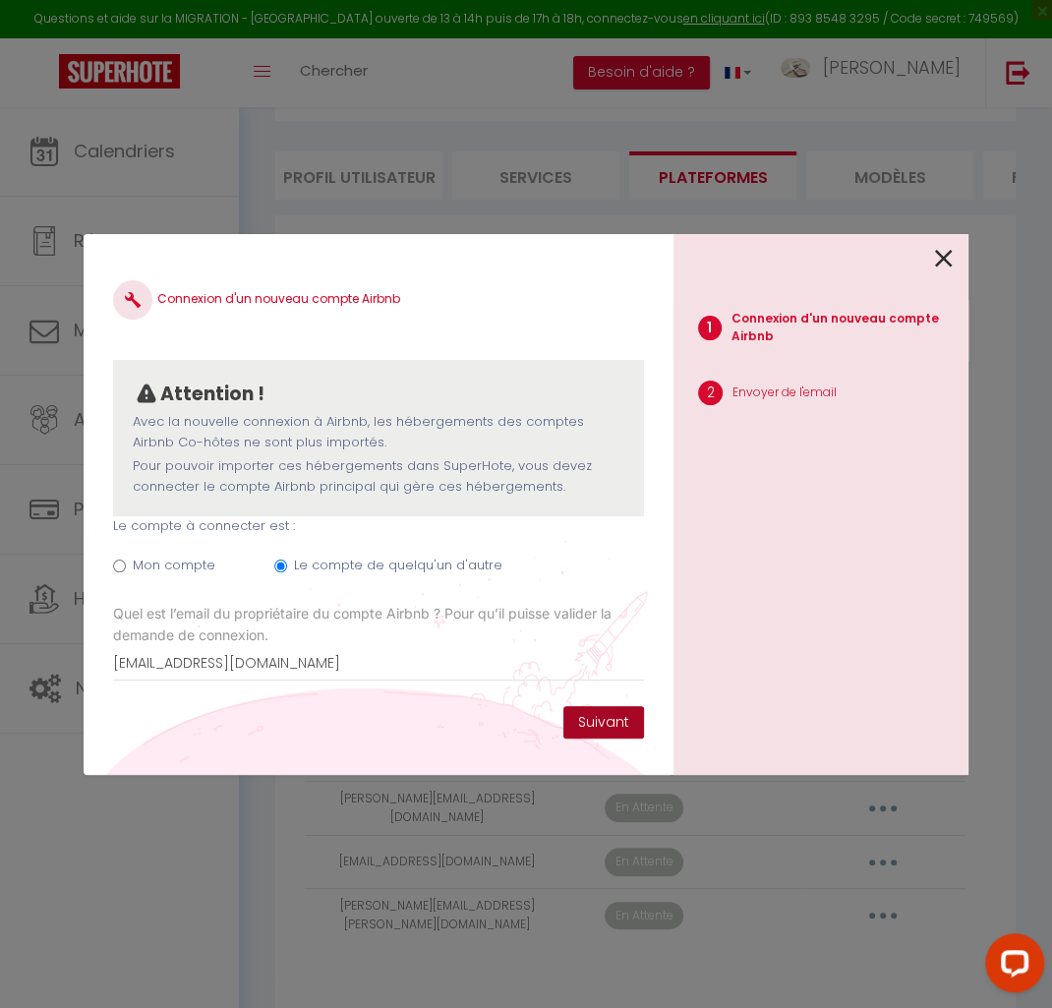
click at [585, 722] on button "Suivant" at bounding box center [603, 722] width 81 height 33
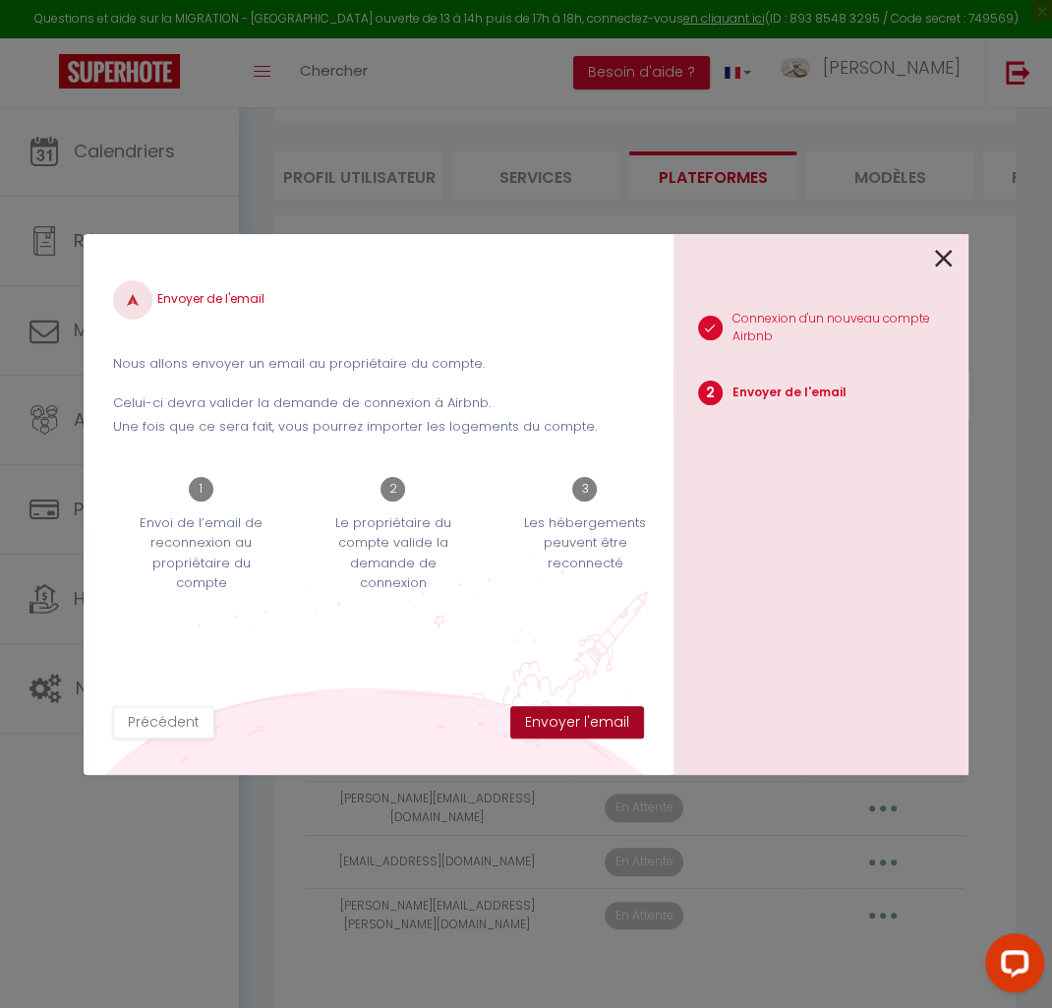
click at [586, 723] on button "Envoyer l'email" at bounding box center [577, 722] width 134 height 33
